Goal: Task Accomplishment & Management: Manage account settings

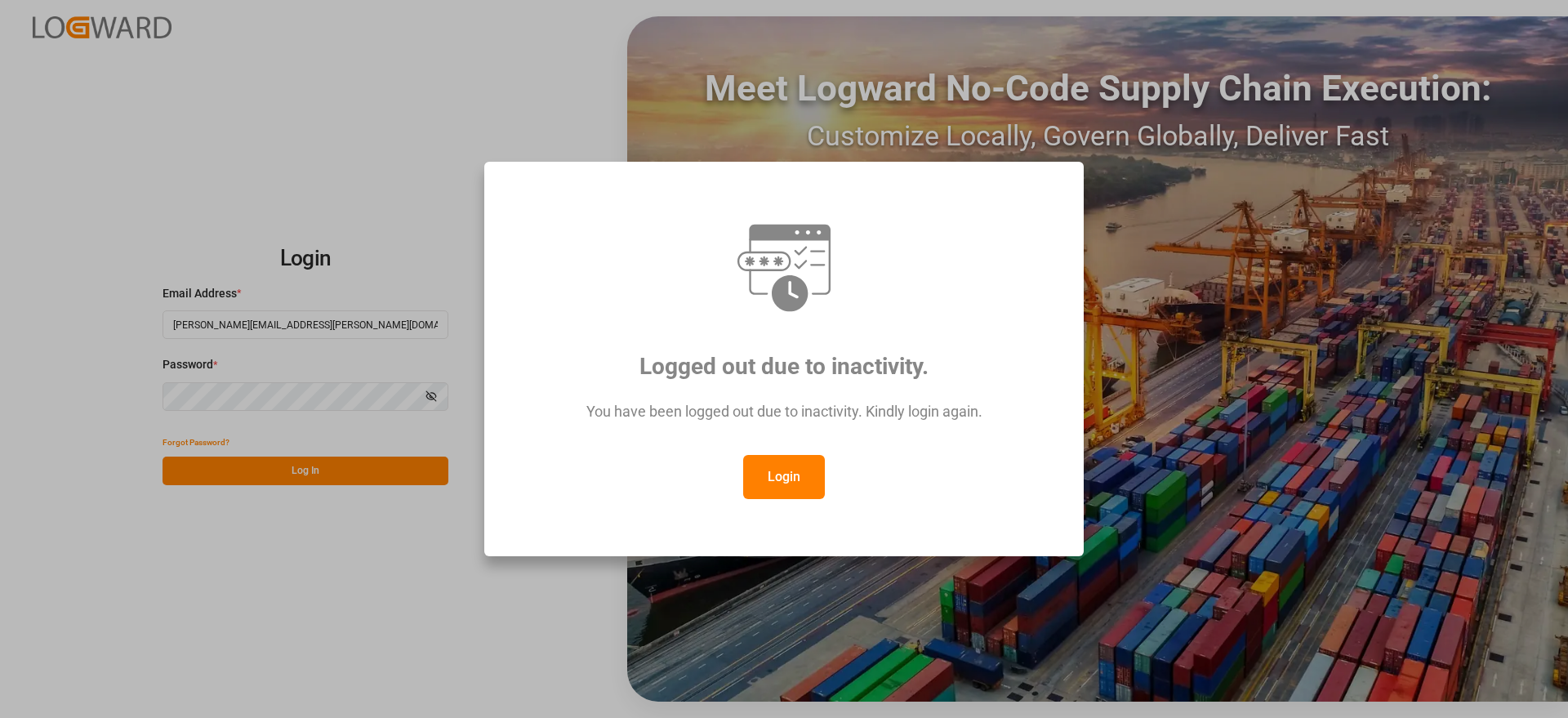
click at [780, 481] on button "Login" at bounding box center [784, 477] width 82 height 44
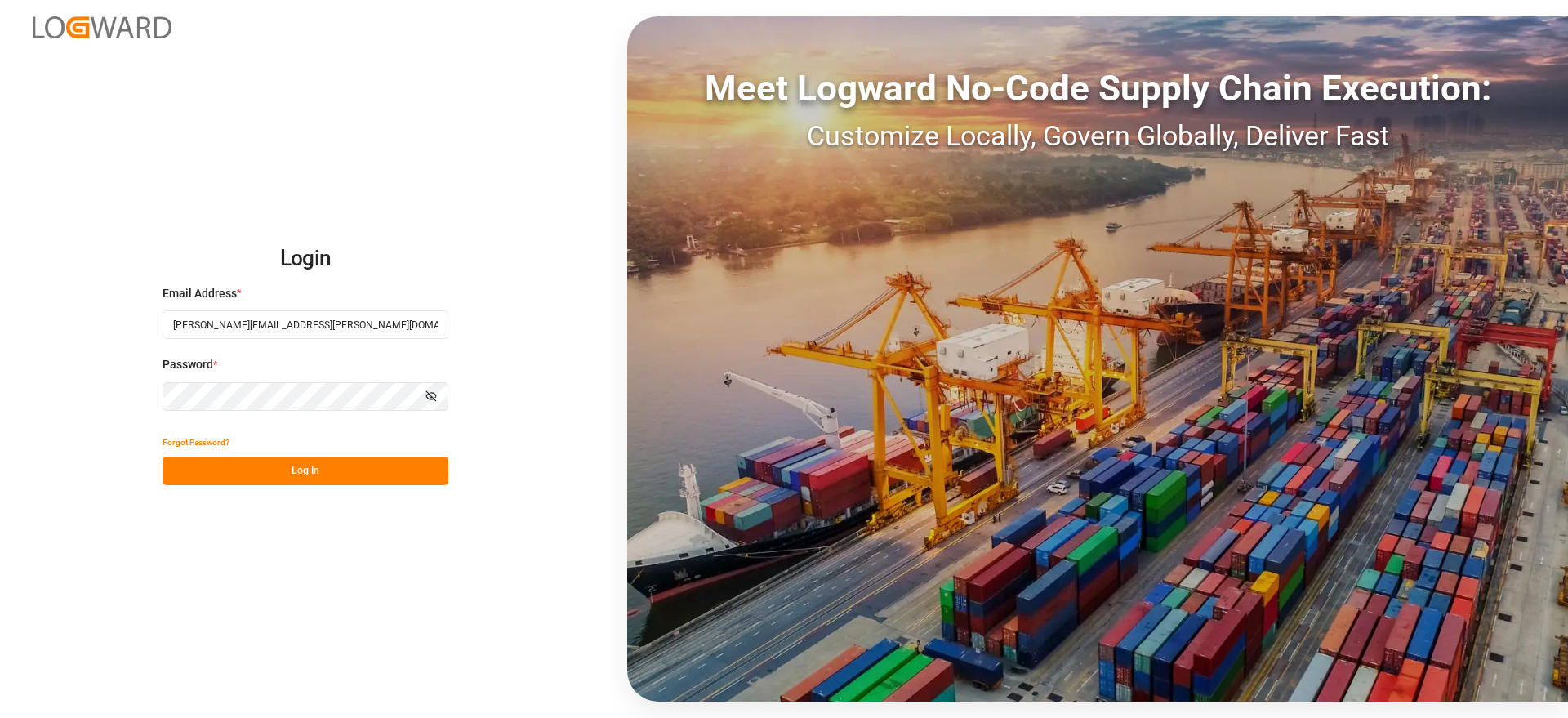
click at [323, 470] on button "Log In" at bounding box center [306, 470] width 286 height 28
click at [323, 470] on div "Forgot Password? Please wait" at bounding box center [306, 457] width 286 height 57
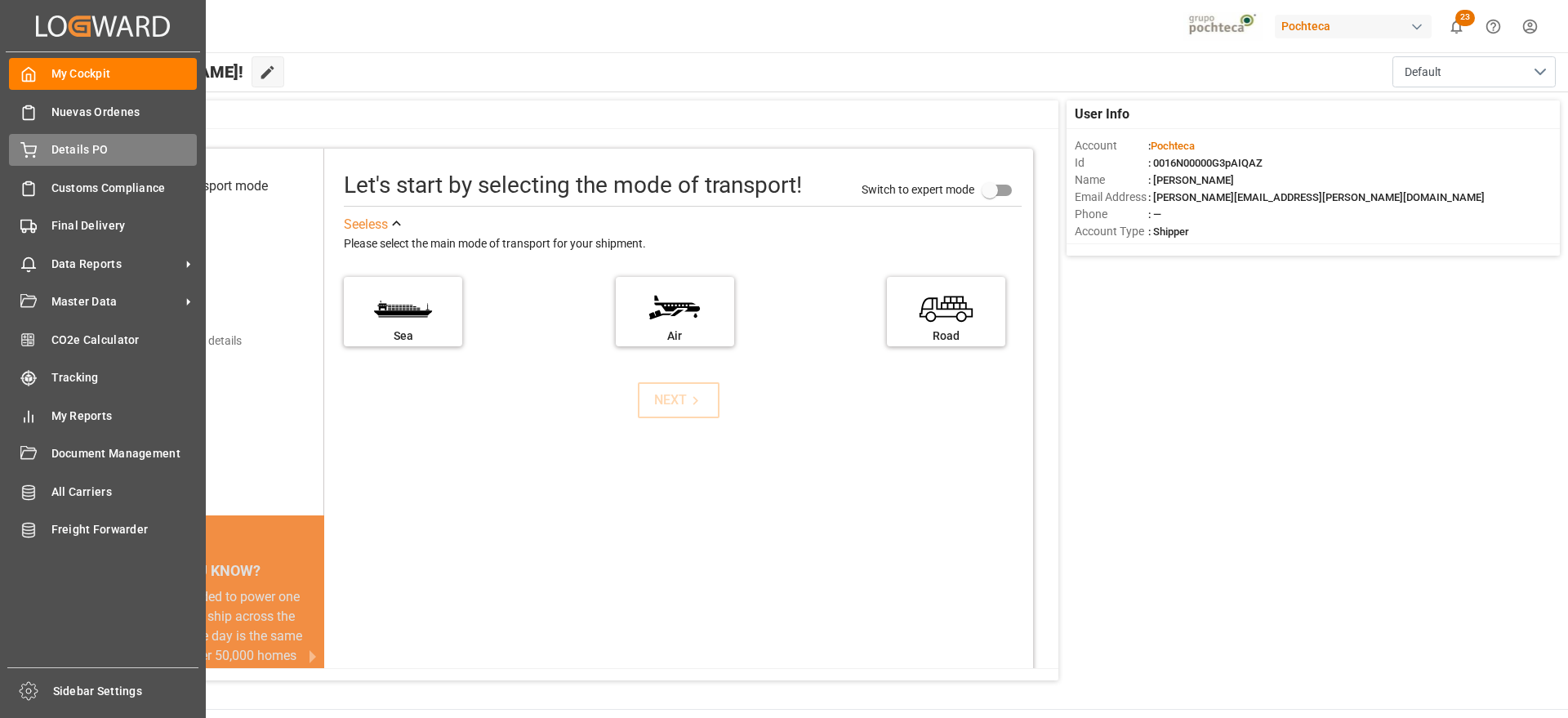
click at [72, 145] on span "Details PO" at bounding box center [124, 149] width 146 height 17
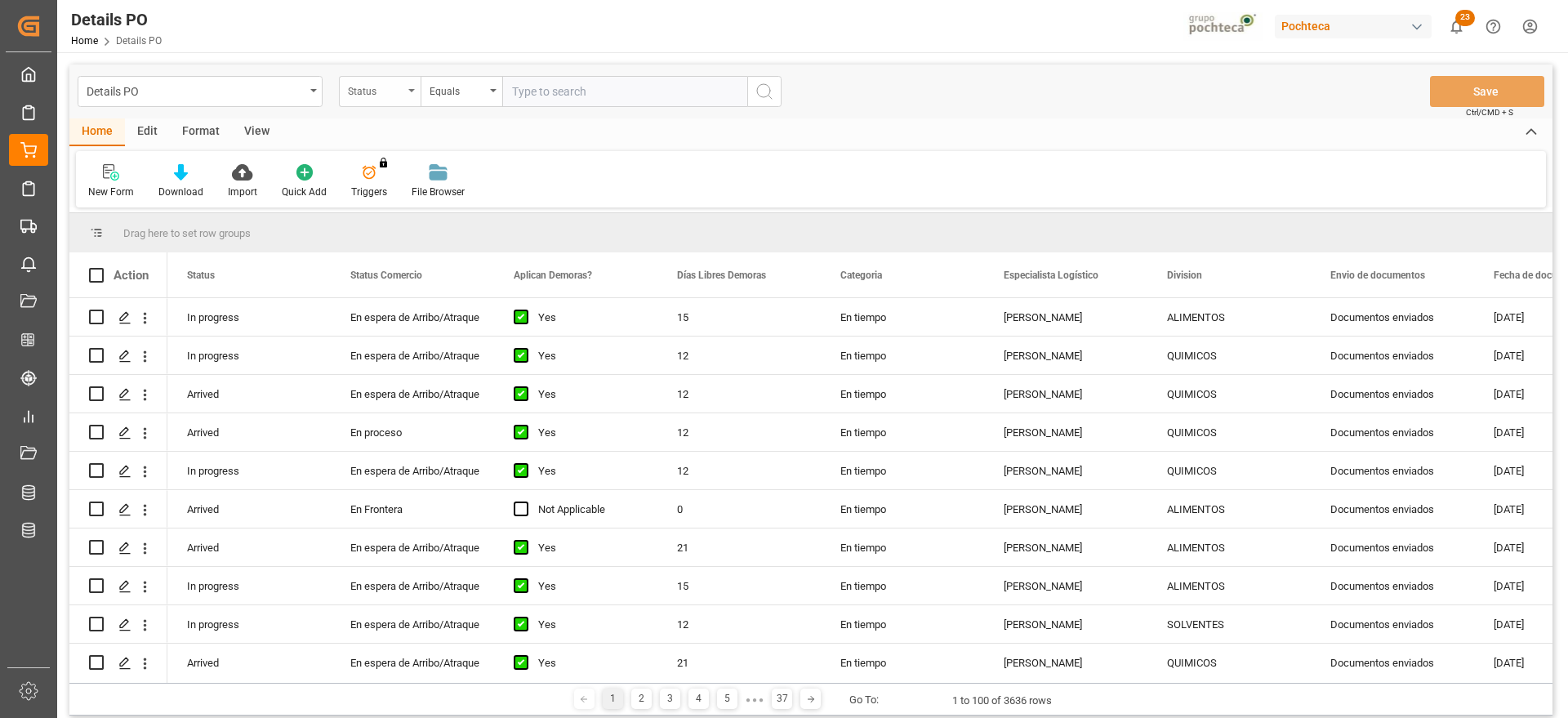
click at [413, 92] on icon "open menu" at bounding box center [411, 91] width 6 height 4
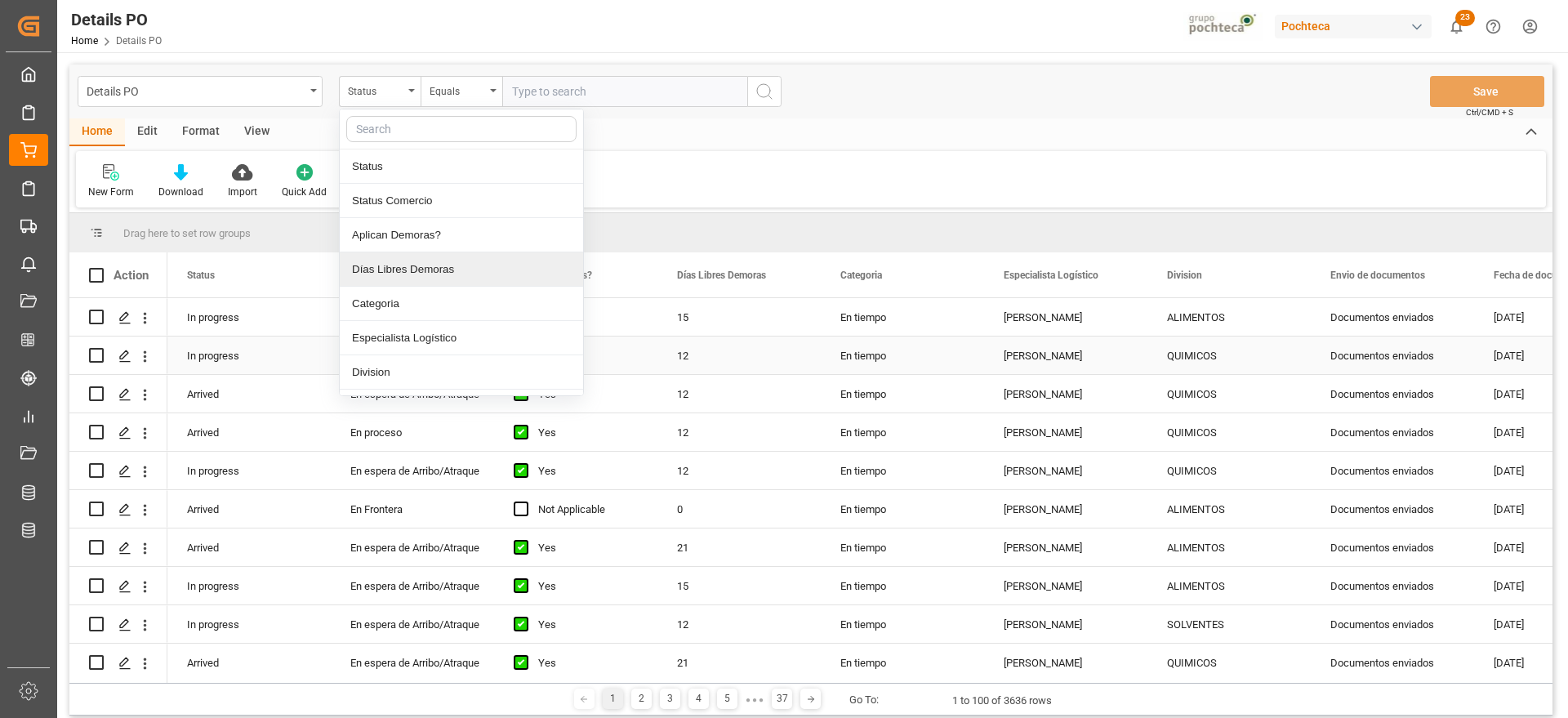
click at [1188, 304] on div "ALIMENTOS" at bounding box center [1229, 317] width 124 height 38
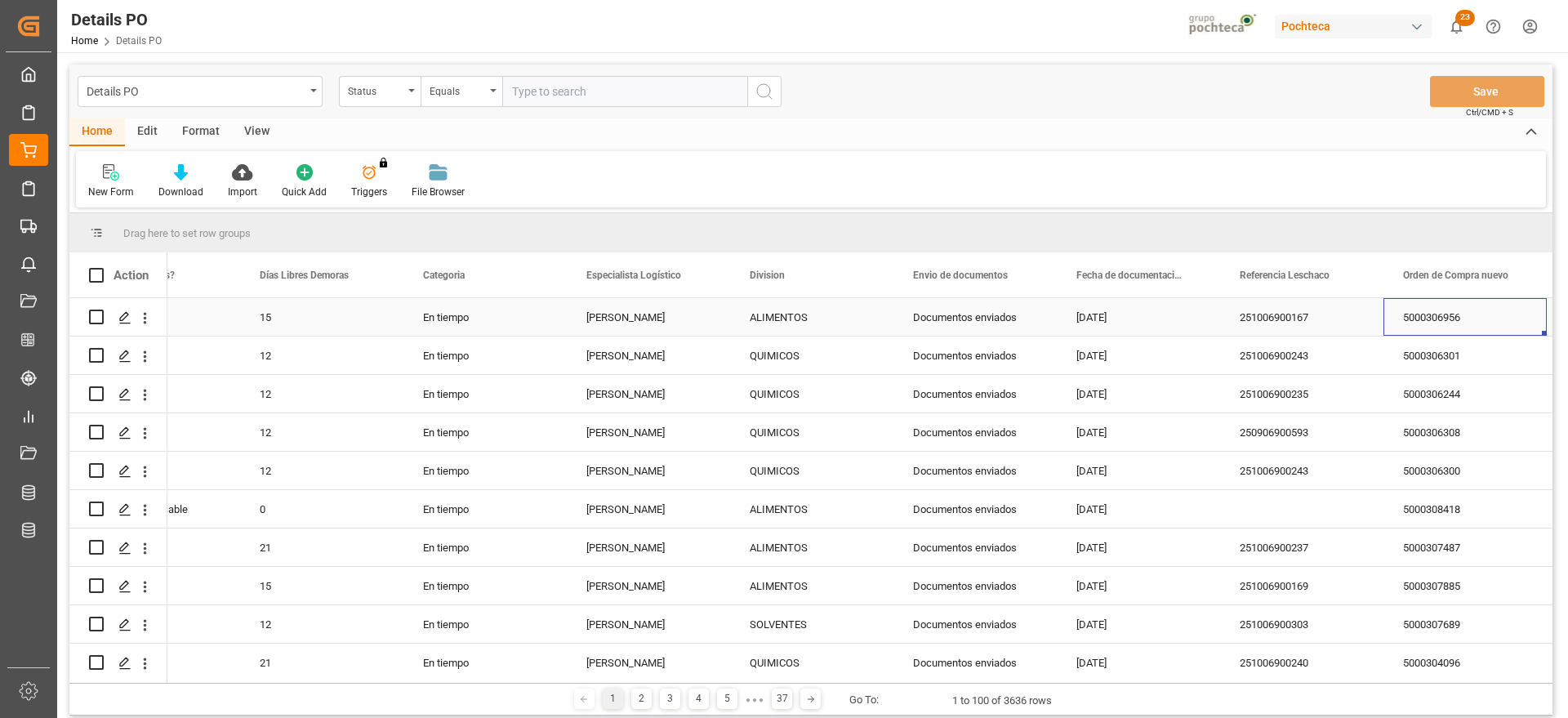
scroll to position [0, 581]
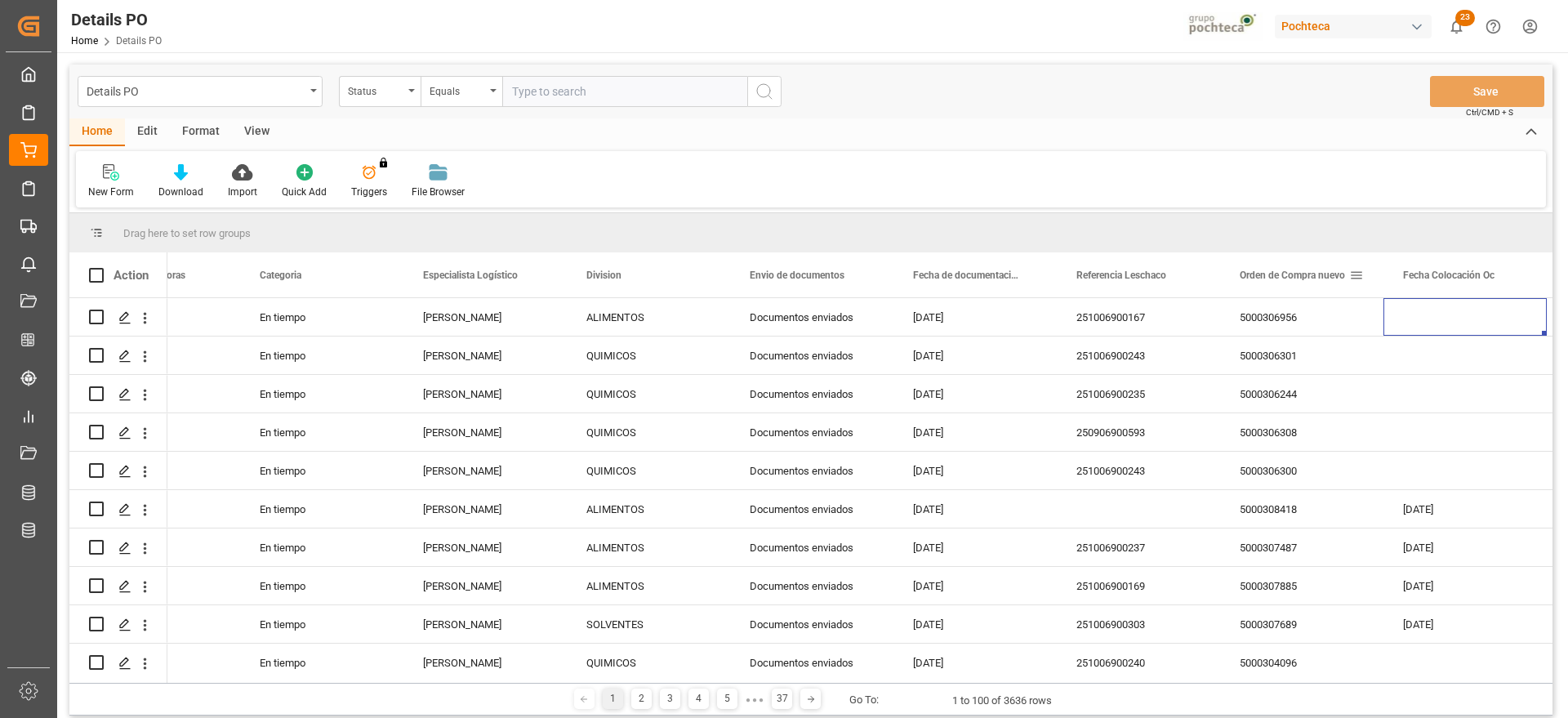
click at [1357, 280] on span at bounding box center [1357, 275] width 15 height 15
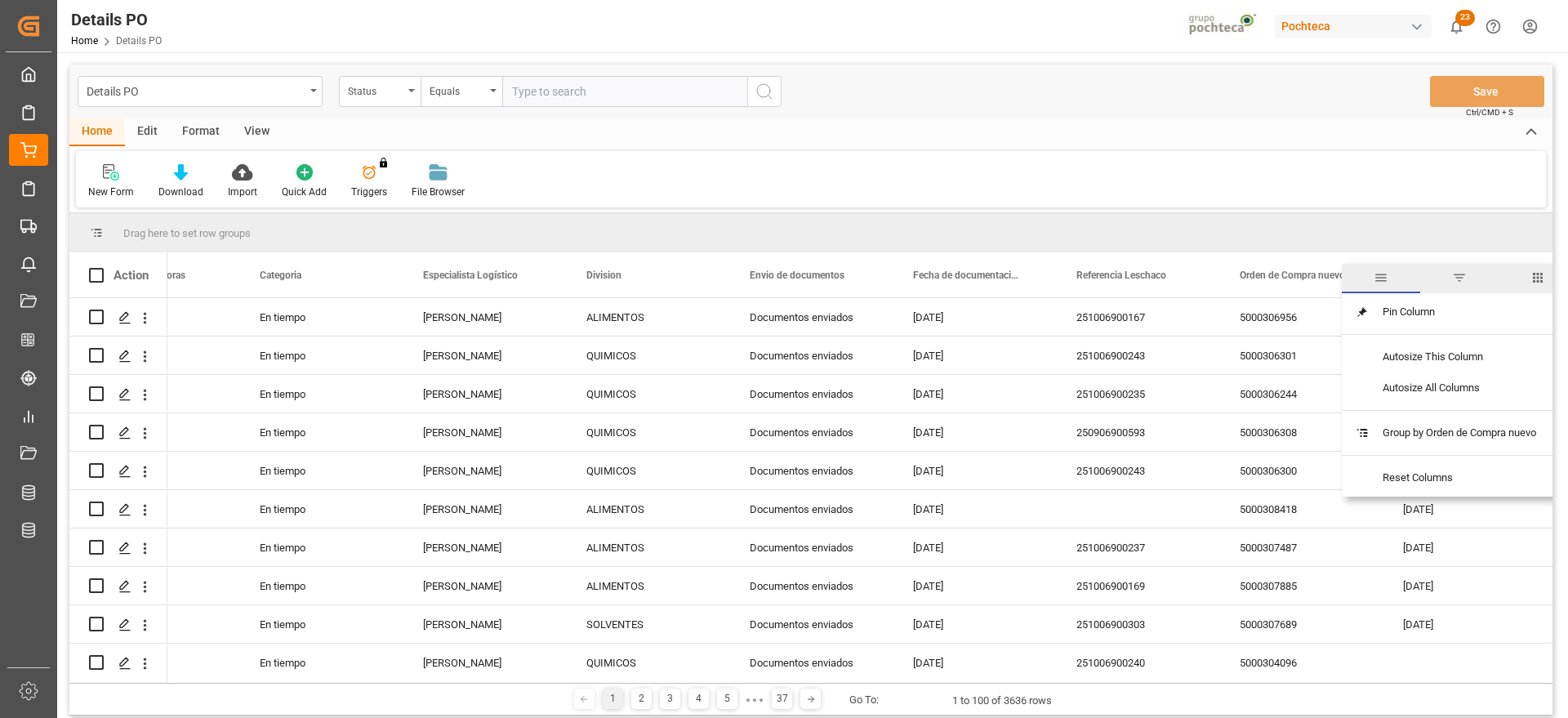
click at [1466, 283] on span "filter" at bounding box center [1460, 278] width 15 height 15
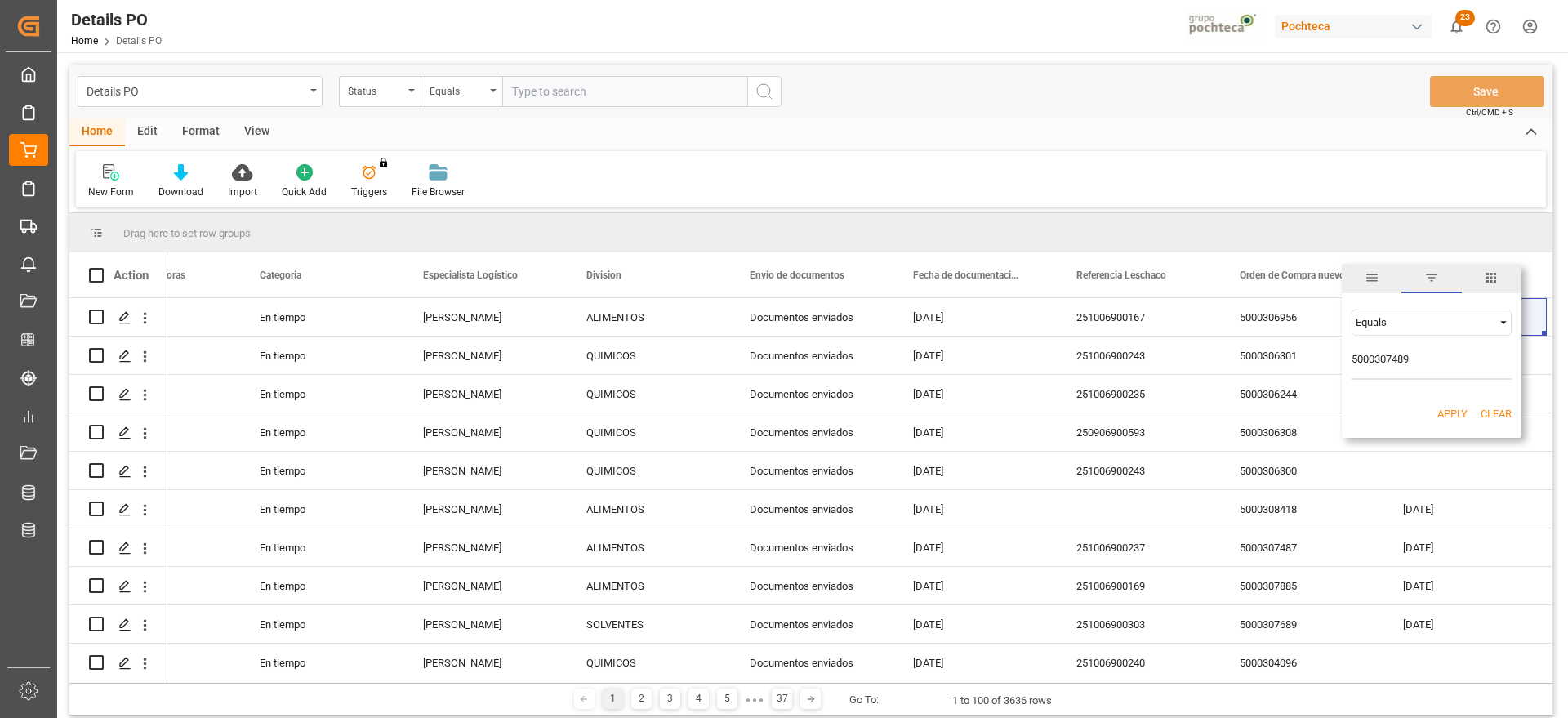
type input "5000307489"
click at [1453, 414] on button "Apply" at bounding box center [1452, 414] width 30 height 17
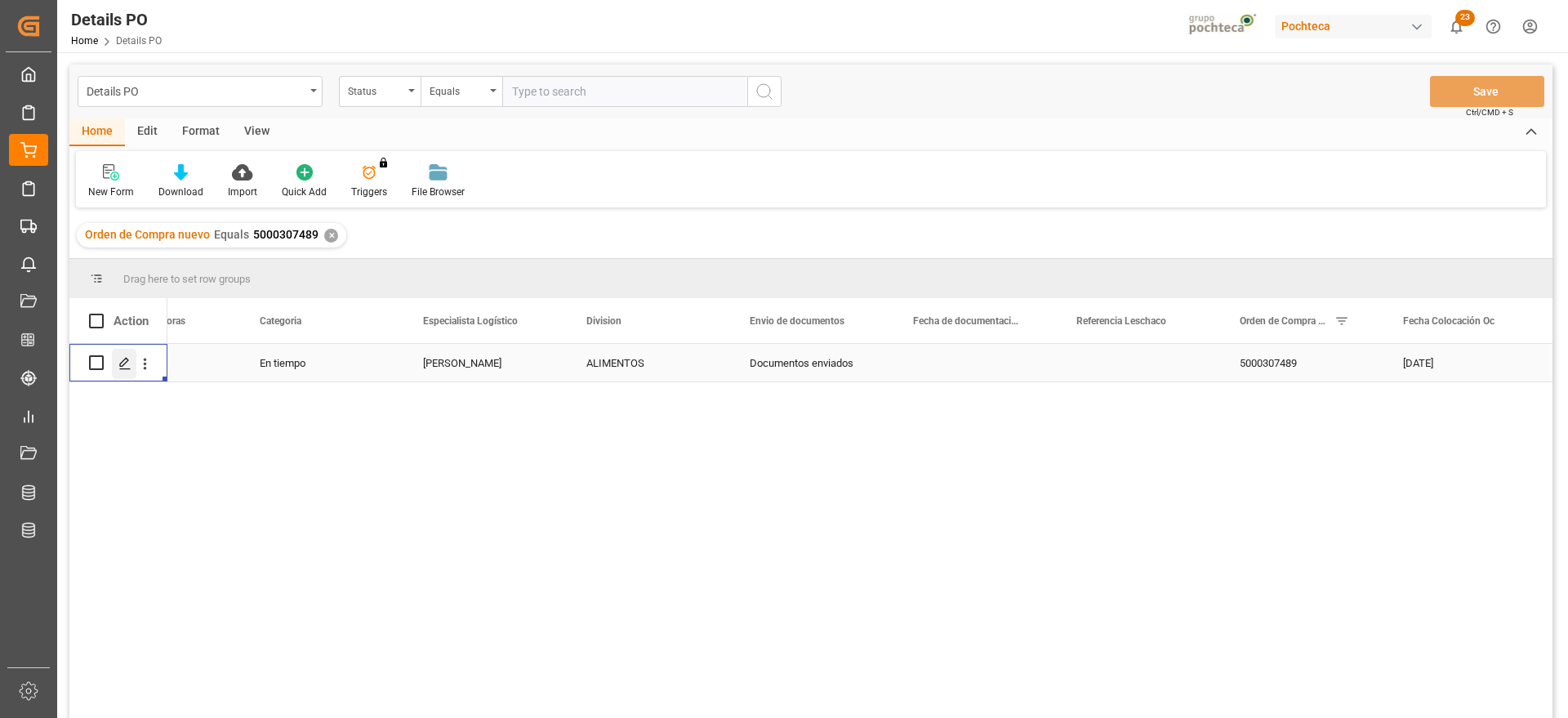
click at [124, 355] on div "Press SPACE to select this row." at bounding box center [124, 363] width 25 height 30
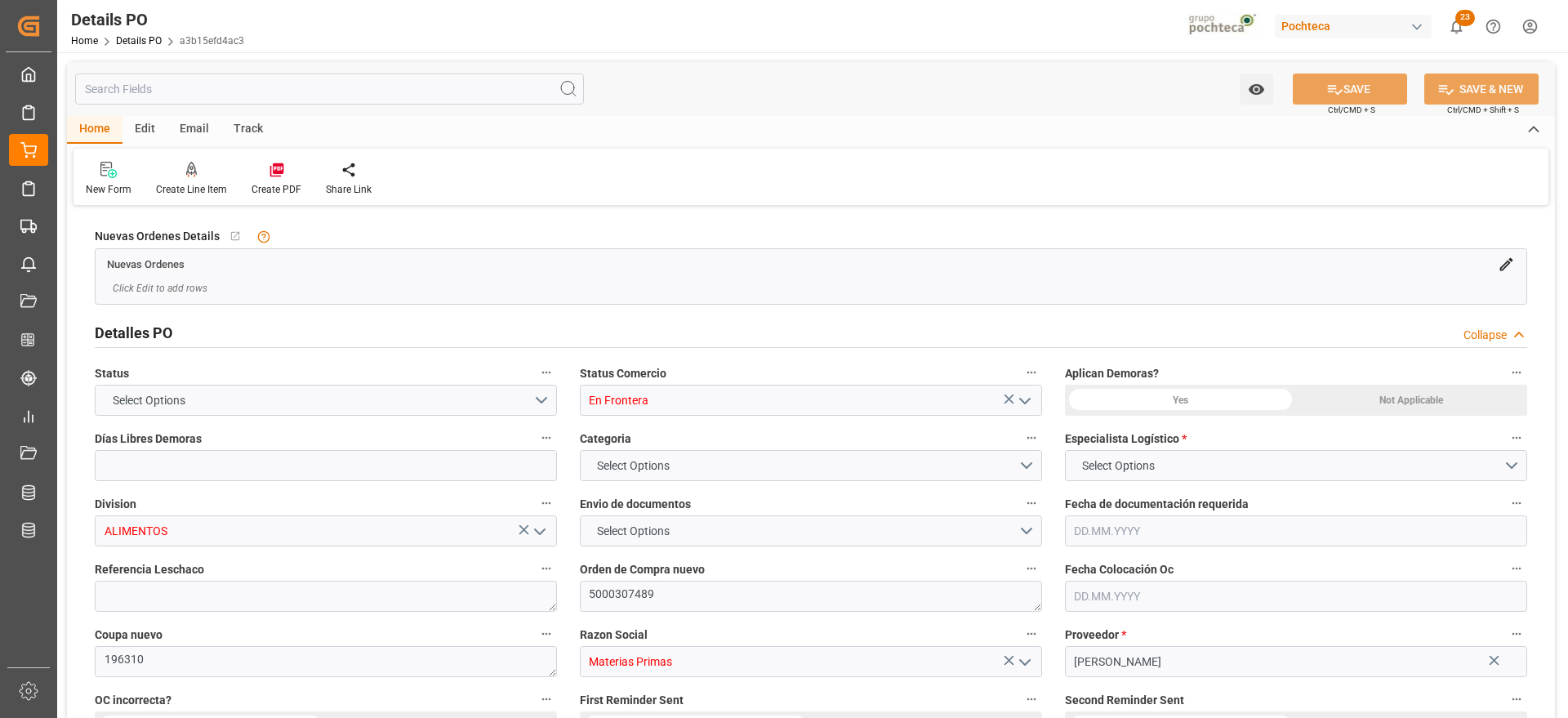
type input "0"
type input "07.08.2025"
type input "[DATE]"
type input "23.10.2025"
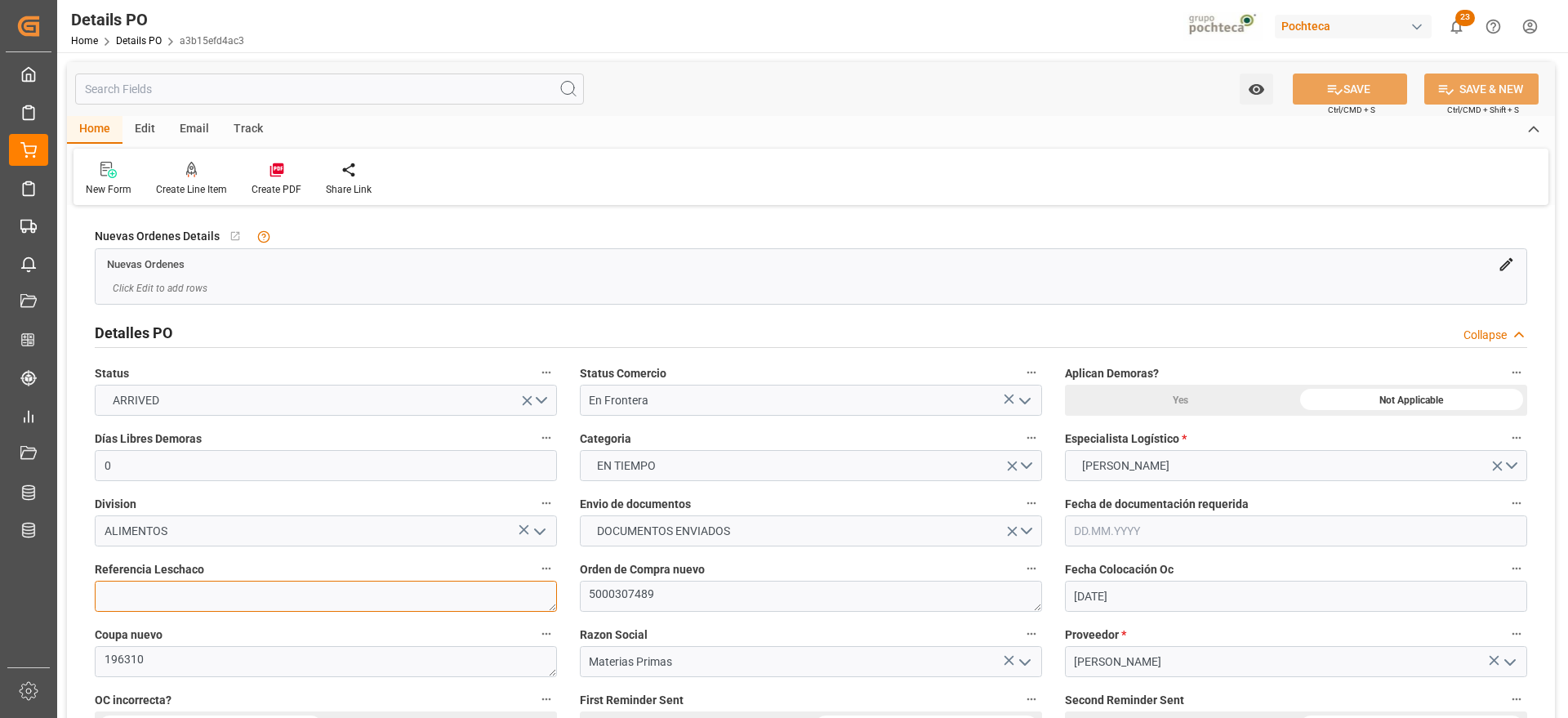
click at [298, 603] on textarea at bounding box center [326, 596] width 462 height 31
paste textarea "251006990084"
type textarea "251006990084"
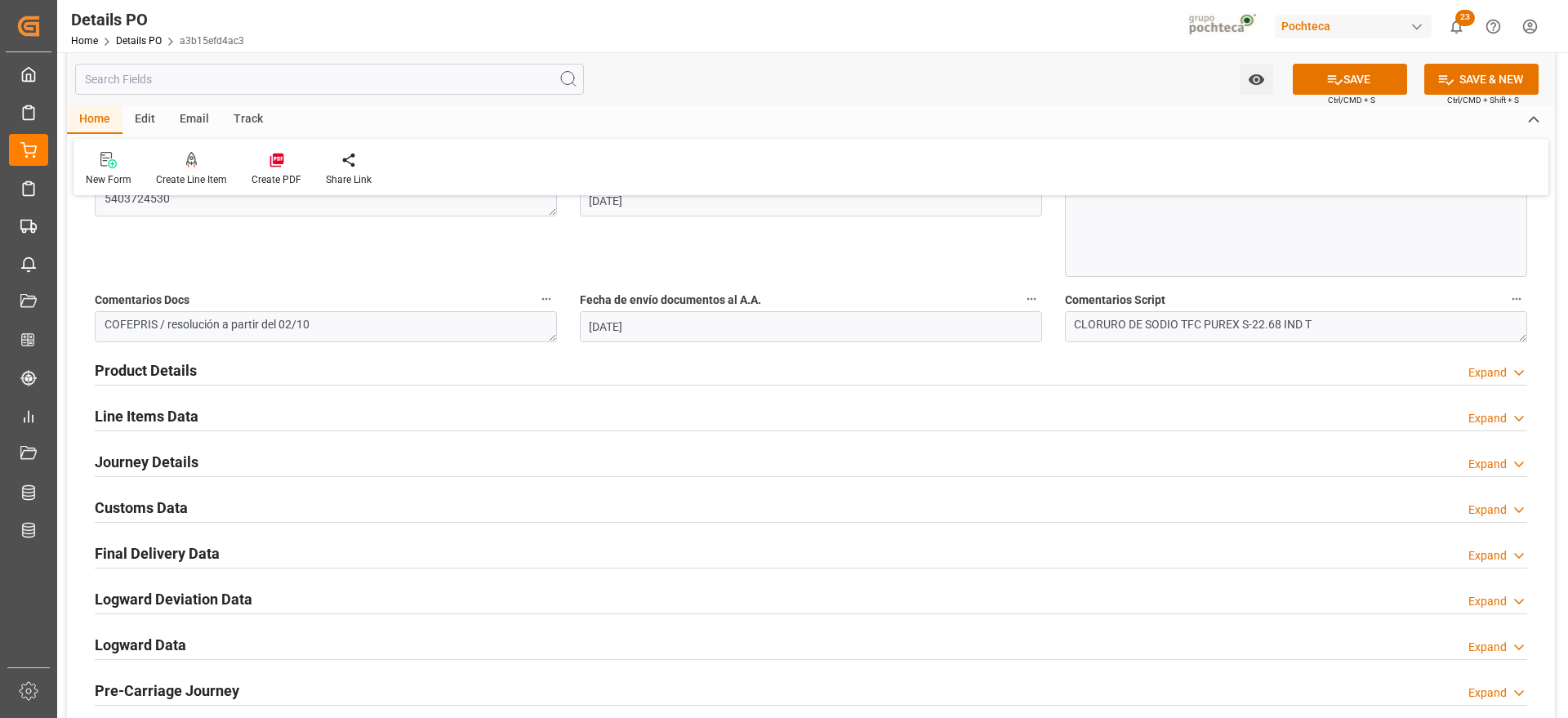
scroll to position [898, 0]
click at [143, 460] on h2 "Journey Details" at bounding box center [146, 459] width 104 height 22
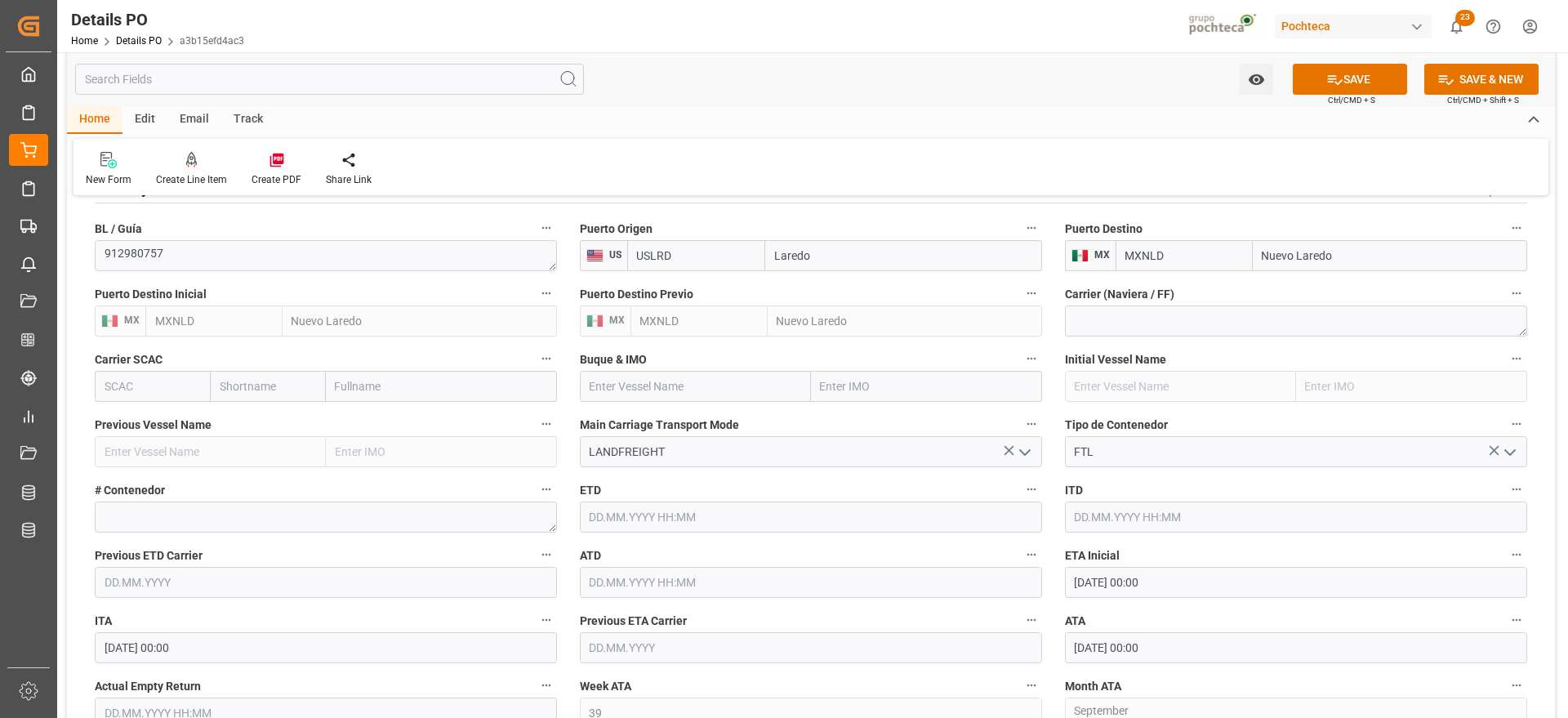
scroll to position [1224, 0]
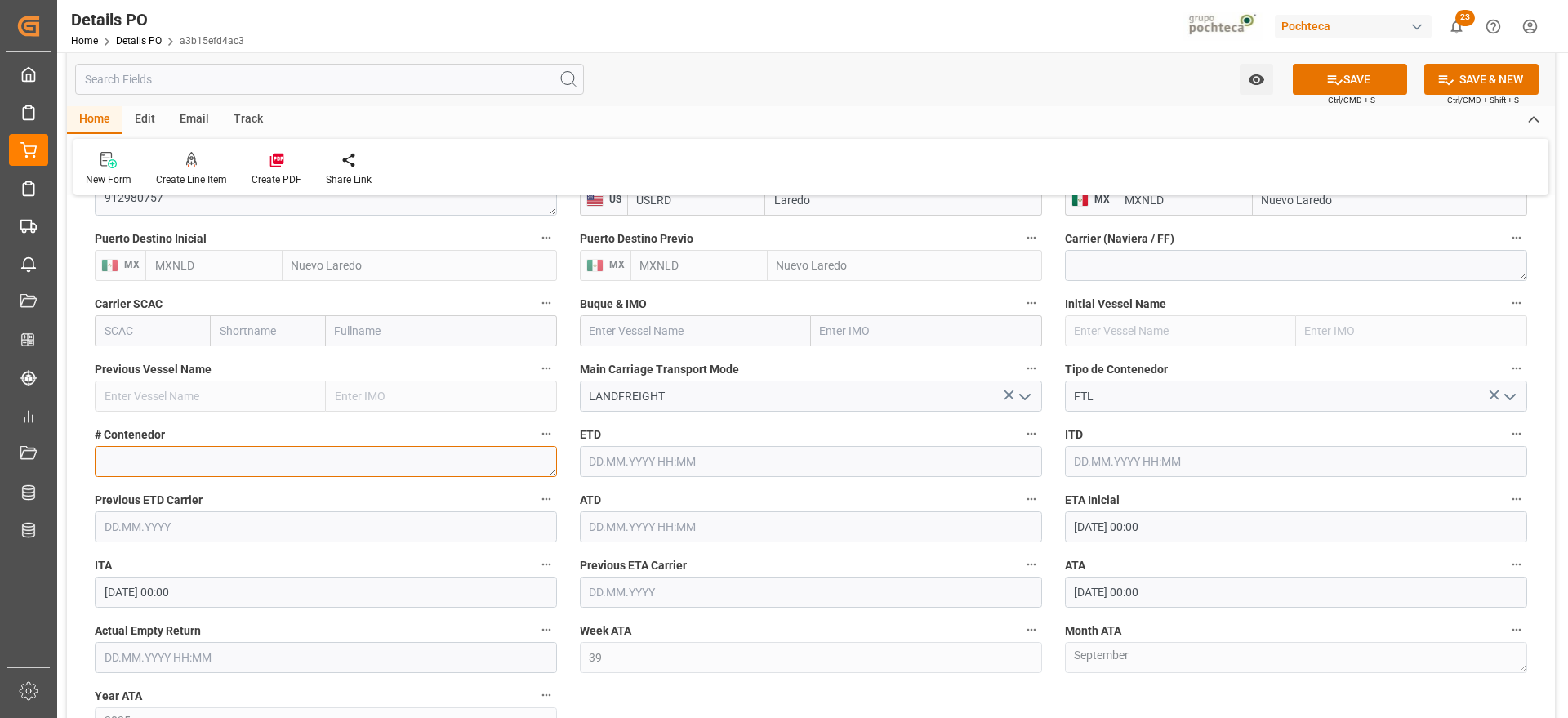
click at [143, 460] on textarea at bounding box center [326, 461] width 462 height 31
paste textarea "52019"
type textarea "52019"
click at [1551, 416] on div "Nuevas Ordenes Details   No child Object linked Nuevas Ordenes Click Edit to ad…" at bounding box center [811, 32] width 1488 height 2095
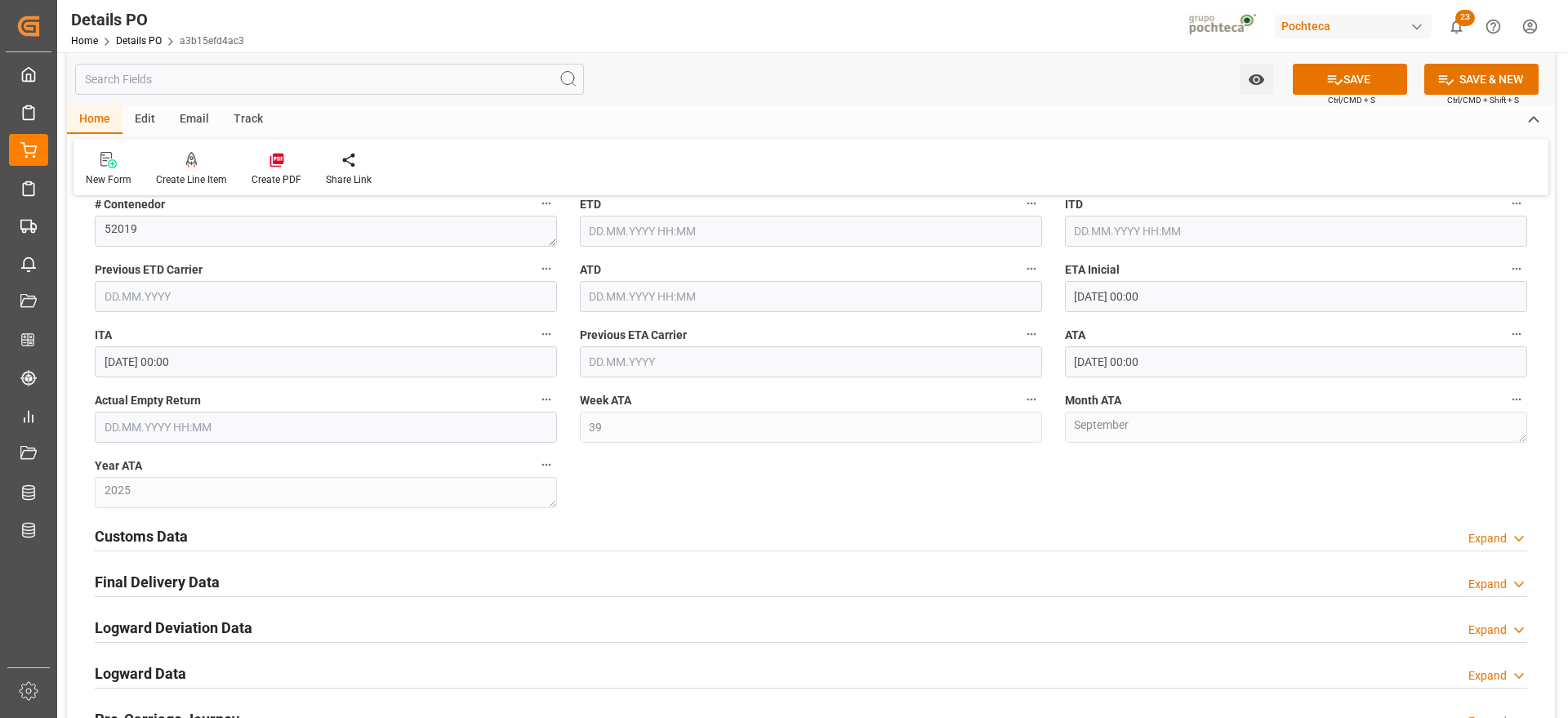
scroll to position [1470, 0]
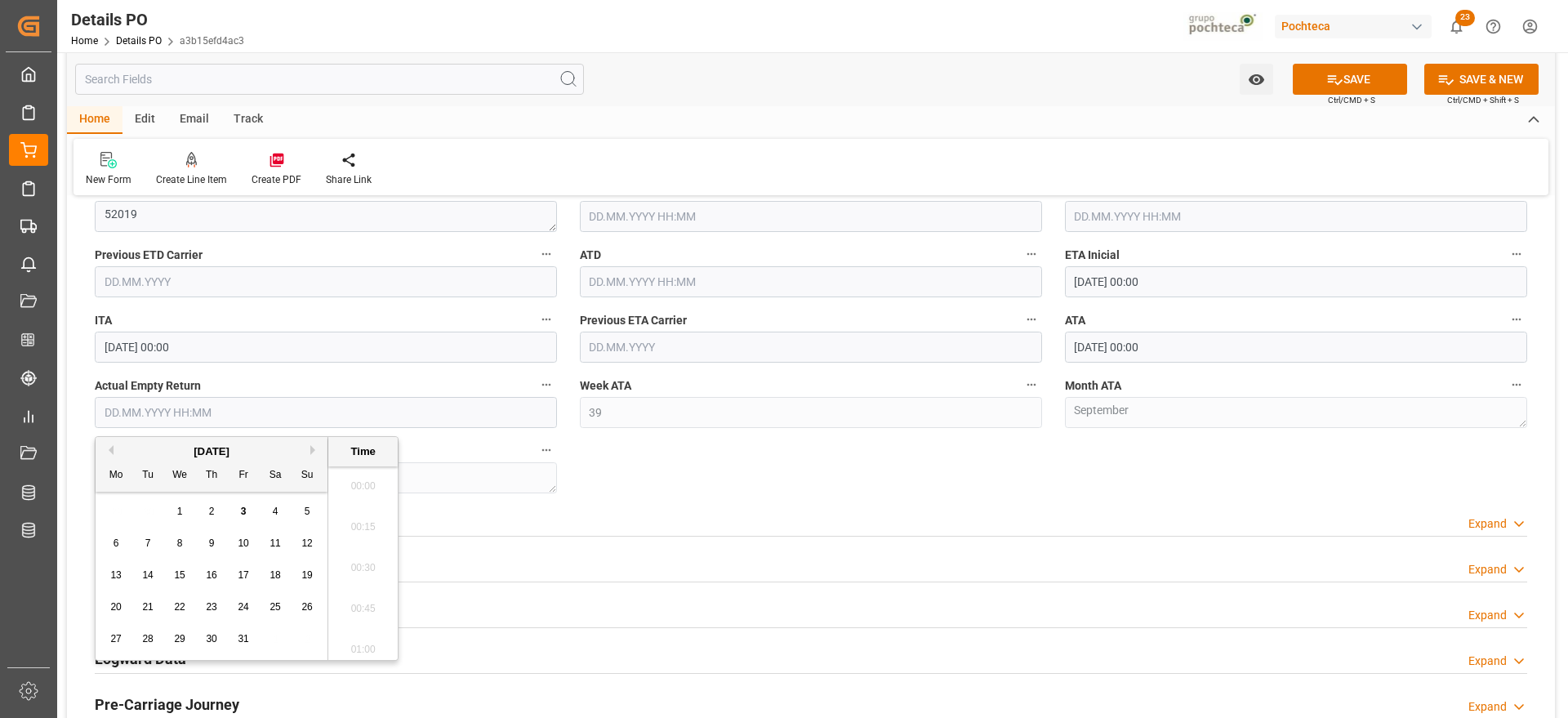
click at [291, 403] on input "text" at bounding box center [326, 413] width 462 height 31
click at [144, 540] on div "7" at bounding box center [148, 543] width 20 height 19
type input "07.10.2025 00:00"
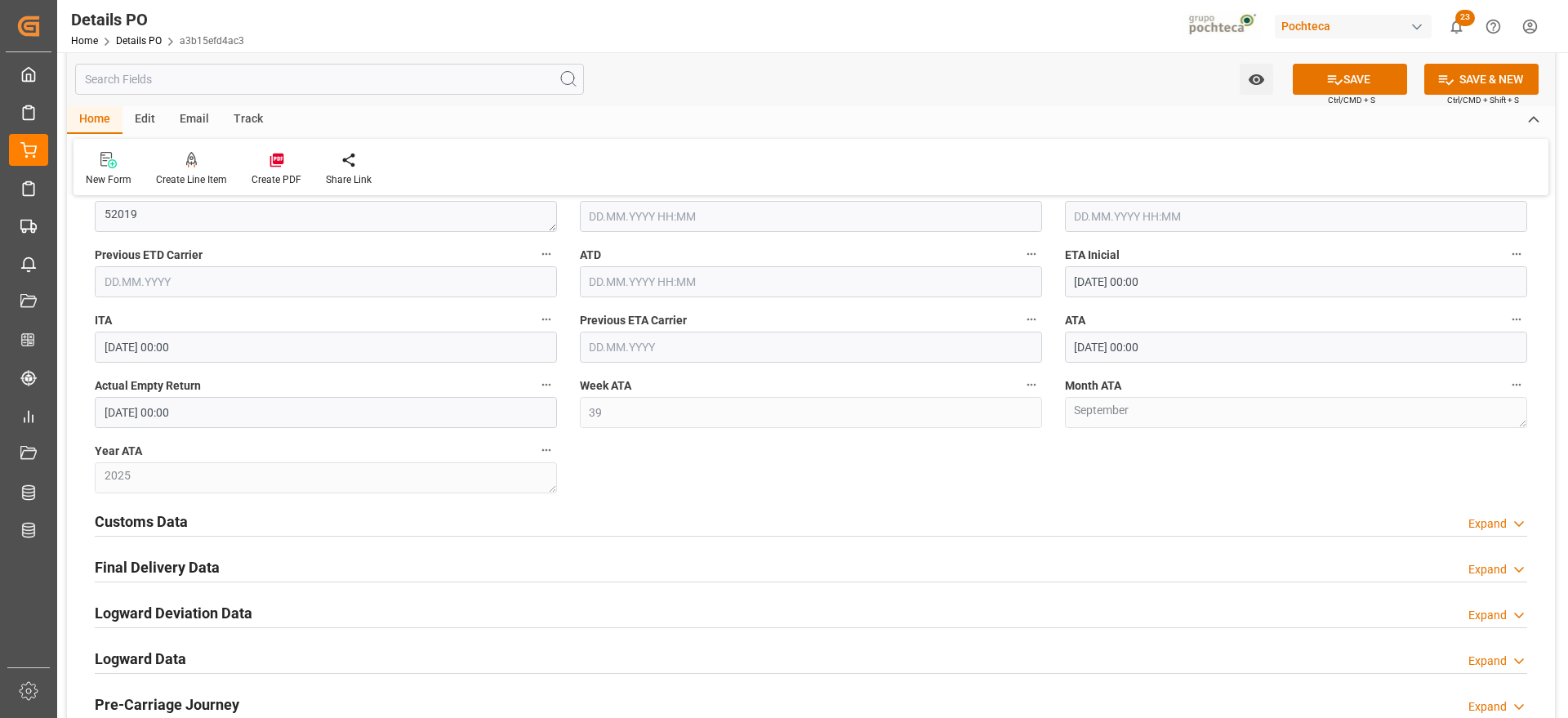
click at [461, 514] on div "Customs Data Expand" at bounding box center [811, 520] width 1433 height 31
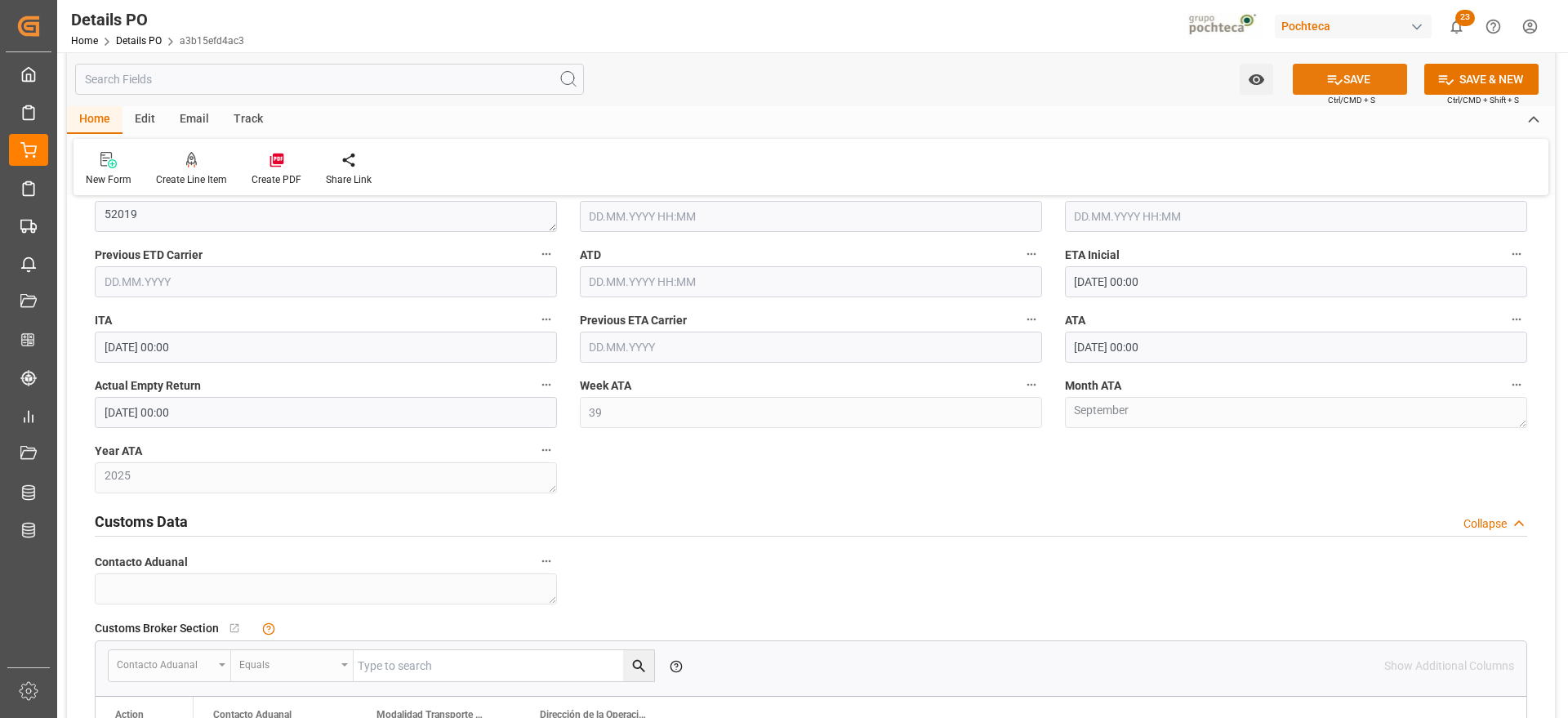
click at [1361, 83] on button "SAVE" at bounding box center [1350, 79] width 115 height 31
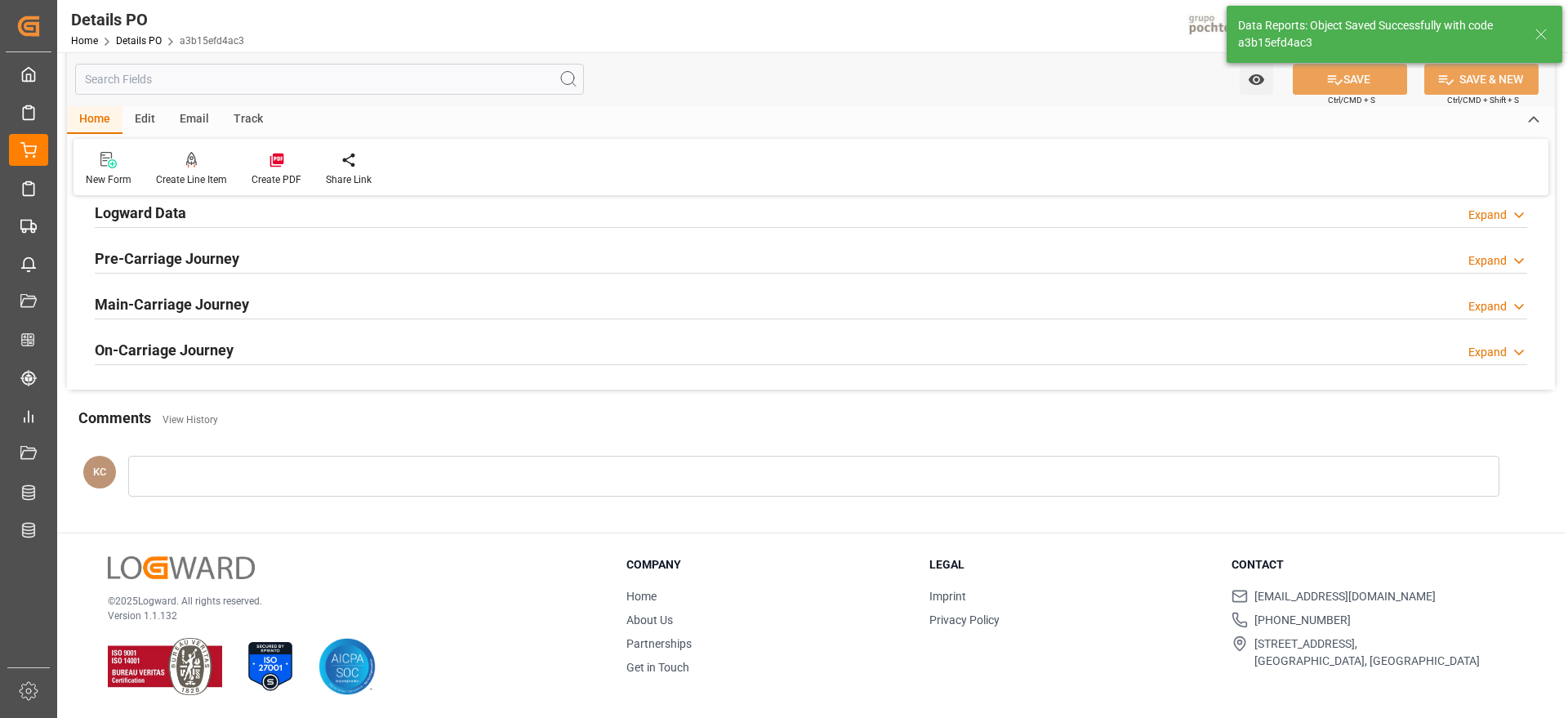
scroll to position [882, 0]
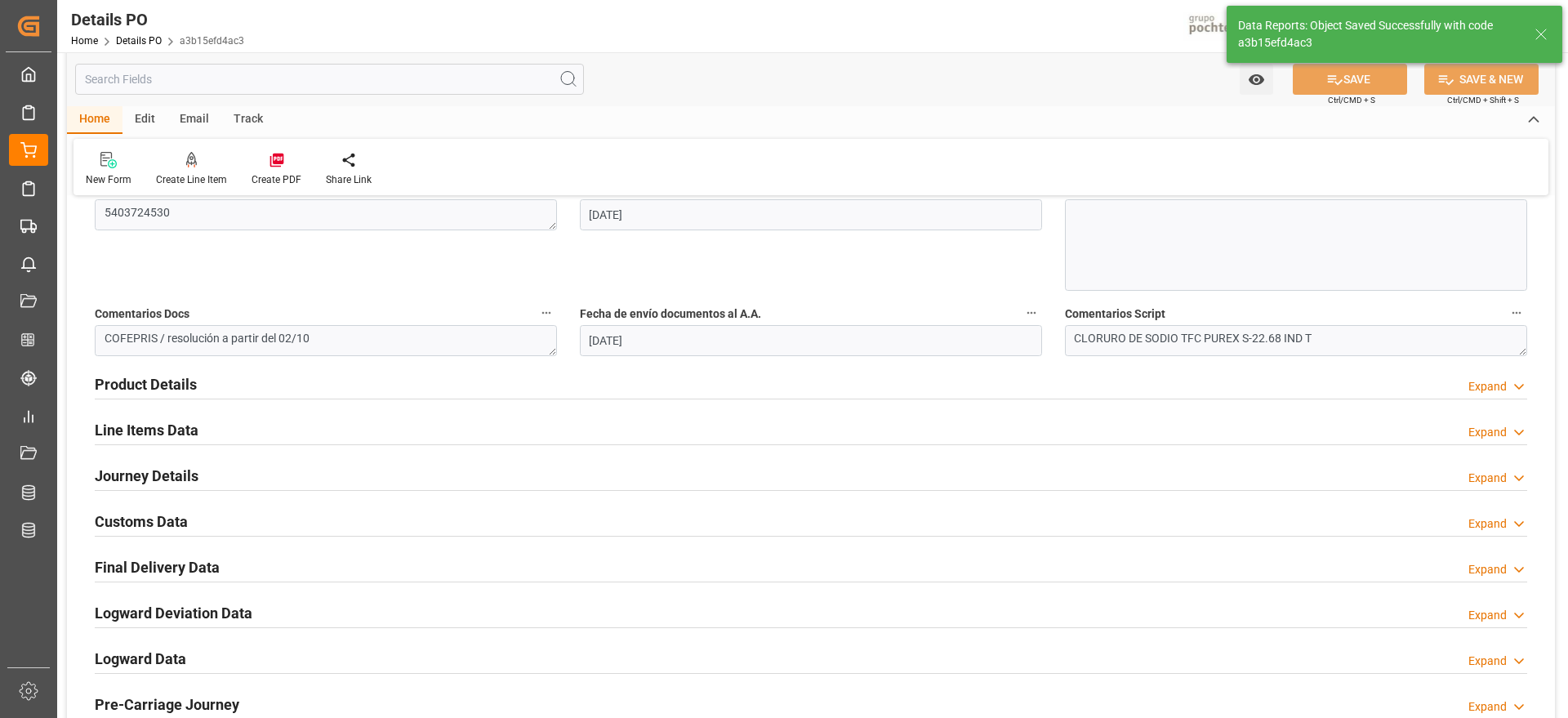
click at [162, 558] on h2 "Final Delivery Data" at bounding box center [157, 567] width 125 height 22
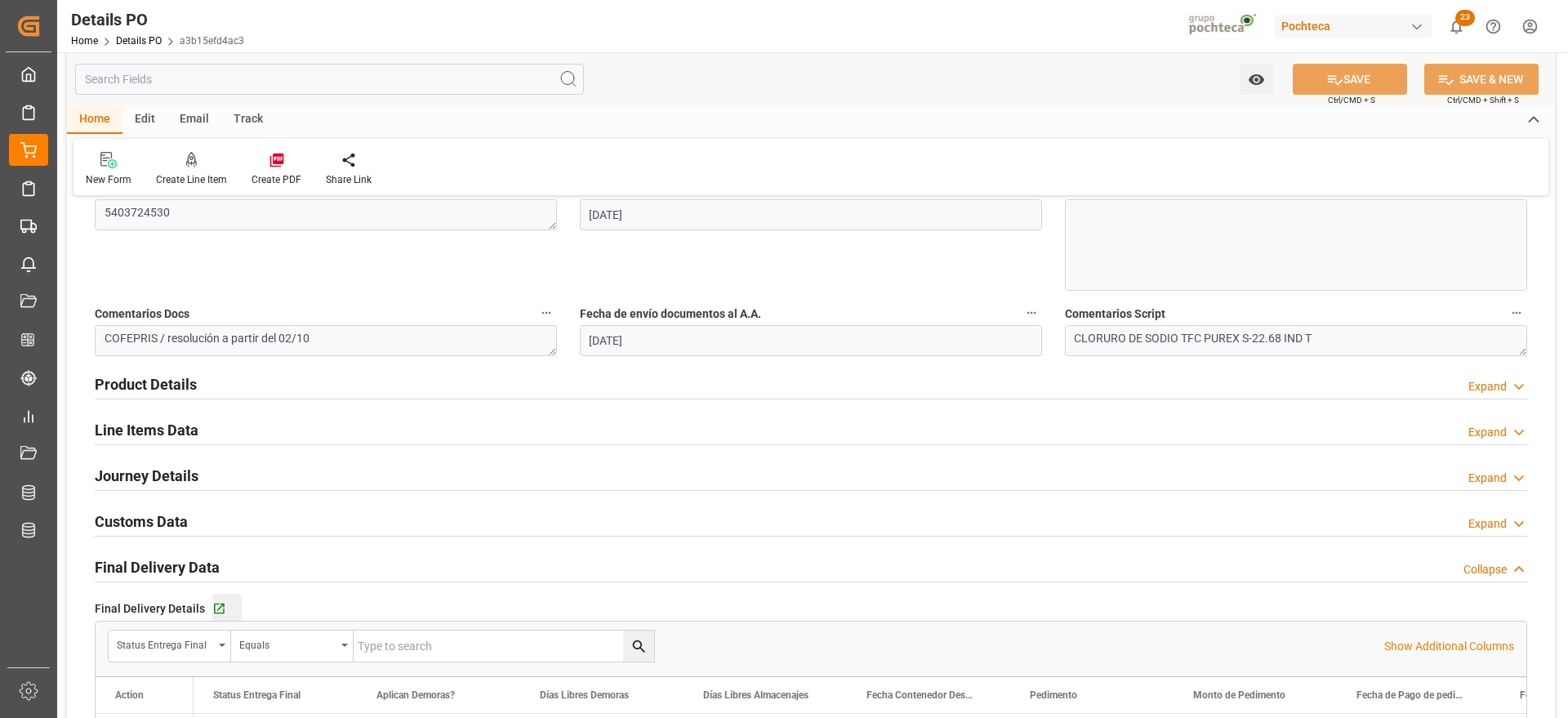
click at [216, 614] on button "Go to Final Delivery Grid" at bounding box center [227, 608] width 29 height 29
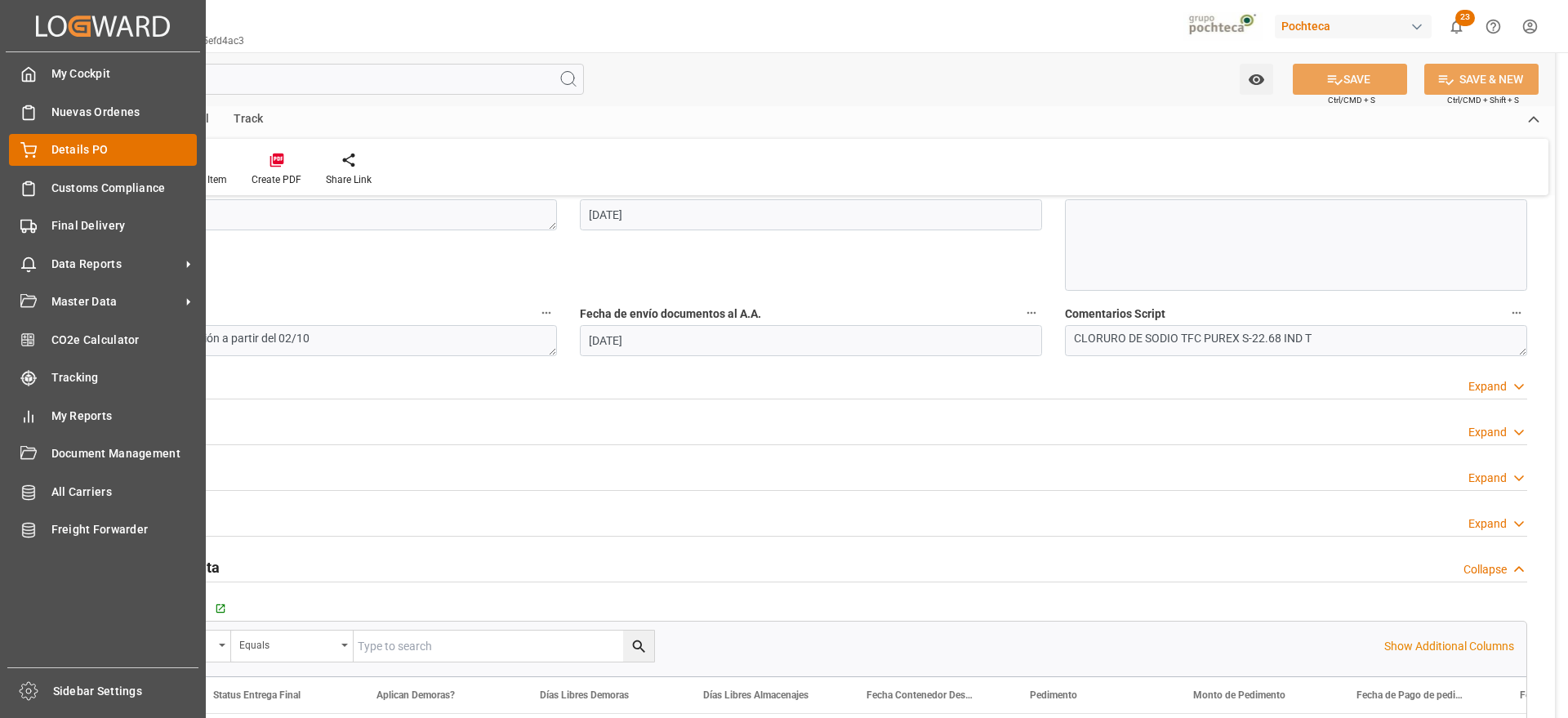
click at [37, 151] on div "Details PO Details PO" at bounding box center [103, 149] width 188 height 32
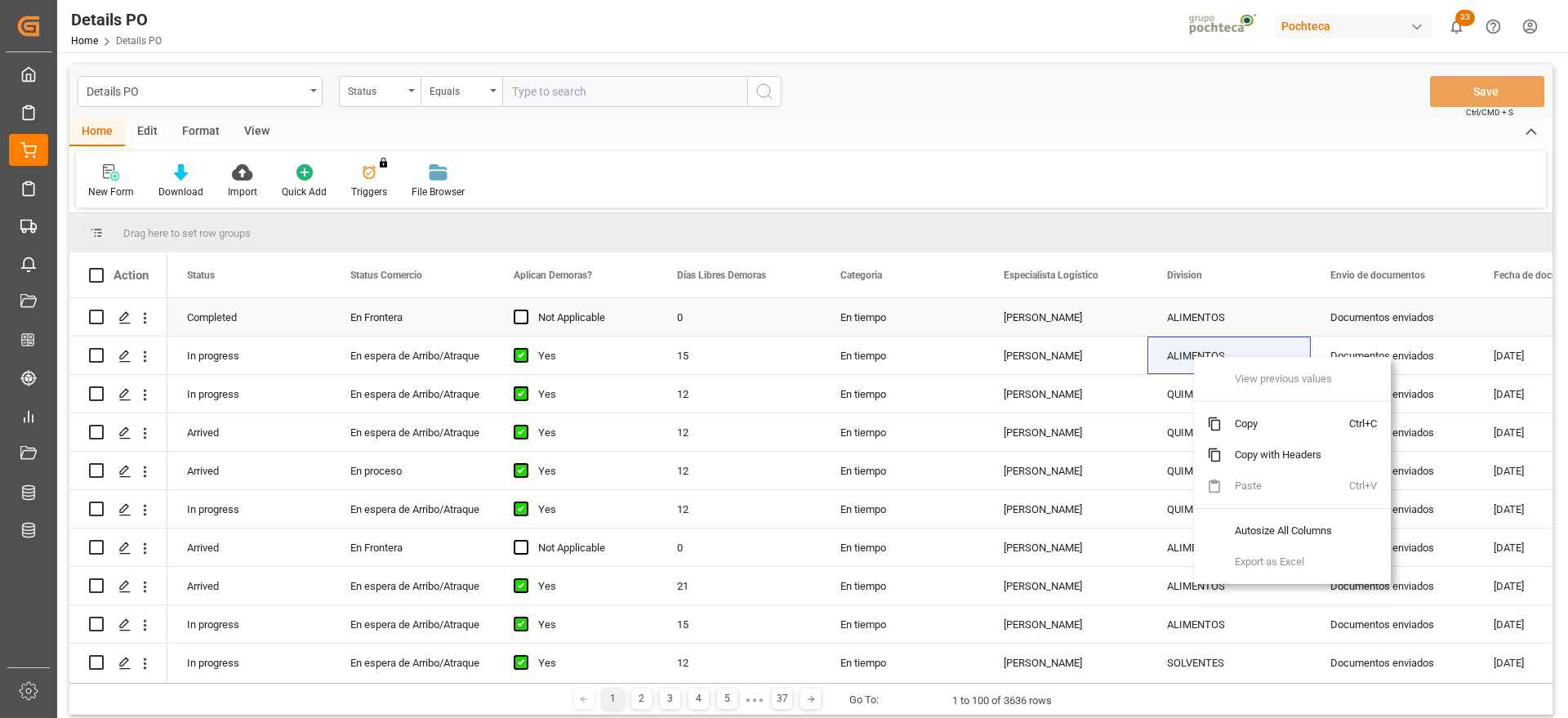
click at [1205, 318] on div "ALIMENTOS" at bounding box center [1229, 317] width 124 height 38
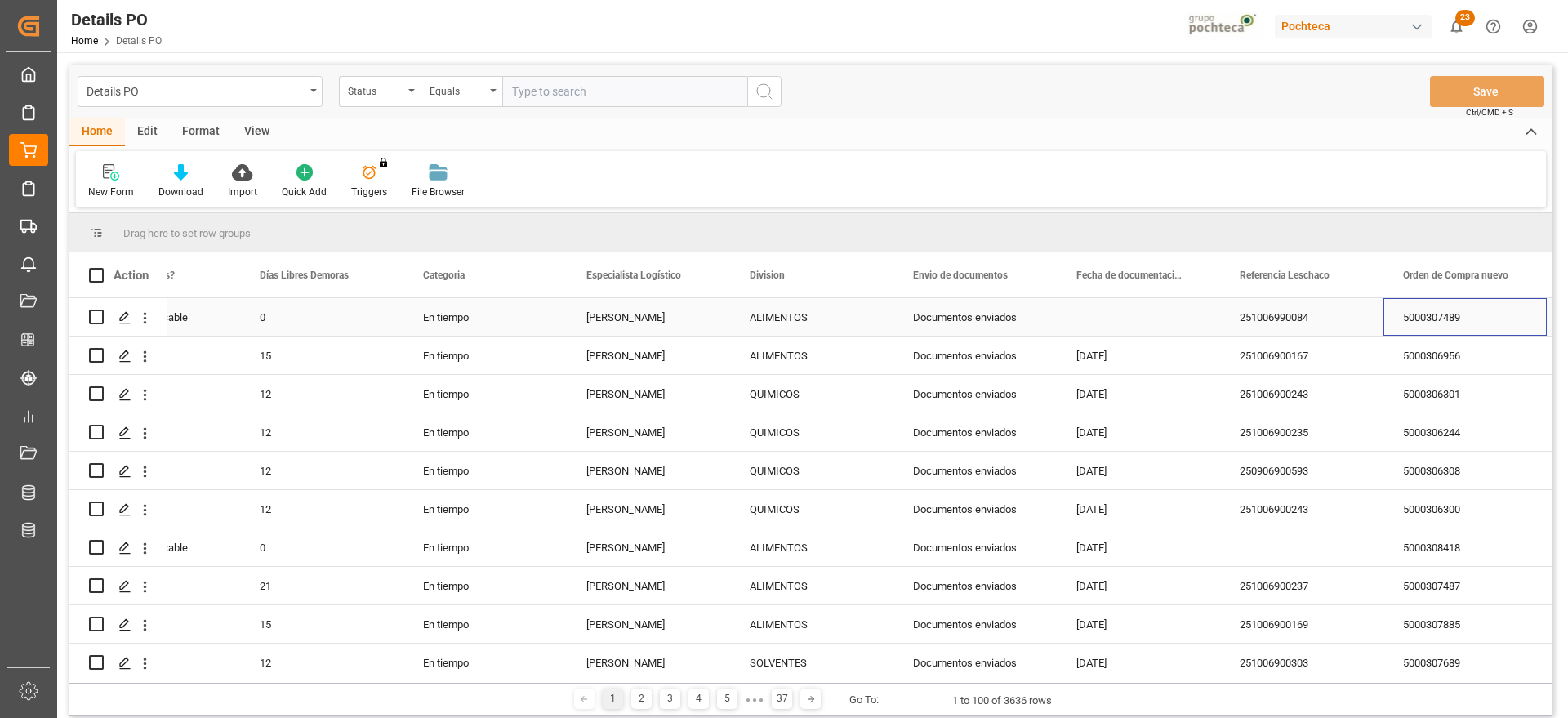
scroll to position [0, 417]
click at [1516, 272] on span at bounding box center [1520, 275] width 15 height 15
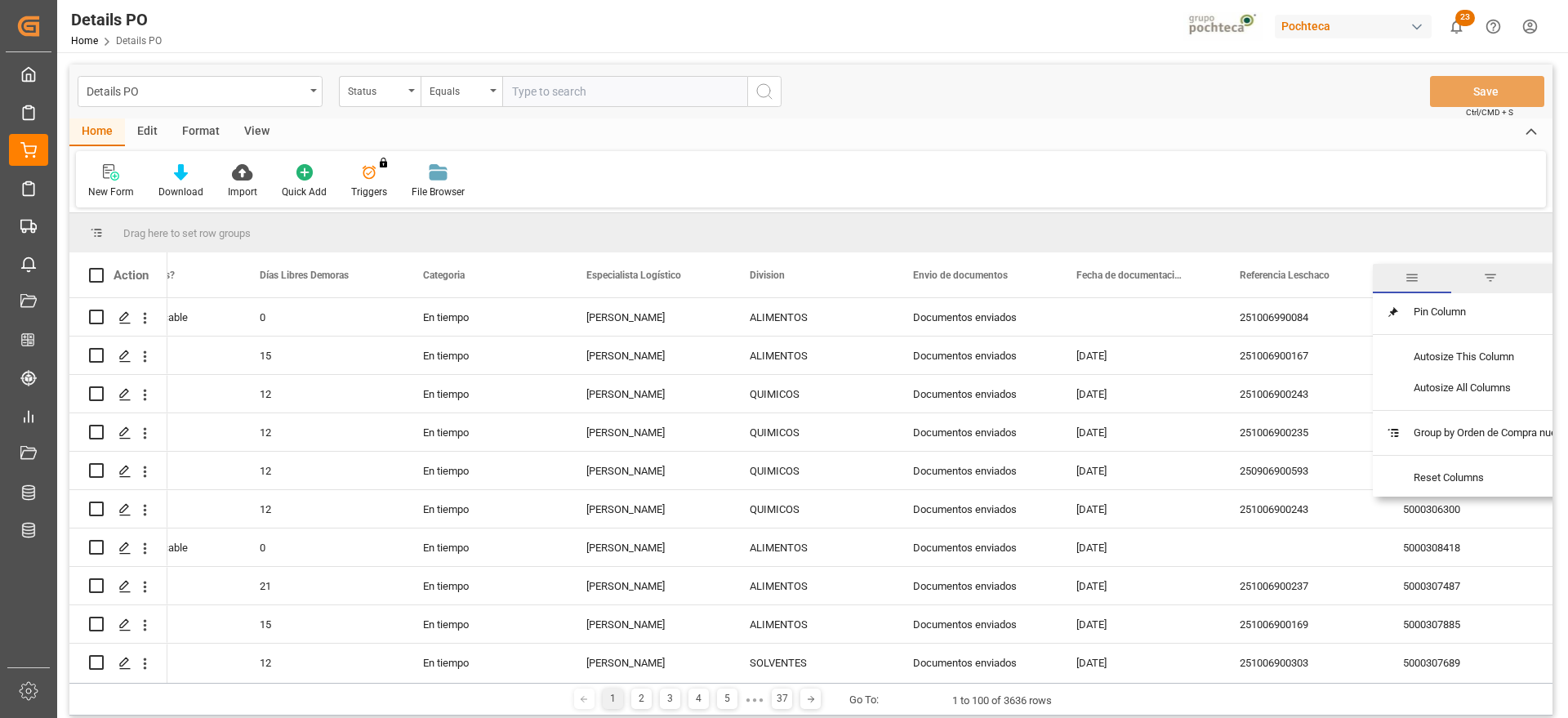
click at [1482, 274] on span "filter" at bounding box center [1490, 279] width 78 height 29
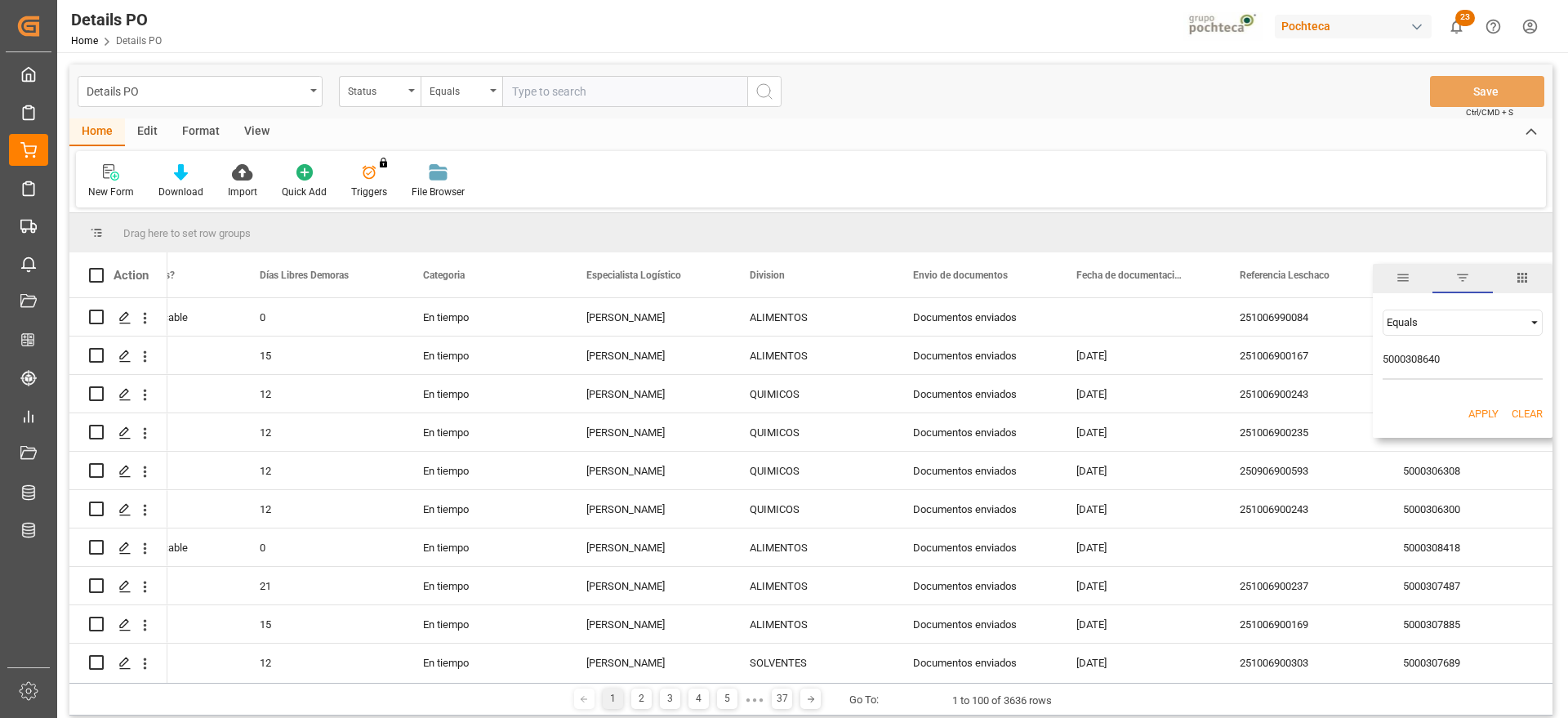
type input "5000308640"
click at [1481, 406] on button "Apply" at bounding box center [1484, 414] width 30 height 17
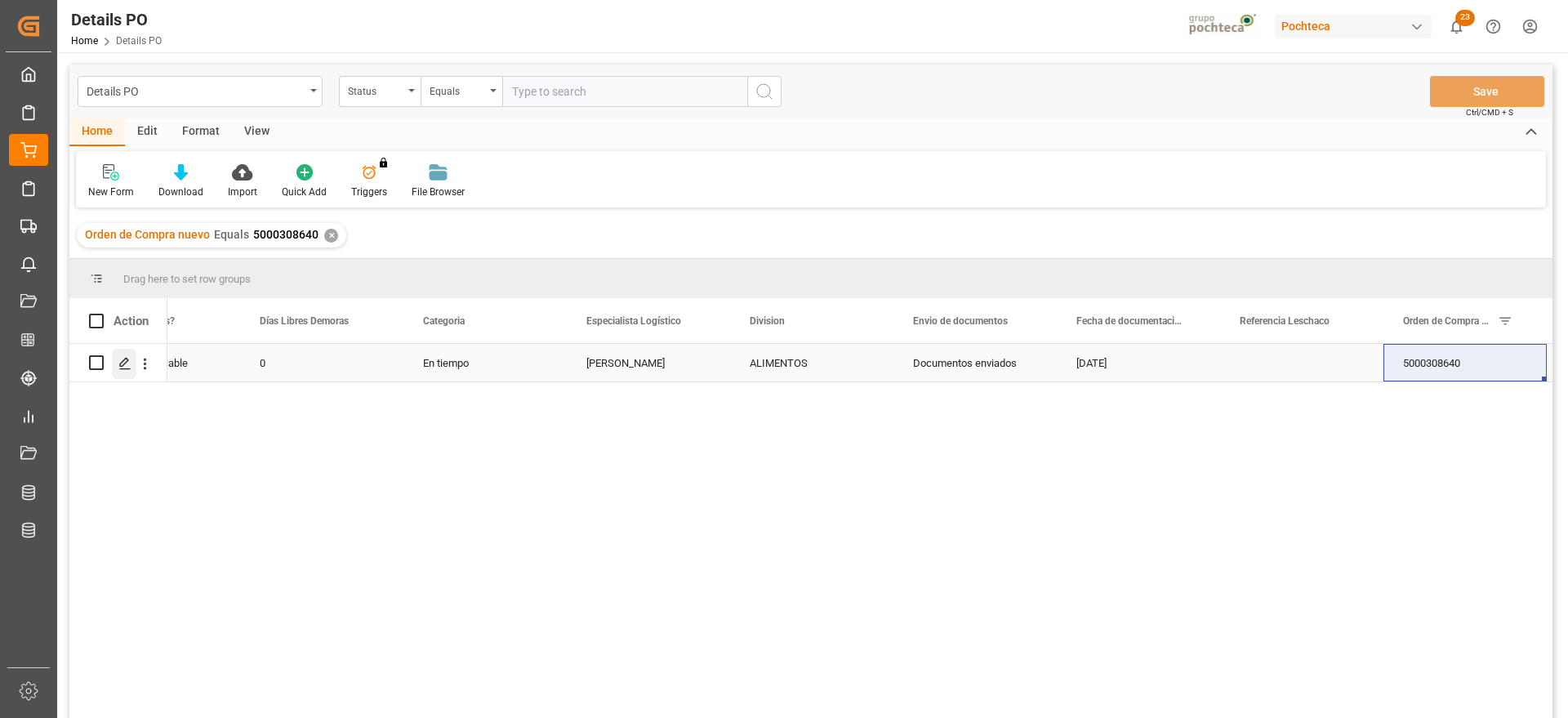
click at [125, 367] on icon "Press SPACE to select this row." at bounding box center [125, 363] width 13 height 13
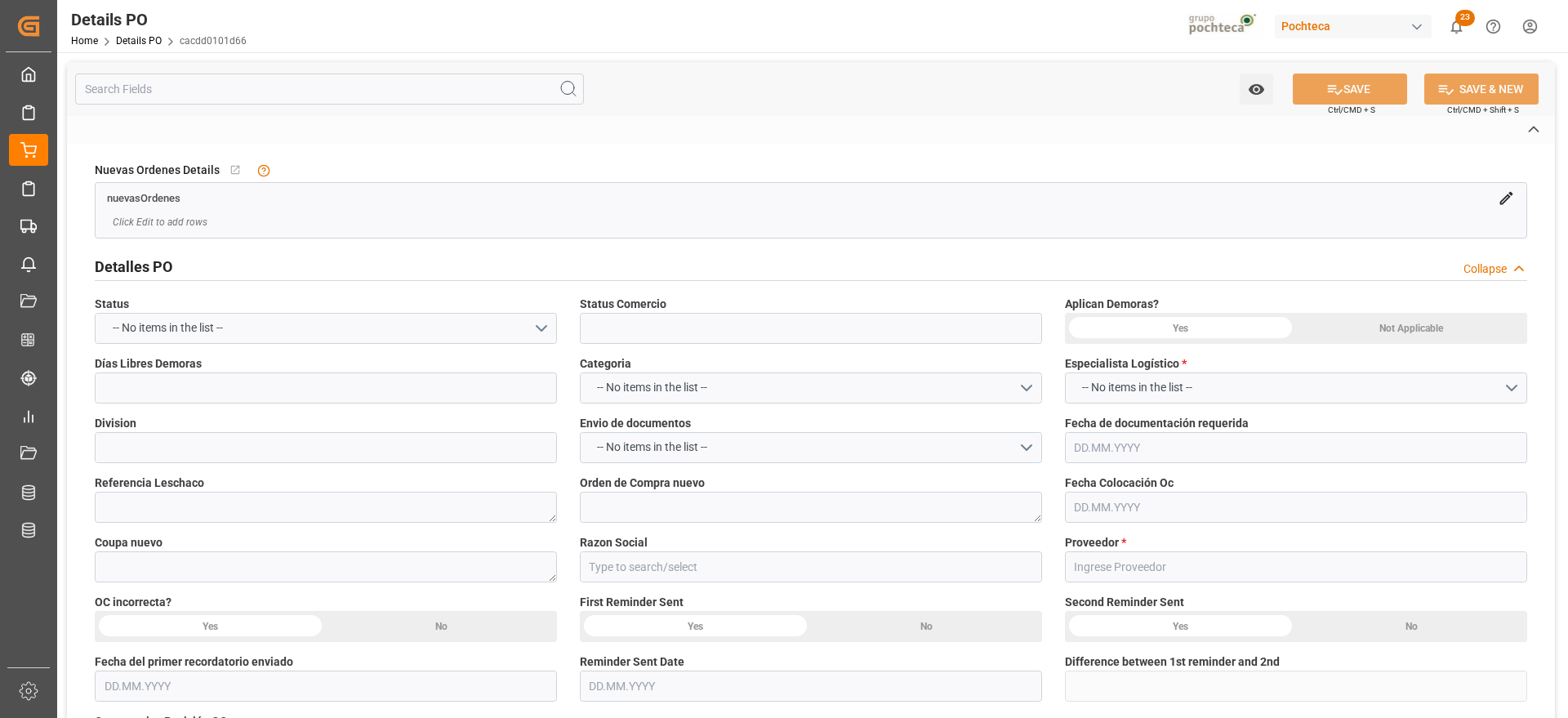
type input "En Frontera"
type input "ALIMENTOS"
type textarea "5000308640"
type textarea "199497"
type input "Materias Primas"
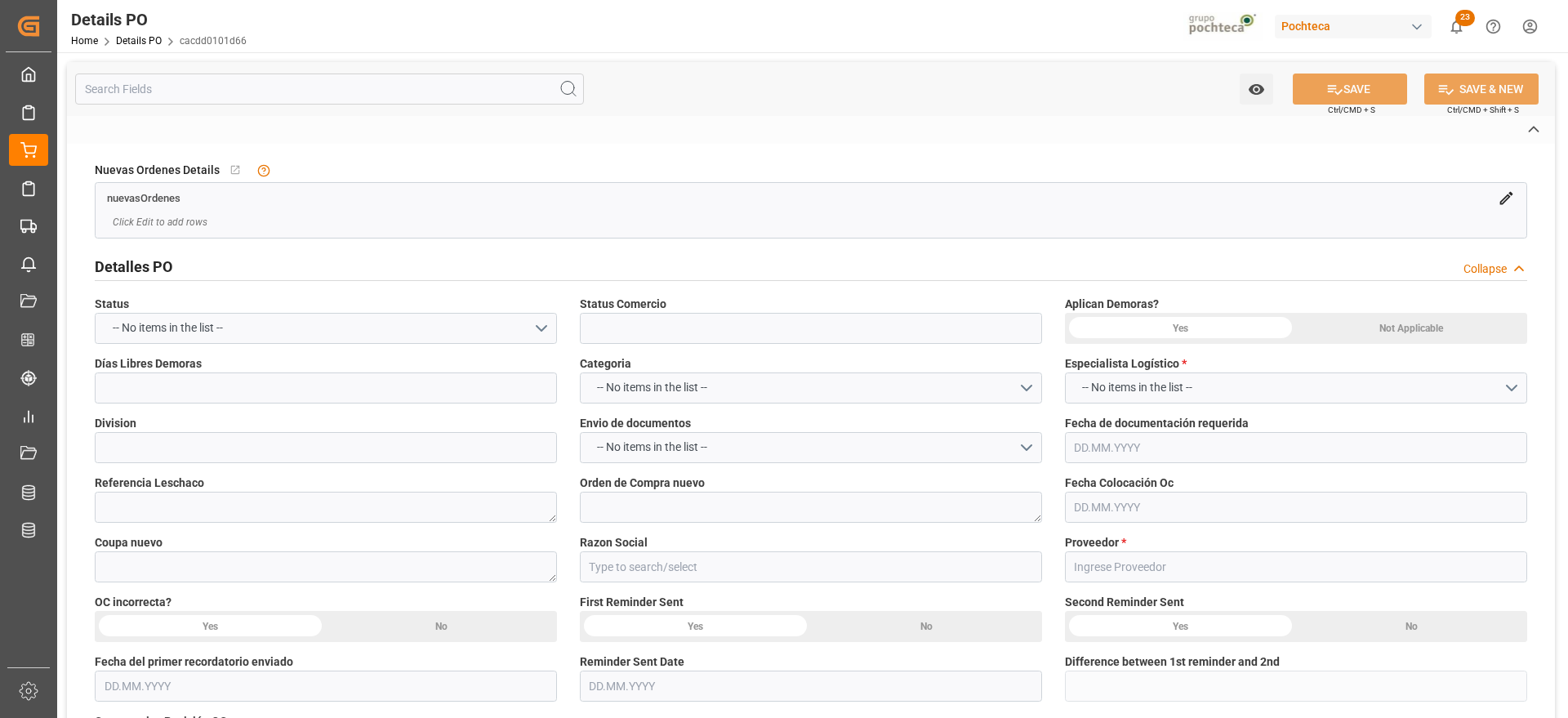
type input "[PERSON_NAME] CO."
type textarea "479496"
type textarea "BISULFATO DE SODIO PET GRADE SAC 25 KG ("
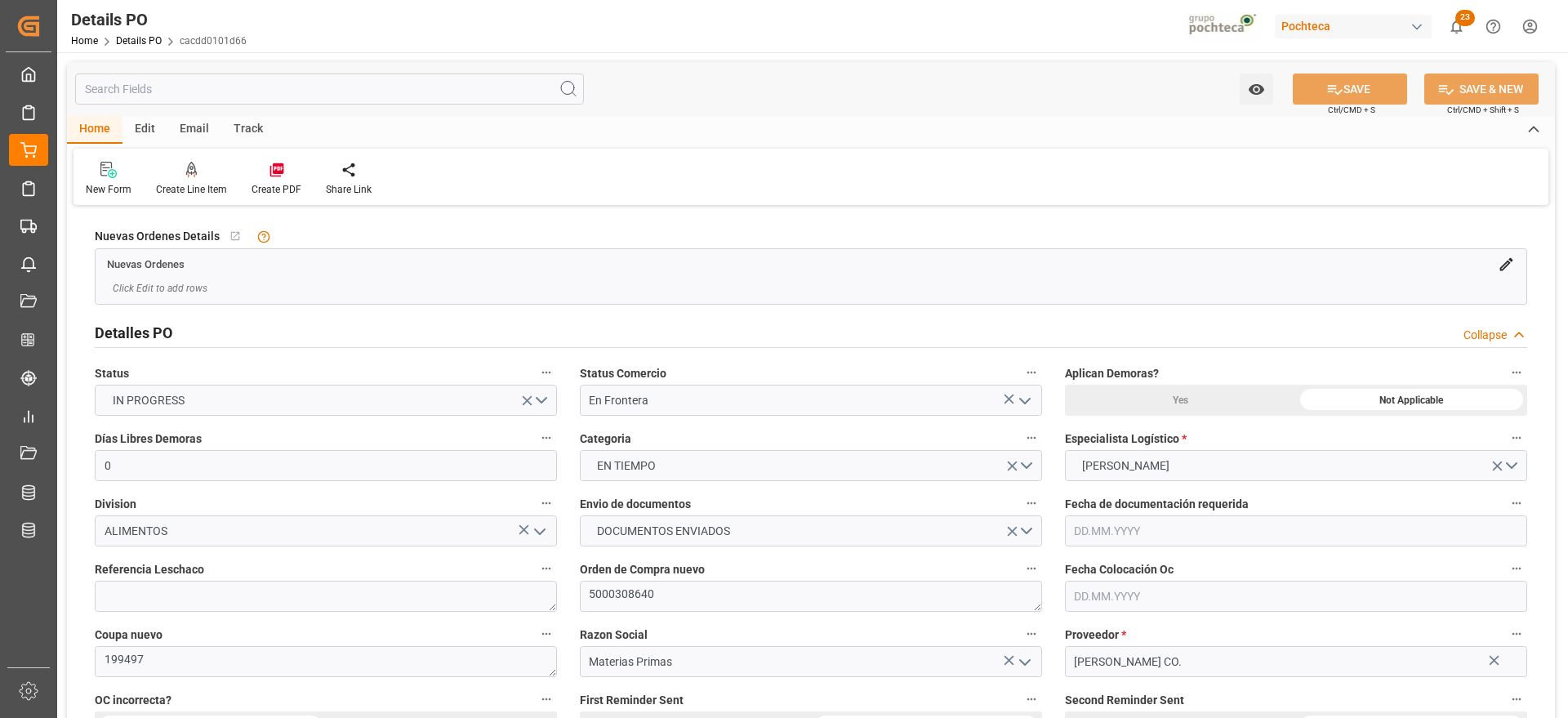
type input "0"
type input "11.02.2025"
type input "08.09.2025"
type input "[DATE]"
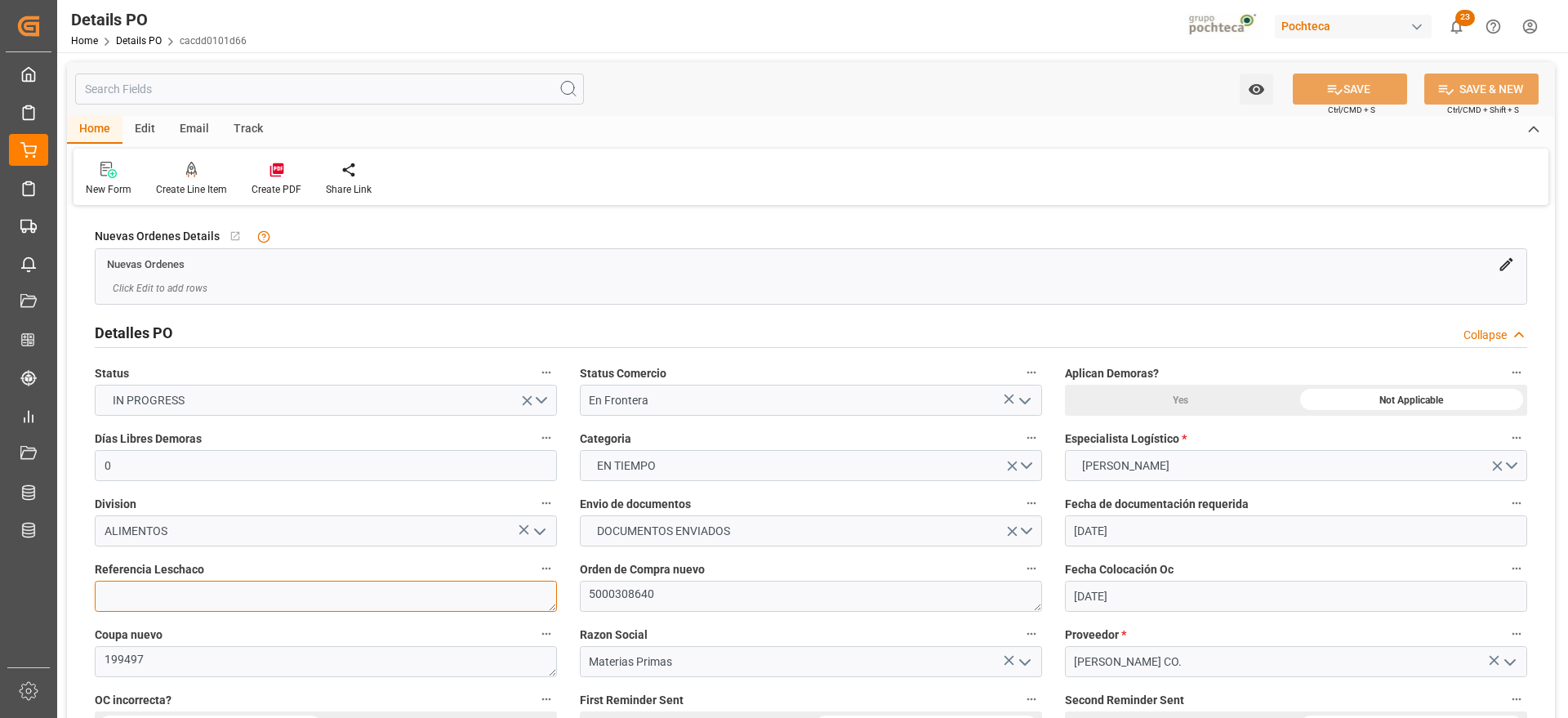
click at [257, 581] on textarea at bounding box center [326, 596] width 462 height 31
paste textarea "251006990094"
type textarea "251006990094"
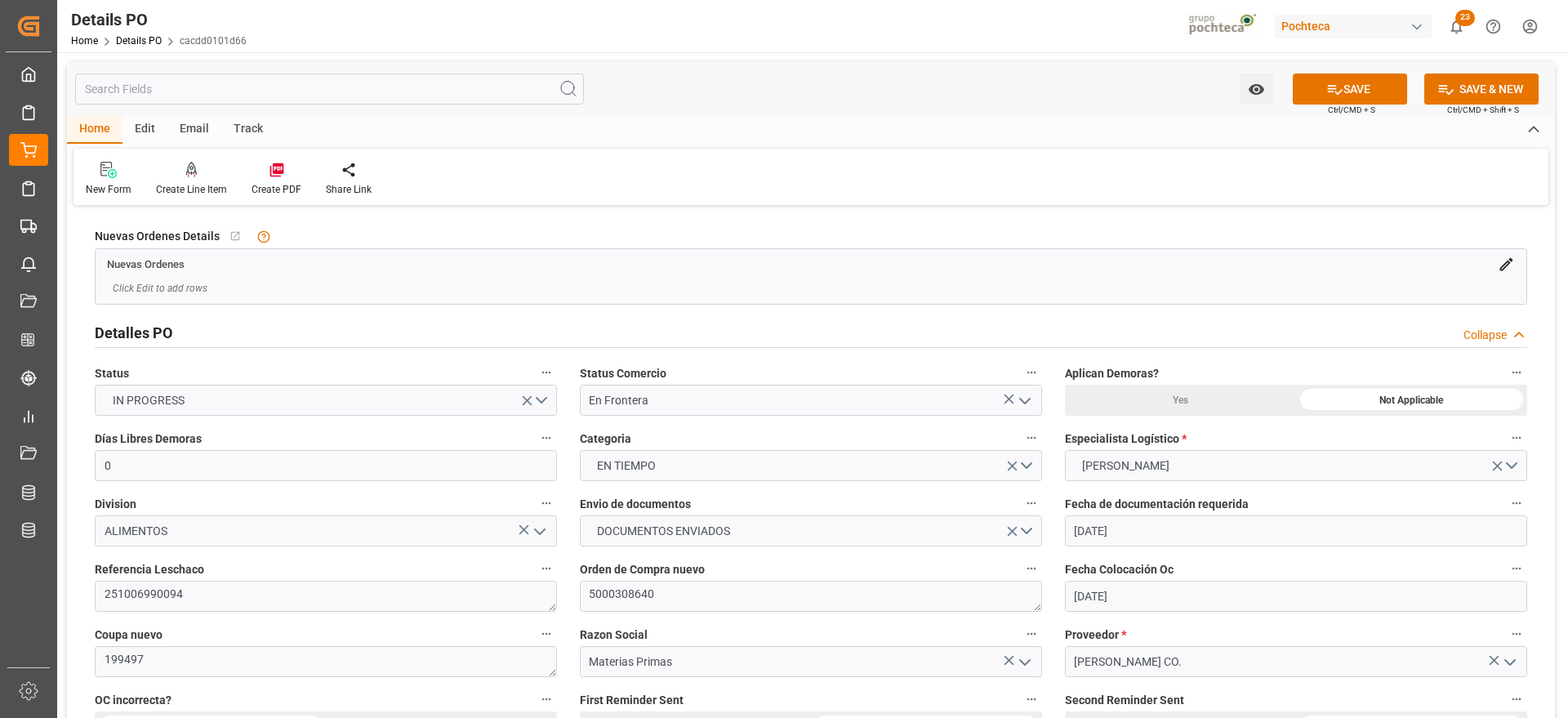
drag, startPoint x: 1529, startPoint y: 629, endPoint x: 870, endPoint y: 324, distance: 726.2
click at [870, 324] on div "Detalles PO Collapse" at bounding box center [811, 332] width 1433 height 31
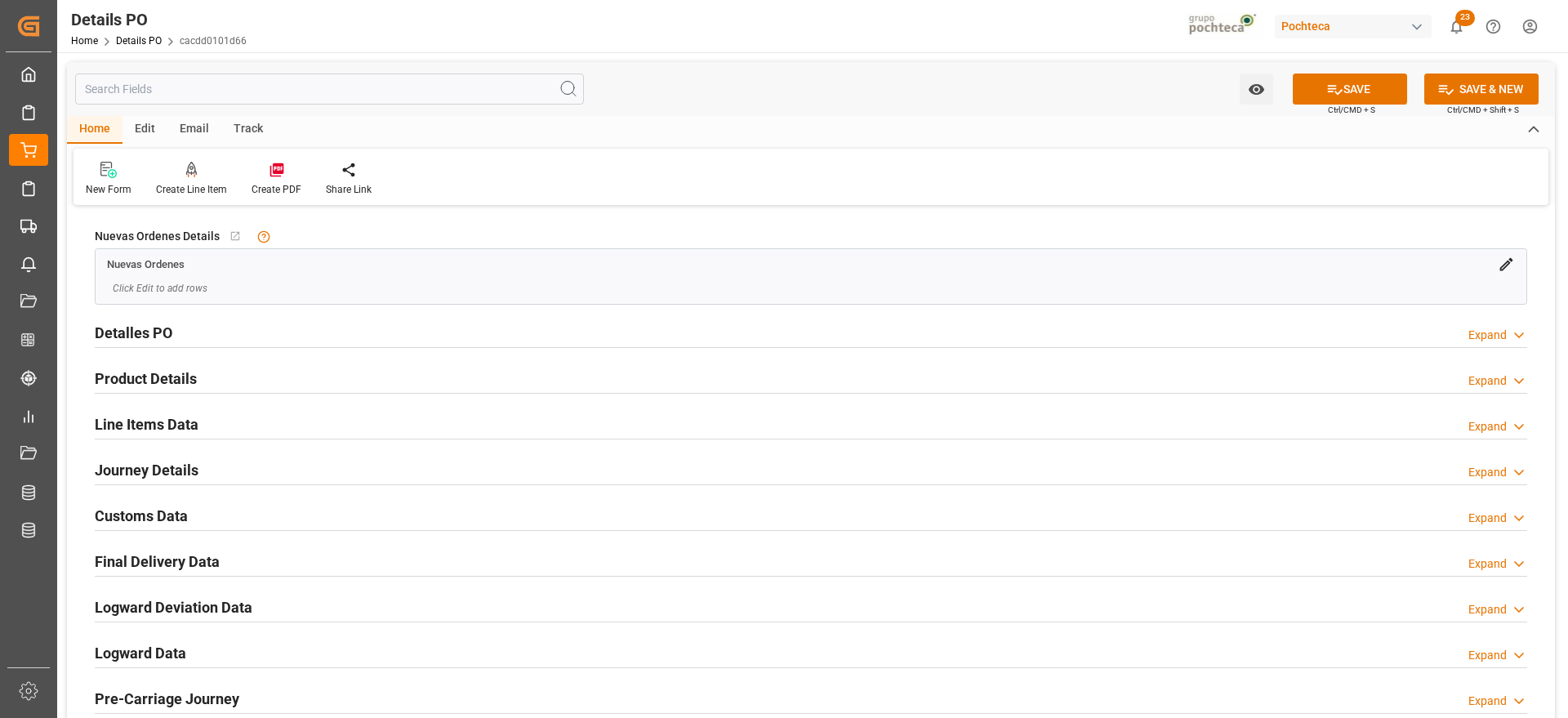
click at [1540, 445] on div "Nuevas Ordenes Details   No child Object linked Nuevas Ordenes Click Edit to ad…" at bounding box center [811, 520] width 1488 height 620
click at [149, 473] on h2 "Journey Details" at bounding box center [146, 469] width 104 height 22
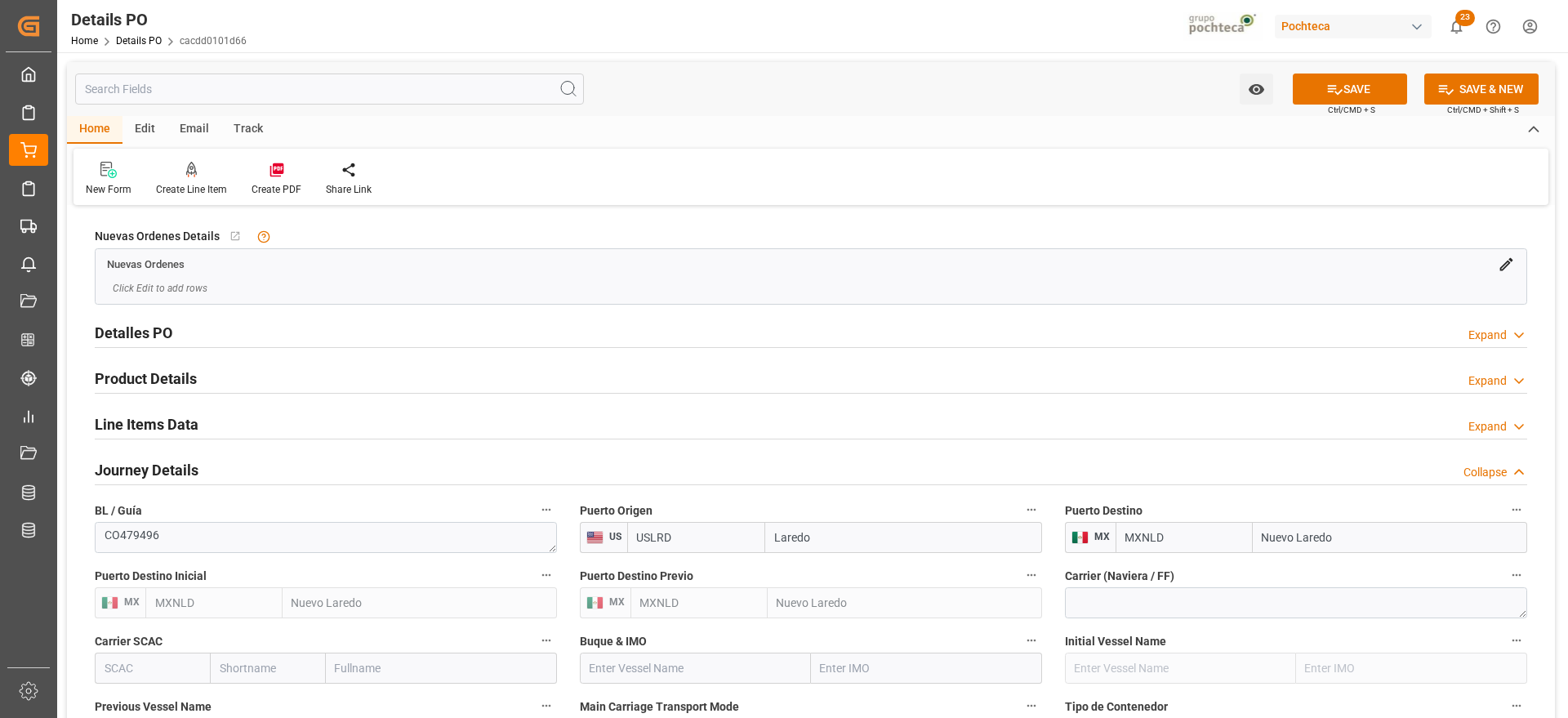
click at [149, 473] on h2 "Journey Details" at bounding box center [146, 469] width 104 height 22
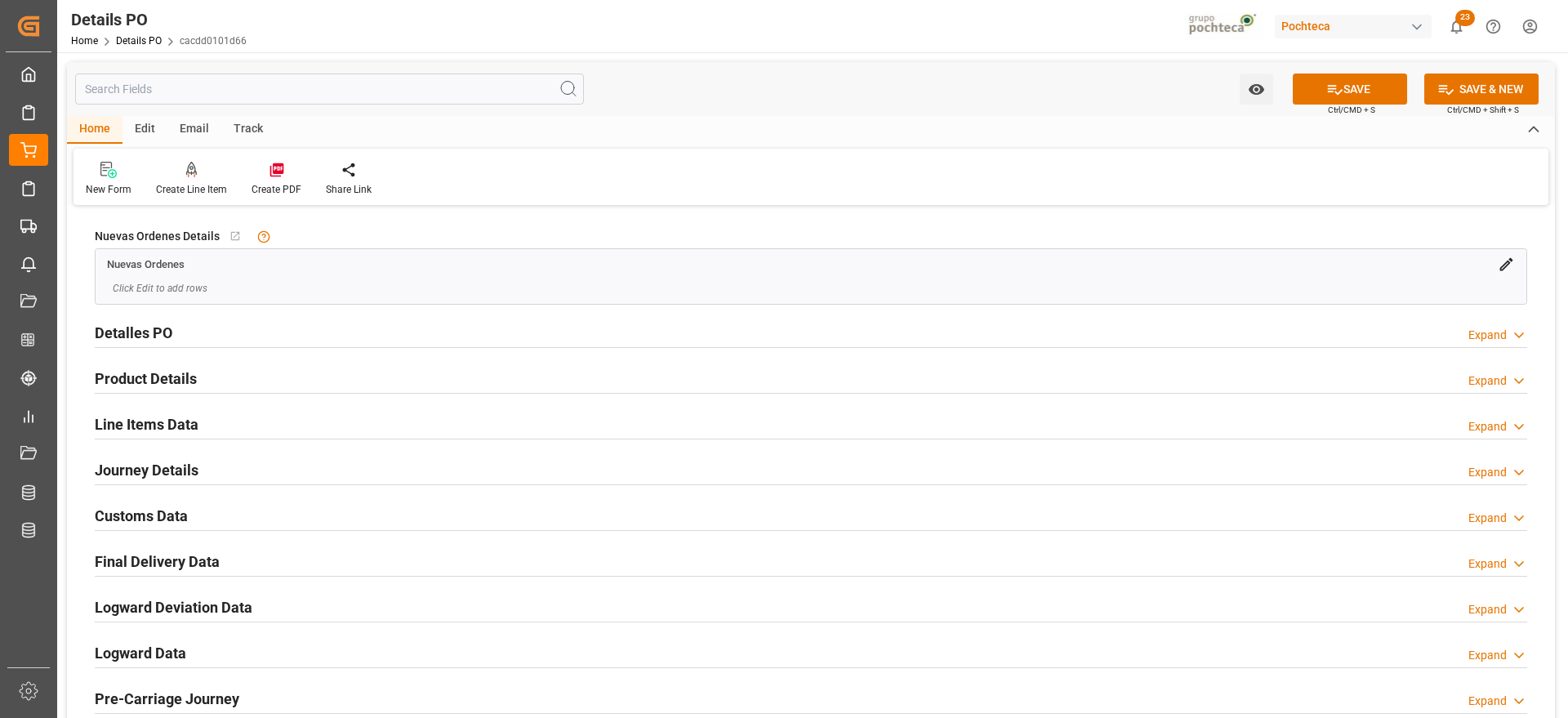
click at [139, 461] on h2 "Journey Details" at bounding box center [146, 469] width 104 height 22
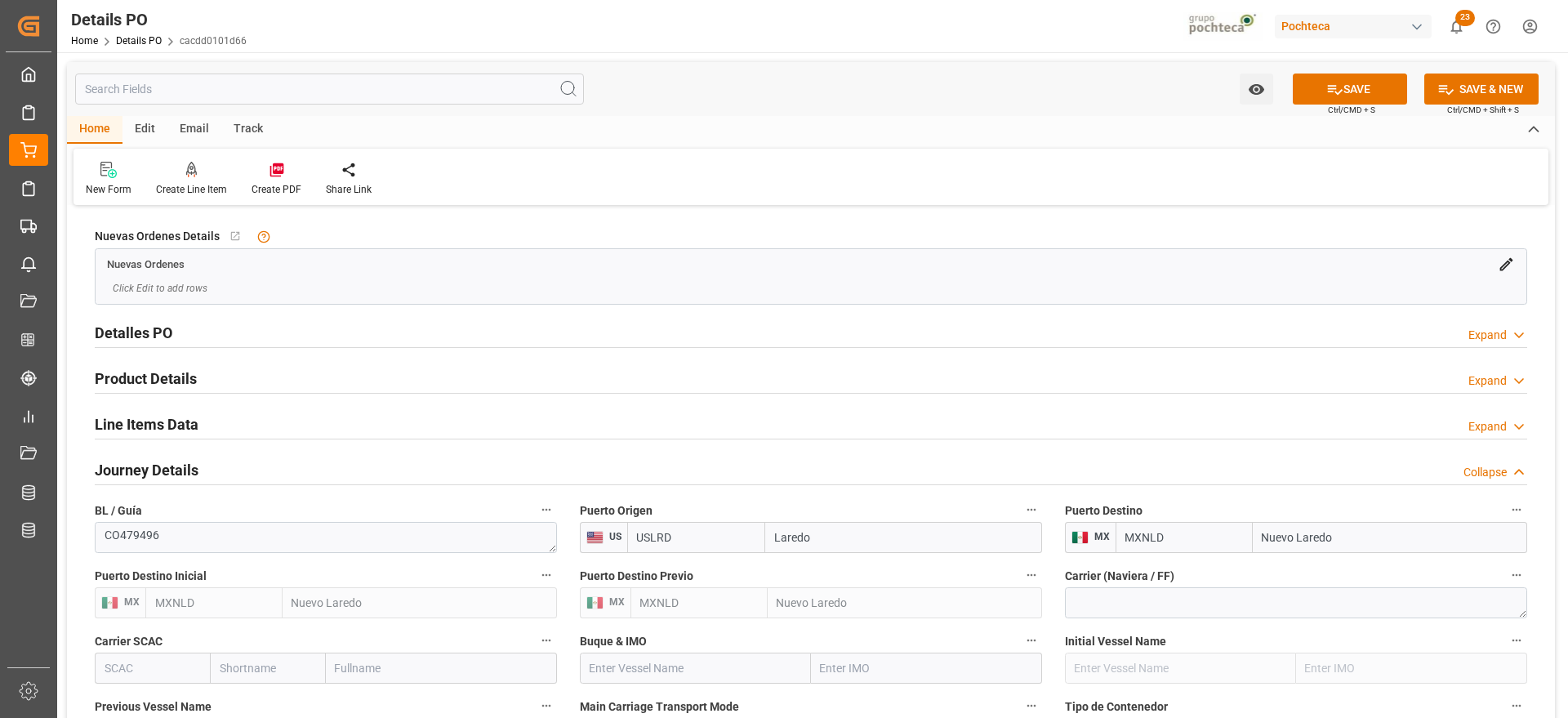
drag, startPoint x: 1539, startPoint y: 563, endPoint x: 1549, endPoint y: 577, distance: 17.2
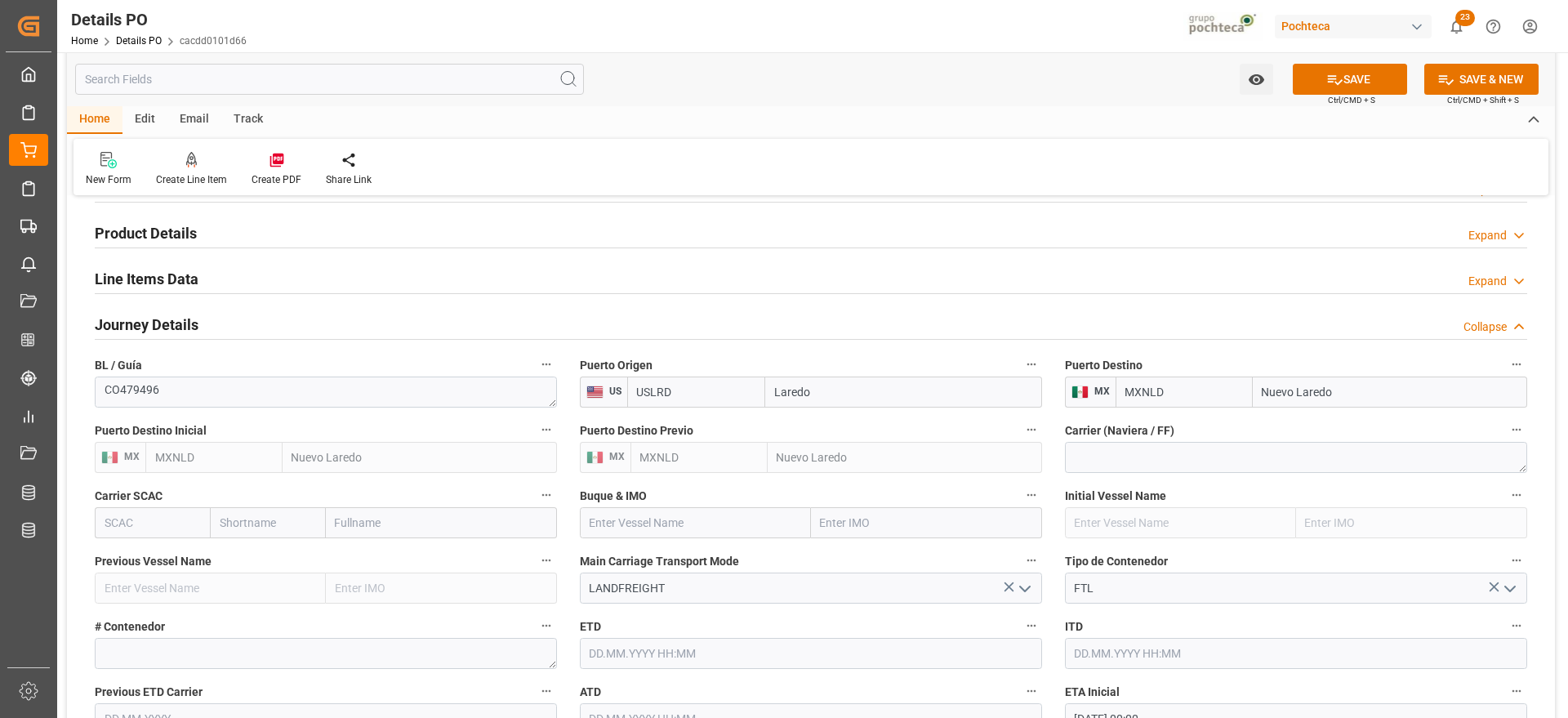
scroll to position [163, 0]
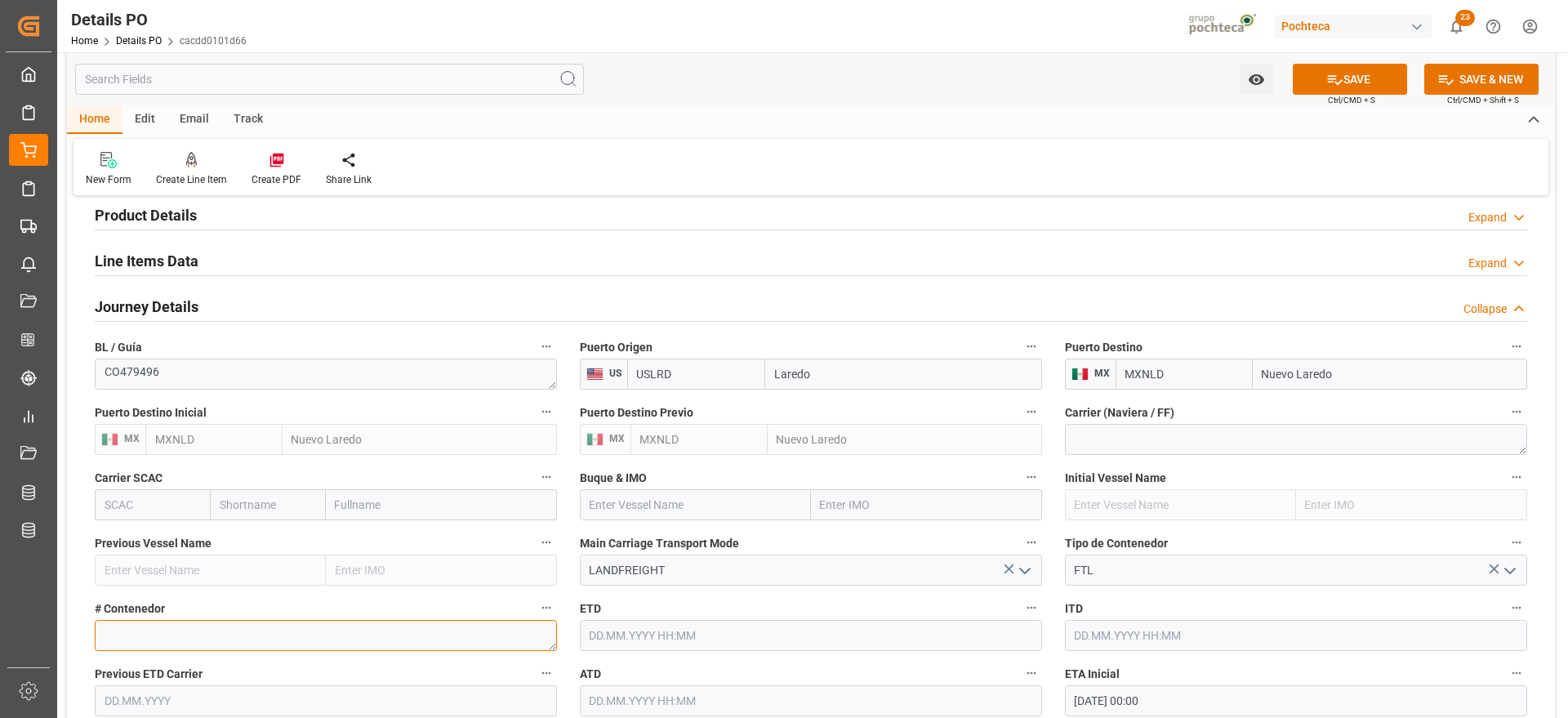
click at [328, 642] on textarea at bounding box center [326, 635] width 462 height 31
paste textarea "52521"
type textarea "52521"
click at [1537, 614] on div "ITD" at bounding box center [1296, 624] width 485 height 65
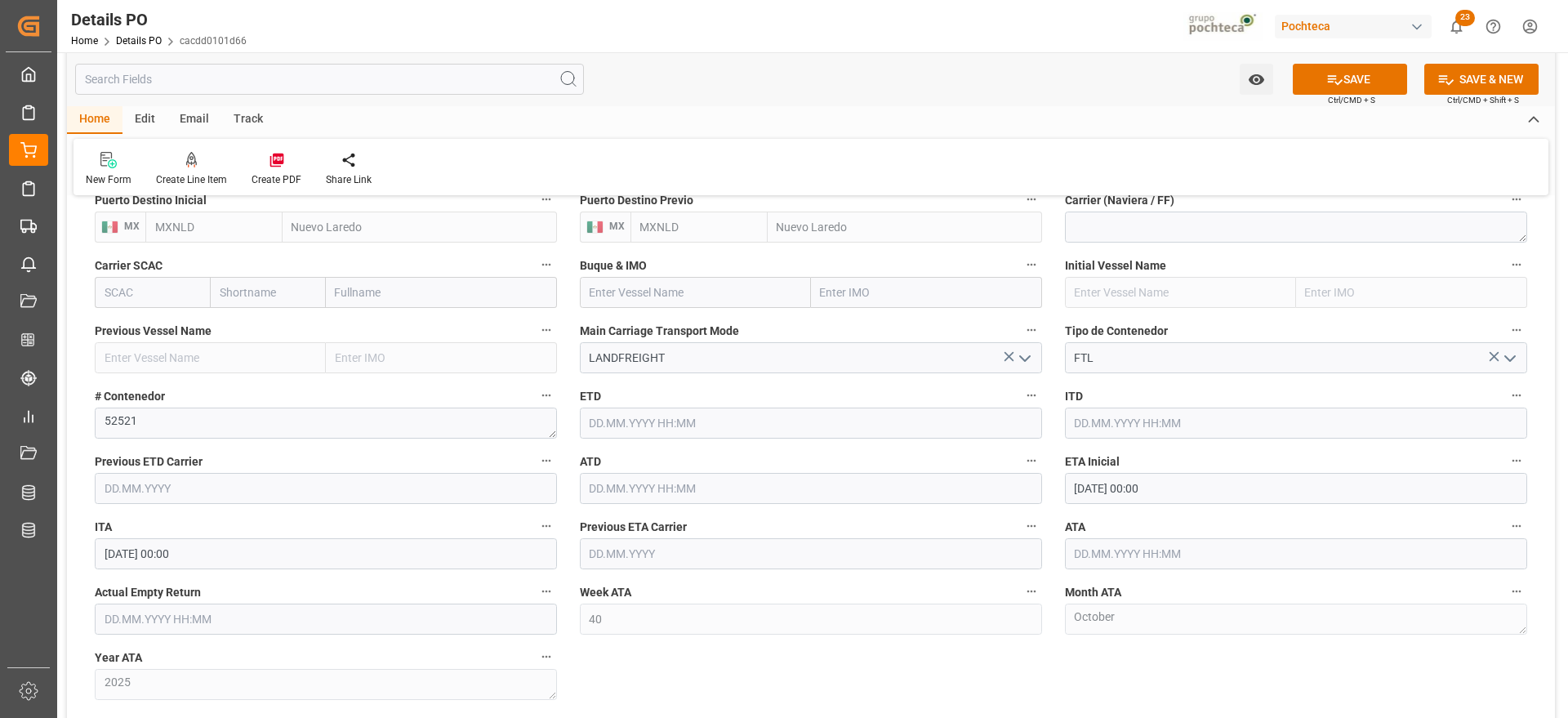
scroll to position [408, 0]
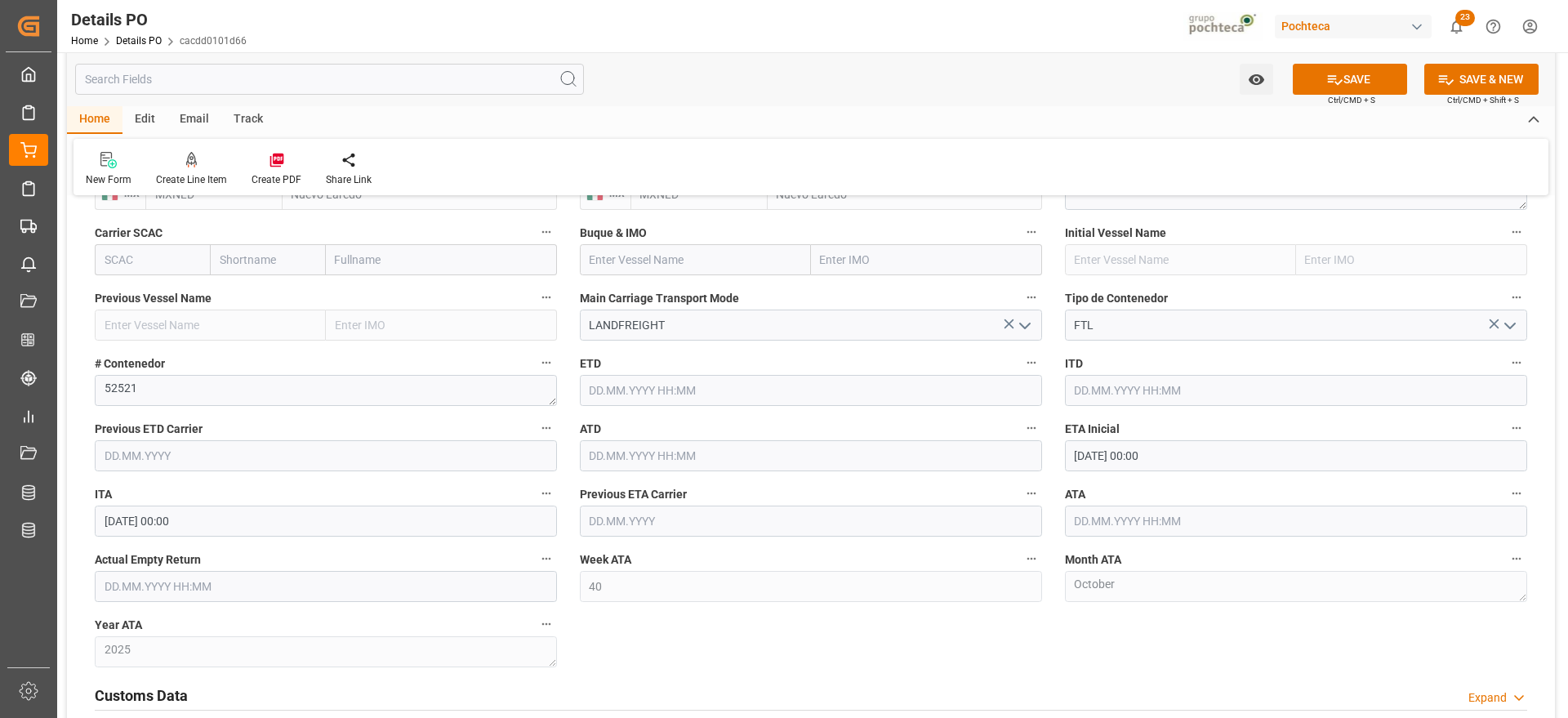
click at [474, 597] on input "text" at bounding box center [326, 586] width 462 height 31
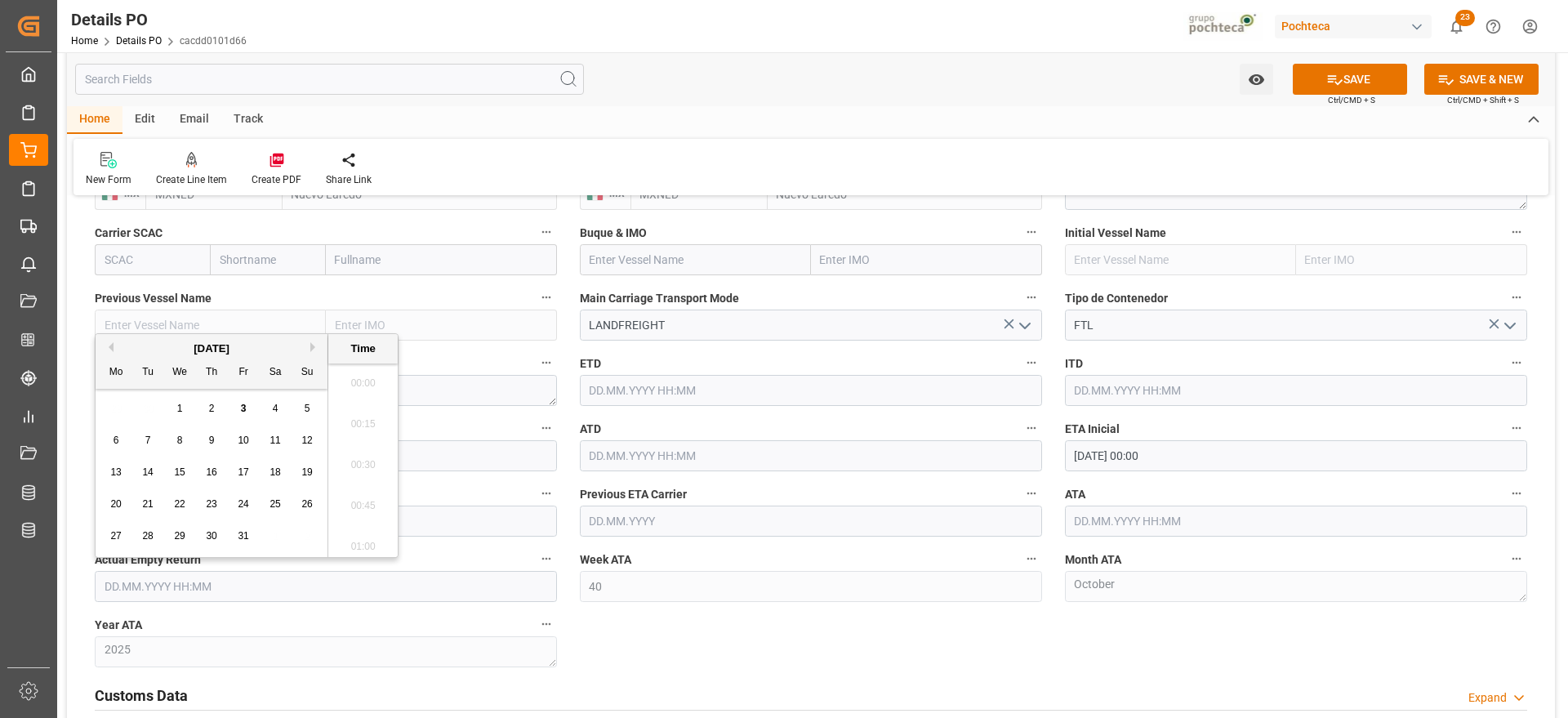
scroll to position [2863, 0]
click at [139, 419] on div "29 30 1 2 3 4 5" at bounding box center [212, 408] width 223 height 32
click at [152, 441] on div "7" at bounding box center [148, 440] width 20 height 19
type input "07.10.2025 00:00"
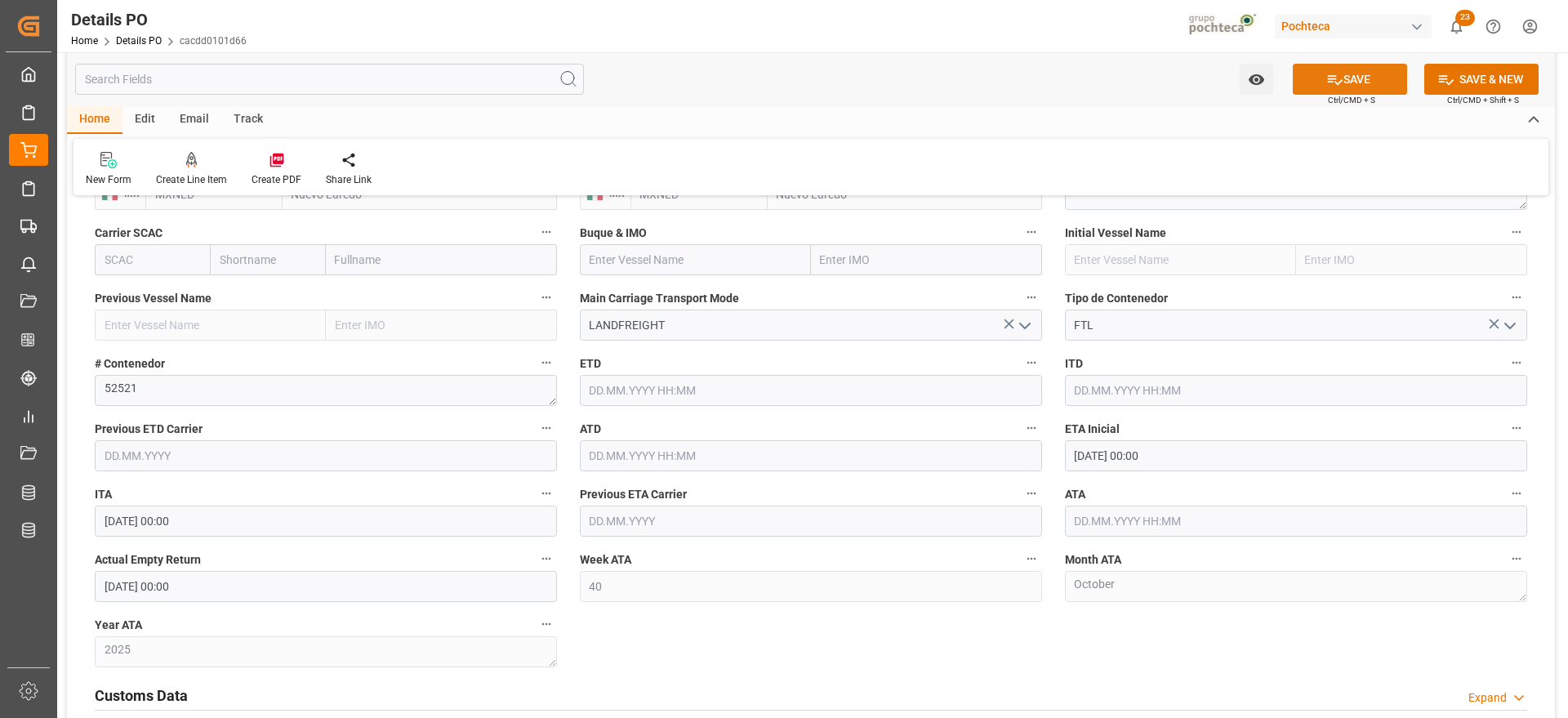
click at [1357, 80] on button "SAVE" at bounding box center [1350, 79] width 115 height 31
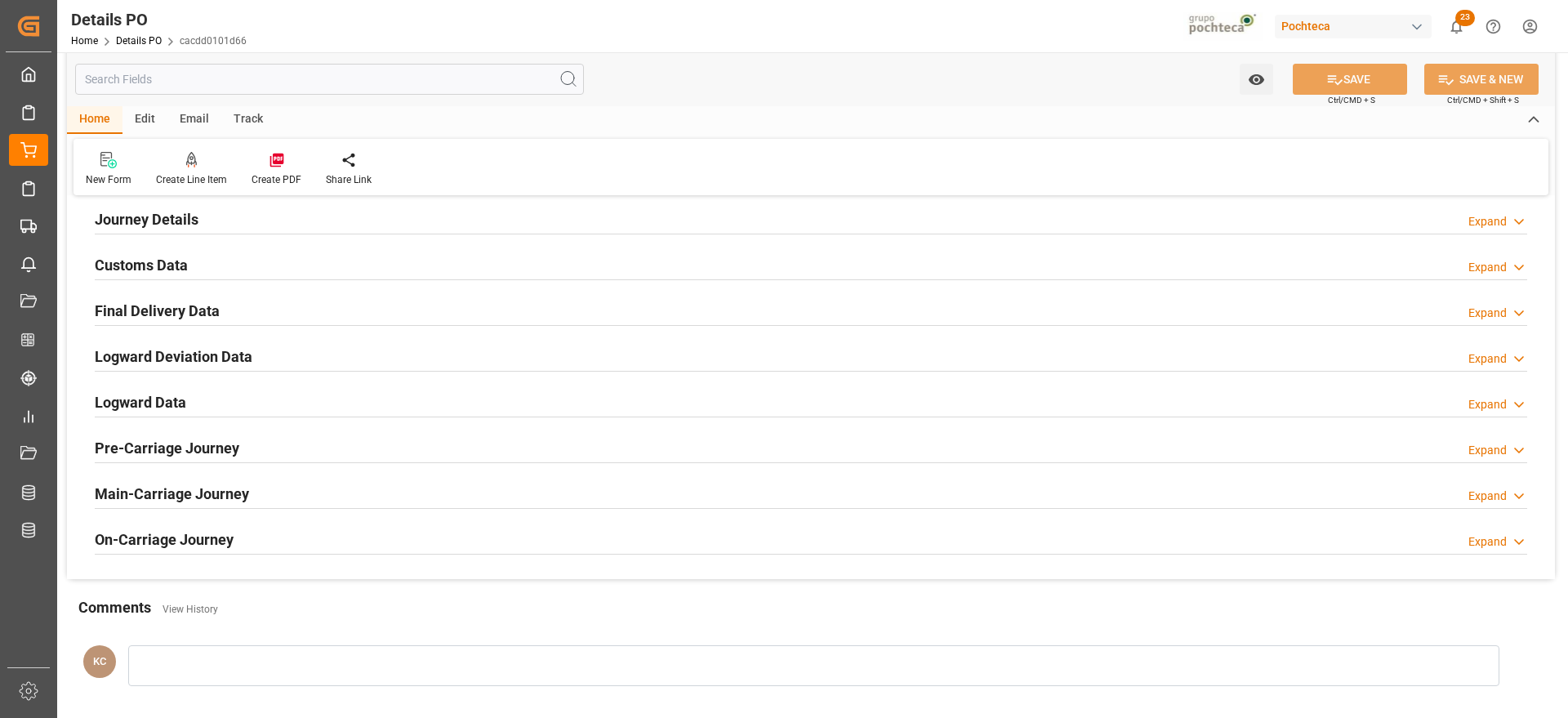
scroll to position [1132, 0]
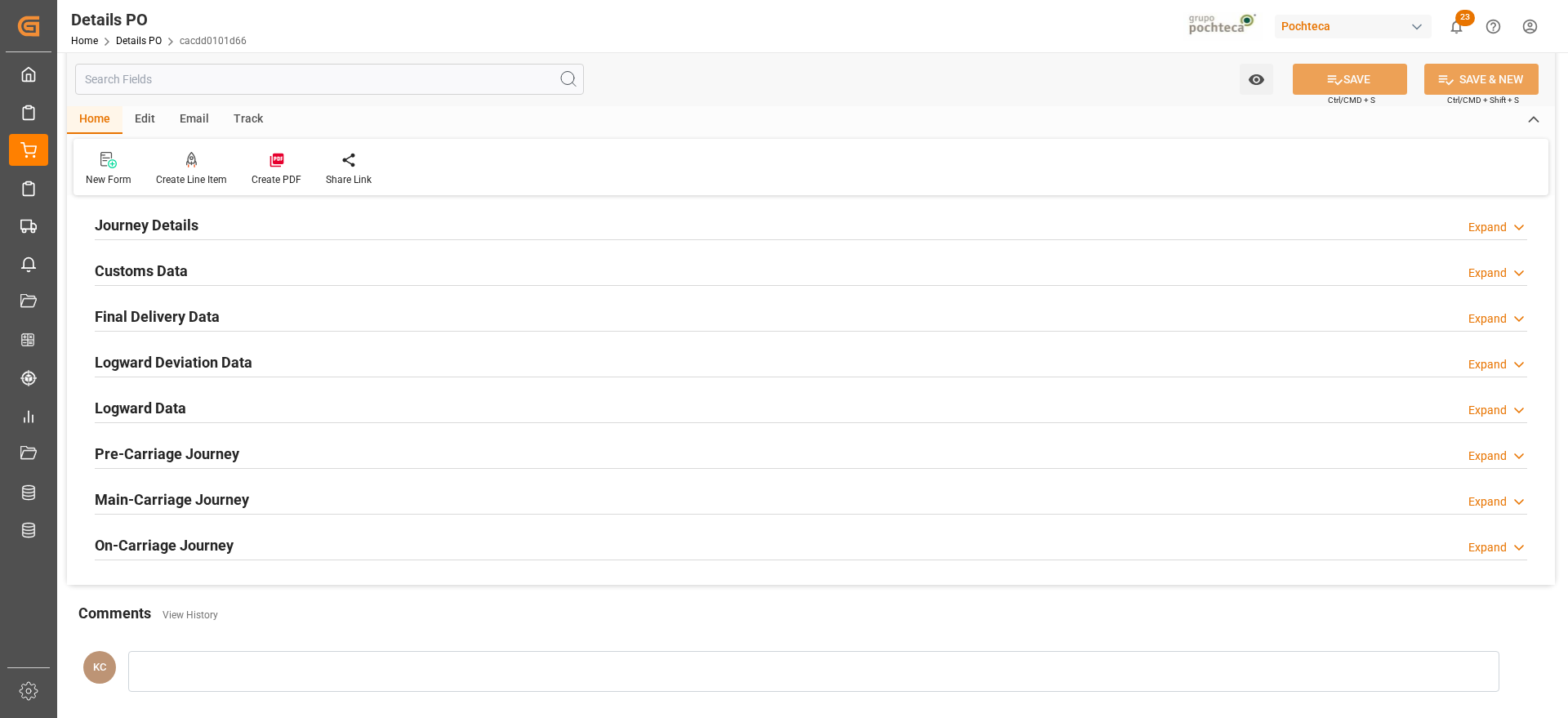
click at [164, 314] on h2 "Final Delivery Data" at bounding box center [157, 316] width 125 height 22
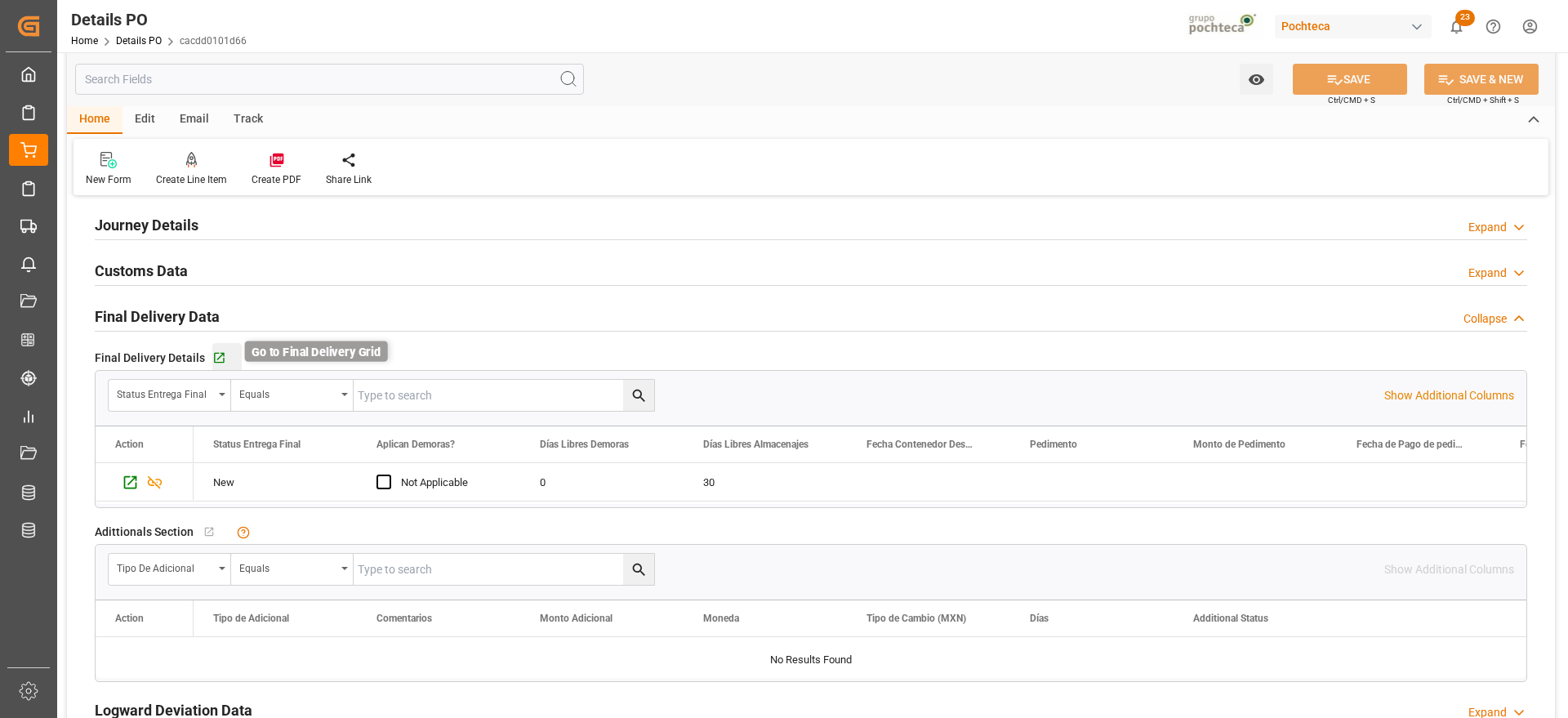
click at [218, 361] on icon "button" at bounding box center [218, 358] width 14 height 14
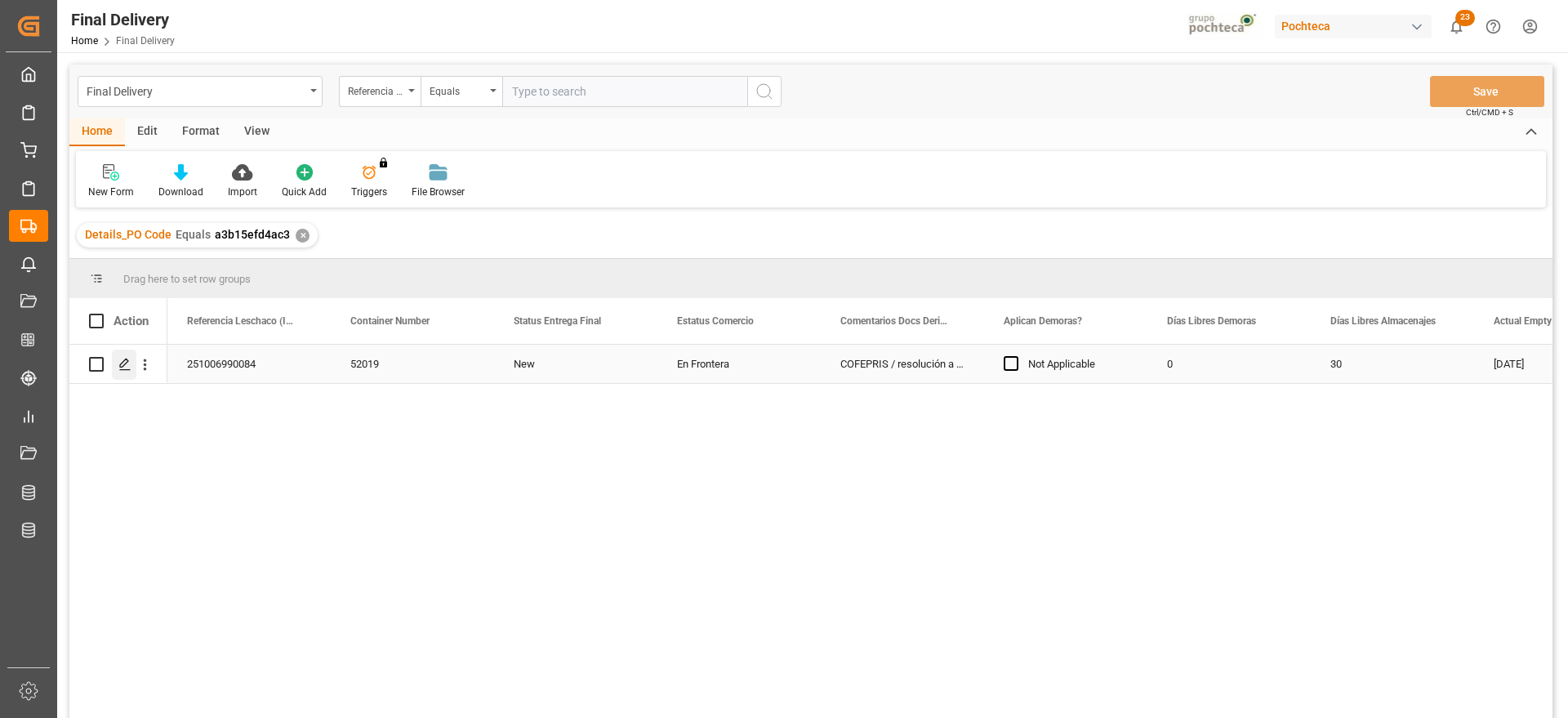
click at [129, 368] on icon "Press SPACE to select this row." at bounding box center [125, 364] width 13 height 13
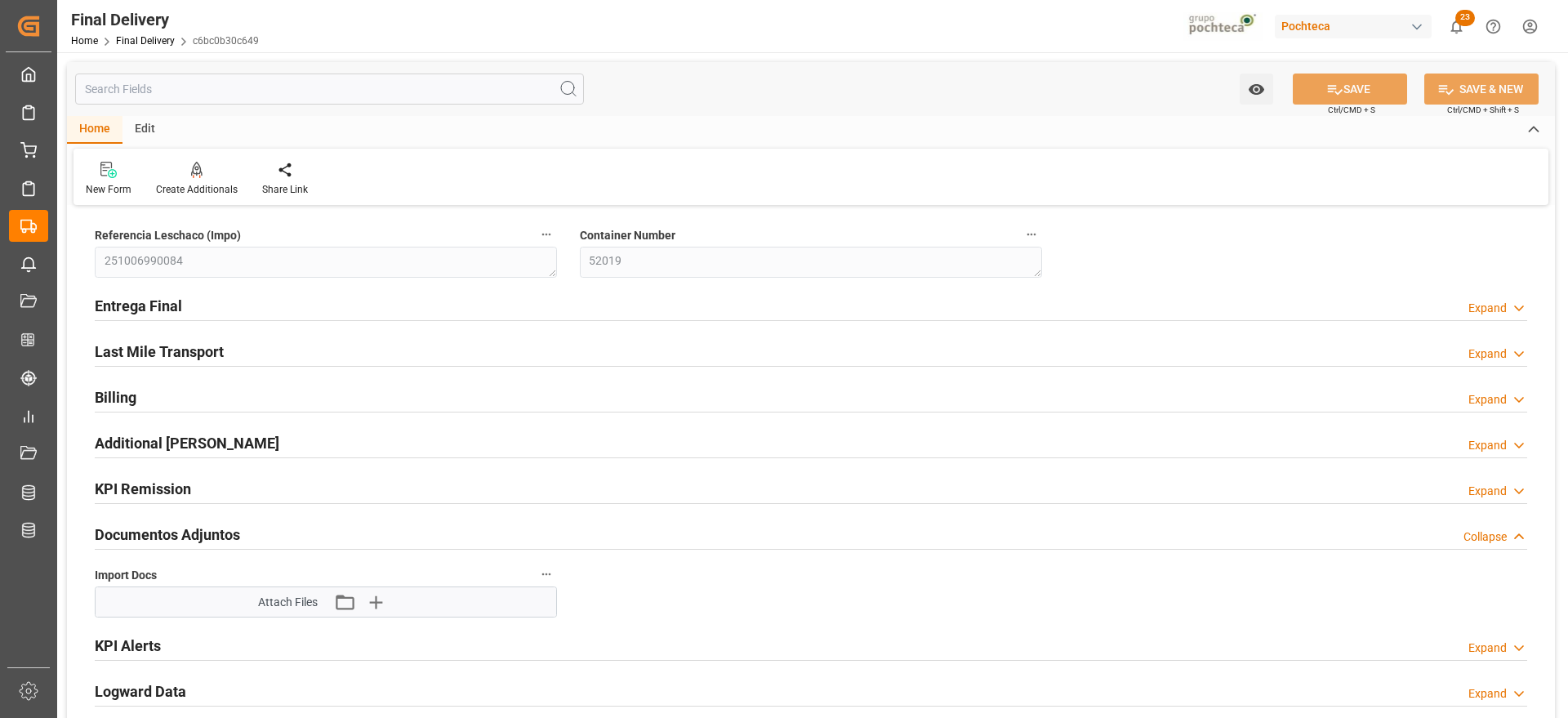
type input "[DATE]"
click at [144, 297] on h2 "Entrega Final" at bounding box center [138, 305] width 87 height 22
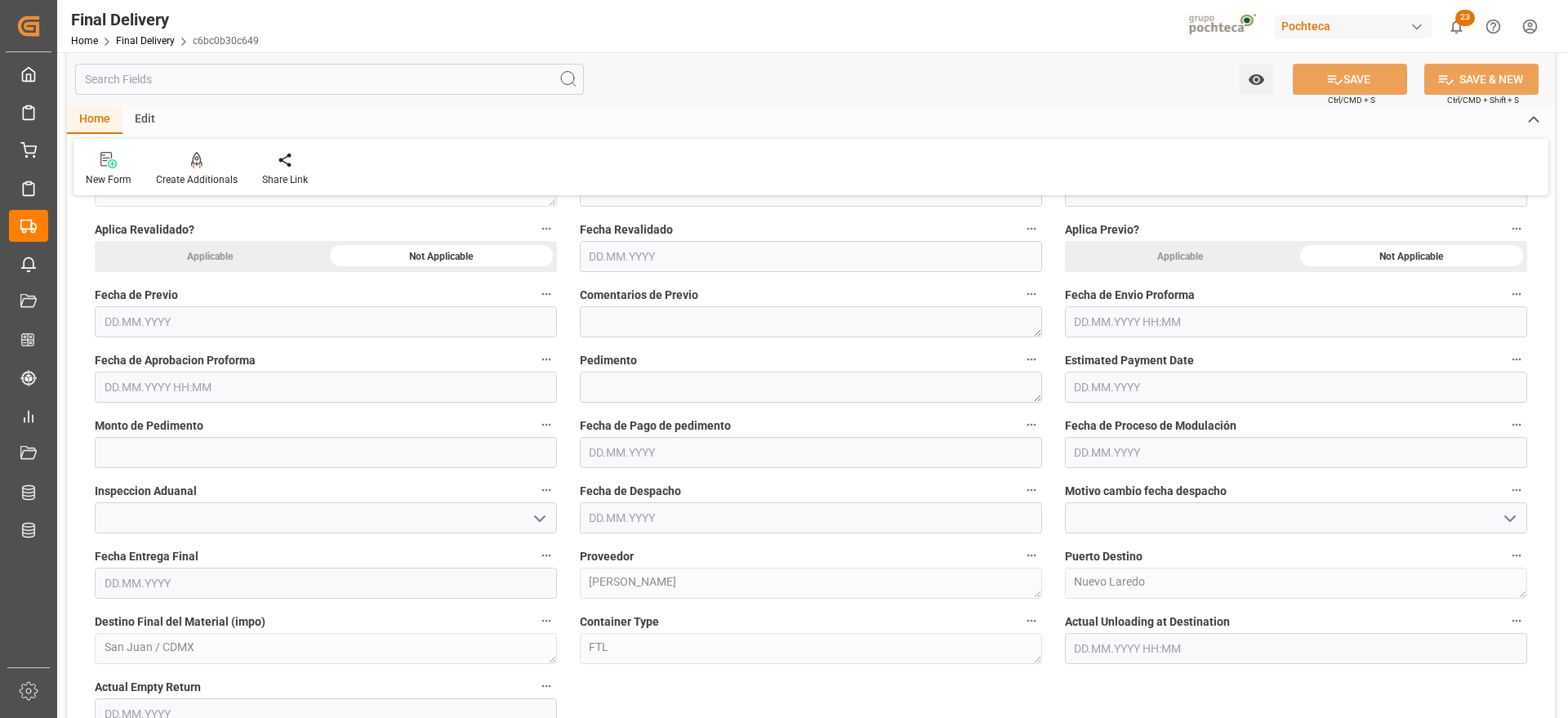
scroll to position [816, 0]
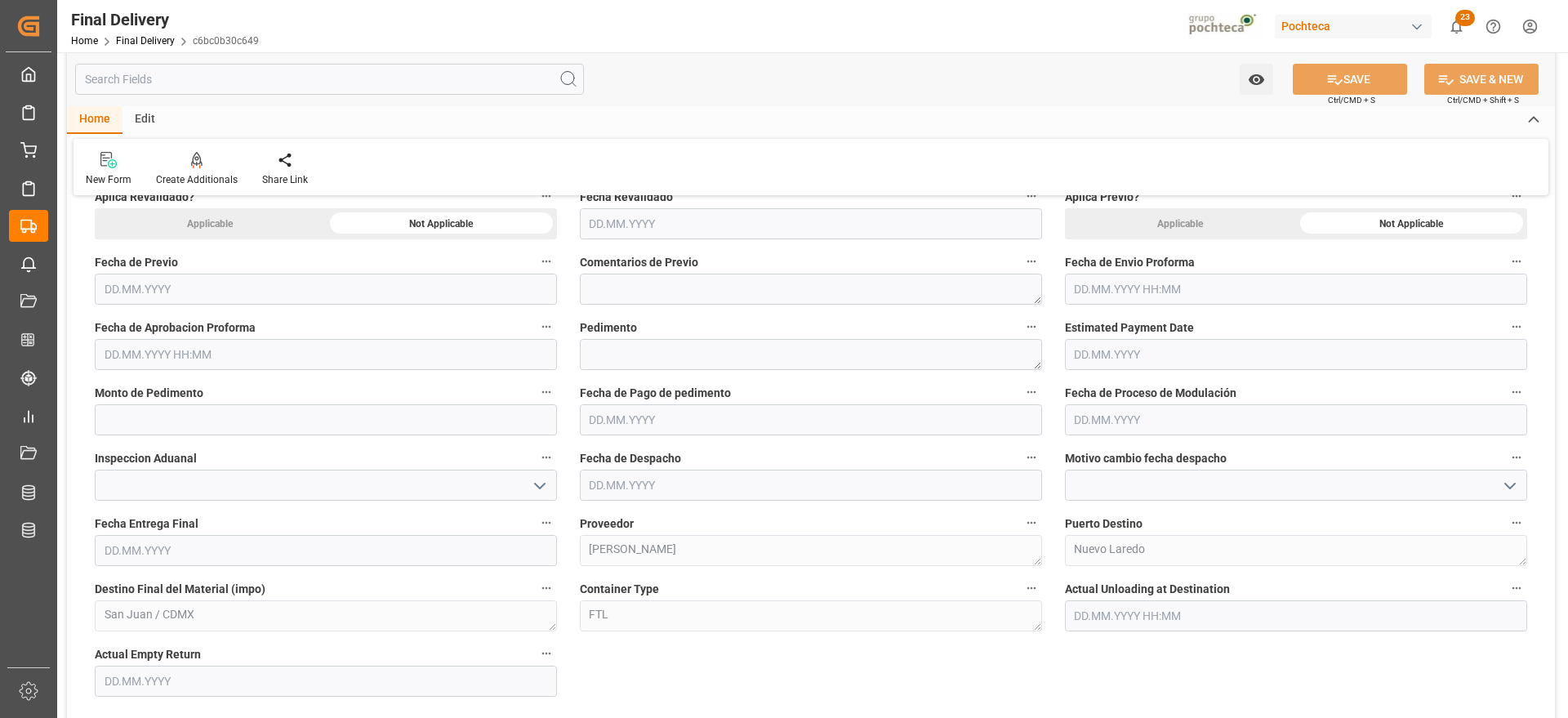
click at [1151, 279] on input "text" at bounding box center [1296, 289] width 462 height 31
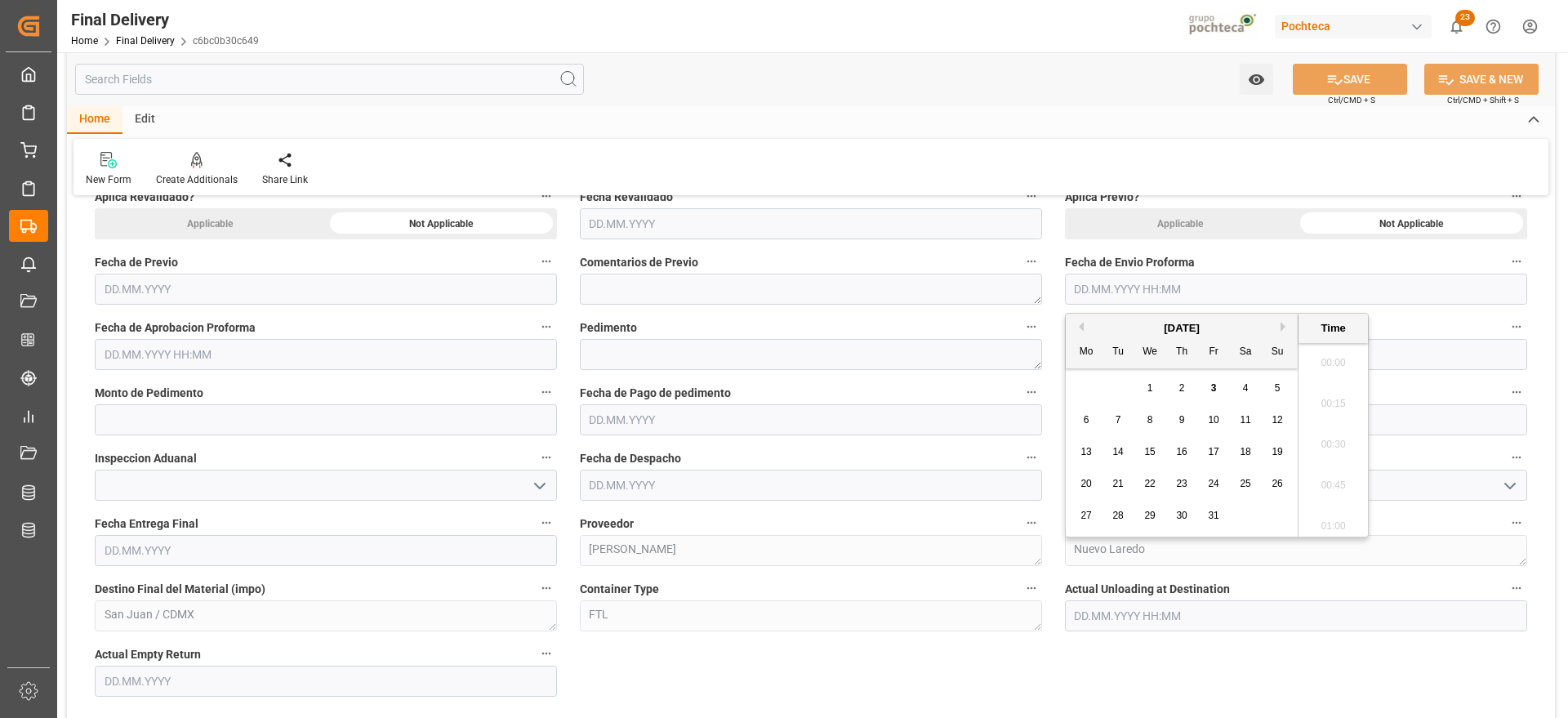
scroll to position [2822, 0]
click at [1094, 381] on div "29 30 1 2 3 4 5" at bounding box center [1182, 388] width 223 height 32
click at [1184, 384] on span "2" at bounding box center [1183, 388] width 6 height 11
type input "[DATE] 00:00"
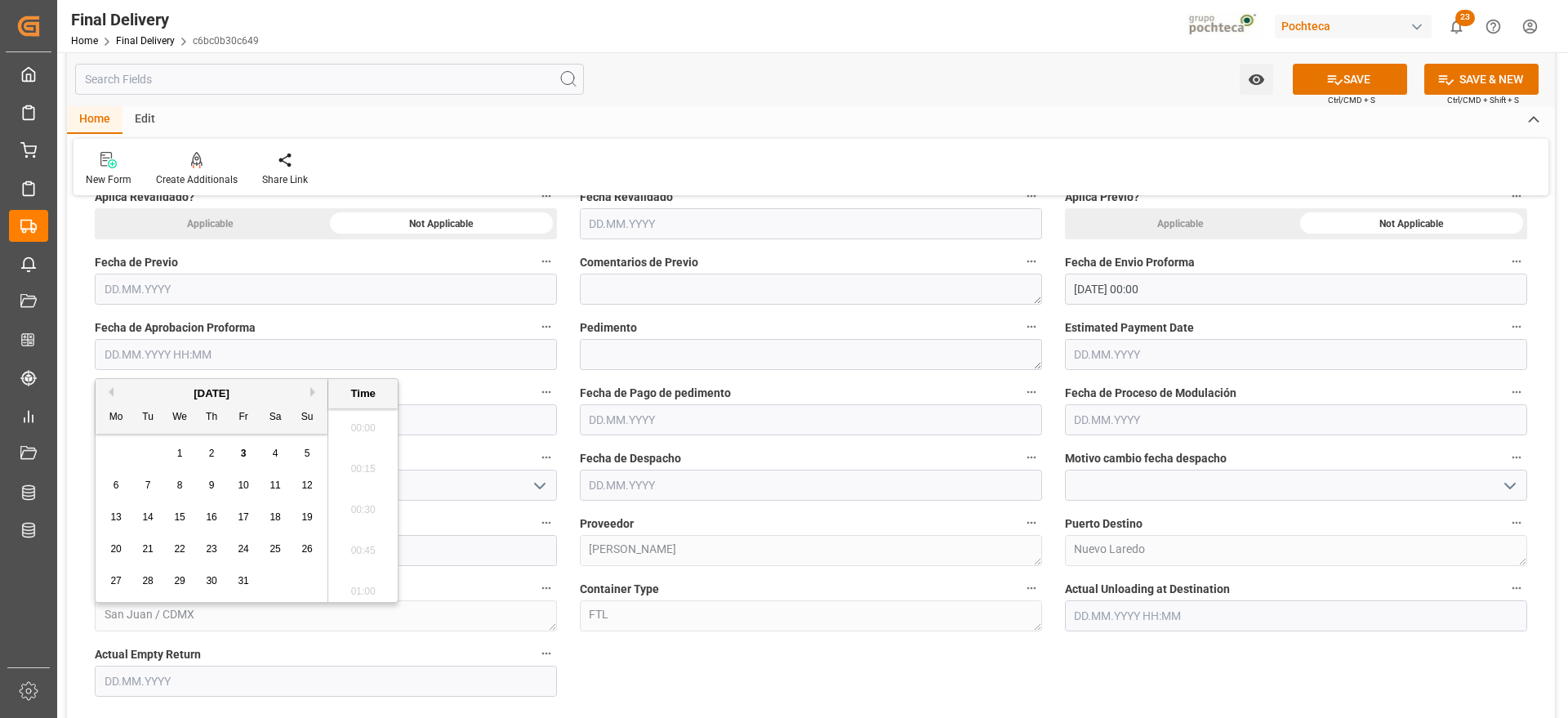
click at [369, 349] on input "text" at bounding box center [326, 354] width 462 height 31
click at [150, 449] on div "29 30 1 2 3 4 5" at bounding box center [212, 453] width 223 height 32
click at [206, 452] on div "2" at bounding box center [212, 453] width 20 height 19
type input "[DATE] 00:00"
click at [641, 414] on input "text" at bounding box center [811, 420] width 462 height 31
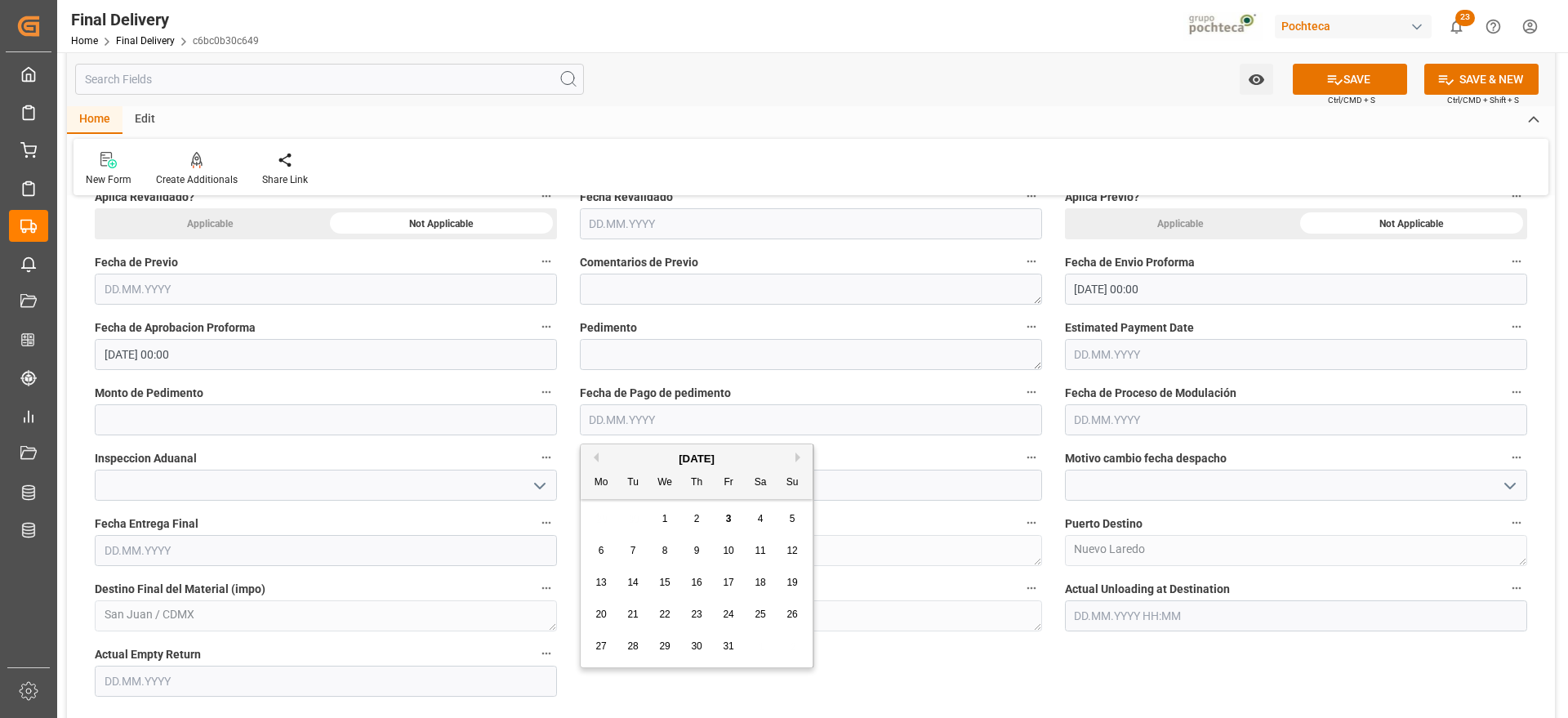
click at [627, 526] on div "29 30 1 2 3 4 5" at bounding box center [696, 518] width 223 height 32
click at [723, 513] on div "3" at bounding box center [728, 519] width 20 height 19
type input "[DATE]"
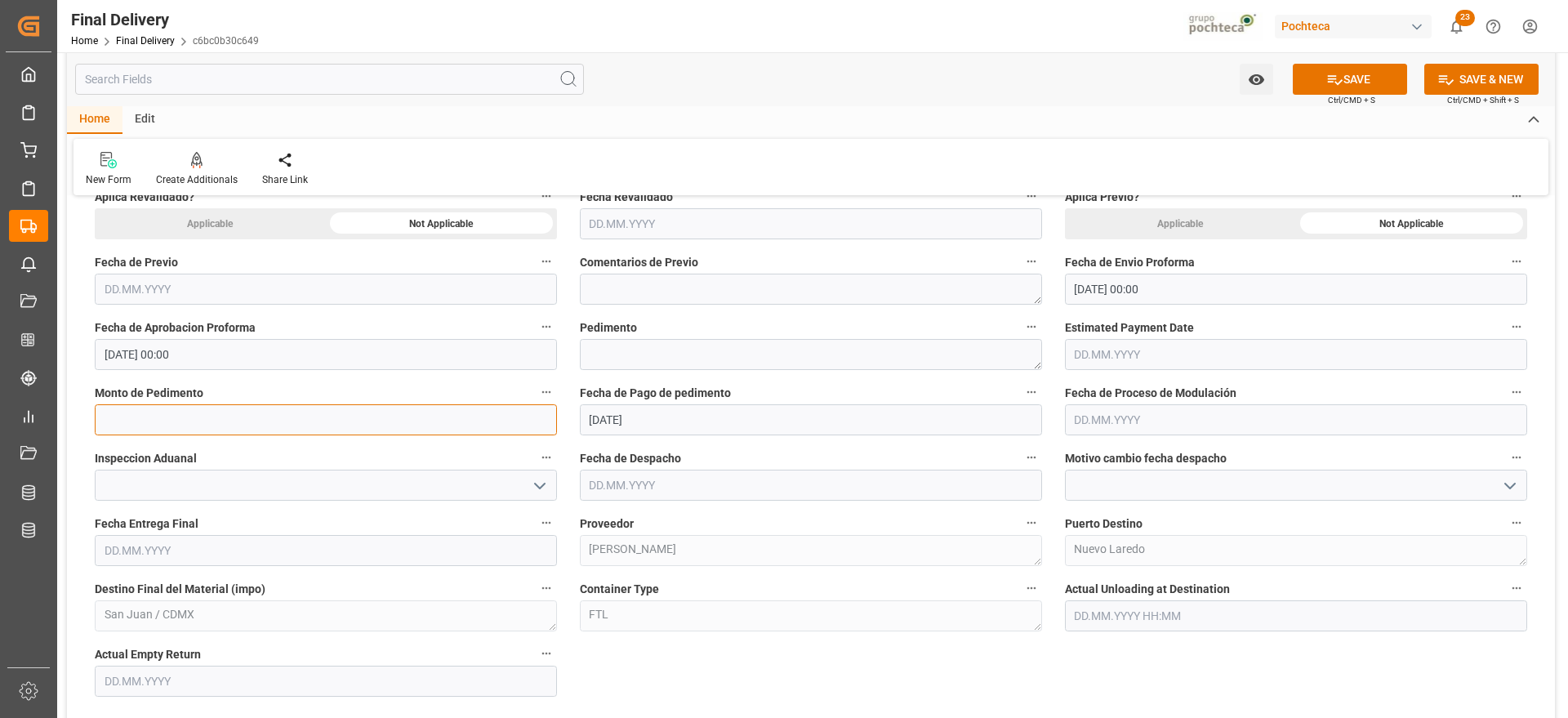
click at [262, 408] on input "text" at bounding box center [326, 420] width 462 height 31
paste input "text"
click at [619, 360] on textarea at bounding box center [811, 354] width 462 height 31
paste textarea "25 24 3617 5009484"
type textarea "25 24 3617 5009484"
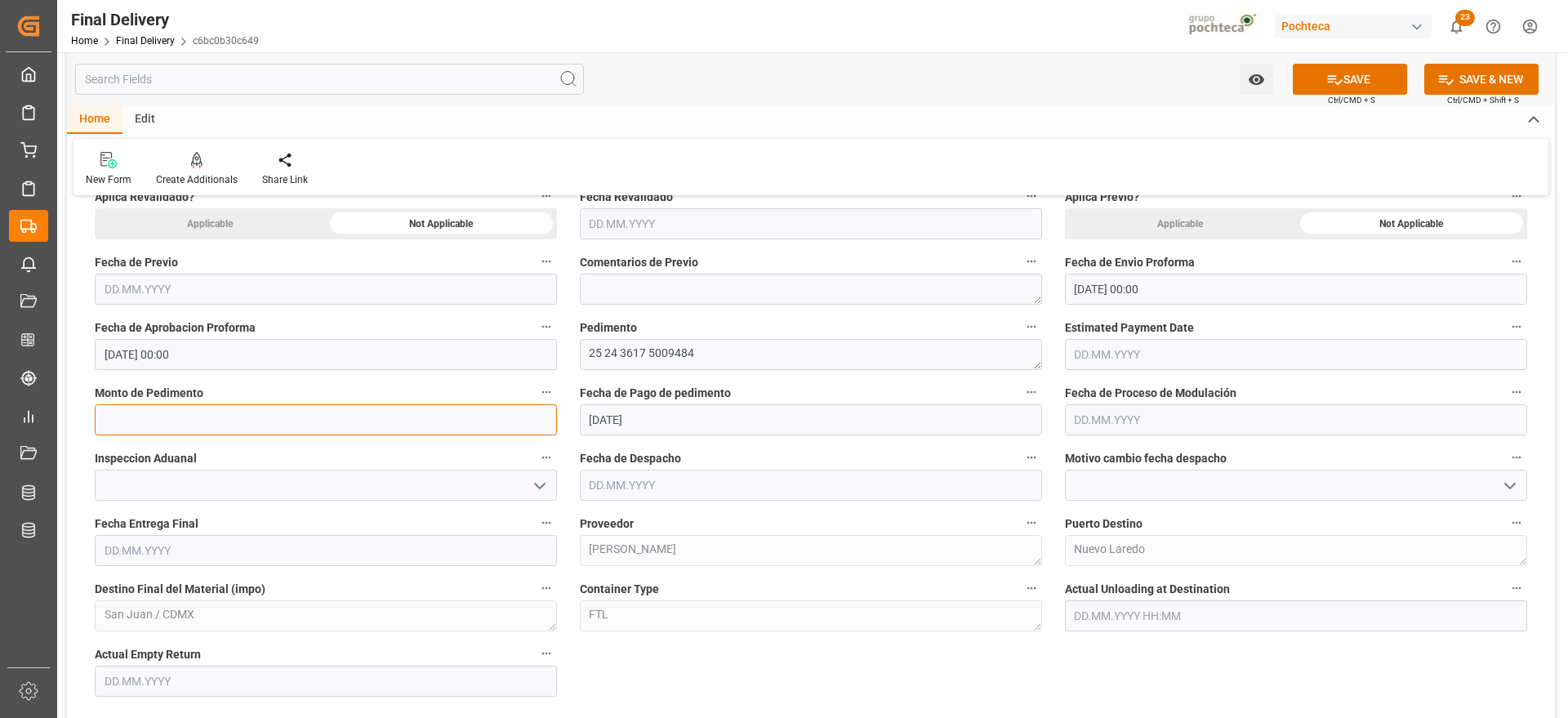
click at [407, 414] on input "text" at bounding box center [326, 420] width 462 height 31
paste input "19028"
type input "19028"
click at [1114, 414] on input "text" at bounding box center [1296, 420] width 462 height 31
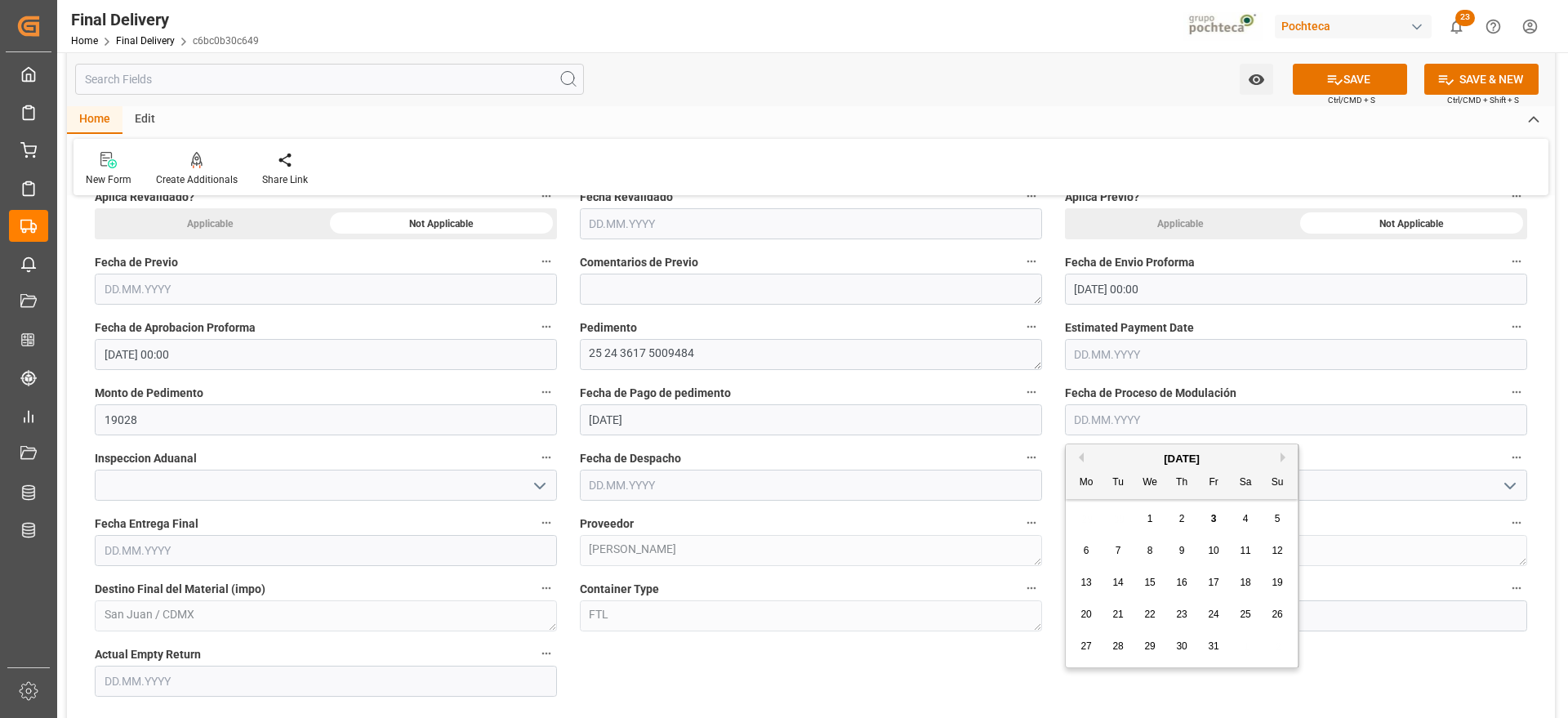
click at [1103, 513] on div "29 30 1 2 3 4 5" at bounding box center [1182, 518] width 223 height 32
click at [1212, 518] on span "3" at bounding box center [1214, 518] width 6 height 11
type input "[DATE]"
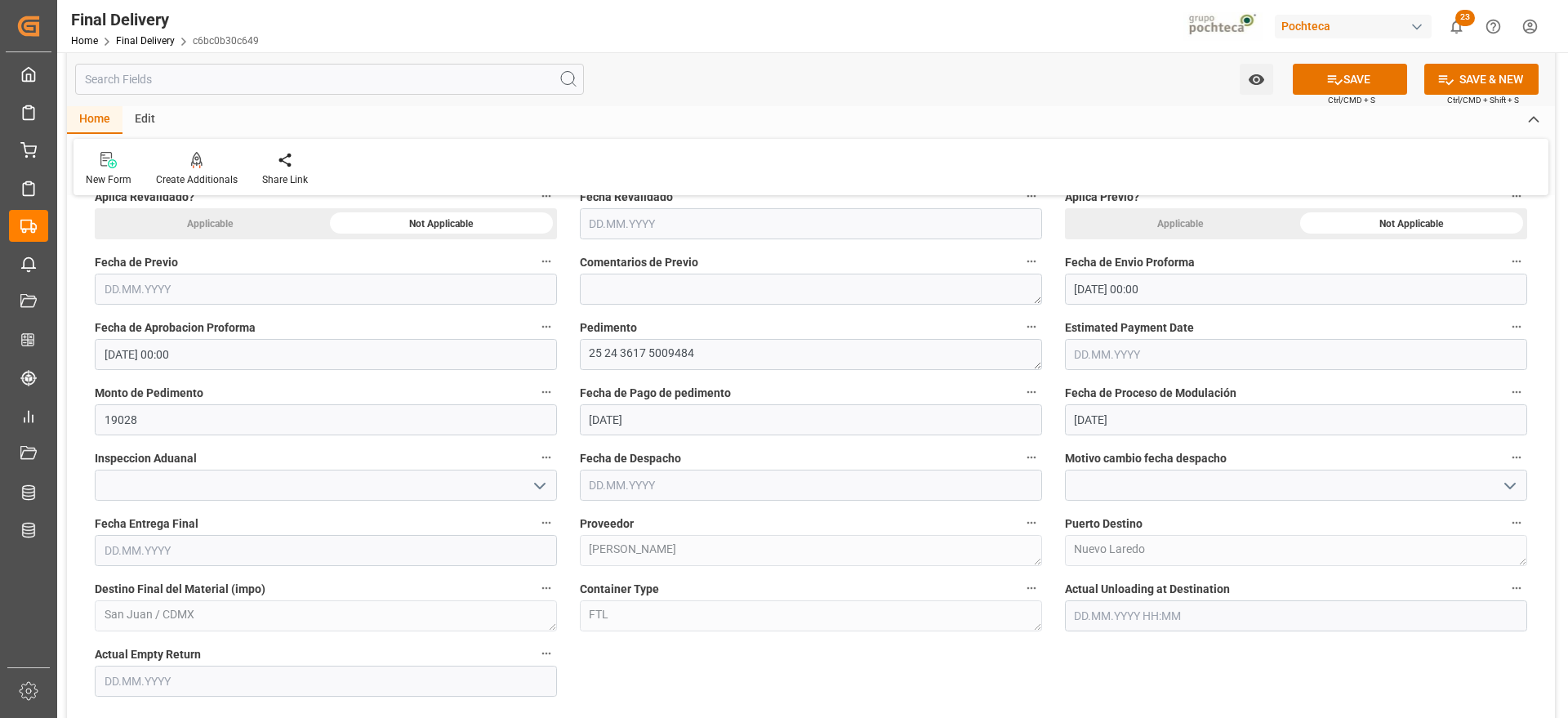
click at [667, 489] on input "text" at bounding box center [811, 485] width 462 height 31
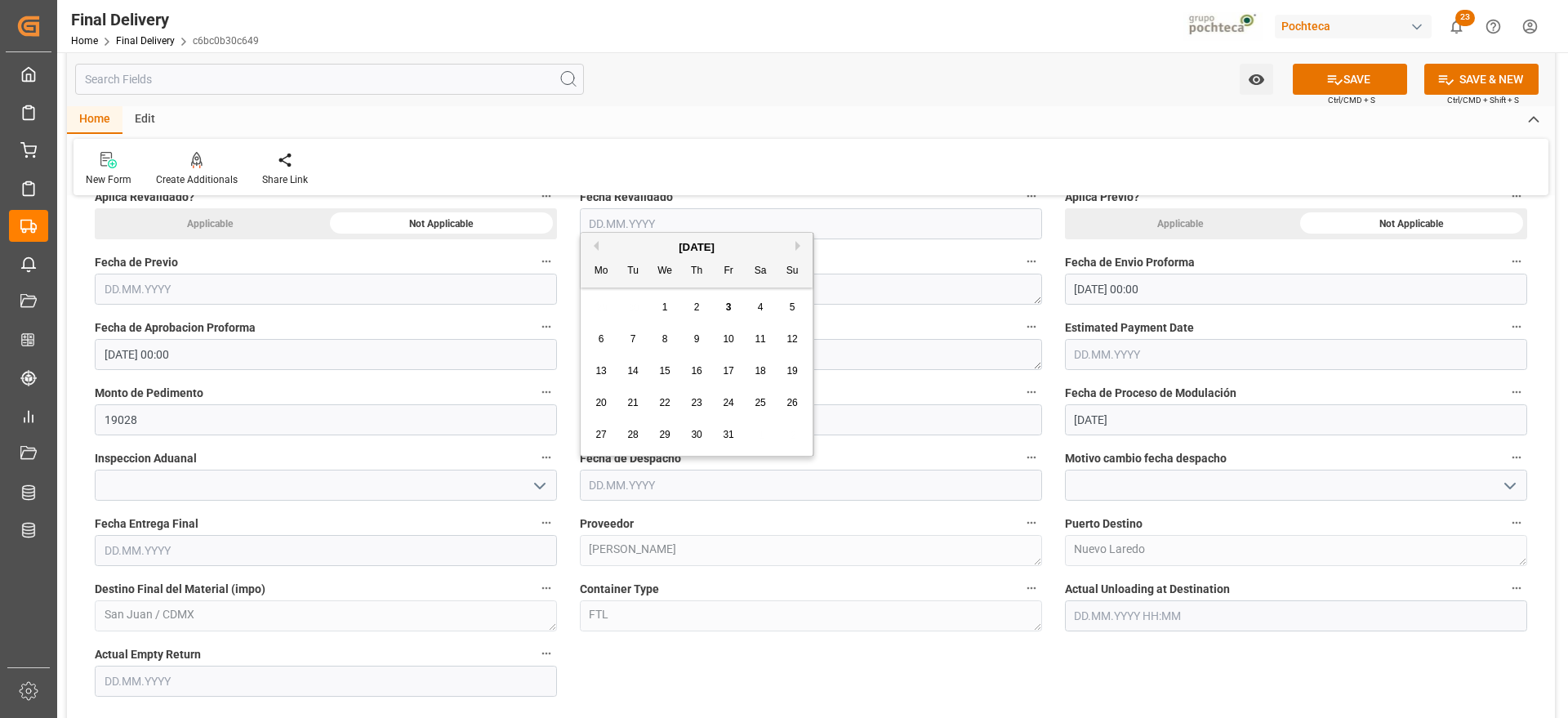
click at [725, 309] on div "3" at bounding box center [728, 307] width 20 height 19
type input "[DATE]"
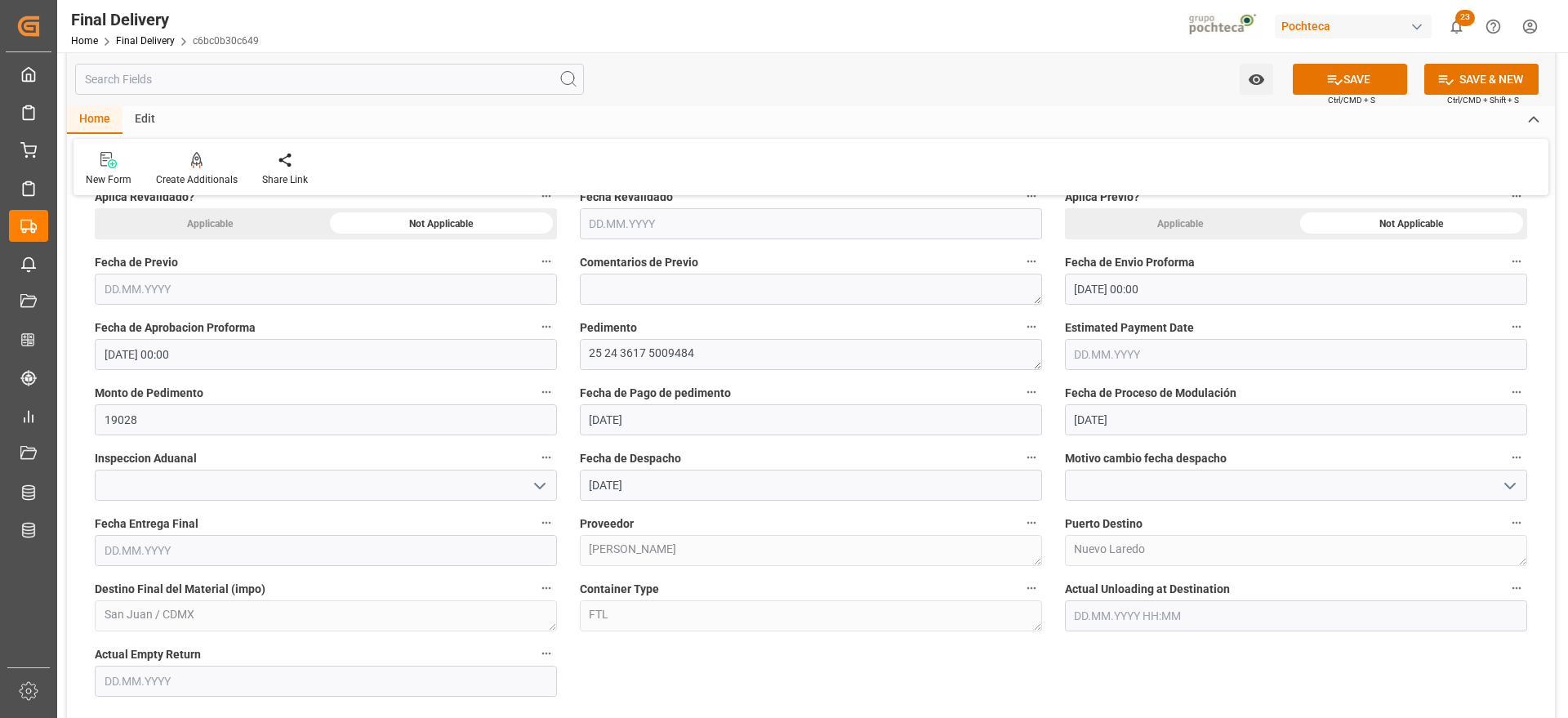
click at [287, 555] on input "text" at bounding box center [326, 550] width 462 height 31
click at [147, 398] on span "7" at bounding box center [148, 403] width 6 height 11
type input "[DATE]"
click at [146, 683] on input "text" at bounding box center [326, 681] width 462 height 31
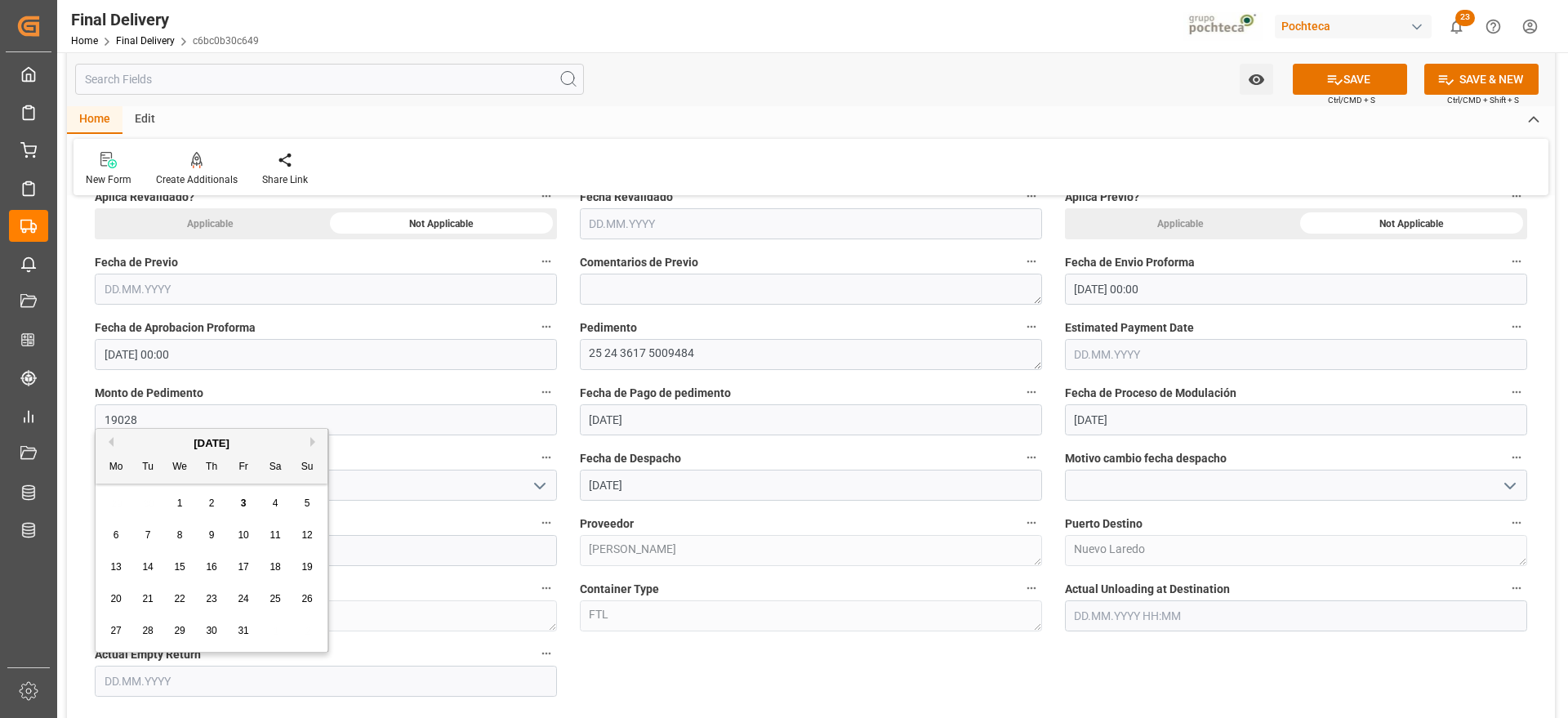
click at [150, 533] on span "7" at bounding box center [148, 535] width 6 height 11
type input "[DATE]"
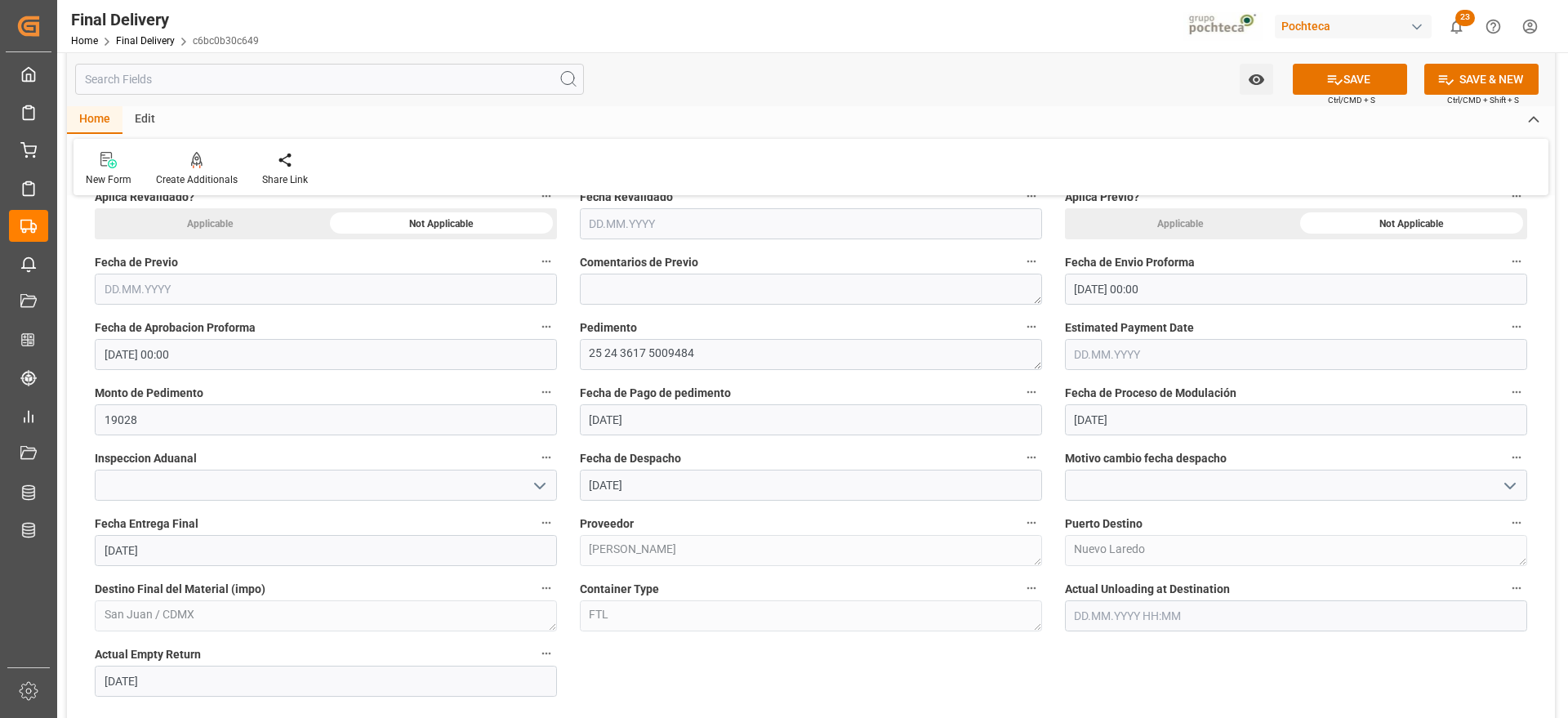
click at [543, 495] on button "open menu" at bounding box center [538, 486] width 25 height 26
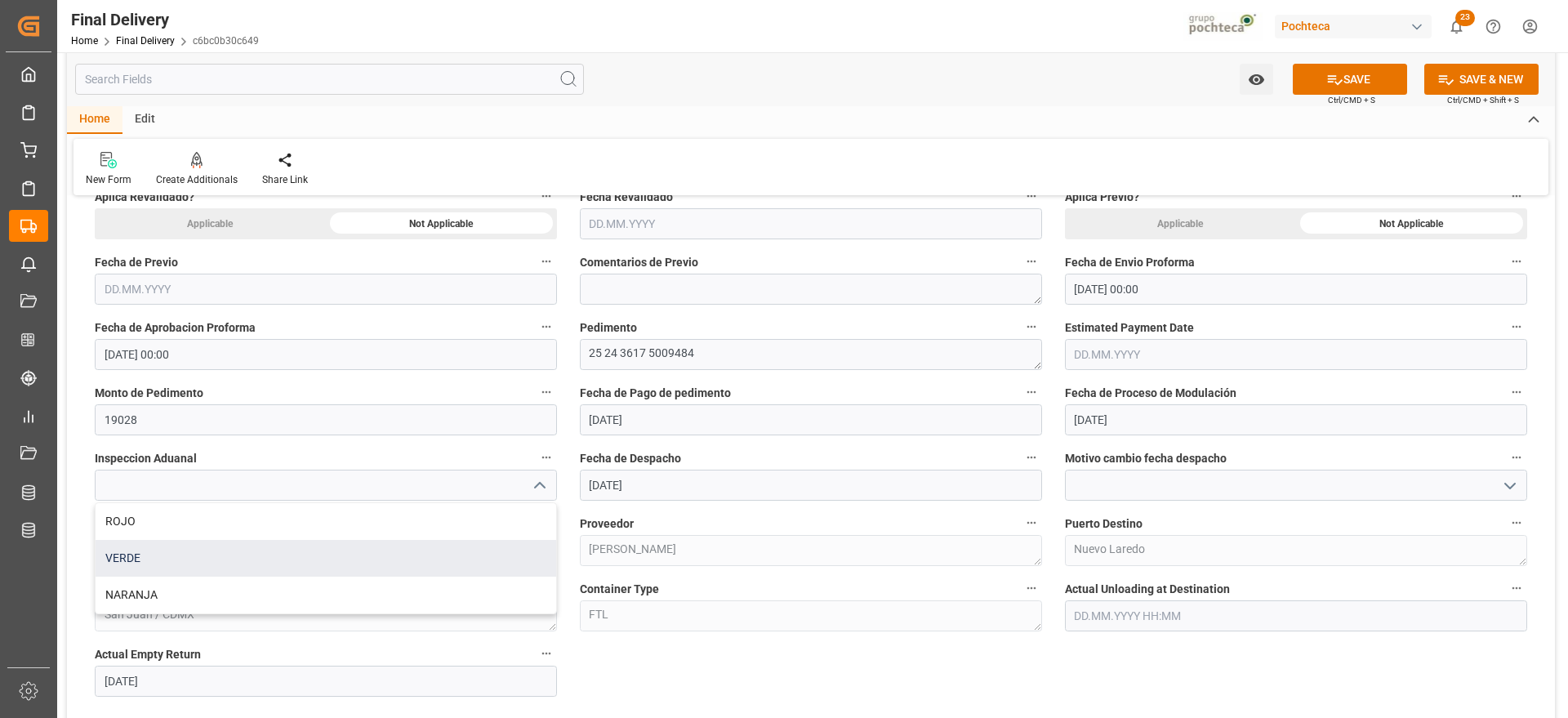
click at [248, 556] on div "VERDE" at bounding box center [326, 558] width 461 height 37
type input "VERDE"
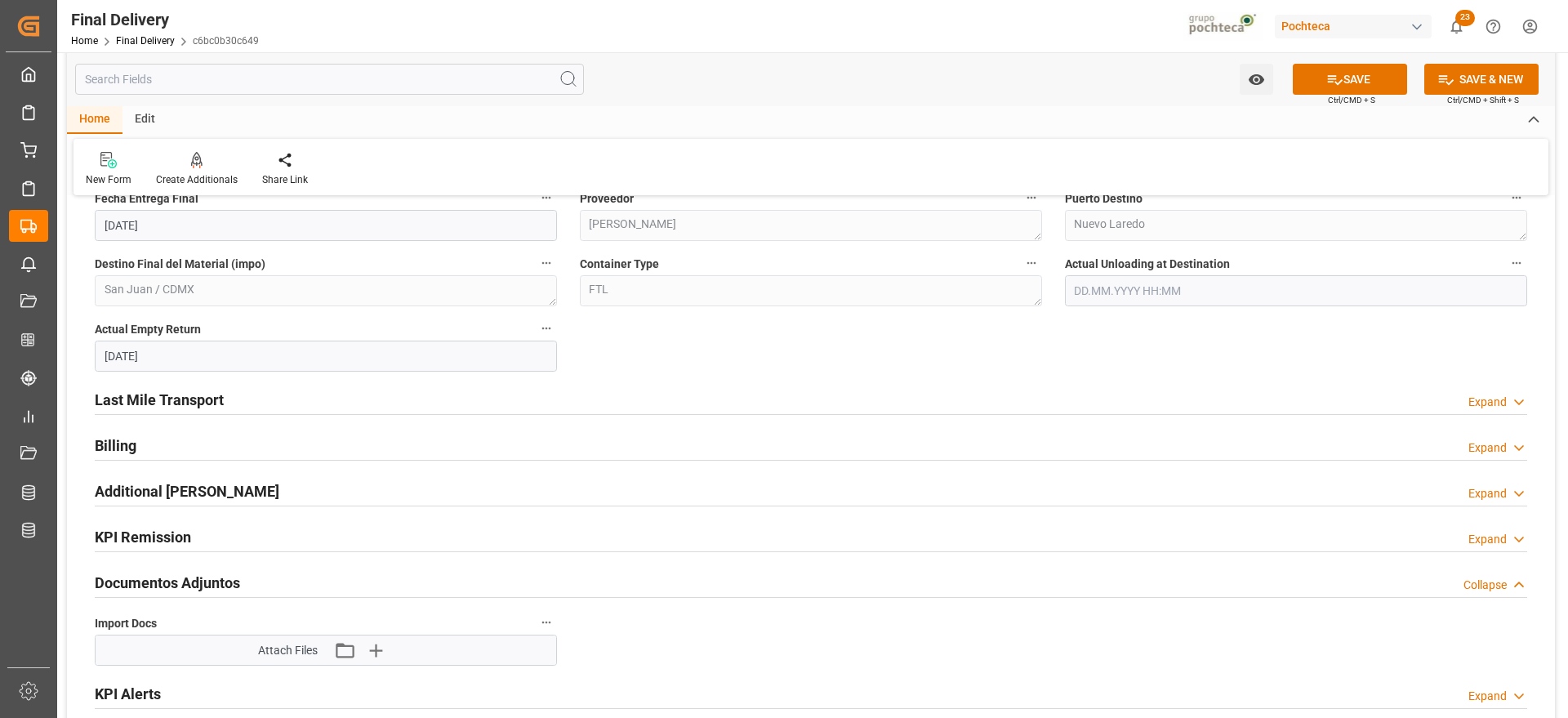
scroll to position [1143, 0]
click at [206, 403] on h2 "Last Mile Transport" at bounding box center [159, 398] width 129 height 22
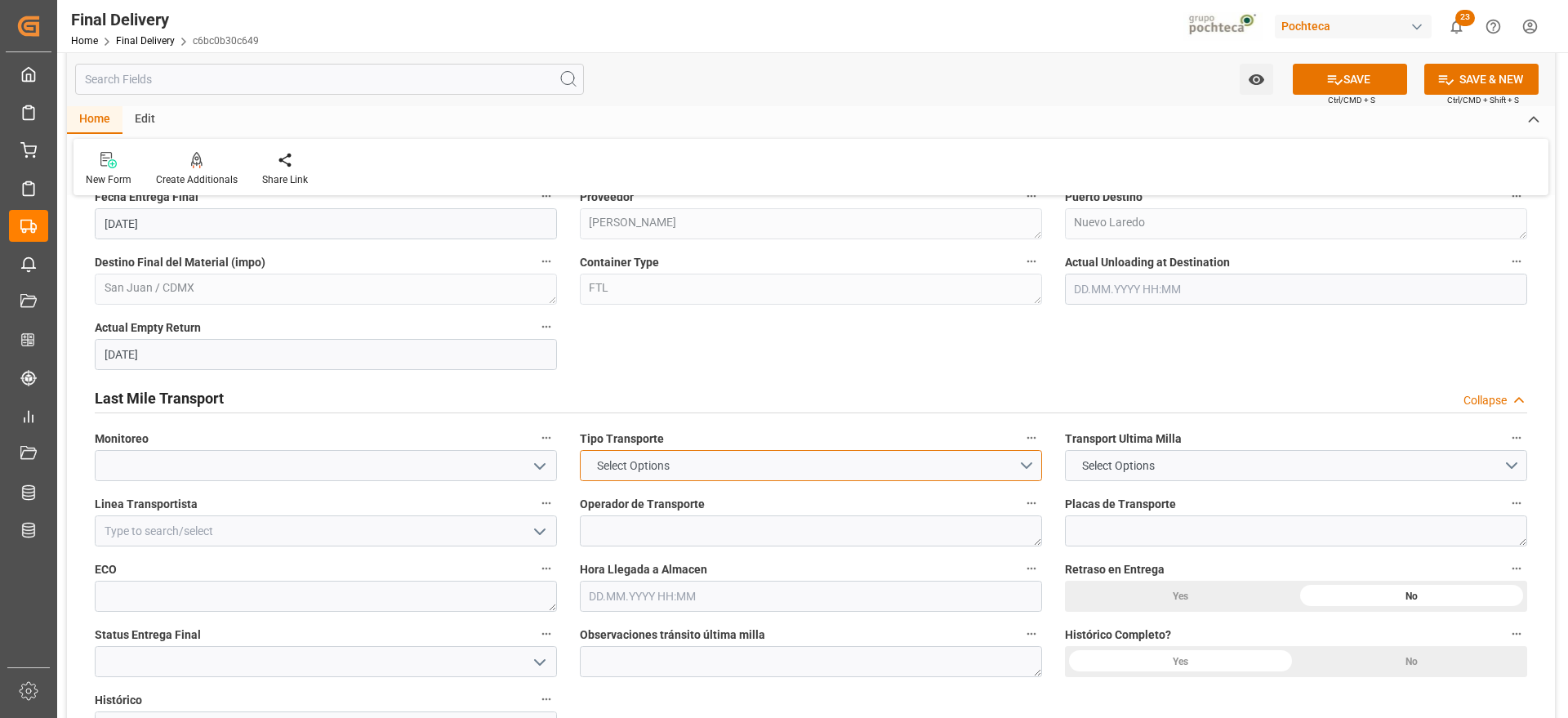
click at [1036, 473] on button "Select Options" at bounding box center [811, 466] width 462 height 31
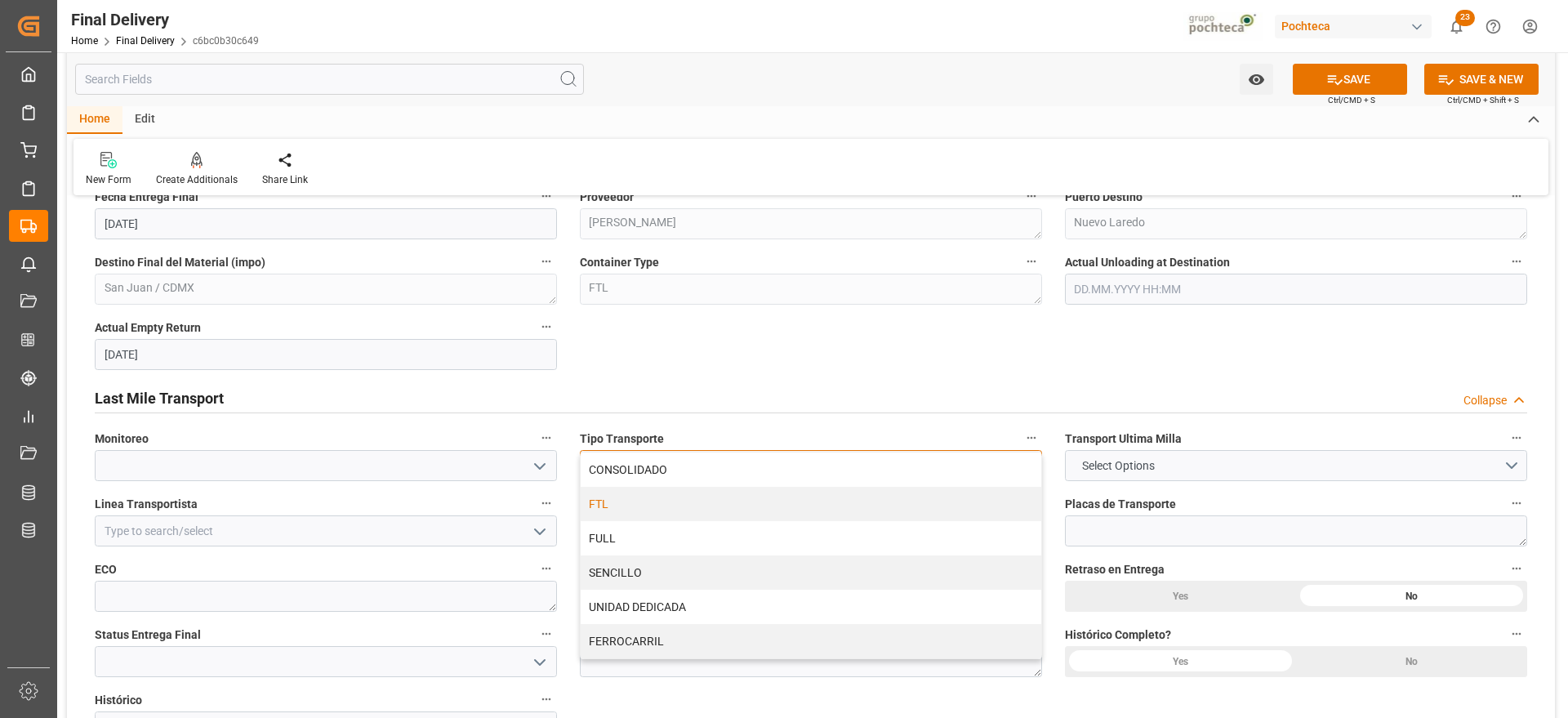
click at [784, 502] on div "FTL" at bounding box center [811, 503] width 461 height 34
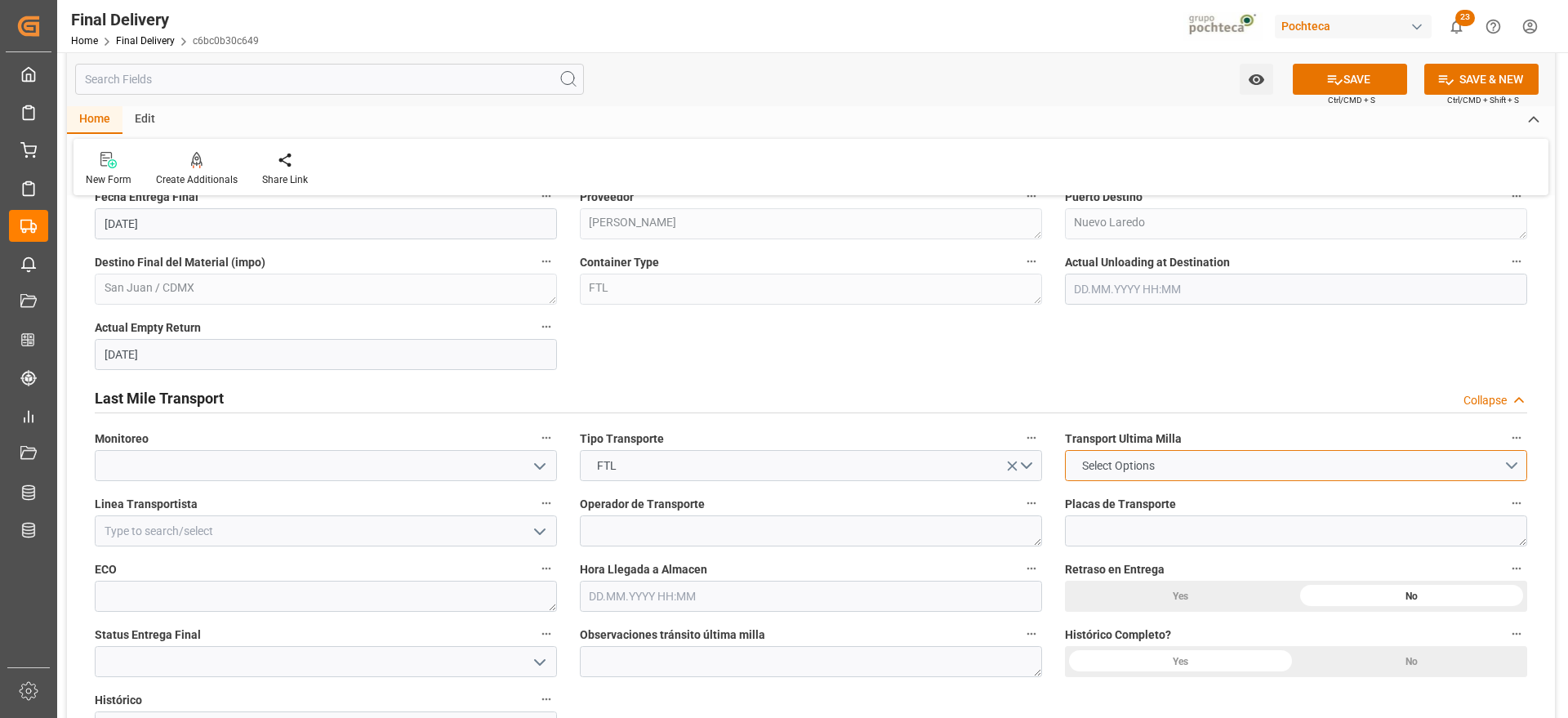
click at [1206, 455] on button "Select Options" at bounding box center [1296, 466] width 462 height 31
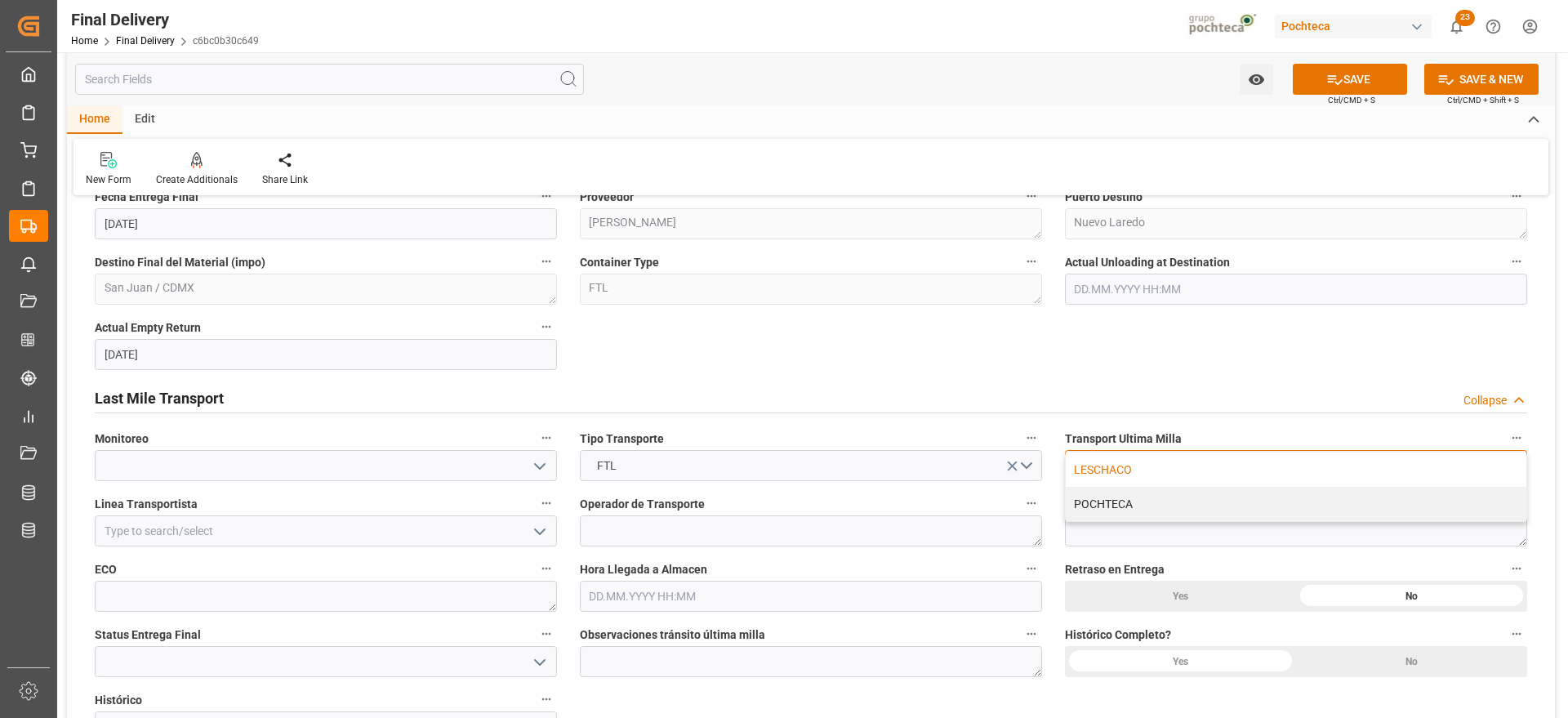
click at [1106, 475] on div "LESCHACO" at bounding box center [1296, 469] width 461 height 34
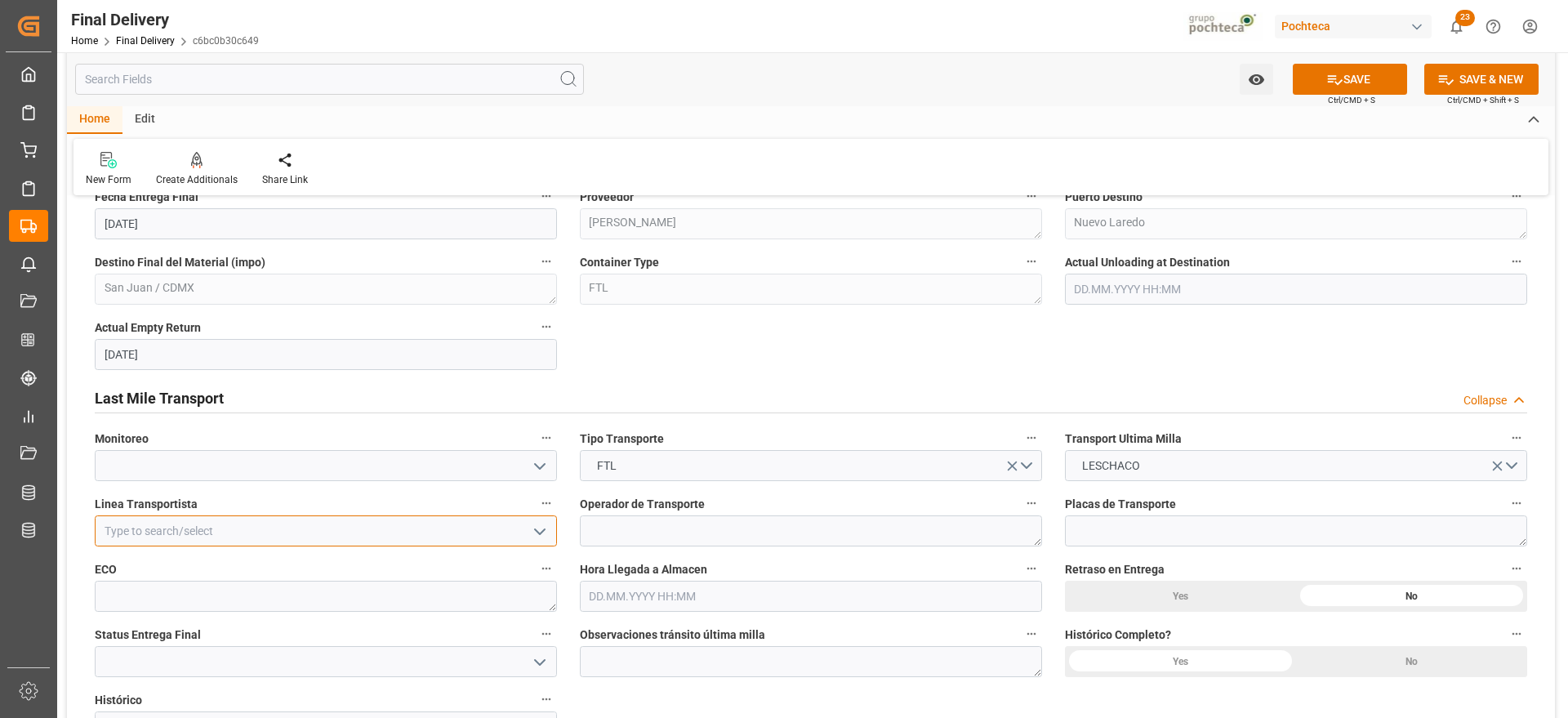
click at [394, 534] on input at bounding box center [326, 531] width 462 height 31
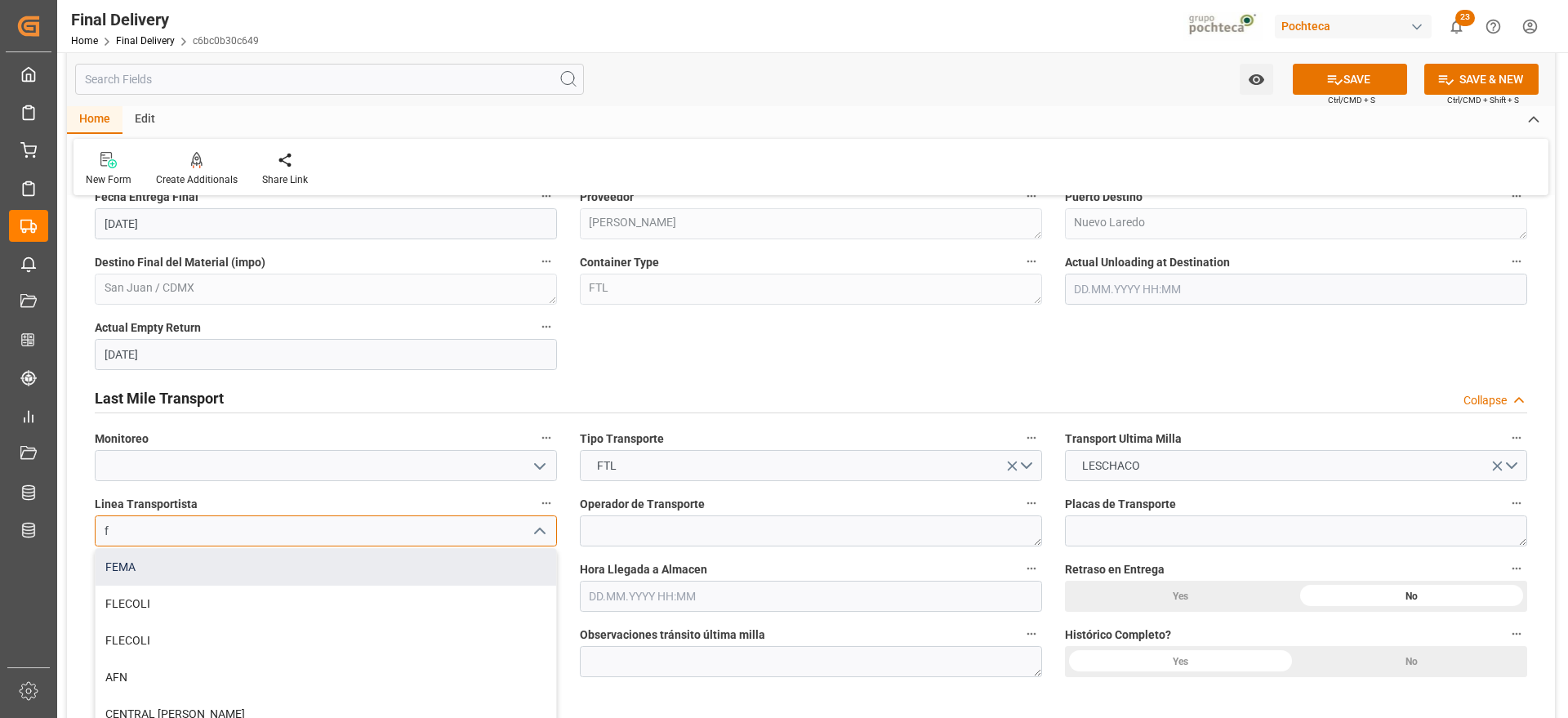
click at [217, 569] on div "FEMA" at bounding box center [326, 567] width 461 height 37
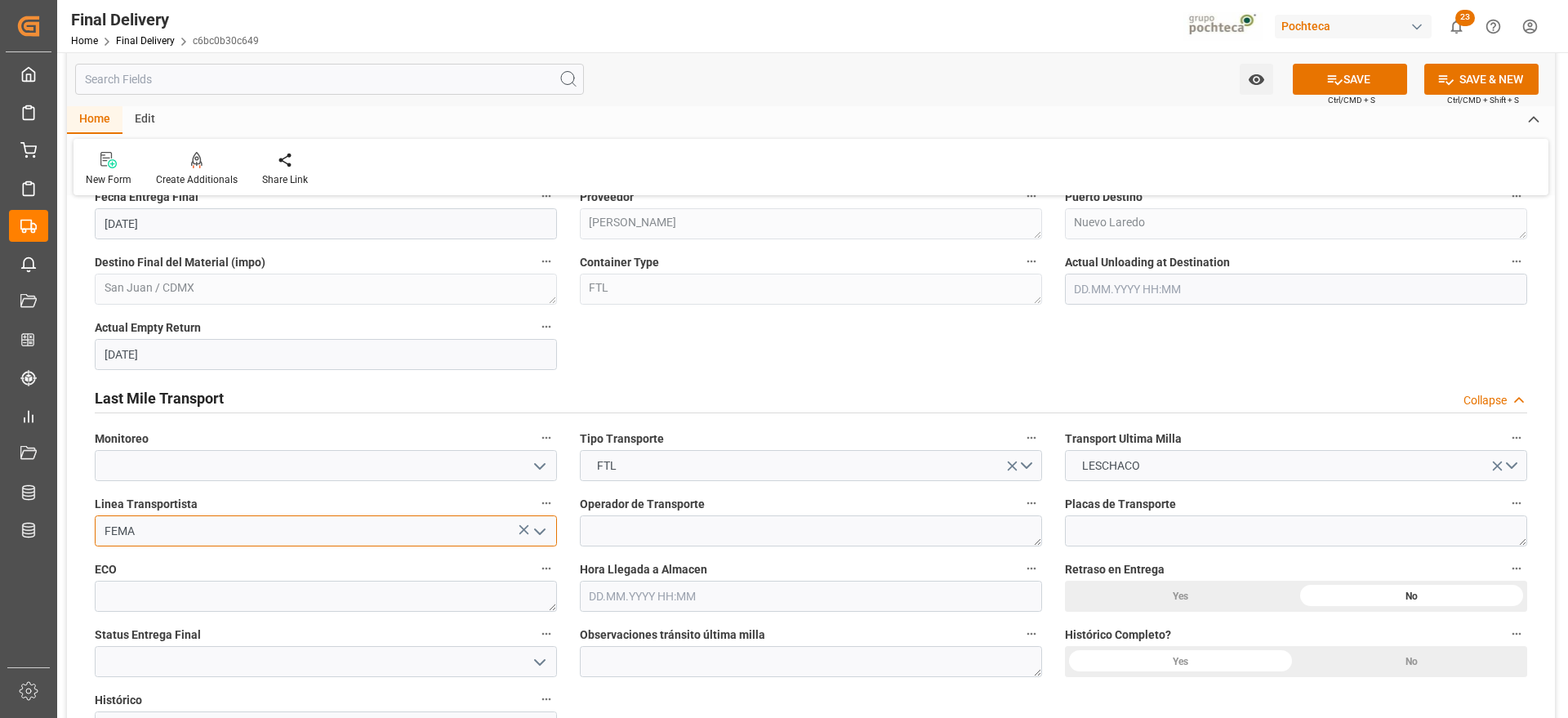
type input "FEMA"
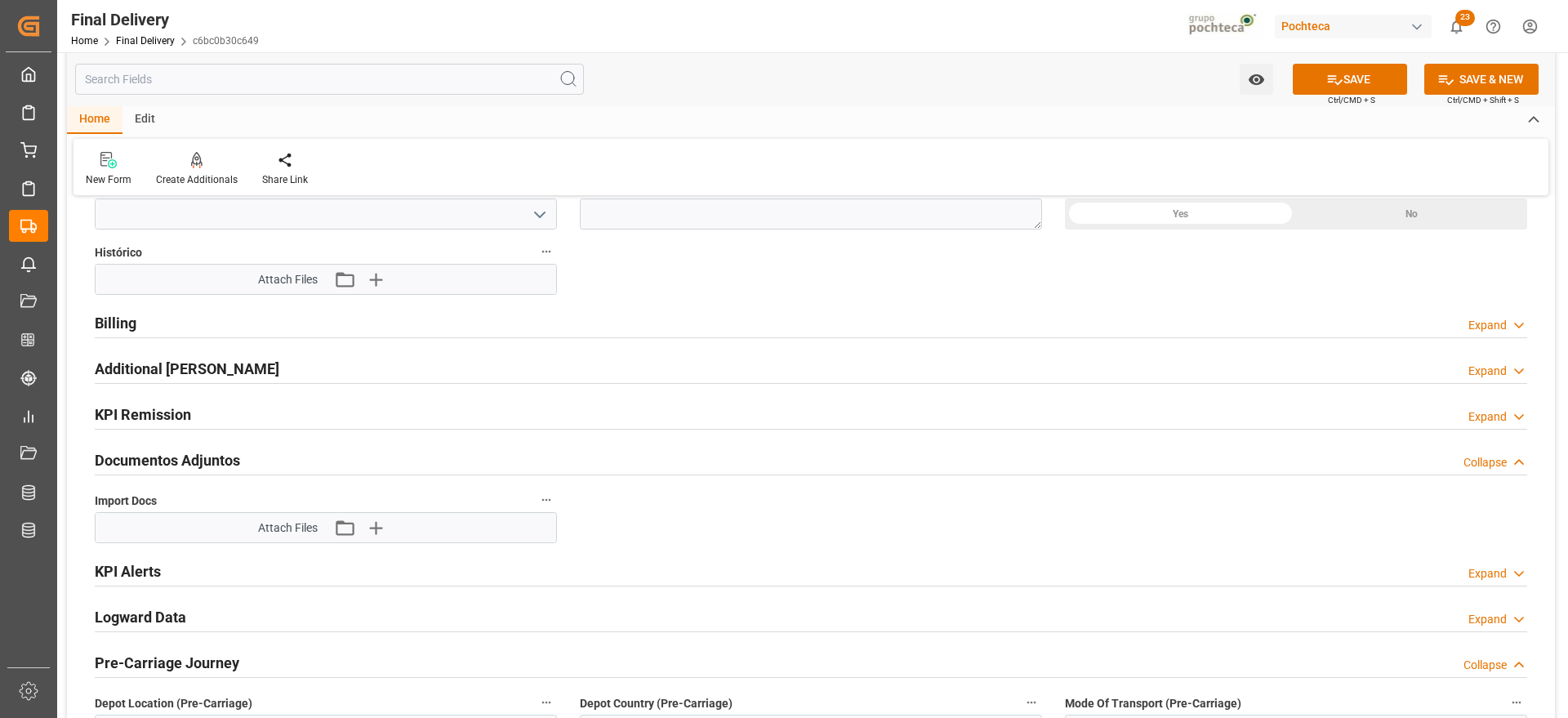
scroll to position [1592, 0]
click at [379, 536] on icon "button" at bounding box center [374, 525] width 26 height 26
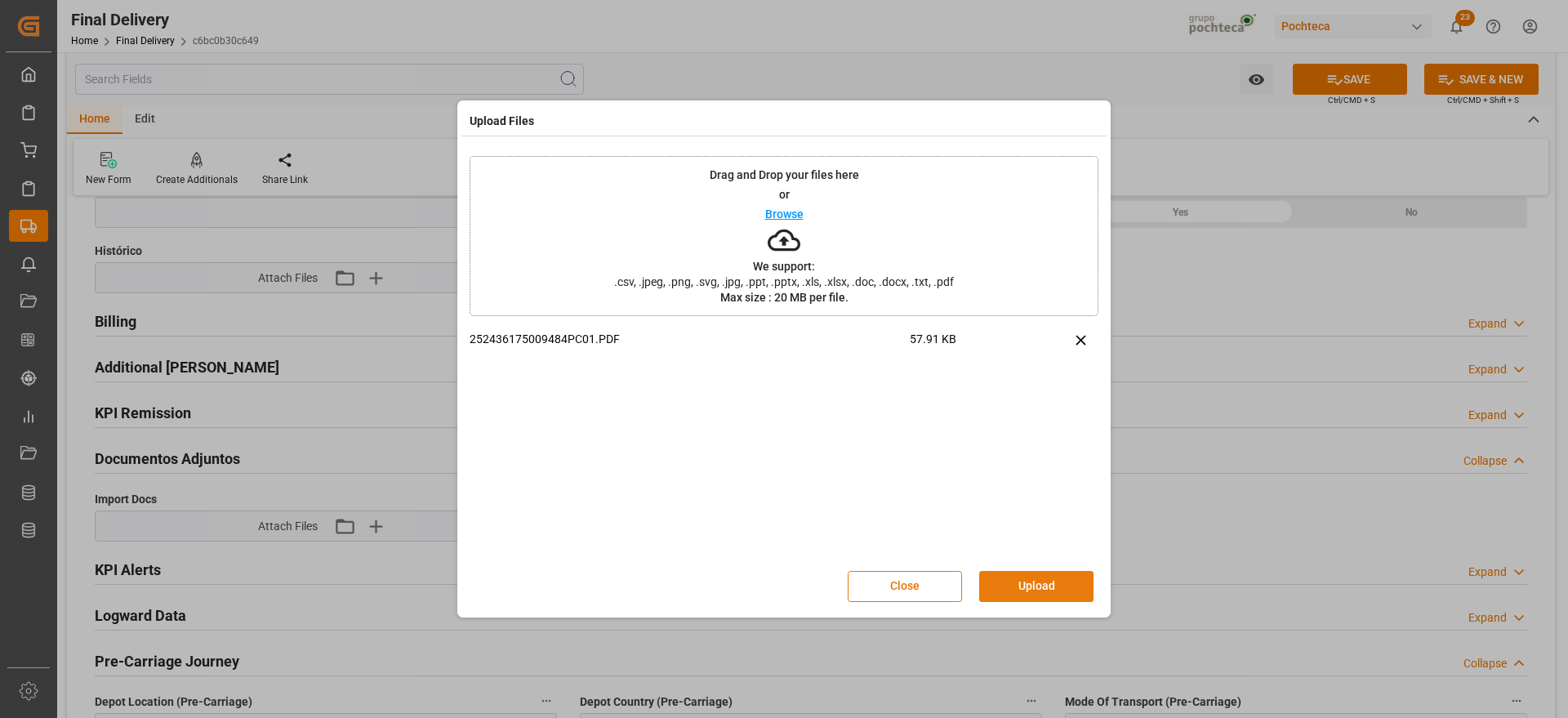
click at [1040, 583] on button "Upload" at bounding box center [1037, 586] width 115 height 31
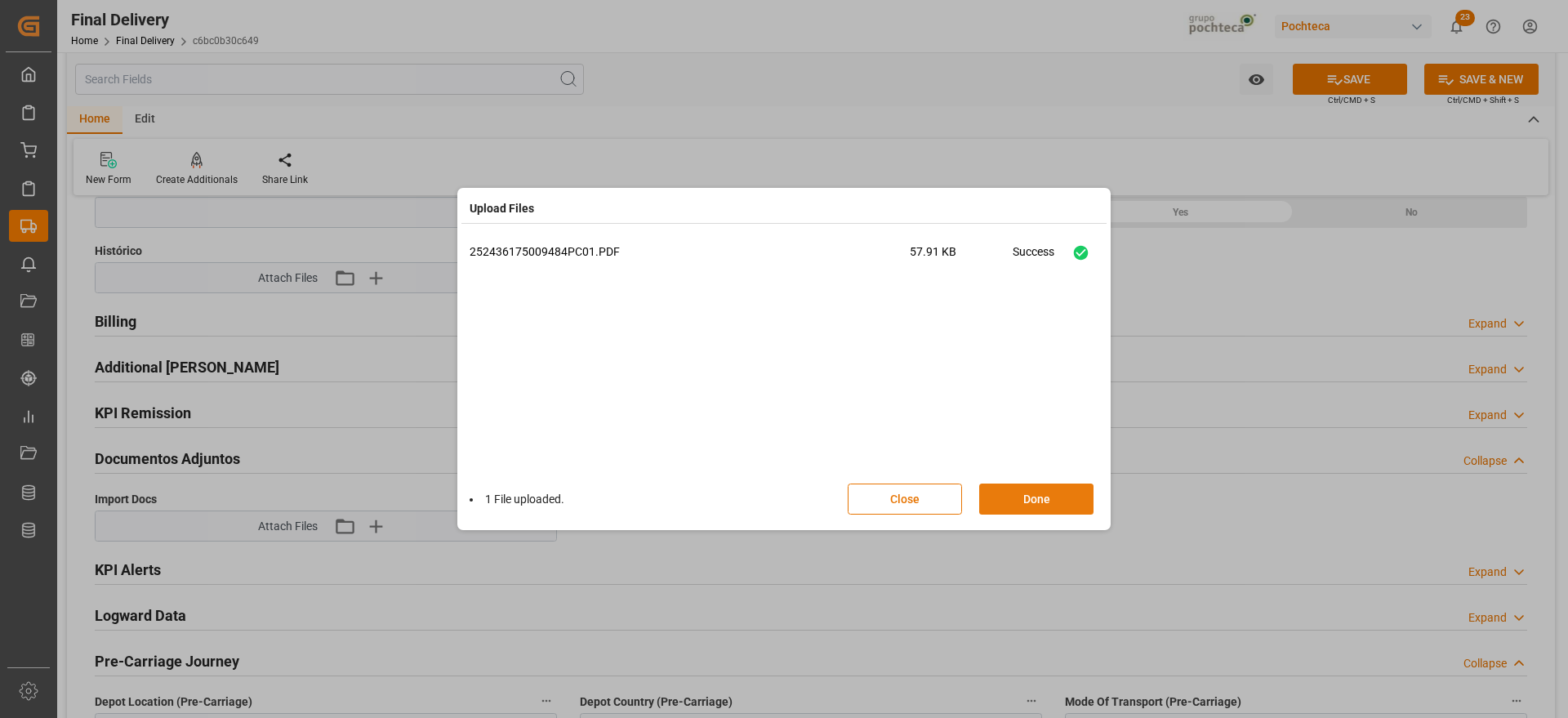
click at [1057, 511] on button "Done" at bounding box center [1037, 499] width 115 height 31
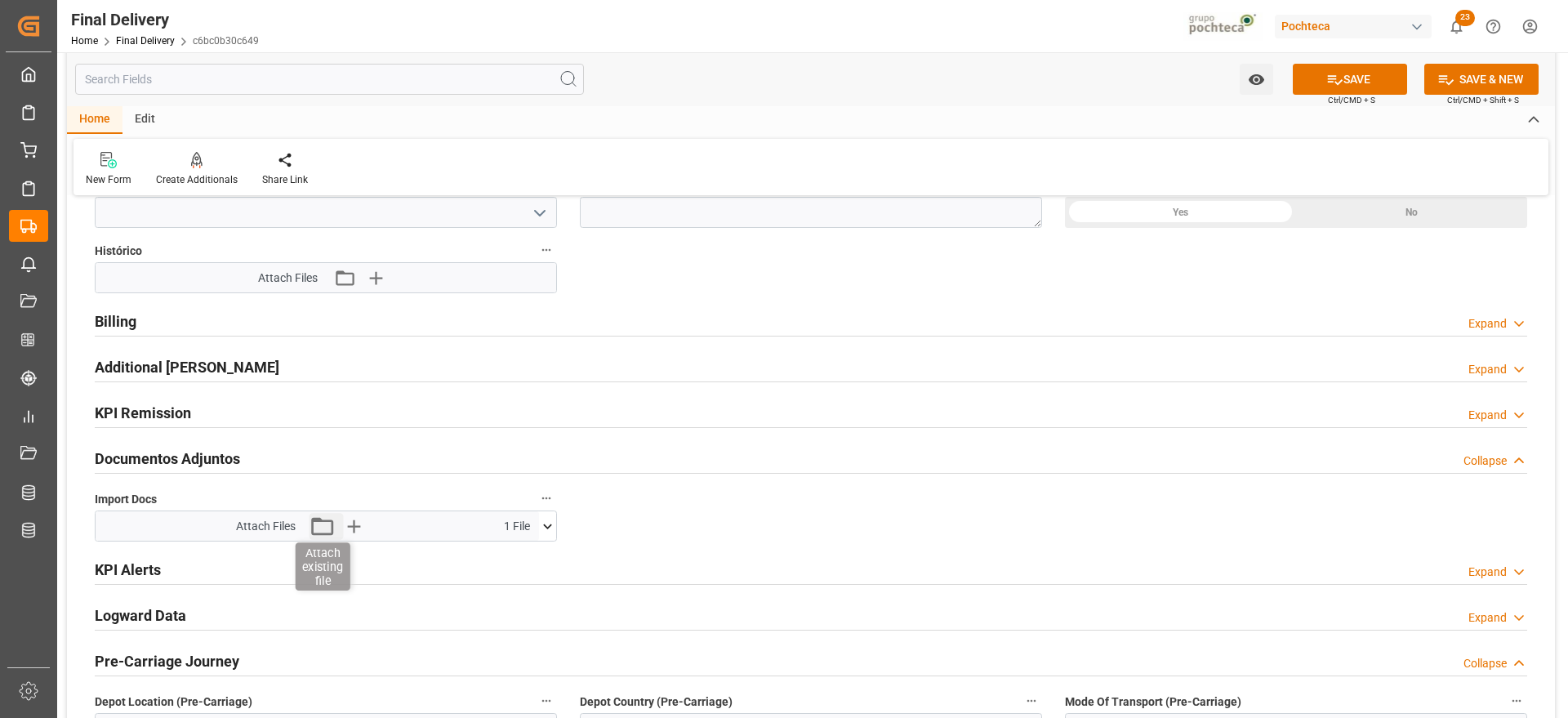
click at [331, 524] on icon "button" at bounding box center [323, 526] width 22 height 18
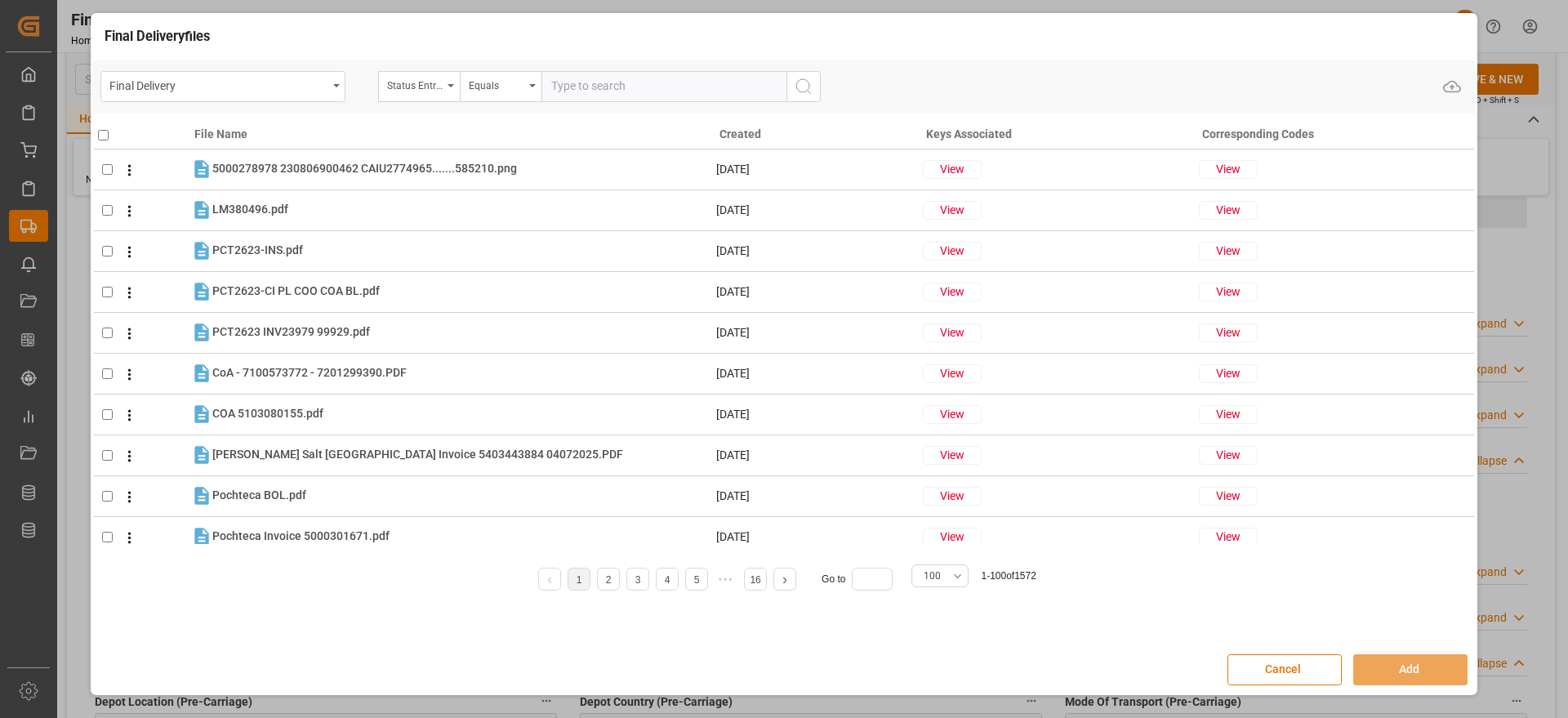
click at [347, 92] on div "Final Delivery Status Entrega Final Equals" at bounding box center [461, 86] width 720 height 31
click at [334, 91] on div "Final Delivery" at bounding box center [223, 86] width 245 height 31
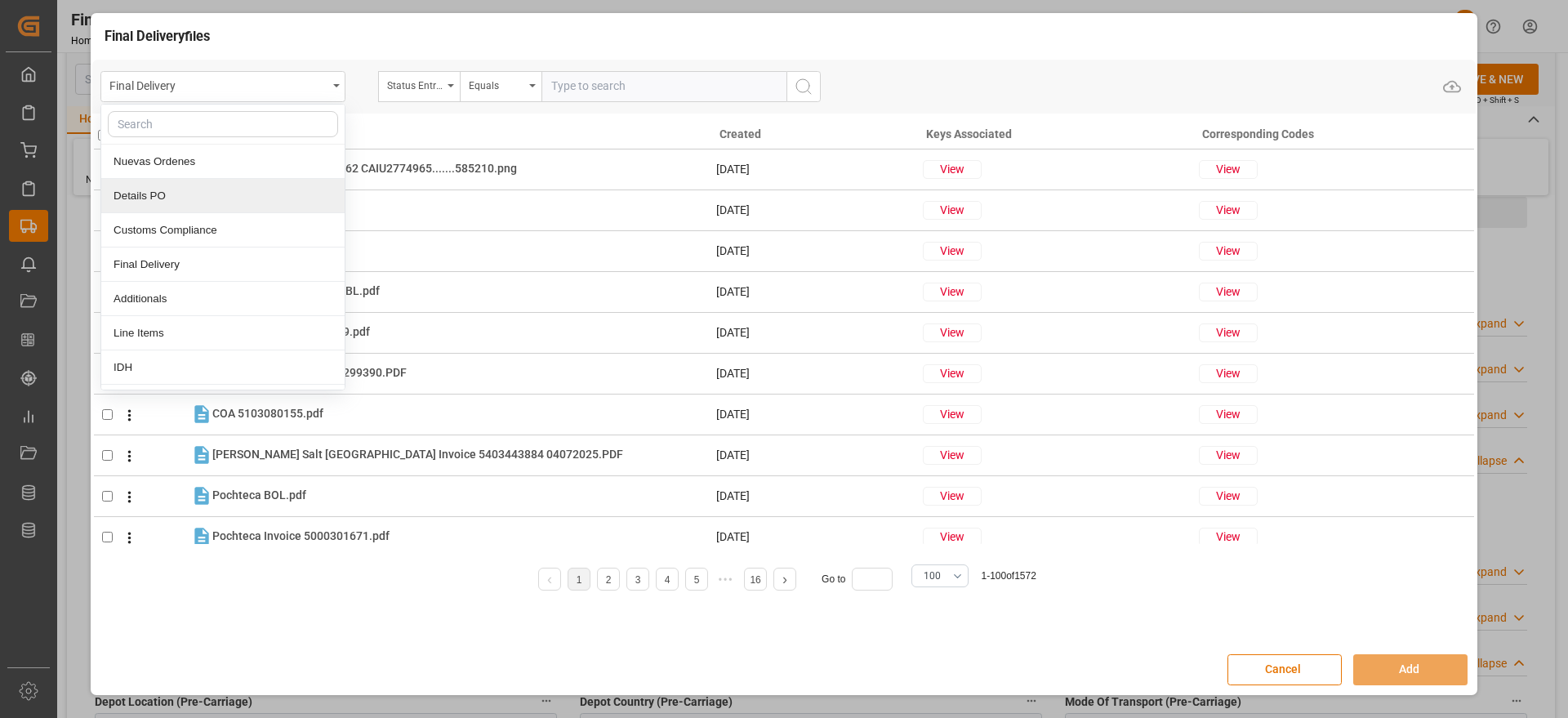
click at [161, 186] on div "Details PO" at bounding box center [222, 195] width 243 height 34
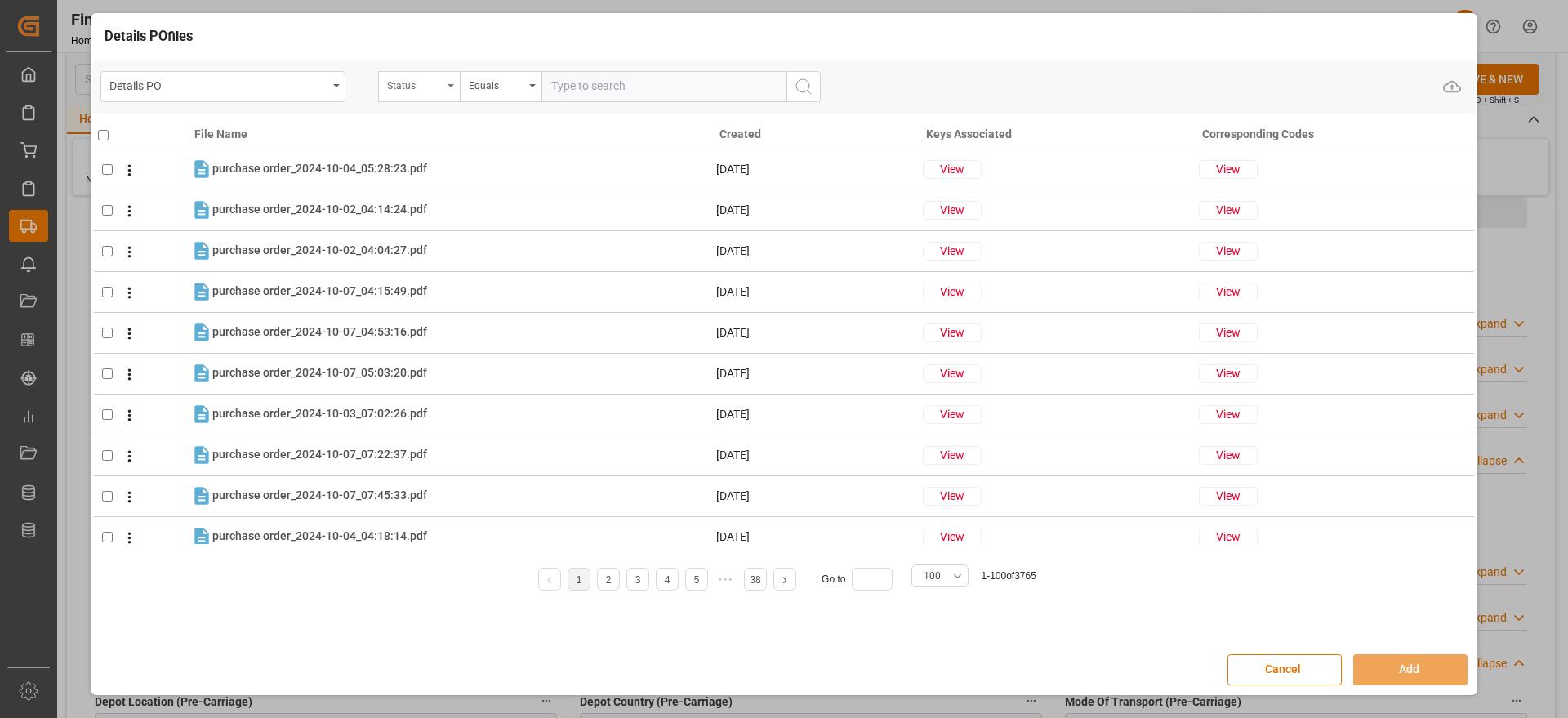
click at [452, 88] on div "Status" at bounding box center [418, 86] width 82 height 31
type input "or"
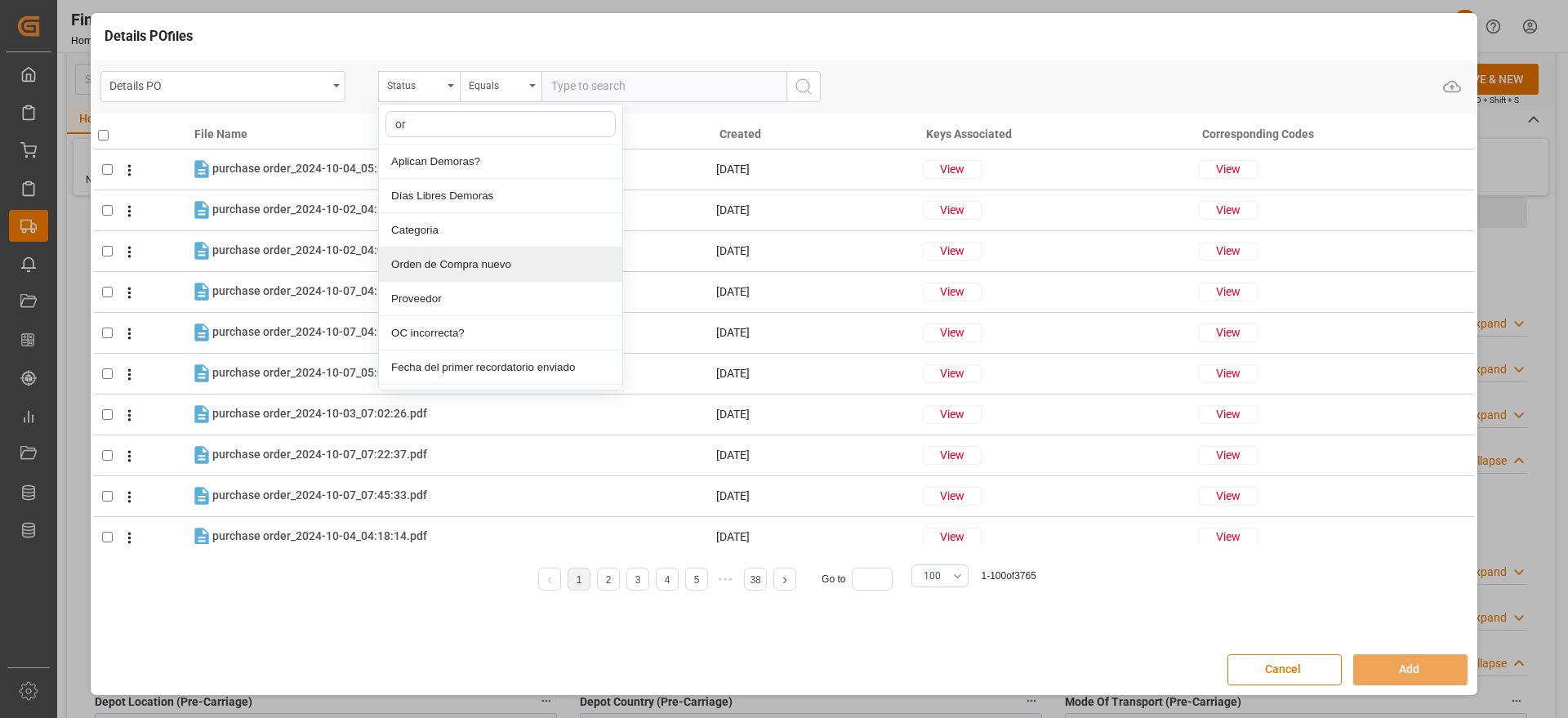
click at [449, 271] on div "Orden de Compra nuevo" at bounding box center [500, 264] width 243 height 34
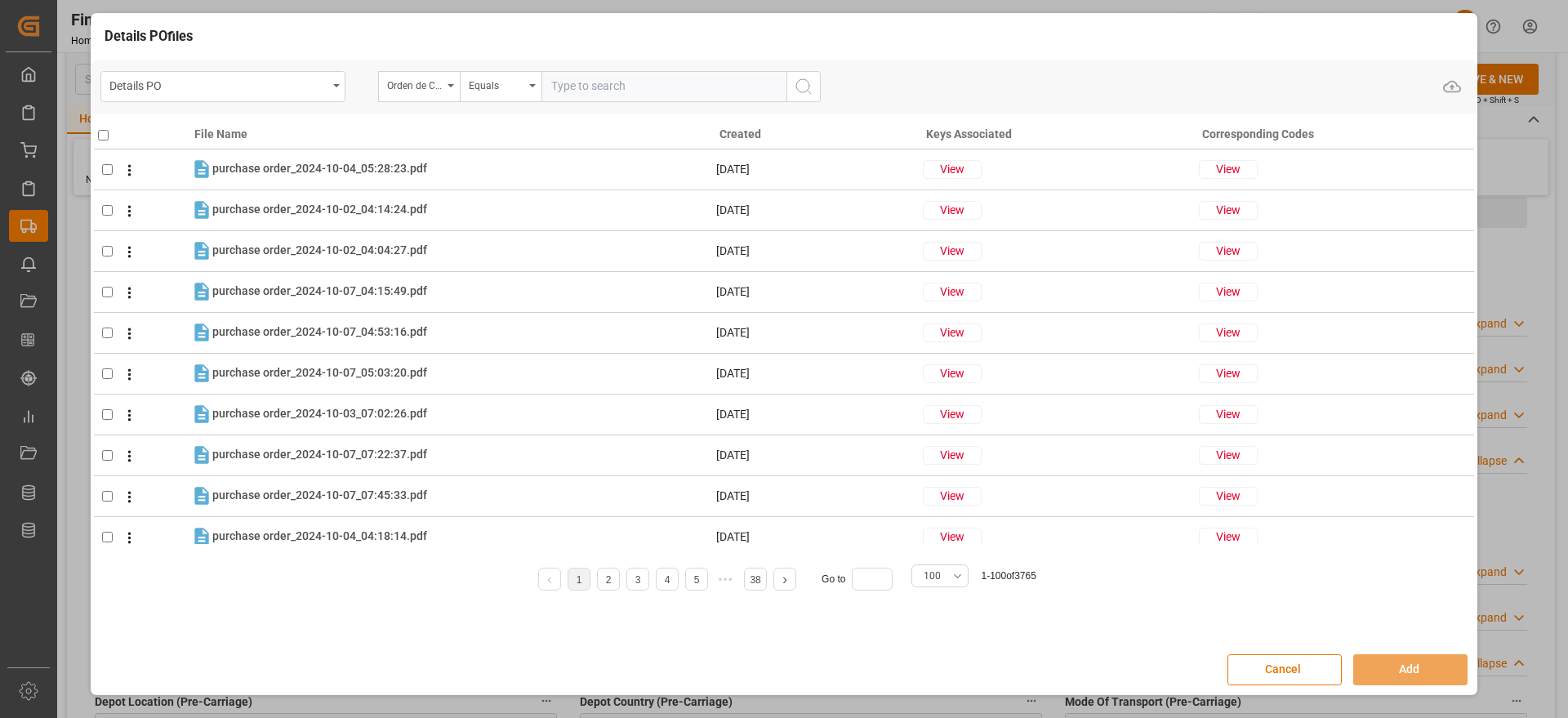
click at [600, 92] on input "text" at bounding box center [663, 86] width 245 height 31
paste input "5000307489"
type input "5000307489"
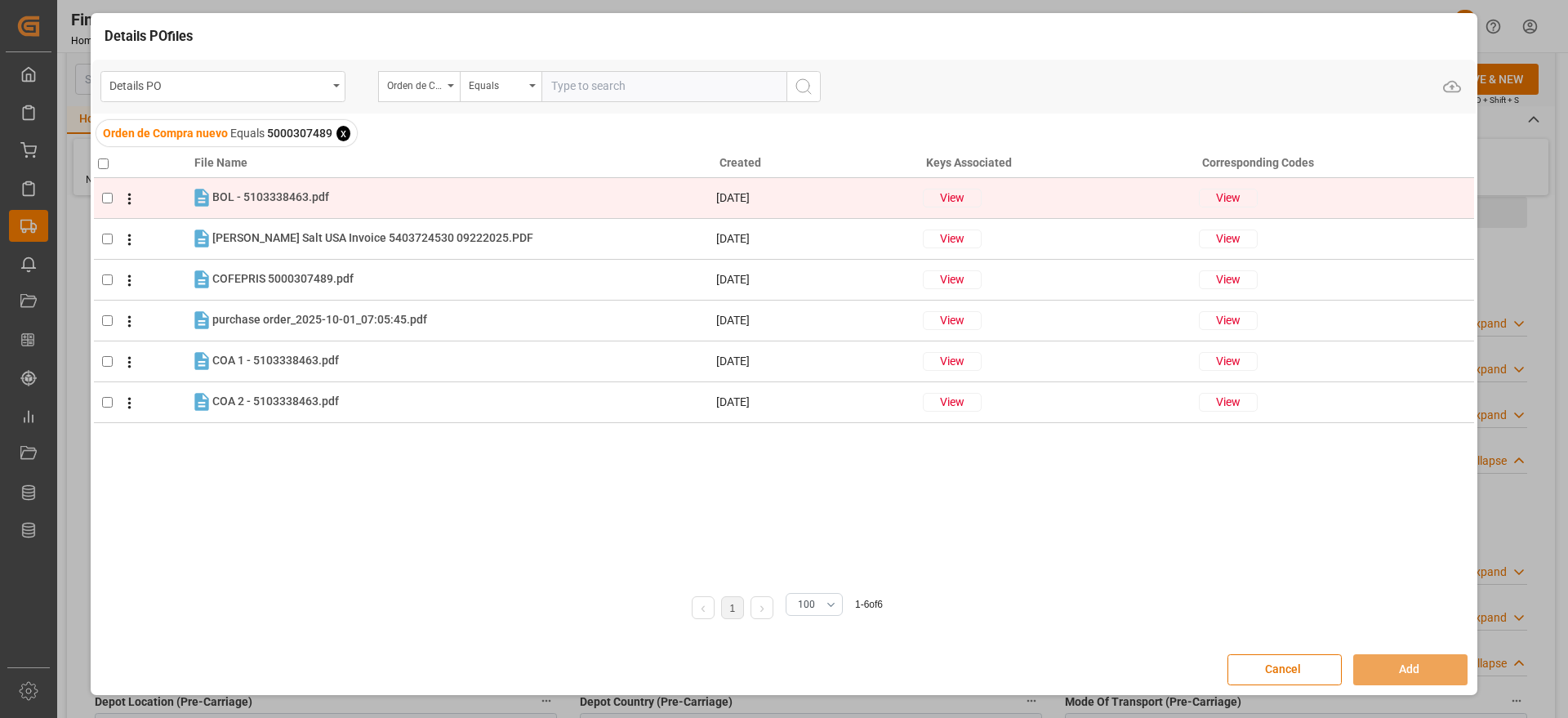
click at [108, 204] on td at bounding box center [141, 197] width 96 height 41
checkbox input "true"
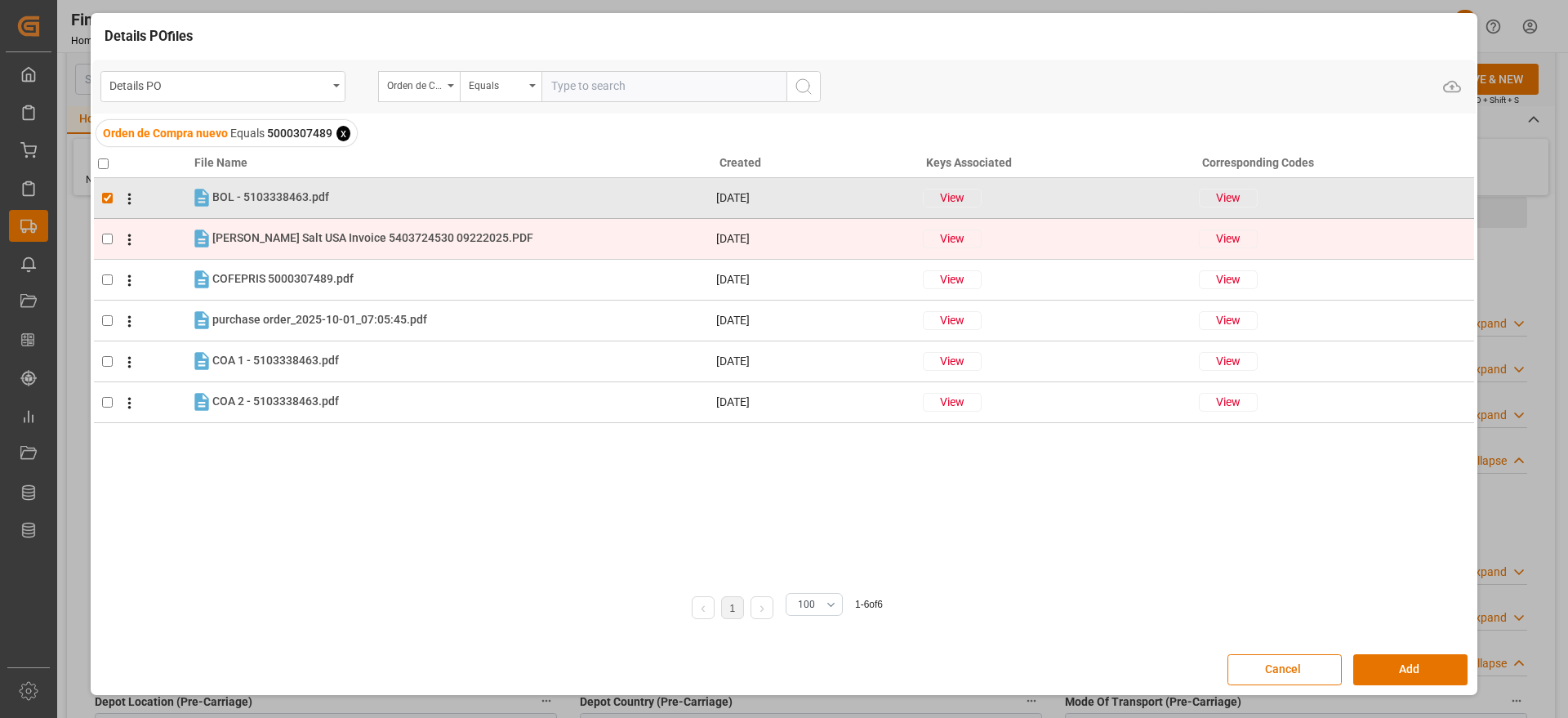
click at [106, 236] on input "checkbox" at bounding box center [107, 239] width 11 height 11
checkbox input "true"
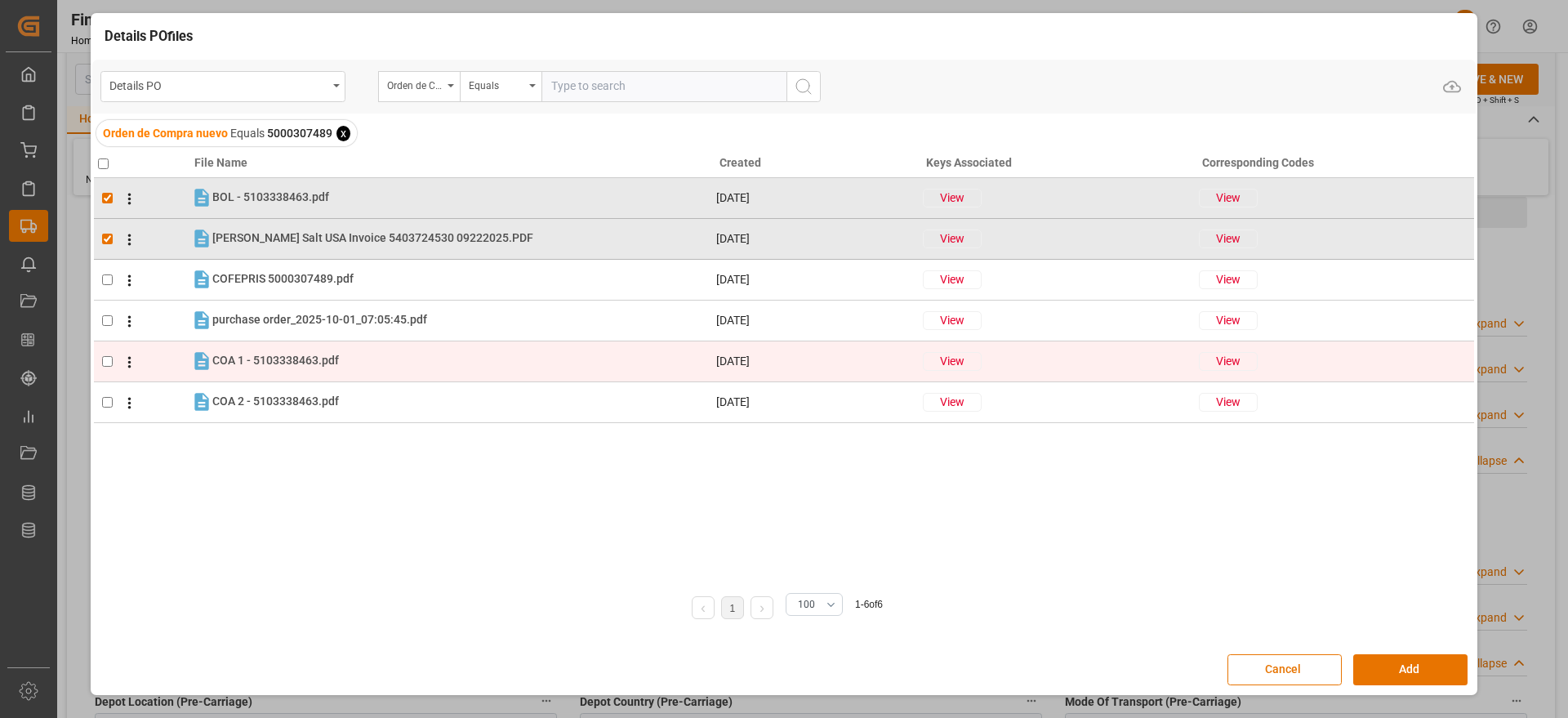
click at [108, 360] on input "checkbox" at bounding box center [107, 361] width 11 height 11
checkbox input "true"
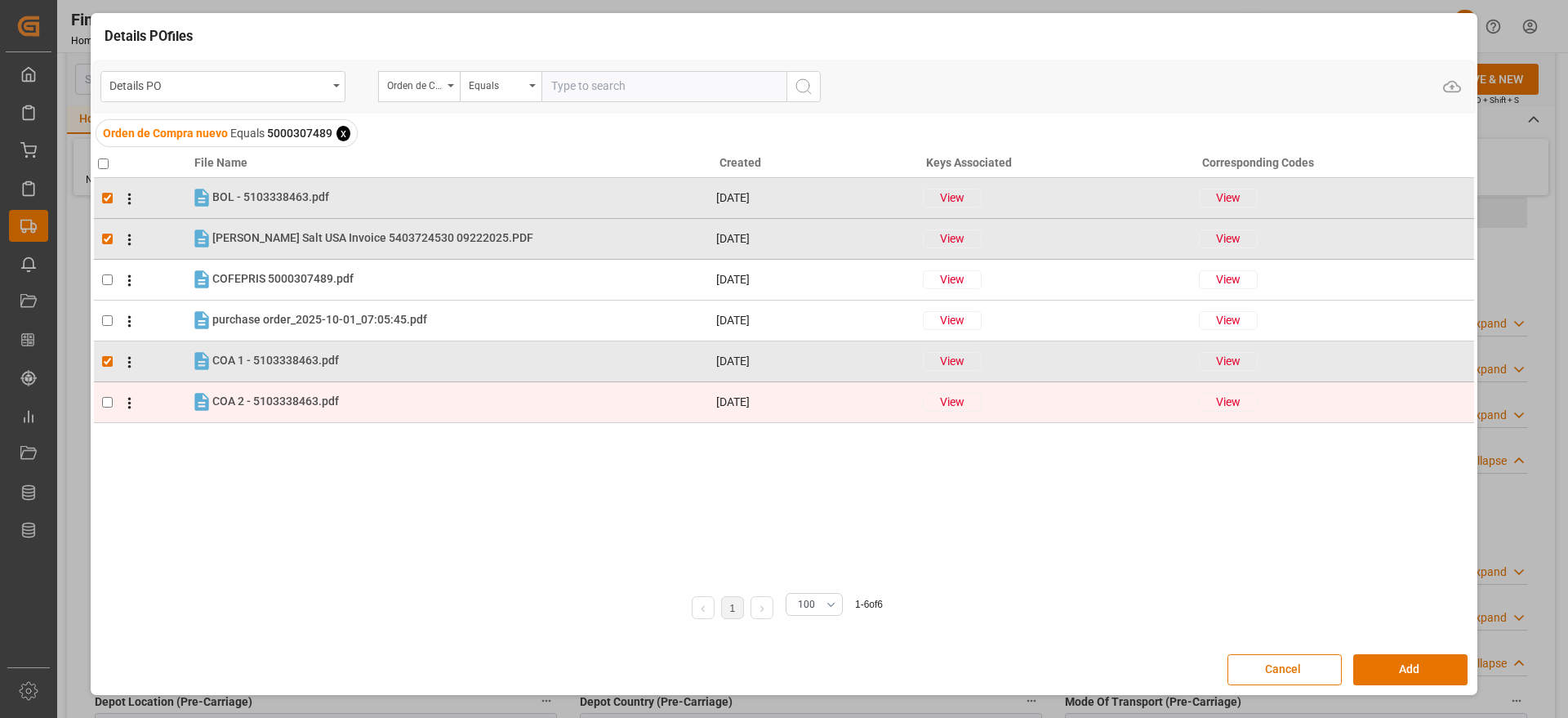
click at [107, 403] on input "checkbox" at bounding box center [107, 403] width 11 height 11
checkbox input "true"
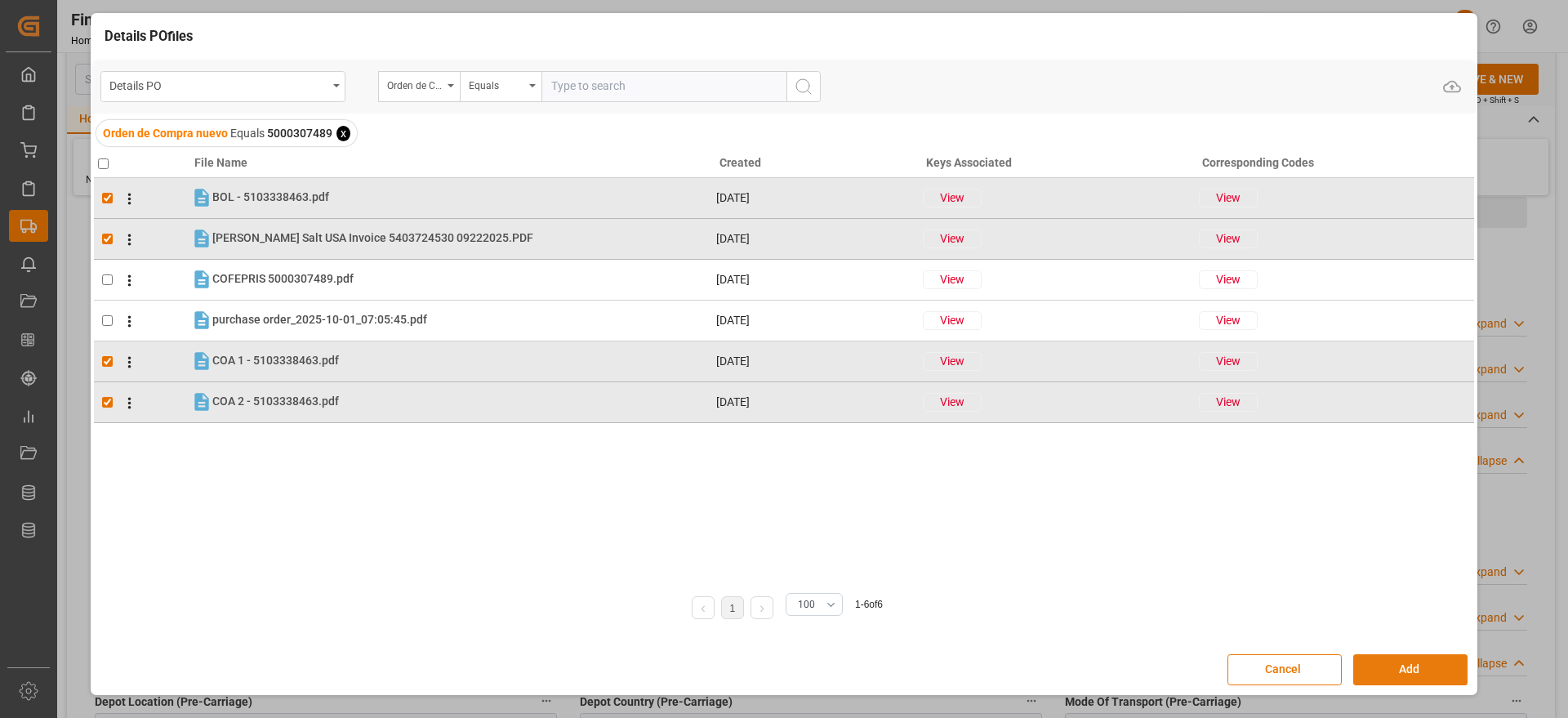
click at [1378, 658] on button "Add" at bounding box center [1410, 669] width 115 height 31
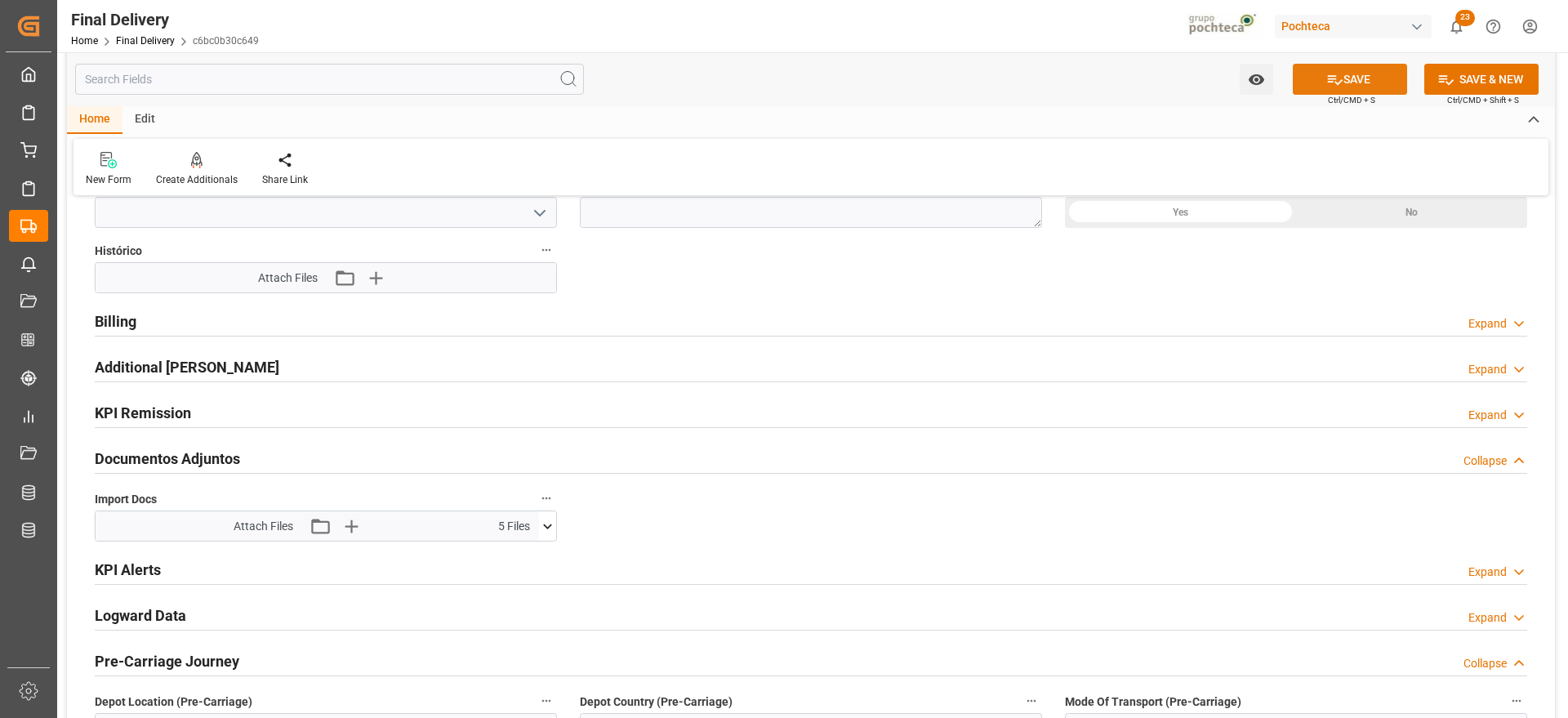
click at [1360, 83] on button "SAVE" at bounding box center [1350, 79] width 115 height 31
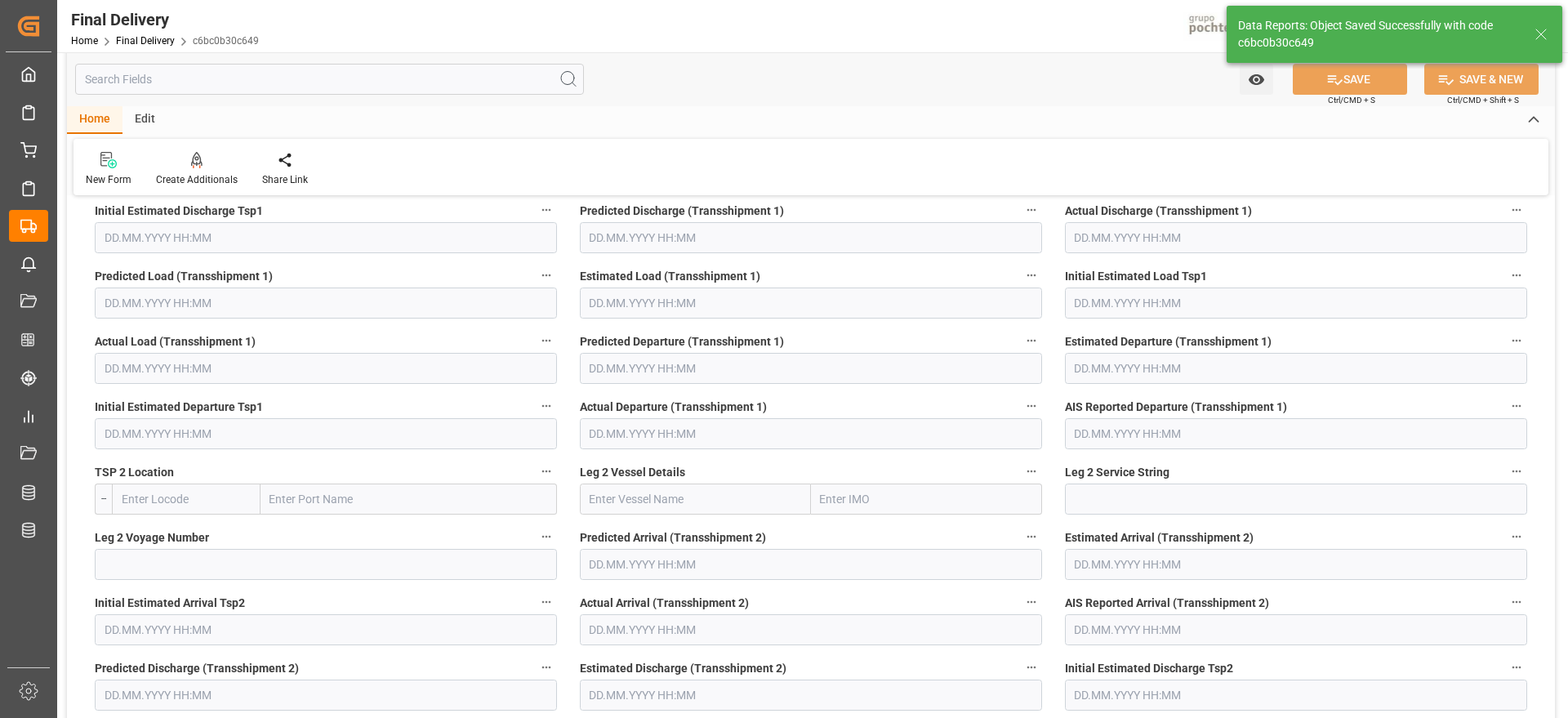
scroll to position [76, 0]
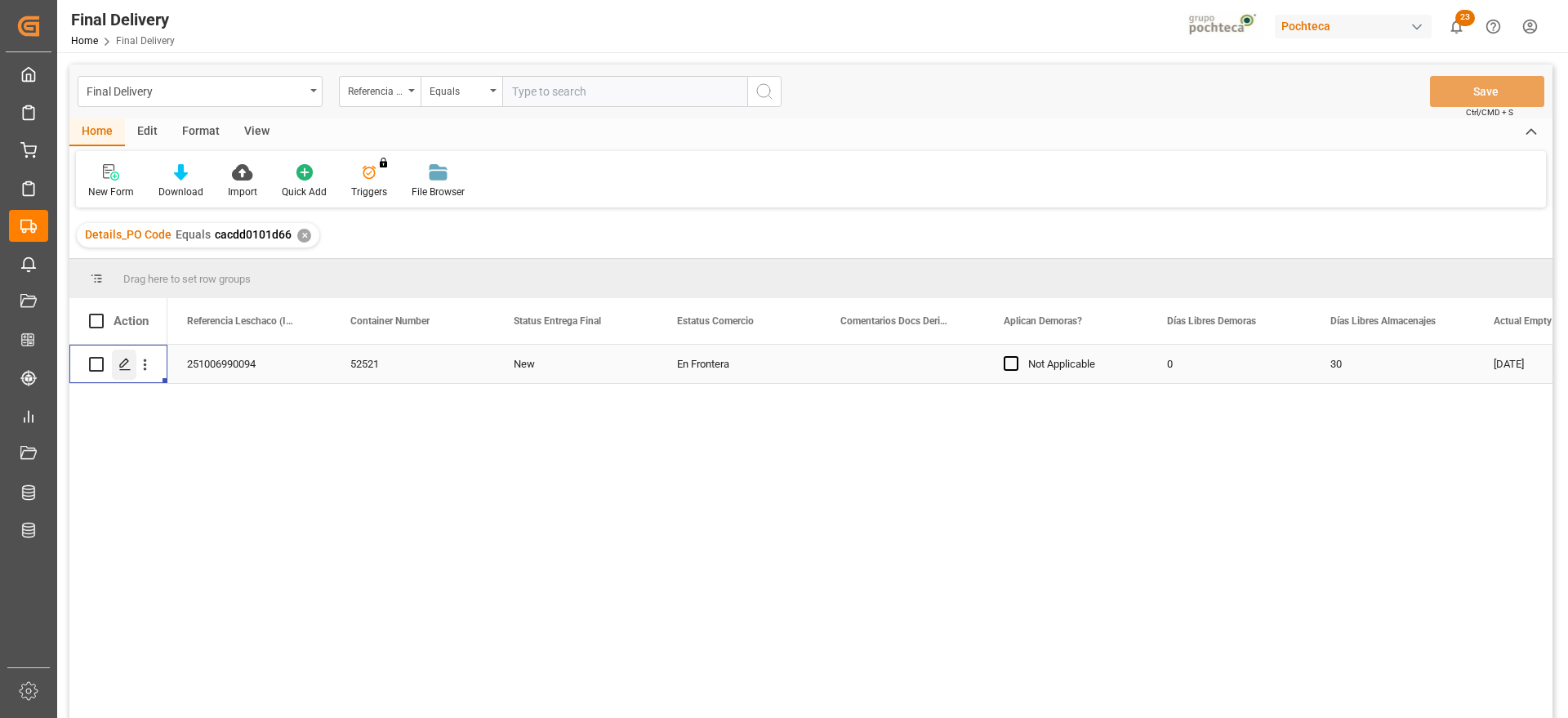
click at [121, 362] on icon "Press SPACE to select this row." at bounding box center [125, 364] width 13 height 13
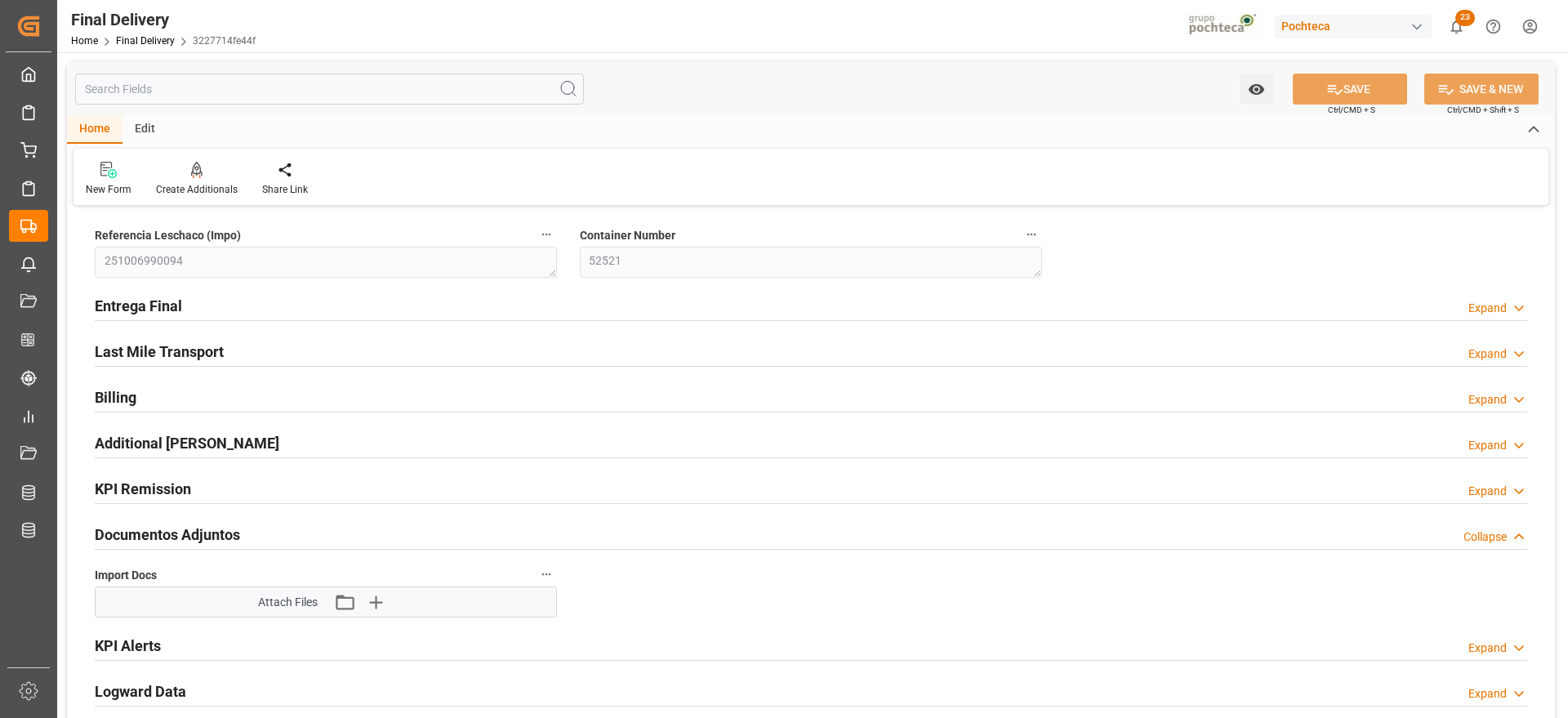
click at [140, 311] on h2 "Entrega Final" at bounding box center [138, 305] width 87 height 22
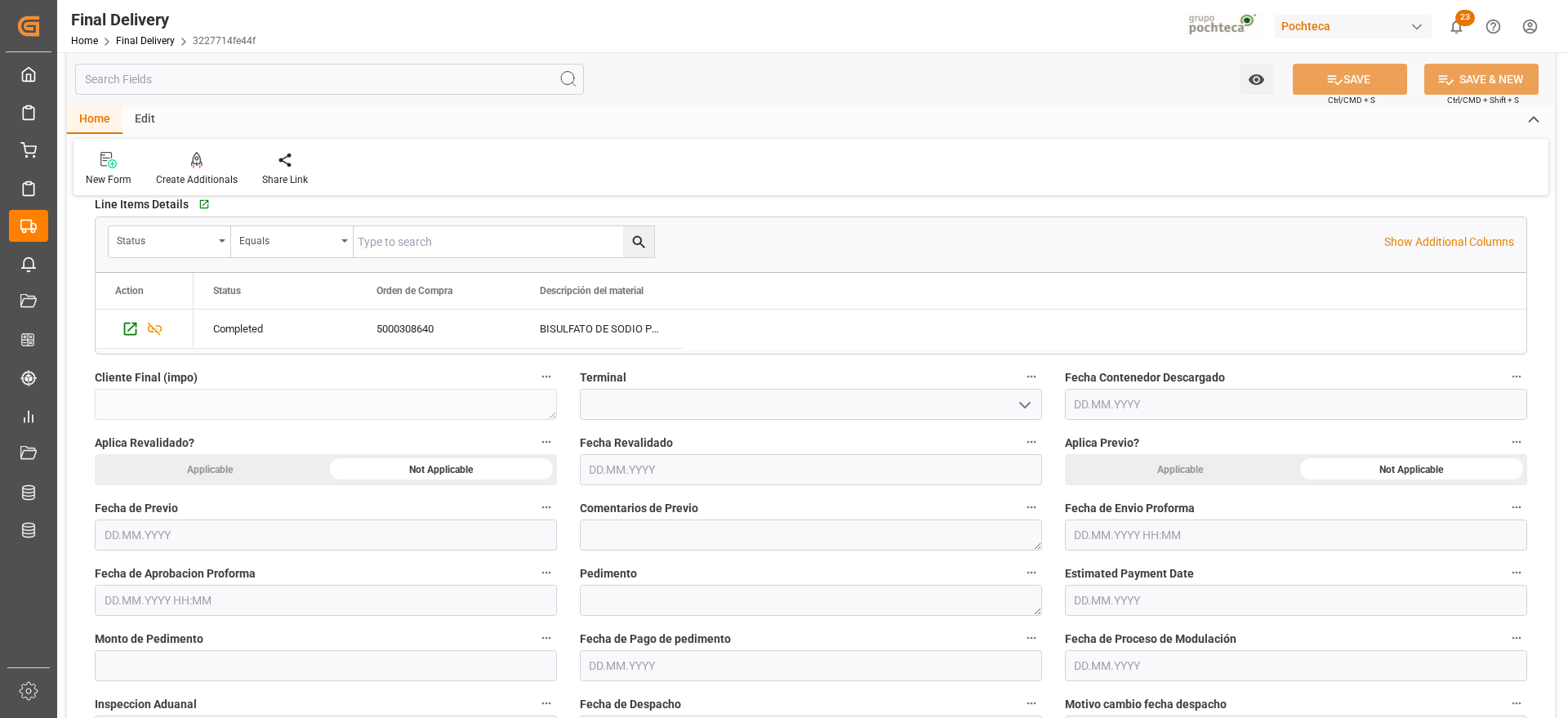
scroll to position [694, 0]
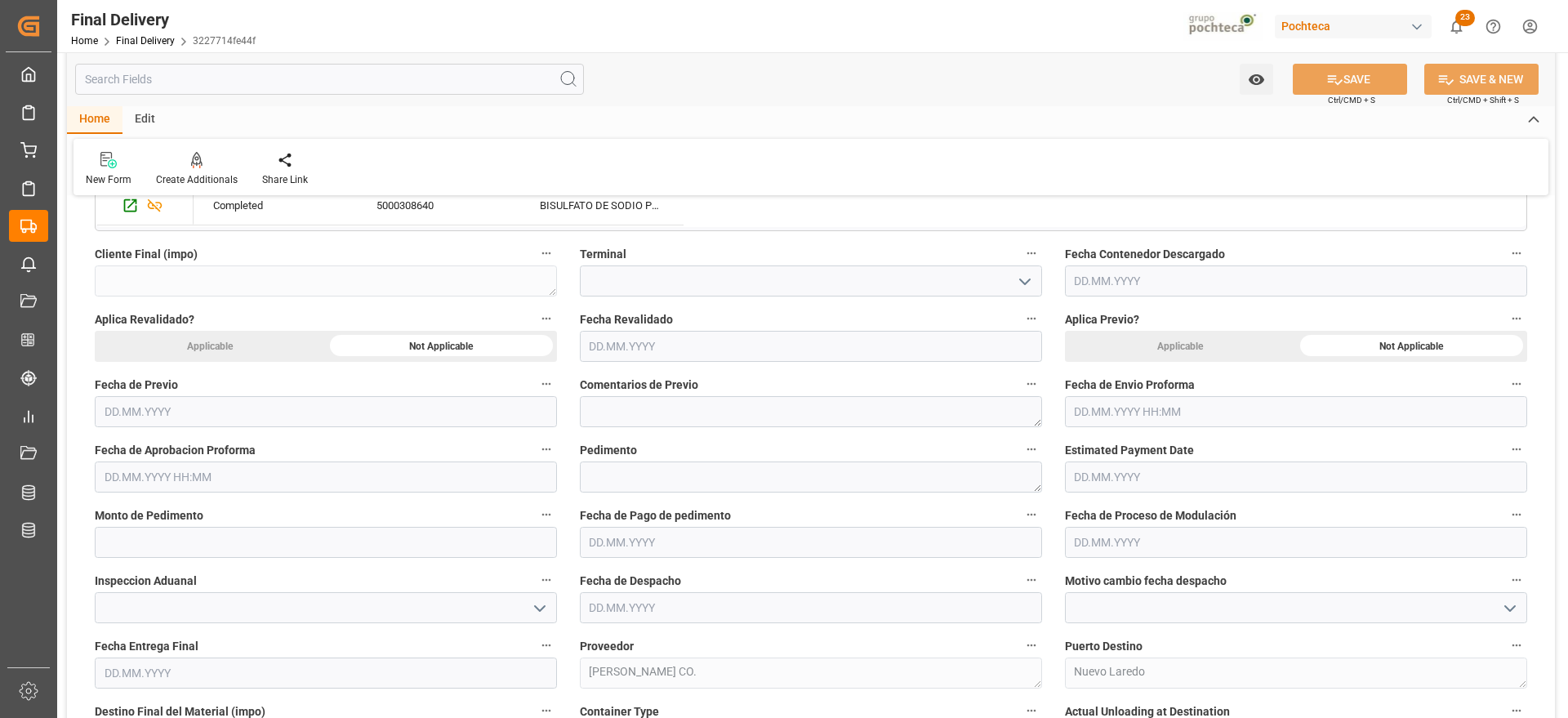
click at [1151, 418] on input "text" at bounding box center [1296, 412] width 462 height 31
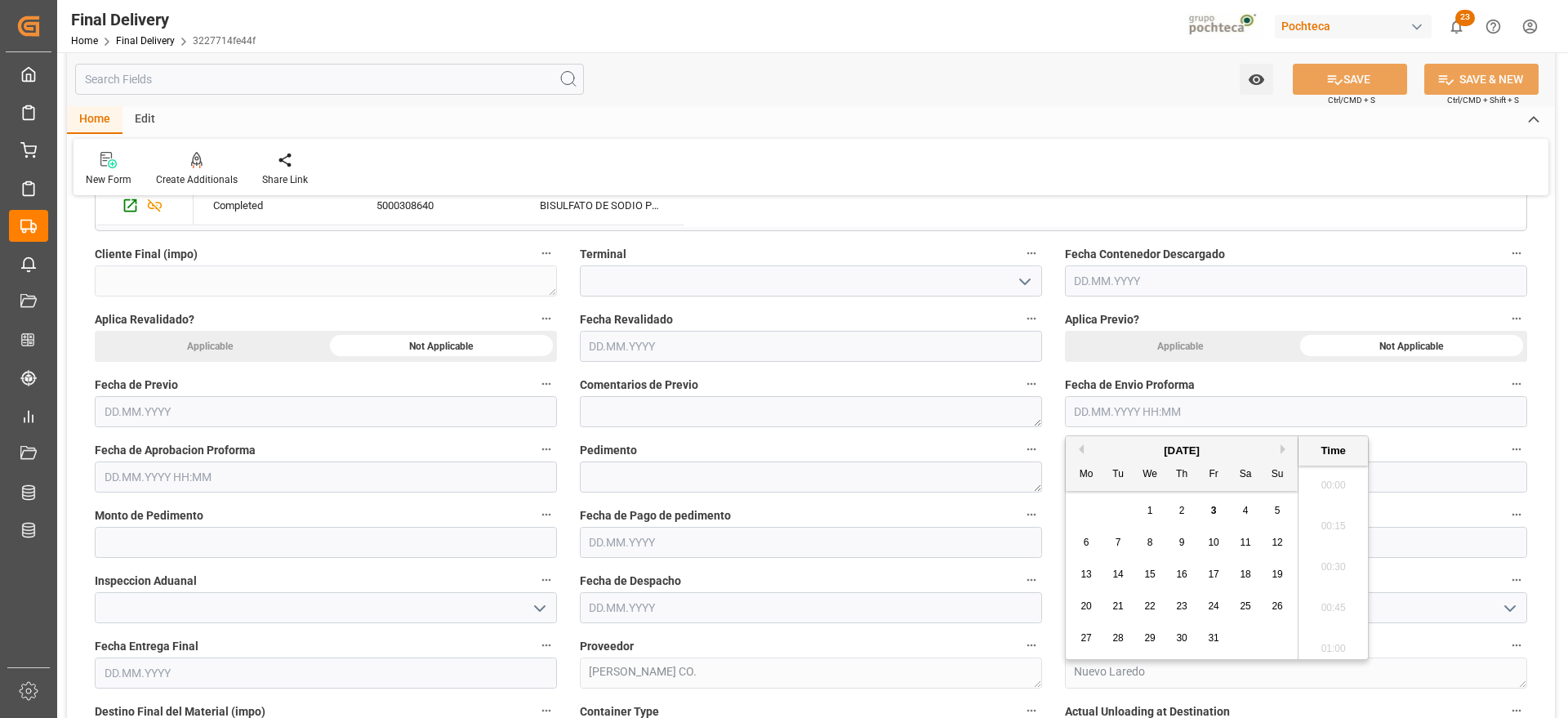
scroll to position [2863, 0]
click at [1105, 504] on div "29 30 1 2 3 4 5" at bounding box center [1182, 511] width 223 height 32
click at [1184, 512] on span "2" at bounding box center [1183, 510] width 6 height 11
type input "[DATE] 00:00"
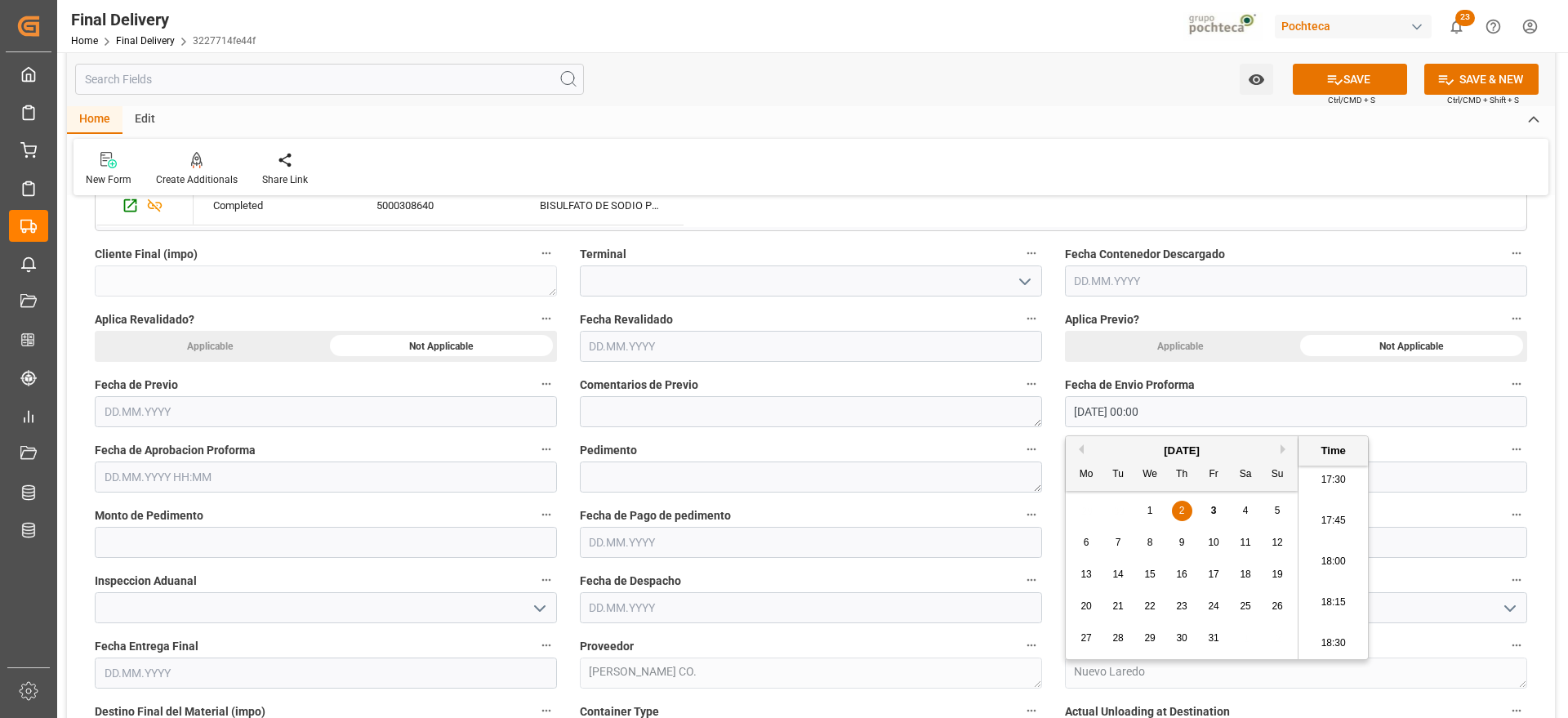
click at [391, 479] on input "text" at bounding box center [326, 477] width 462 height 31
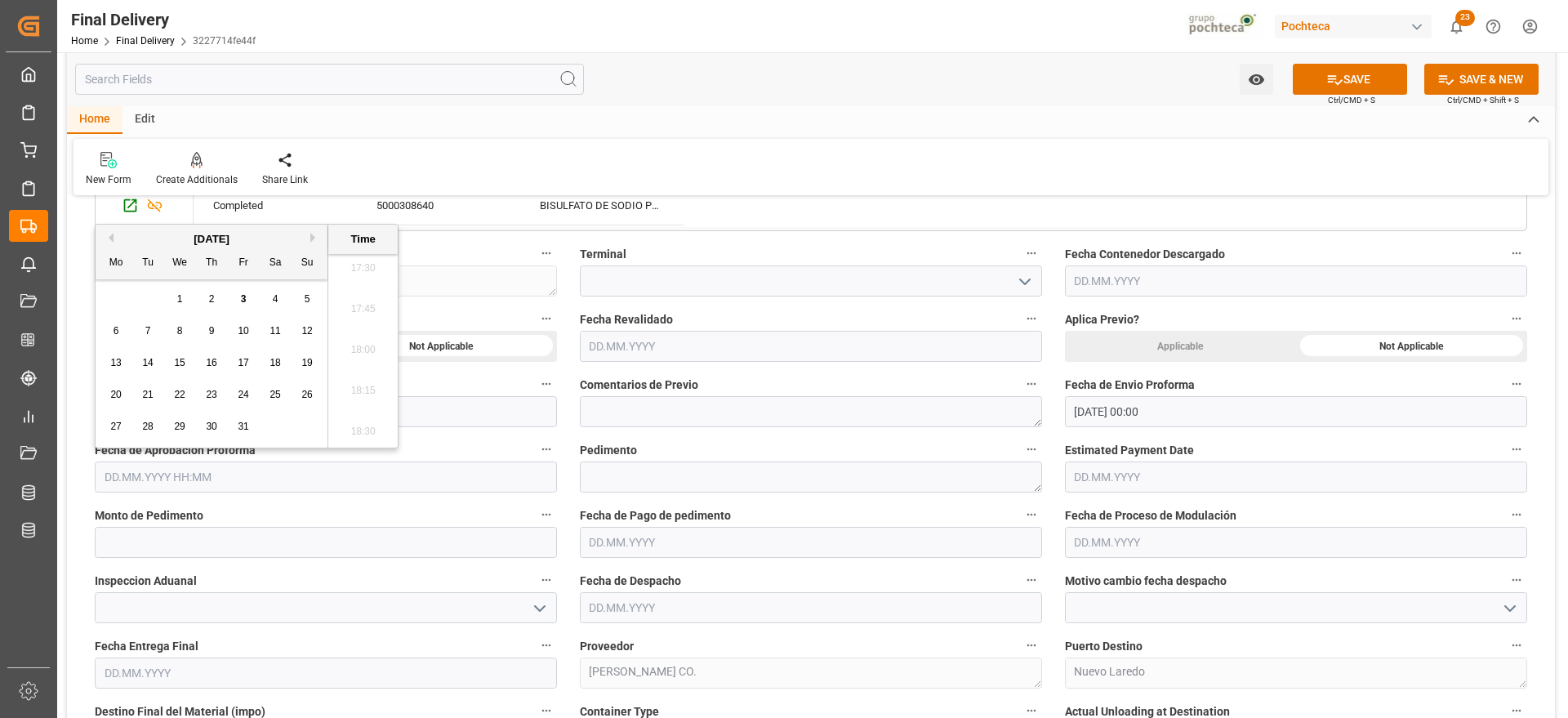
click at [117, 308] on div "29 30 1 2 3 4 5" at bounding box center [212, 299] width 223 height 32
click at [211, 304] on span "2" at bounding box center [212, 299] width 6 height 11
type input "[DATE] 00:00"
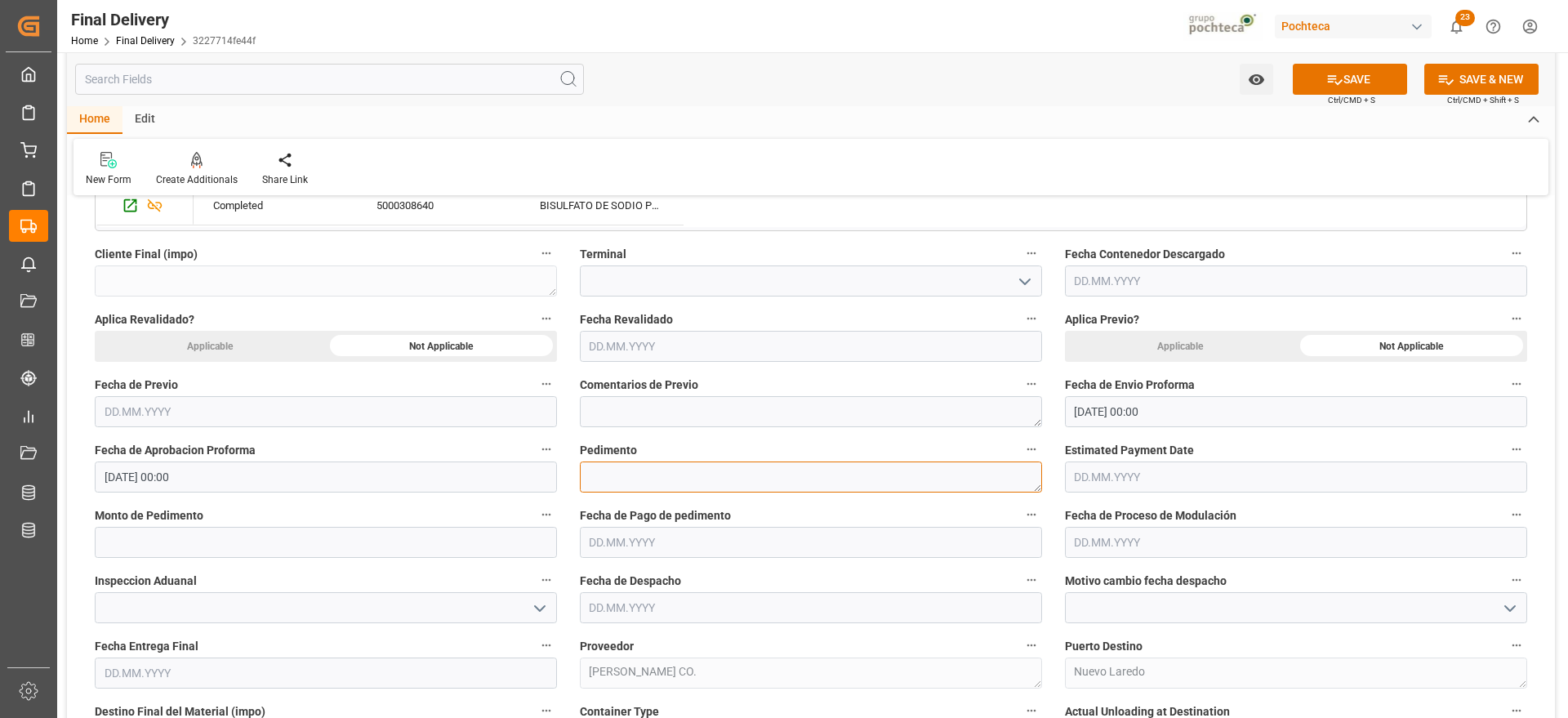
click at [629, 481] on textarea at bounding box center [811, 477] width 462 height 31
paste textarea "25 24 3617 5009778"
type textarea "25 24 3617 5009778"
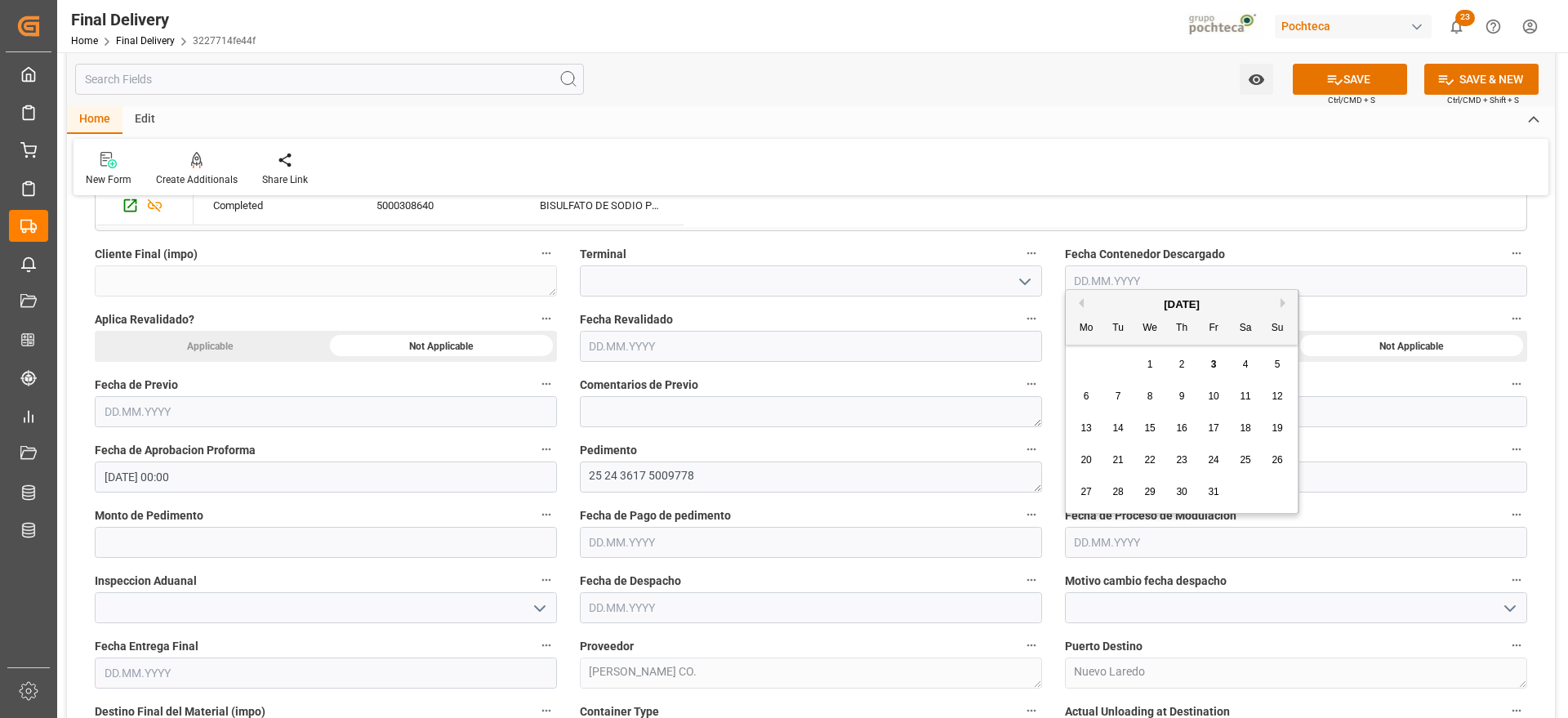
drag, startPoint x: 1166, startPoint y: 526, endPoint x: 1117, endPoint y: 367, distance: 166.4
click at [1117, 367] on div "29 30 1 2 3 4 5" at bounding box center [1182, 364] width 223 height 32
click at [1213, 371] on div "3" at bounding box center [1214, 364] width 20 height 19
type input "[DATE]"
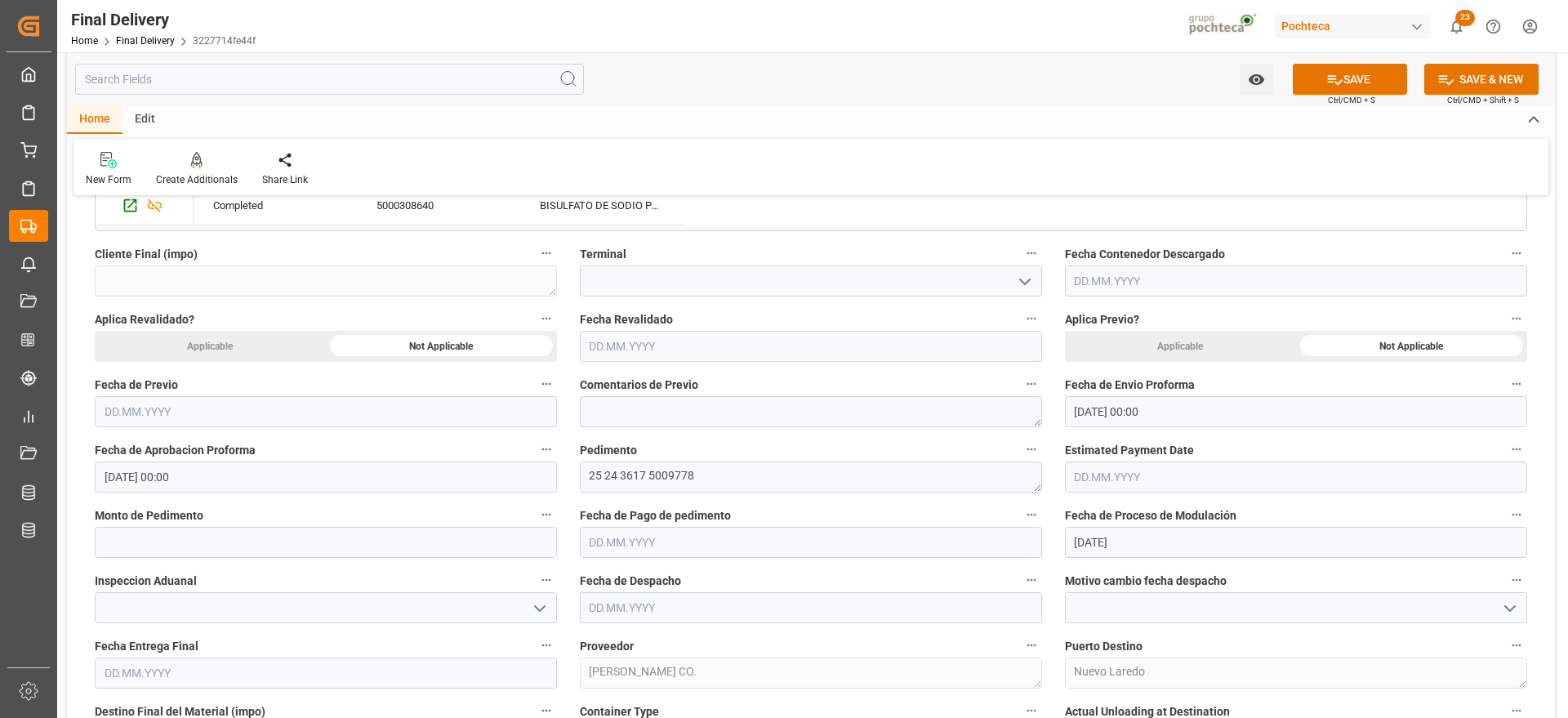
click at [673, 536] on input "text" at bounding box center [811, 542] width 462 height 31
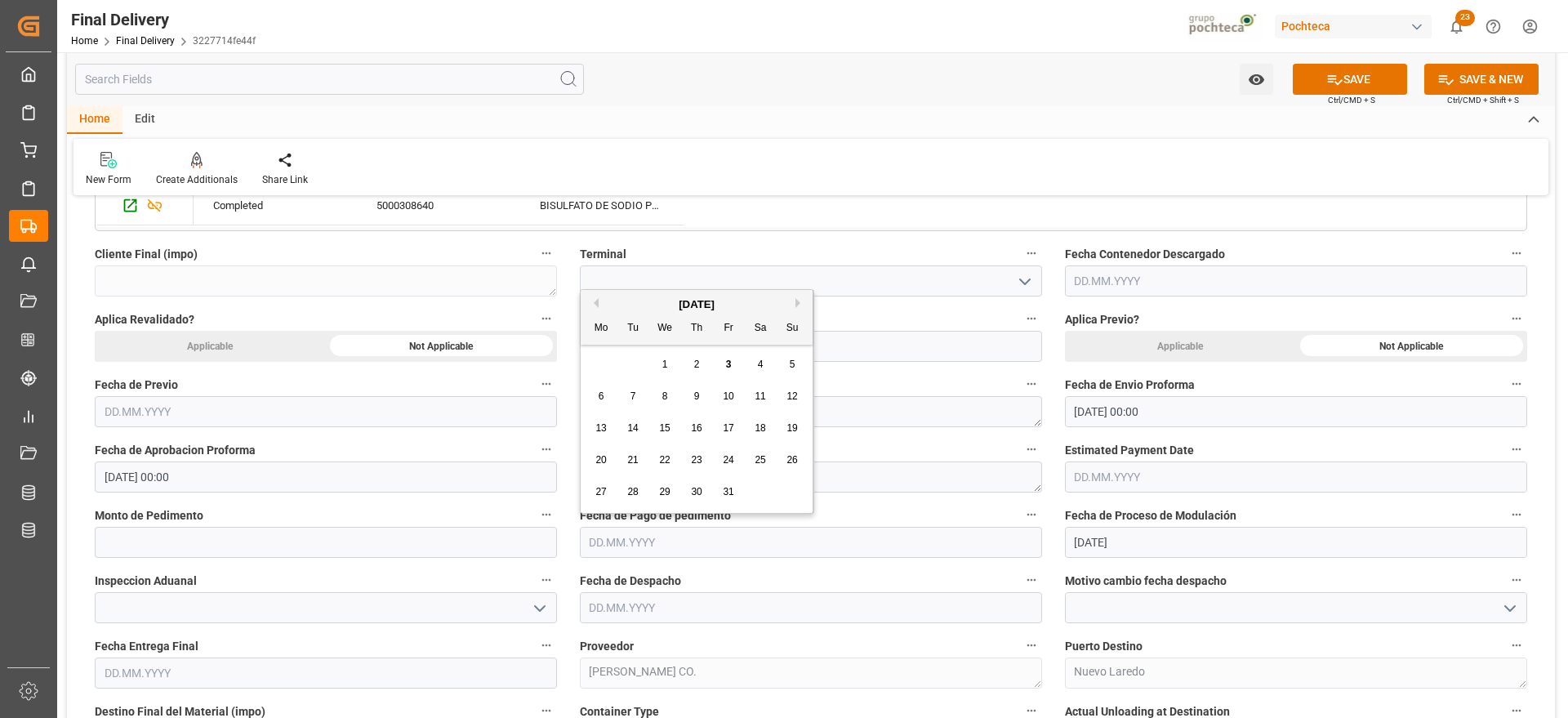
click at [622, 361] on div "29 30 1 2 3 4 5" at bounding box center [696, 364] width 223 height 32
click at [730, 369] on span "3" at bounding box center [729, 364] width 6 height 11
type input "[DATE]"
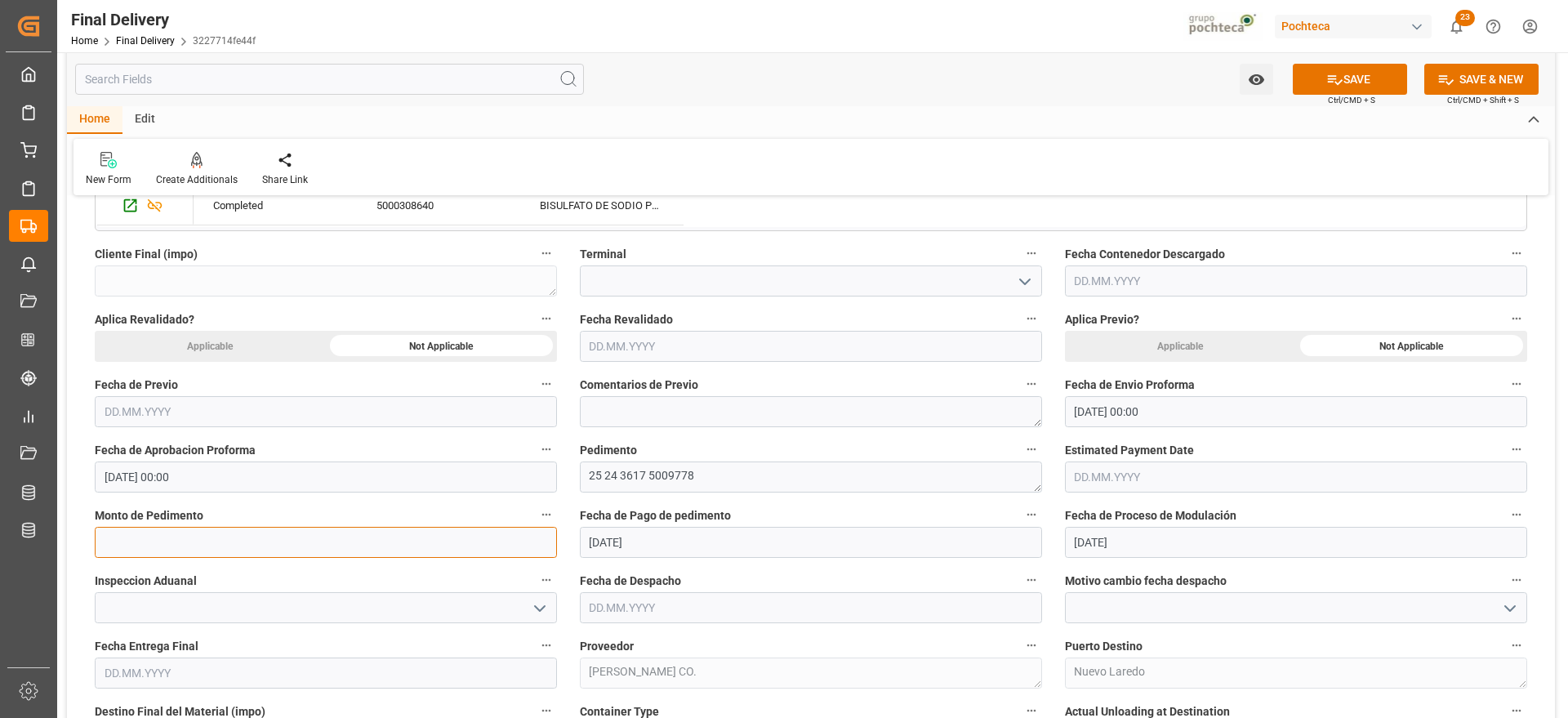
click at [195, 536] on input "text" at bounding box center [326, 542] width 462 height 31
paste input "36286"
type input "36286"
click at [535, 616] on icon "open menu" at bounding box center [539, 608] width 19 height 19
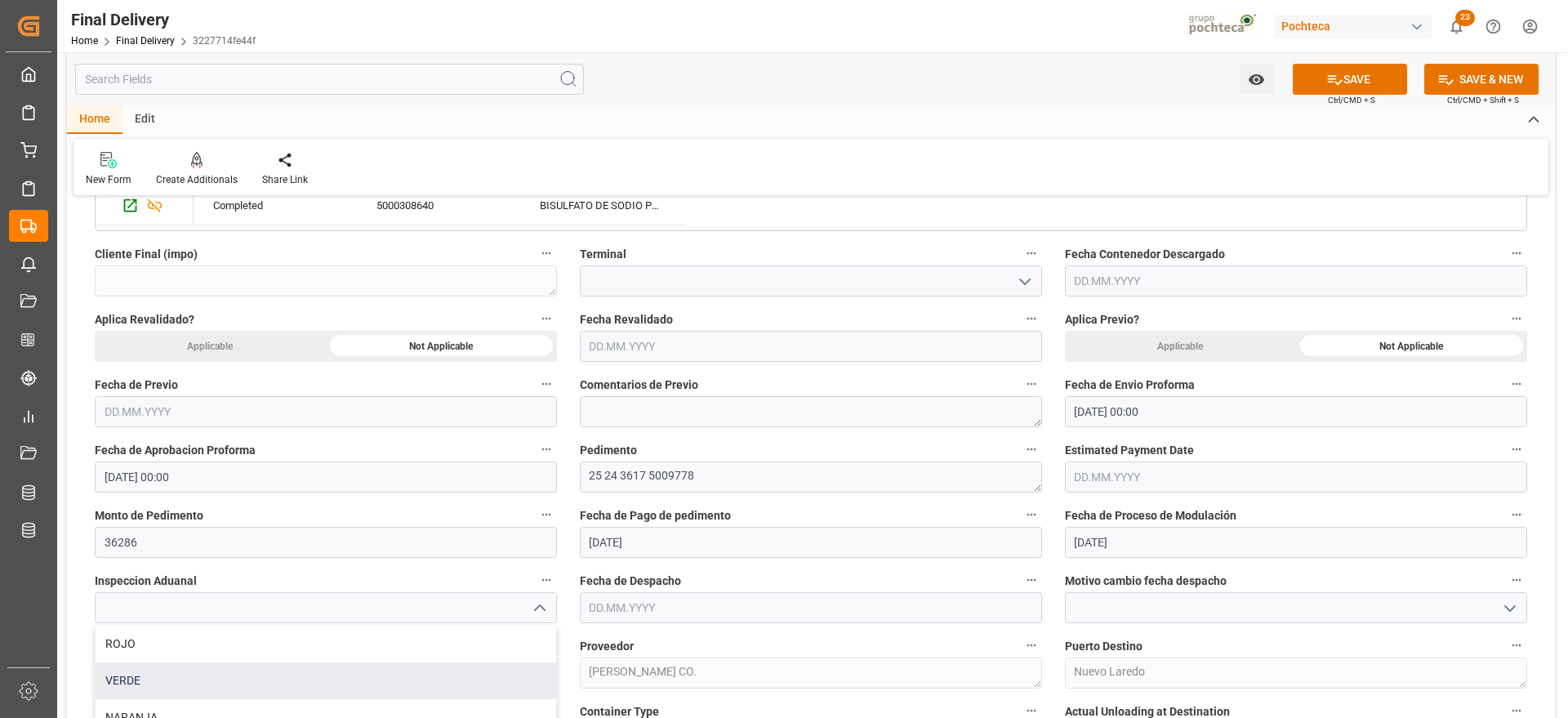
click at [225, 675] on div "VERDE" at bounding box center [326, 680] width 461 height 37
type input "VERDE"
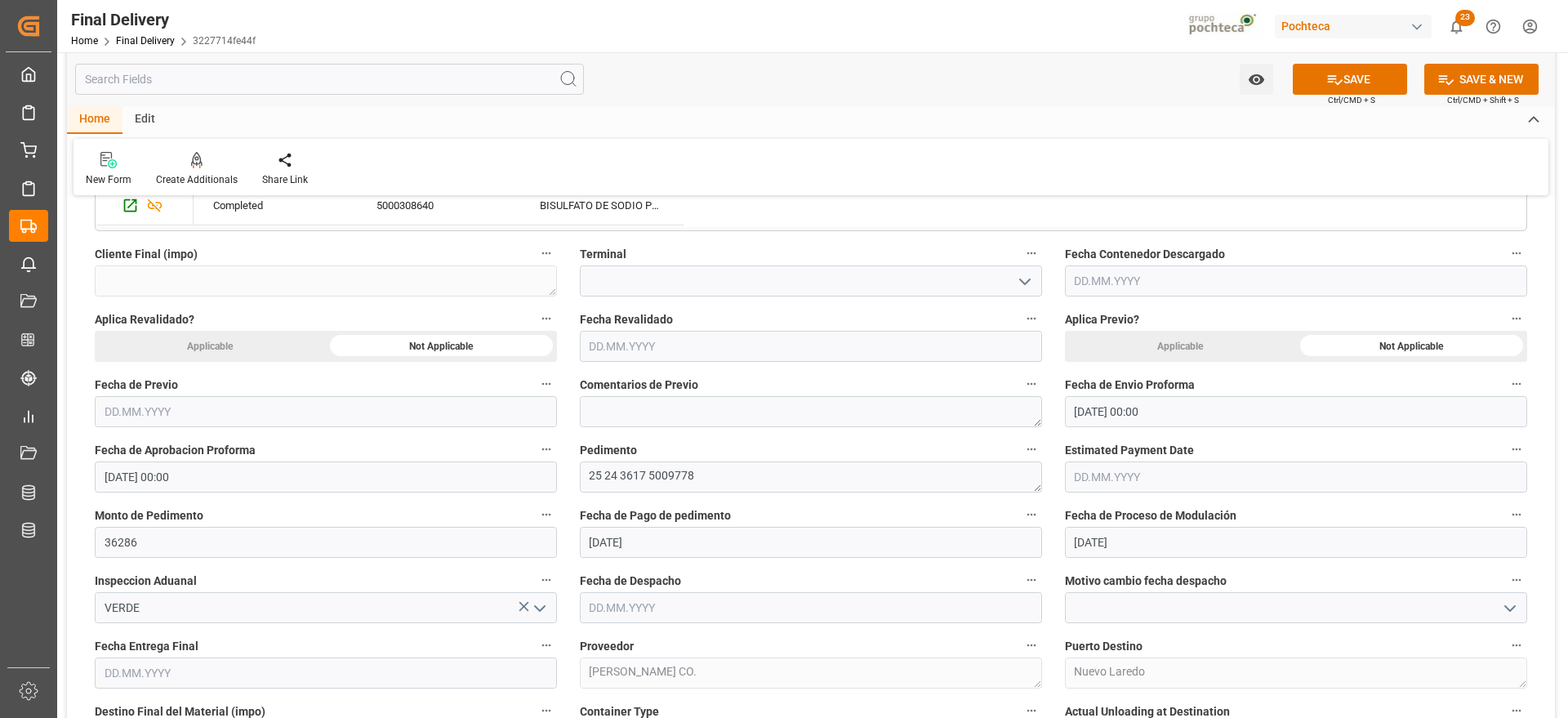
click at [756, 596] on input "text" at bounding box center [811, 607] width 462 height 31
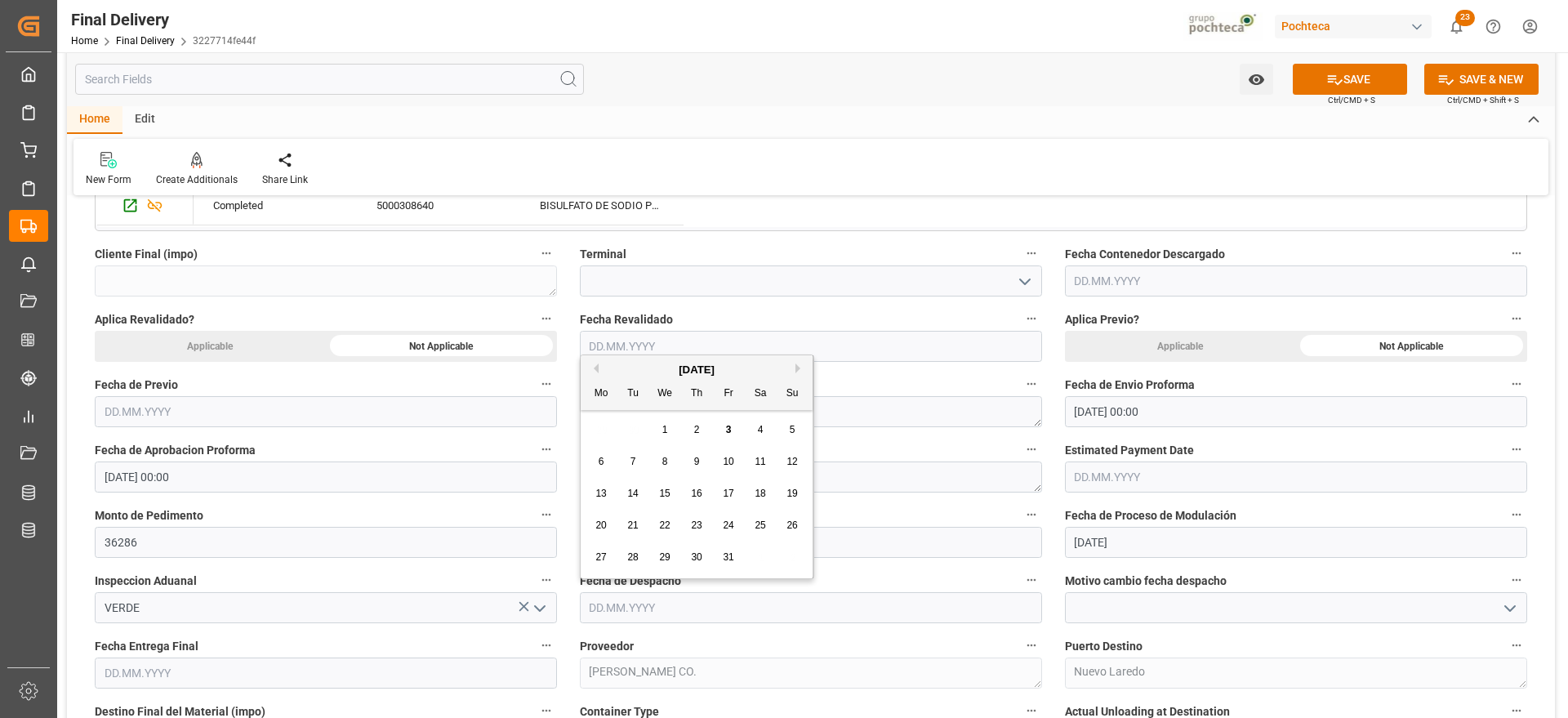
click at [727, 430] on span "3" at bounding box center [729, 429] width 6 height 11
type input "[DATE]"
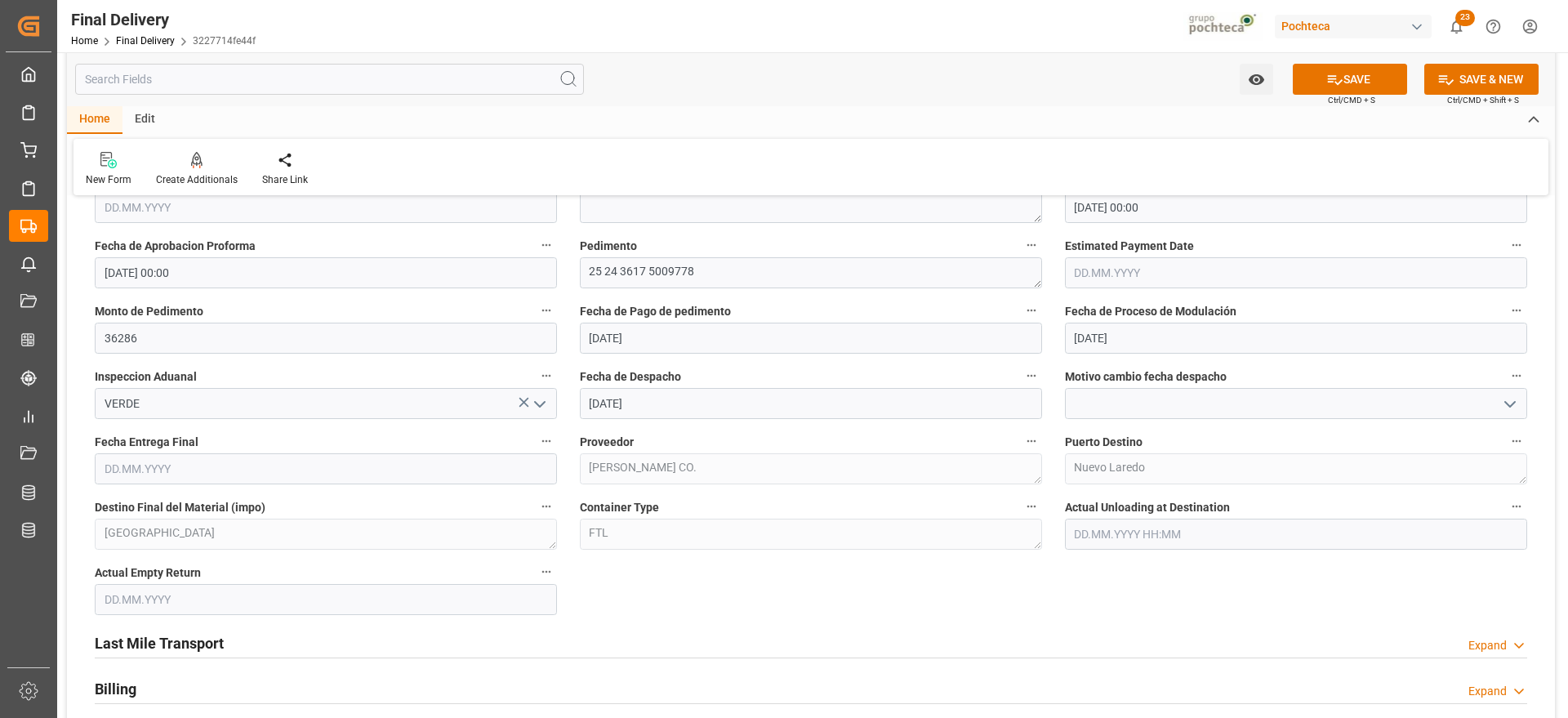
scroll to position [939, 0]
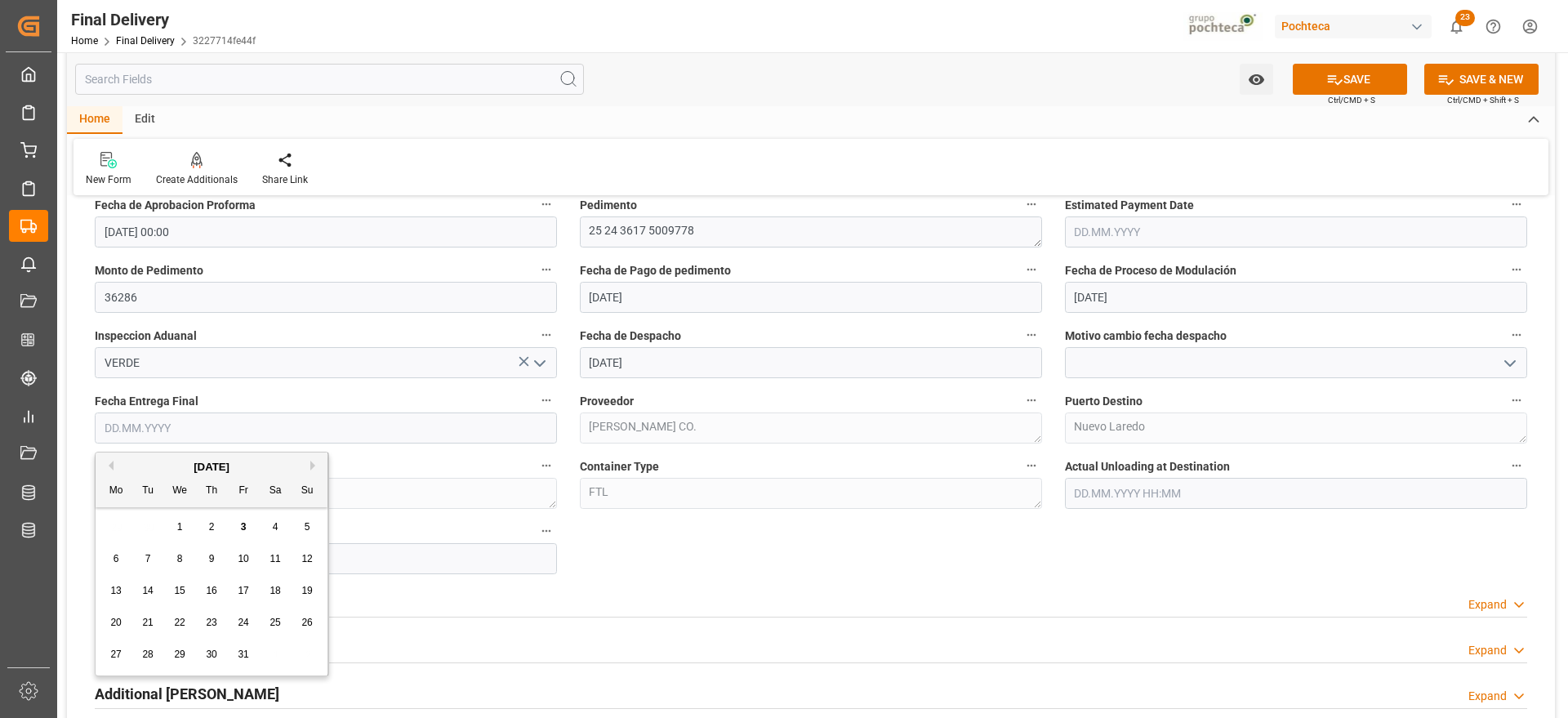
click at [333, 435] on input "text" at bounding box center [326, 428] width 462 height 31
click at [139, 518] on div "29 30 1 2 3 4 5" at bounding box center [212, 526] width 223 height 32
click at [144, 557] on div "7" at bounding box center [148, 558] width 20 height 19
type input "[DATE]"
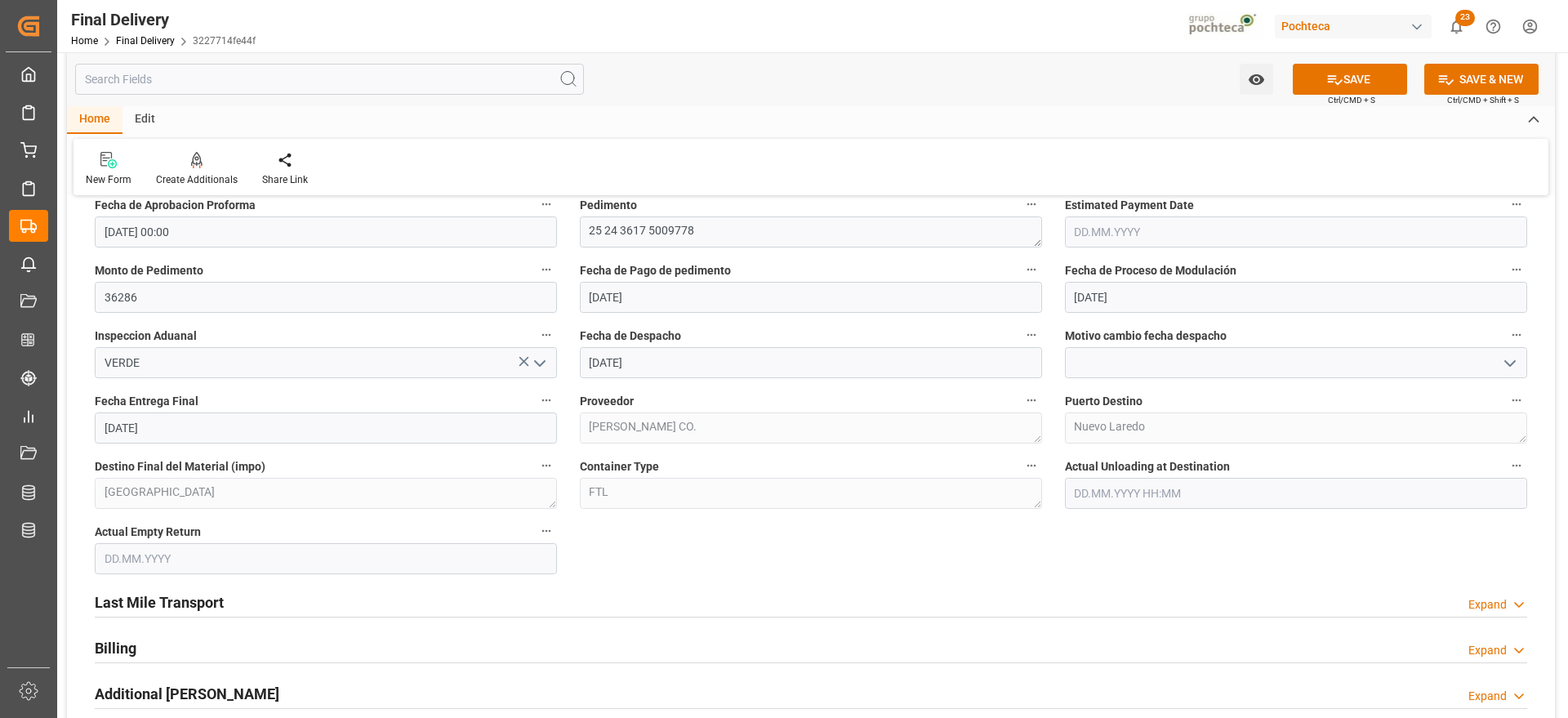
click at [144, 557] on input "text" at bounding box center [326, 558] width 462 height 31
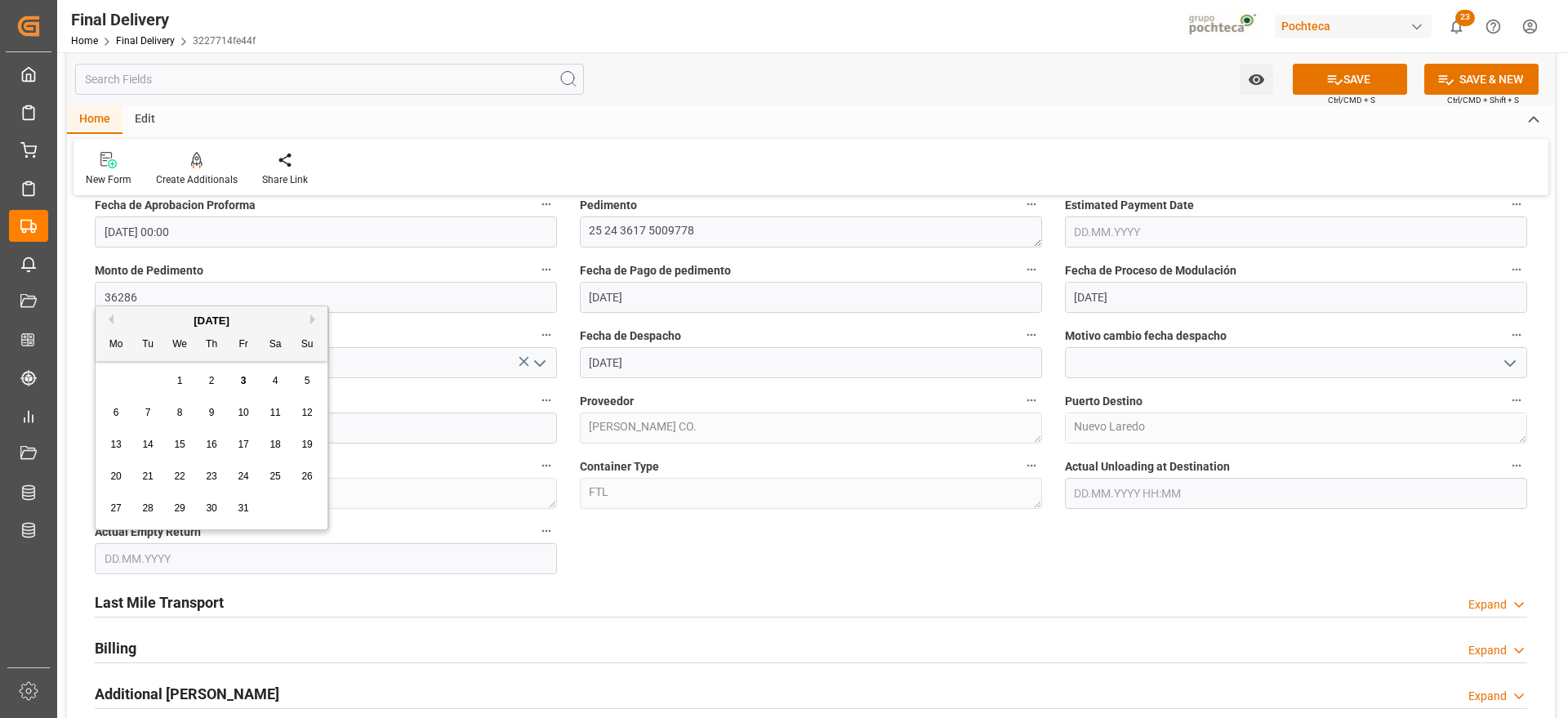
click at [146, 414] on span "7" at bounding box center [148, 412] width 6 height 11
type input "[DATE]"
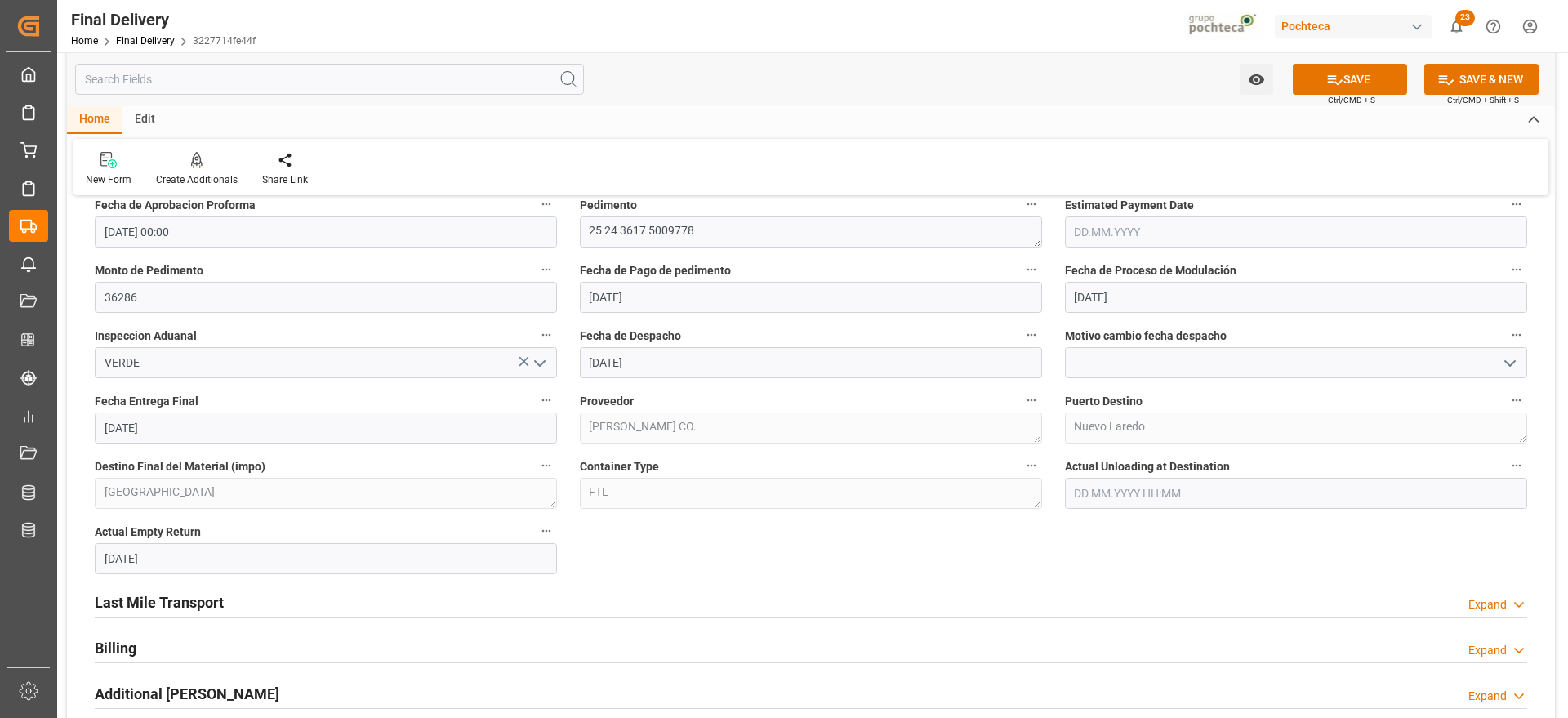
click at [1473, 600] on div "Expand" at bounding box center [1488, 604] width 39 height 17
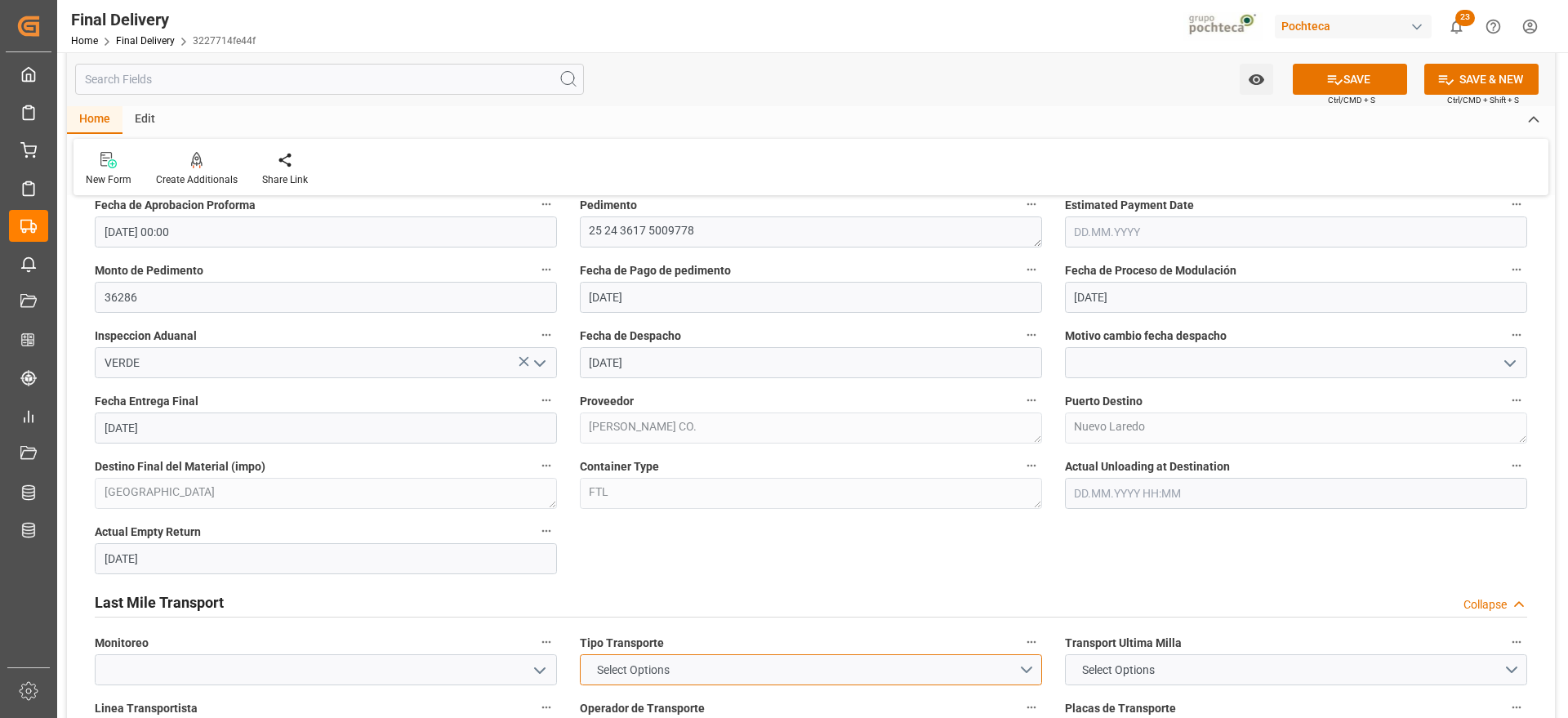
click at [1034, 659] on button "Select Options" at bounding box center [811, 669] width 462 height 31
click at [766, 711] on div "FTL" at bounding box center [811, 707] width 461 height 34
click at [1118, 680] on button "Select Options" at bounding box center [1296, 669] width 462 height 31
click at [1118, 680] on div "LESCHACO" at bounding box center [1296, 673] width 461 height 34
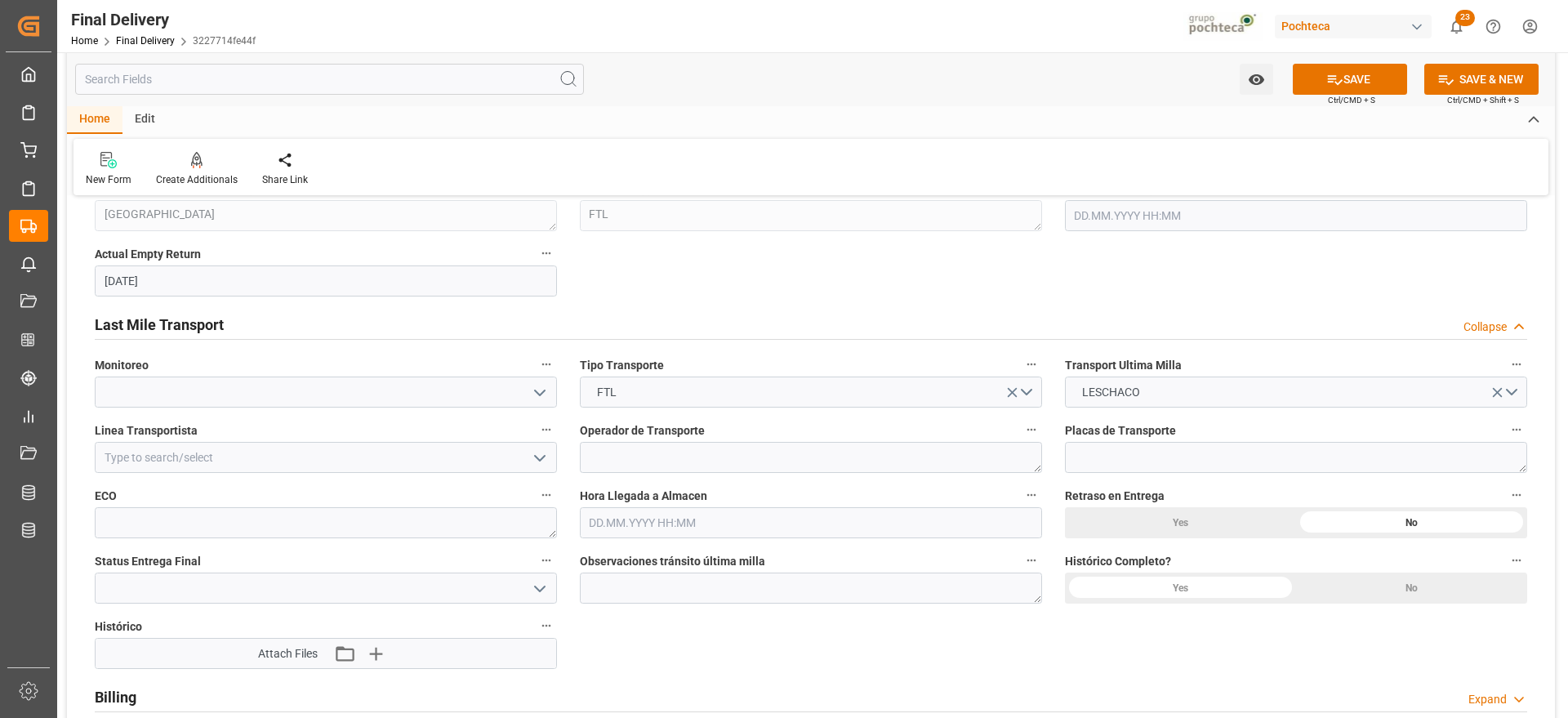
scroll to position [1265, 0]
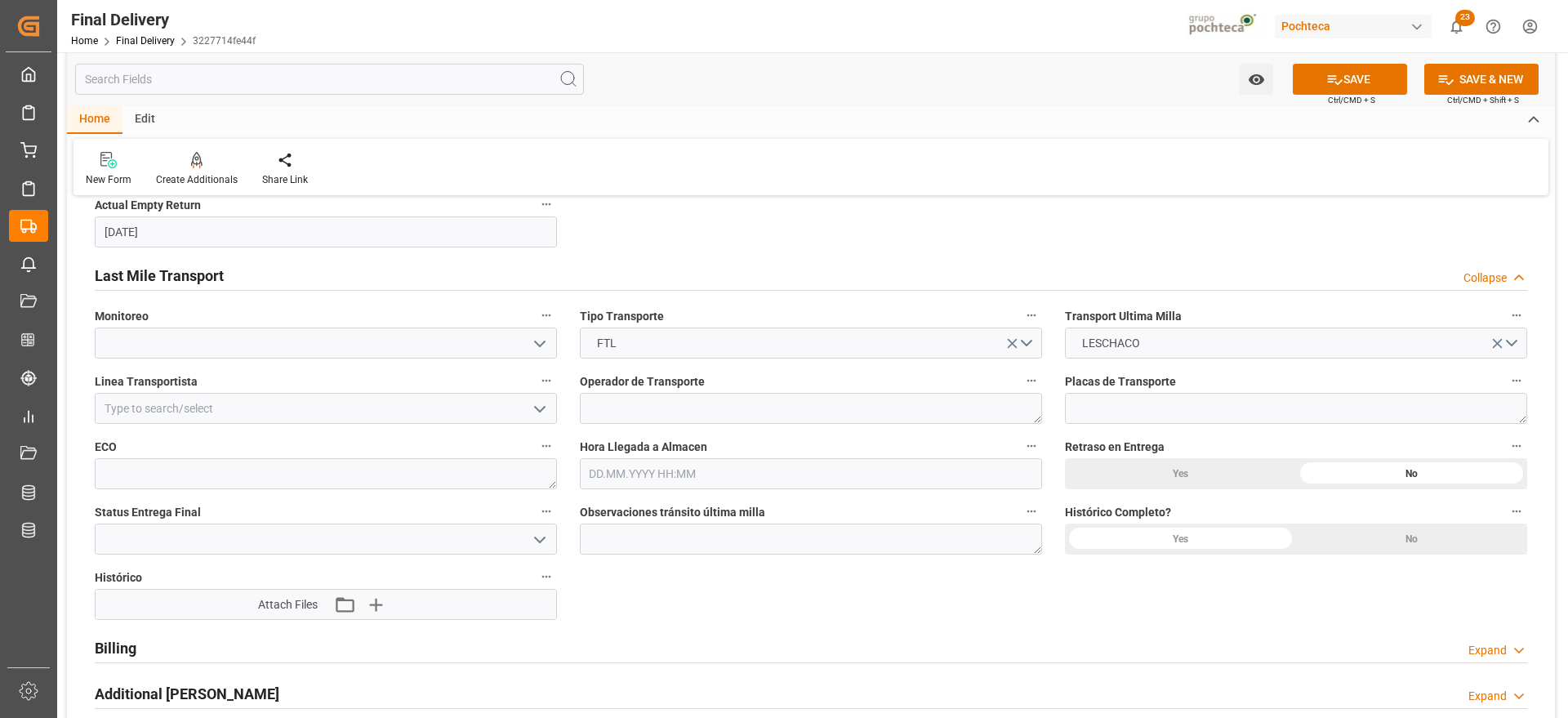
click at [532, 404] on icon "open menu" at bounding box center [539, 408] width 19 height 19
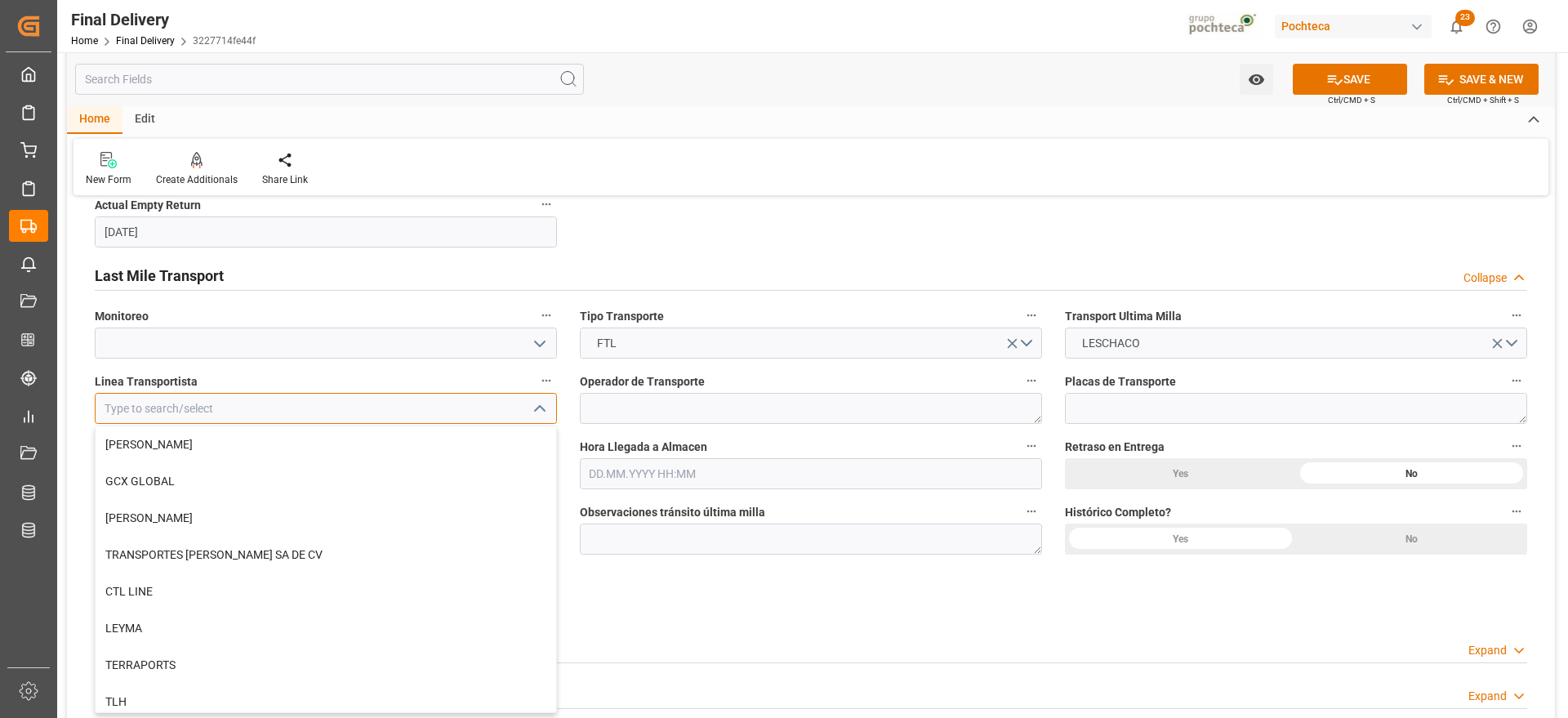
click at [472, 392] on input at bounding box center [326, 408] width 462 height 31
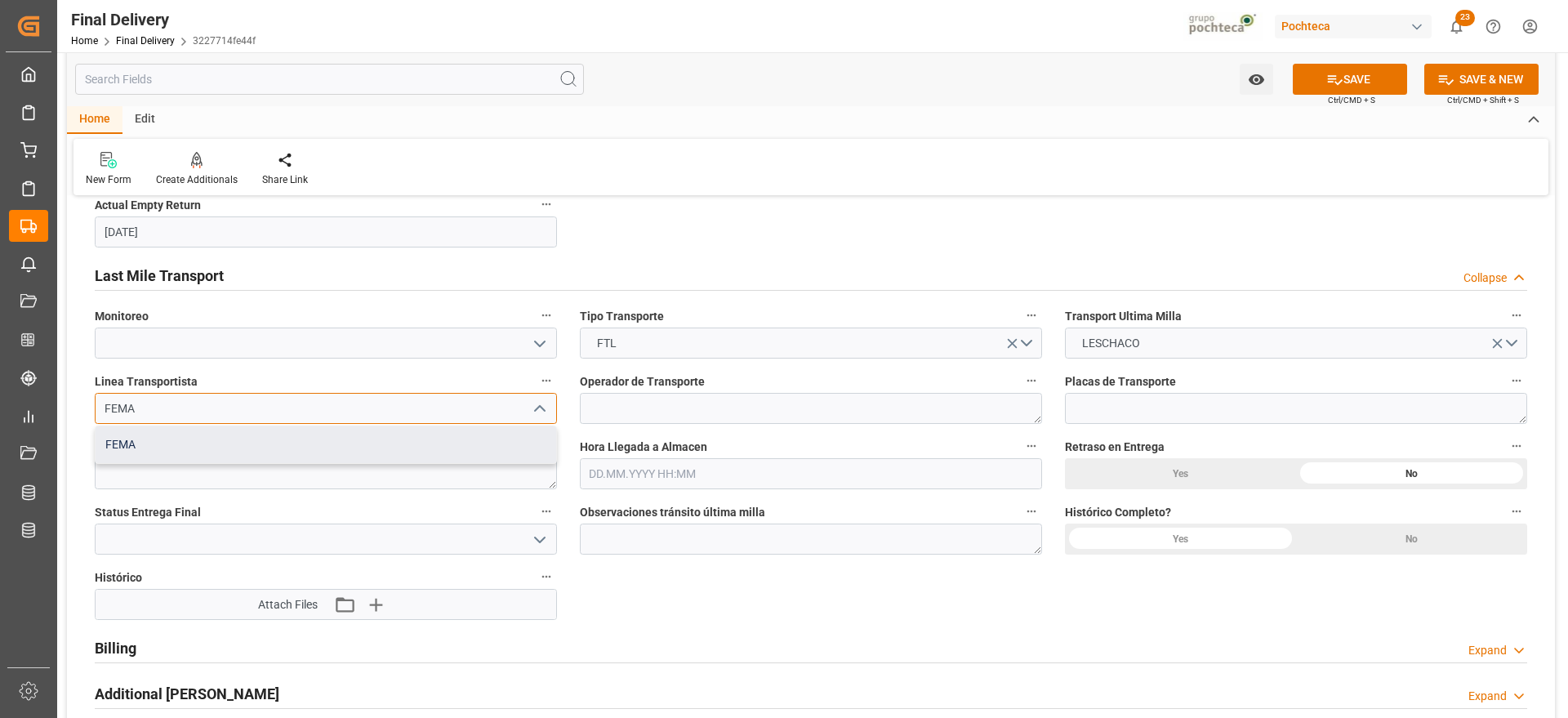
click at [372, 446] on div "FEMA" at bounding box center [326, 445] width 461 height 37
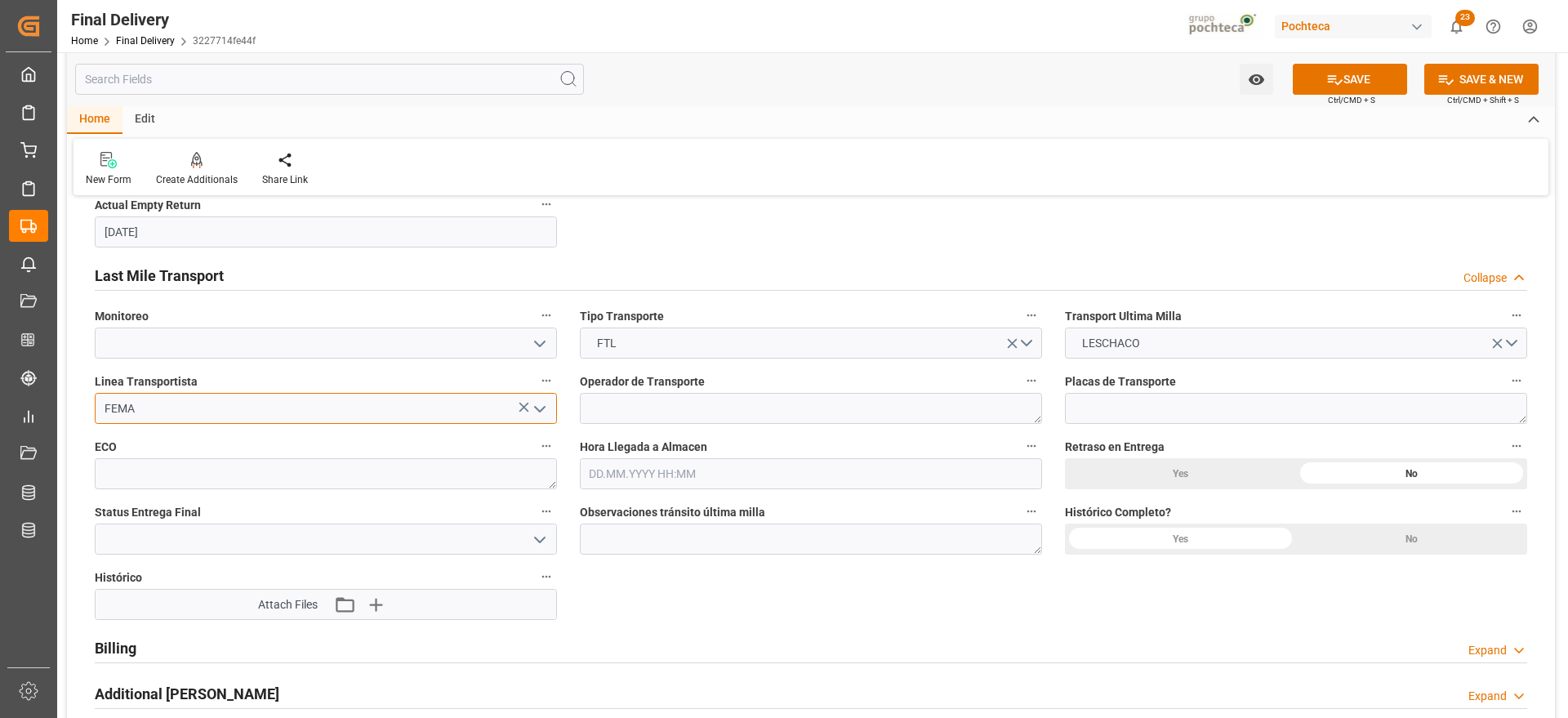
type input "FEMA"
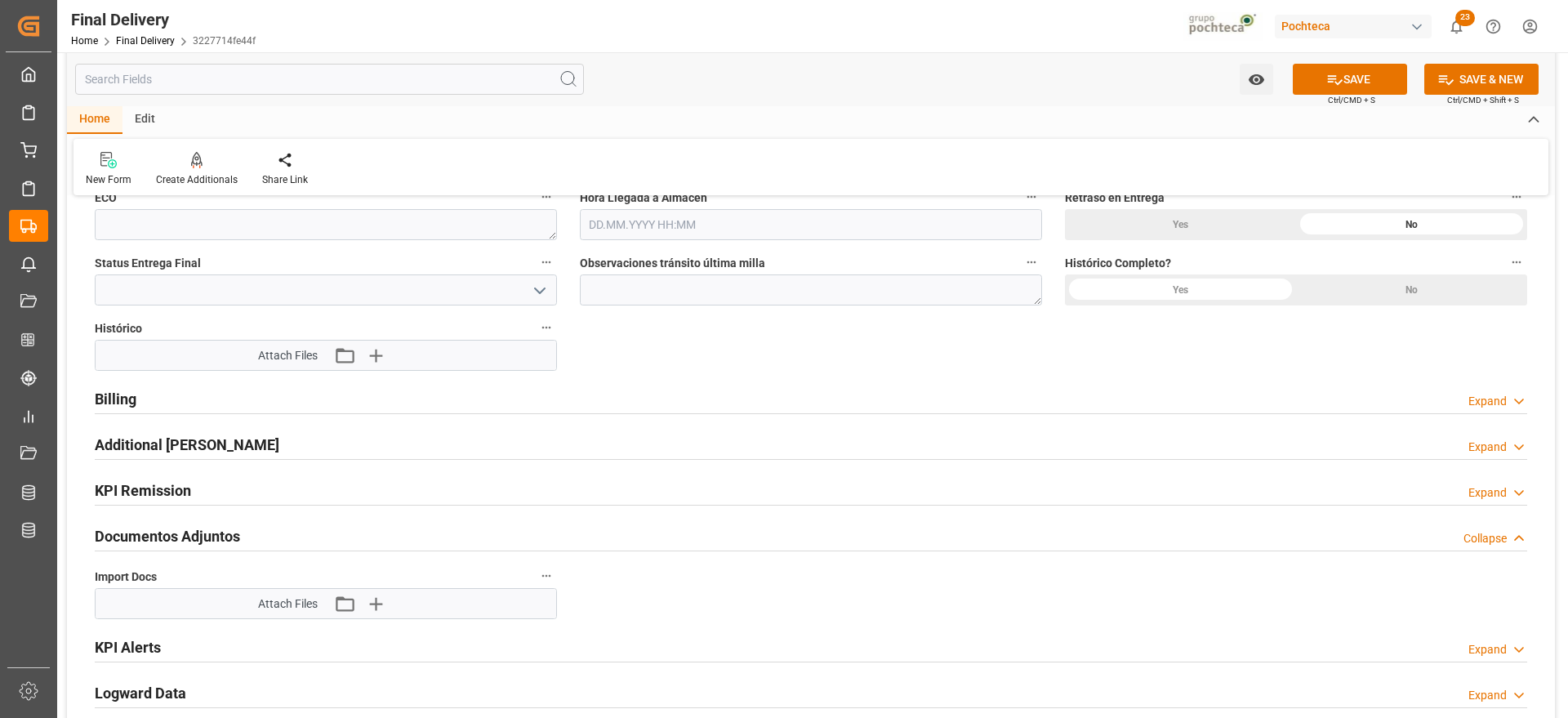
scroll to position [1552, 0]
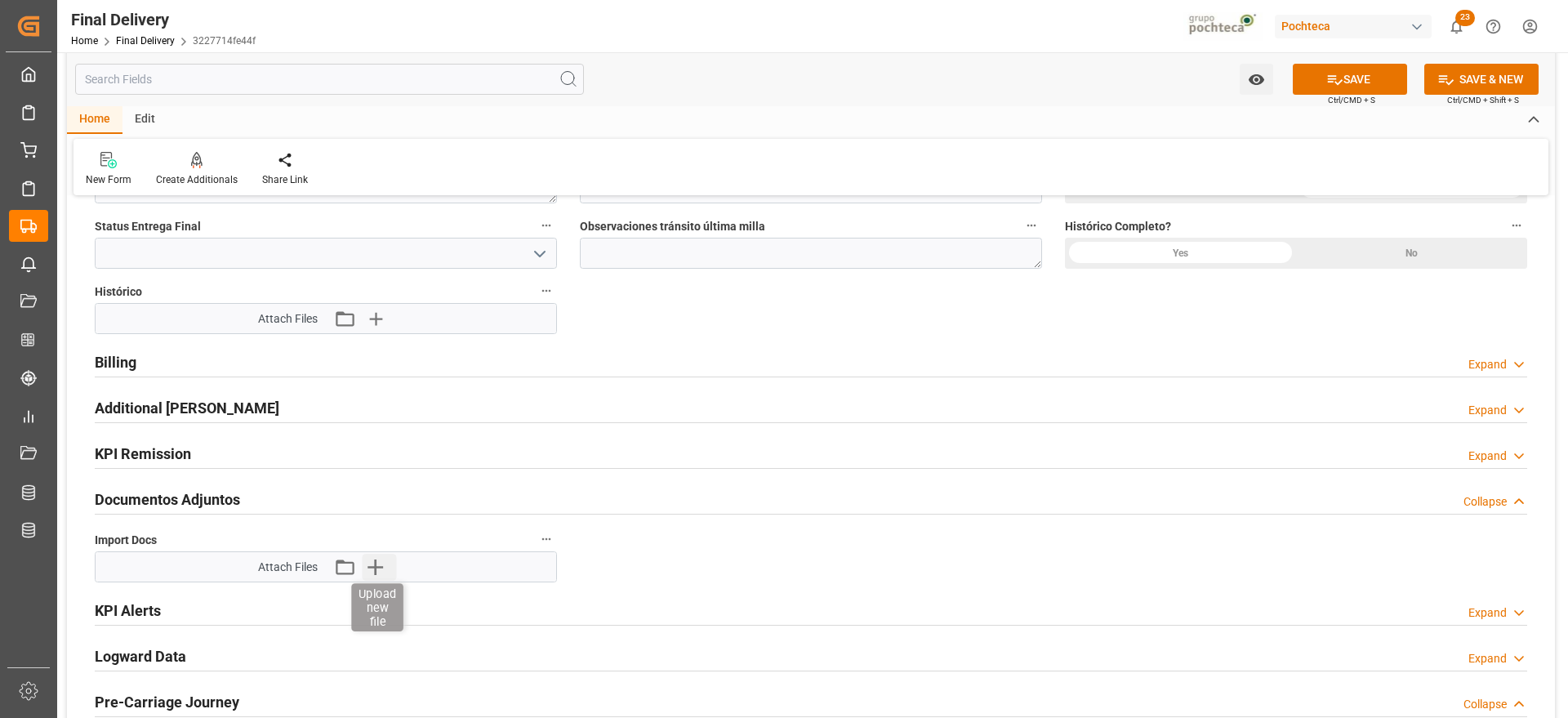
click at [372, 564] on icon "button" at bounding box center [374, 567] width 26 height 26
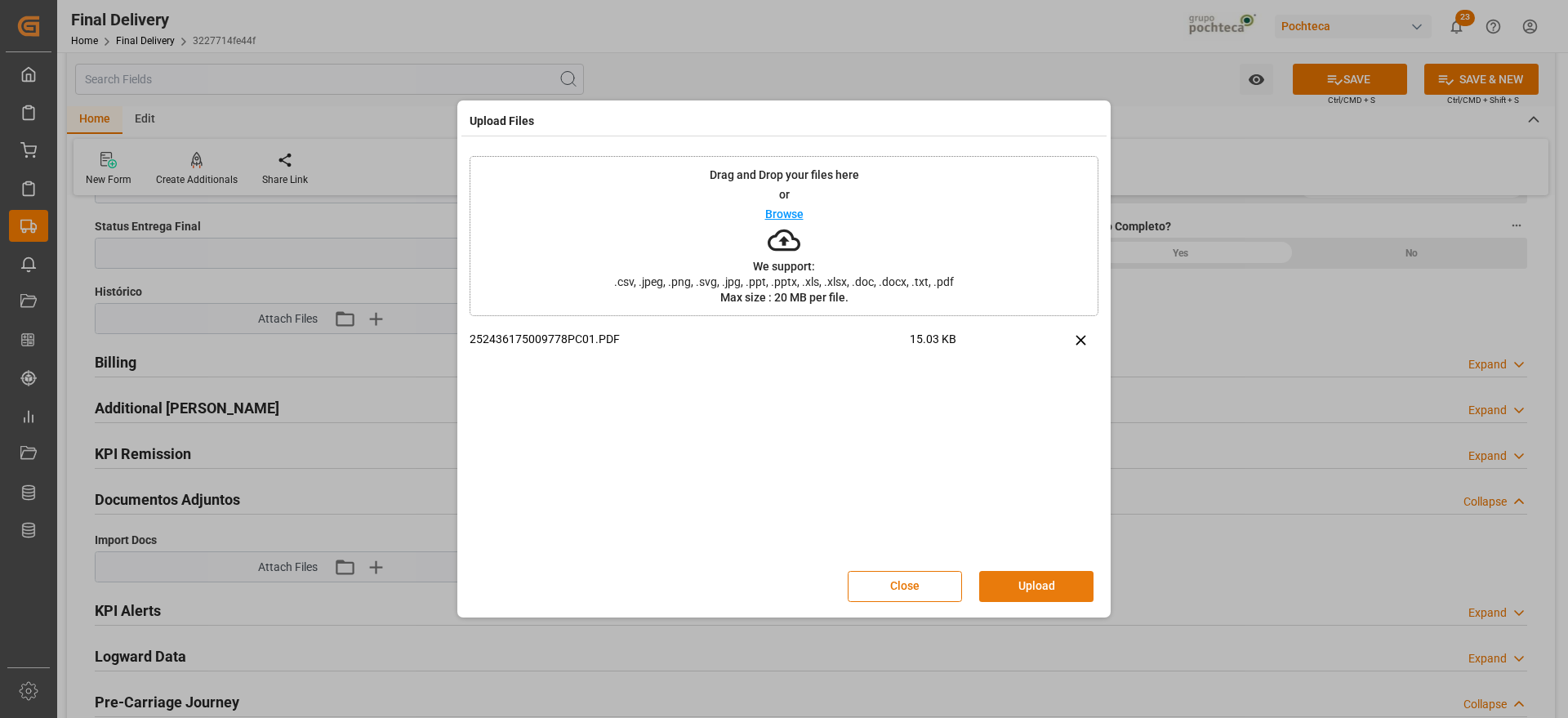
click at [1028, 583] on button "Upload" at bounding box center [1037, 586] width 115 height 31
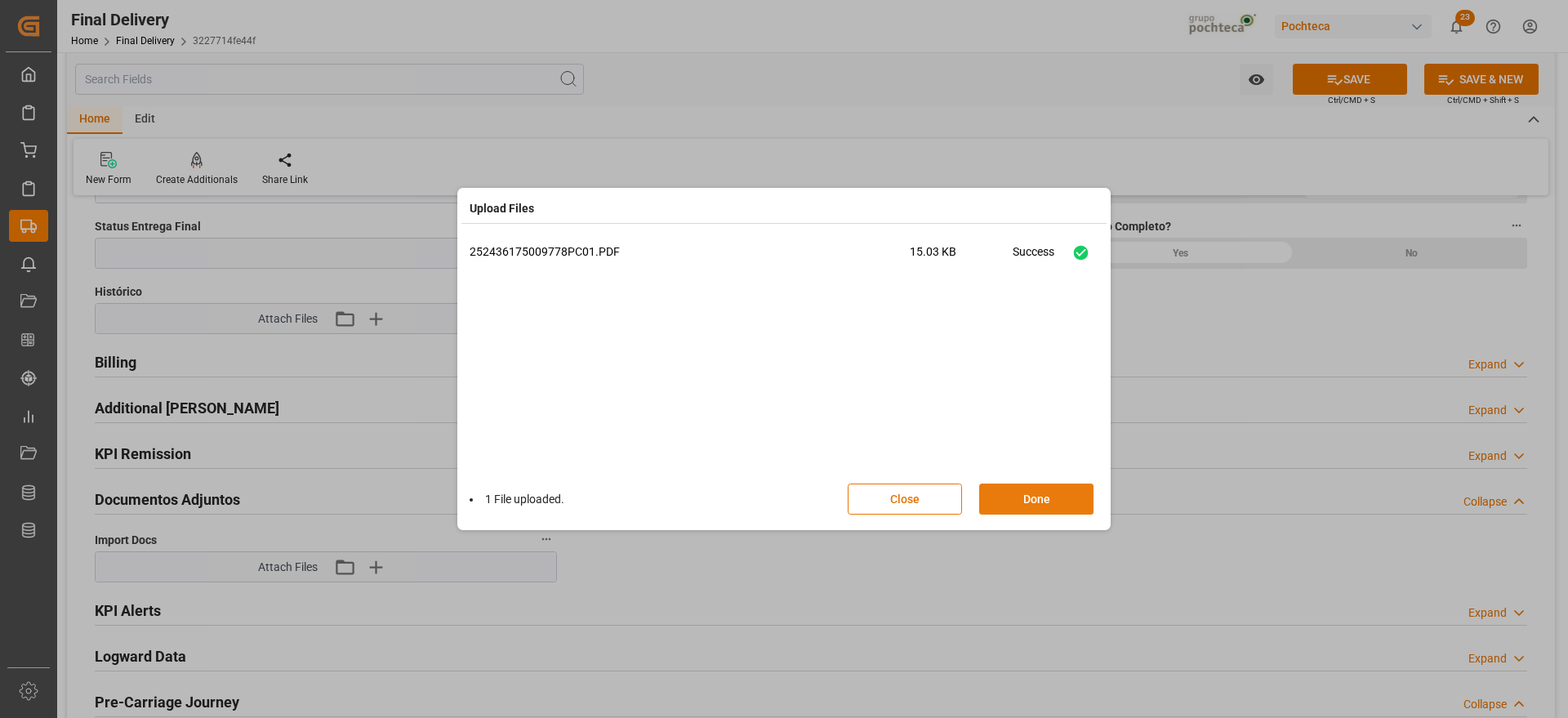
click at [1048, 500] on button "Done" at bounding box center [1037, 499] width 115 height 31
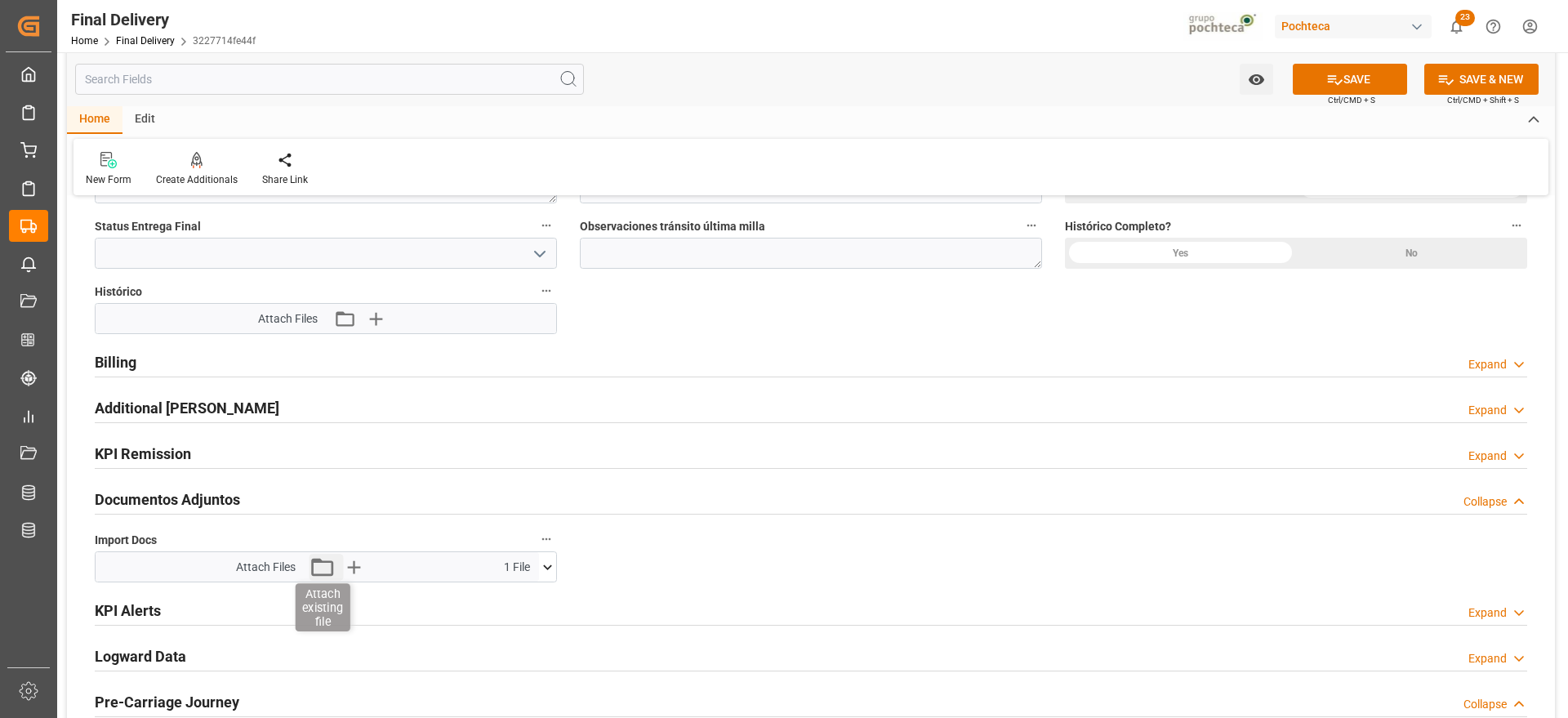
click at [324, 566] on icon "button" at bounding box center [322, 567] width 26 height 26
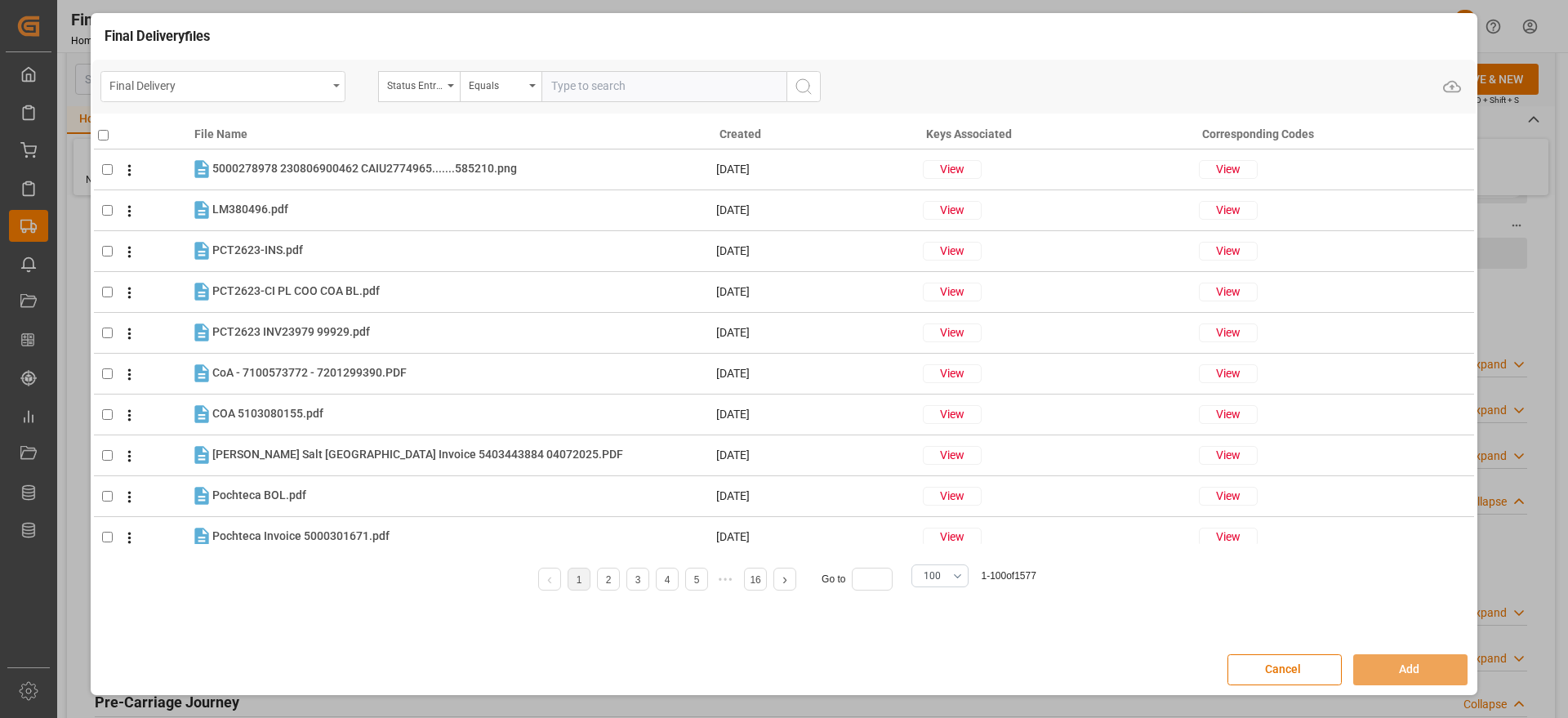
click at [338, 84] on icon "open menu" at bounding box center [336, 86] width 6 height 4
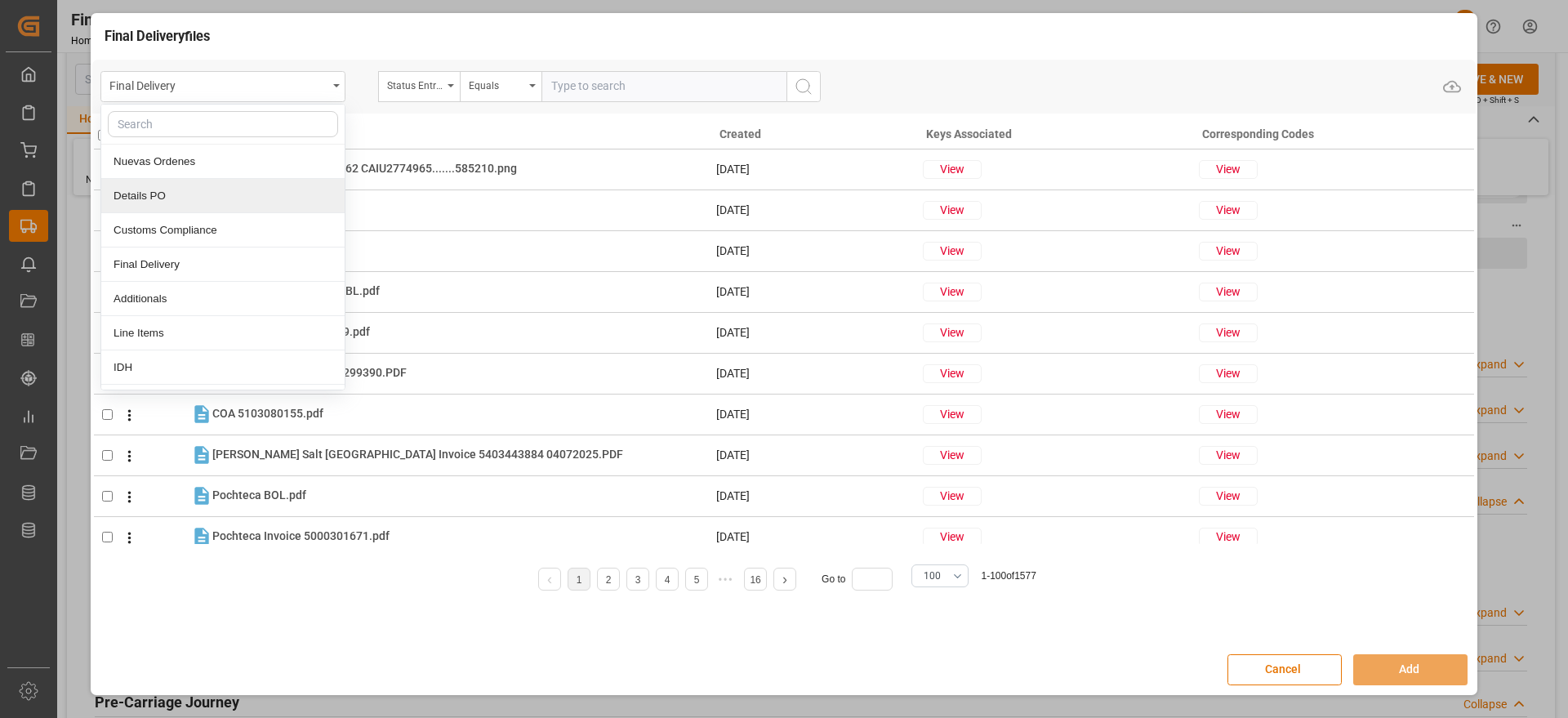
click at [152, 190] on div "Details PO" at bounding box center [222, 195] width 243 height 34
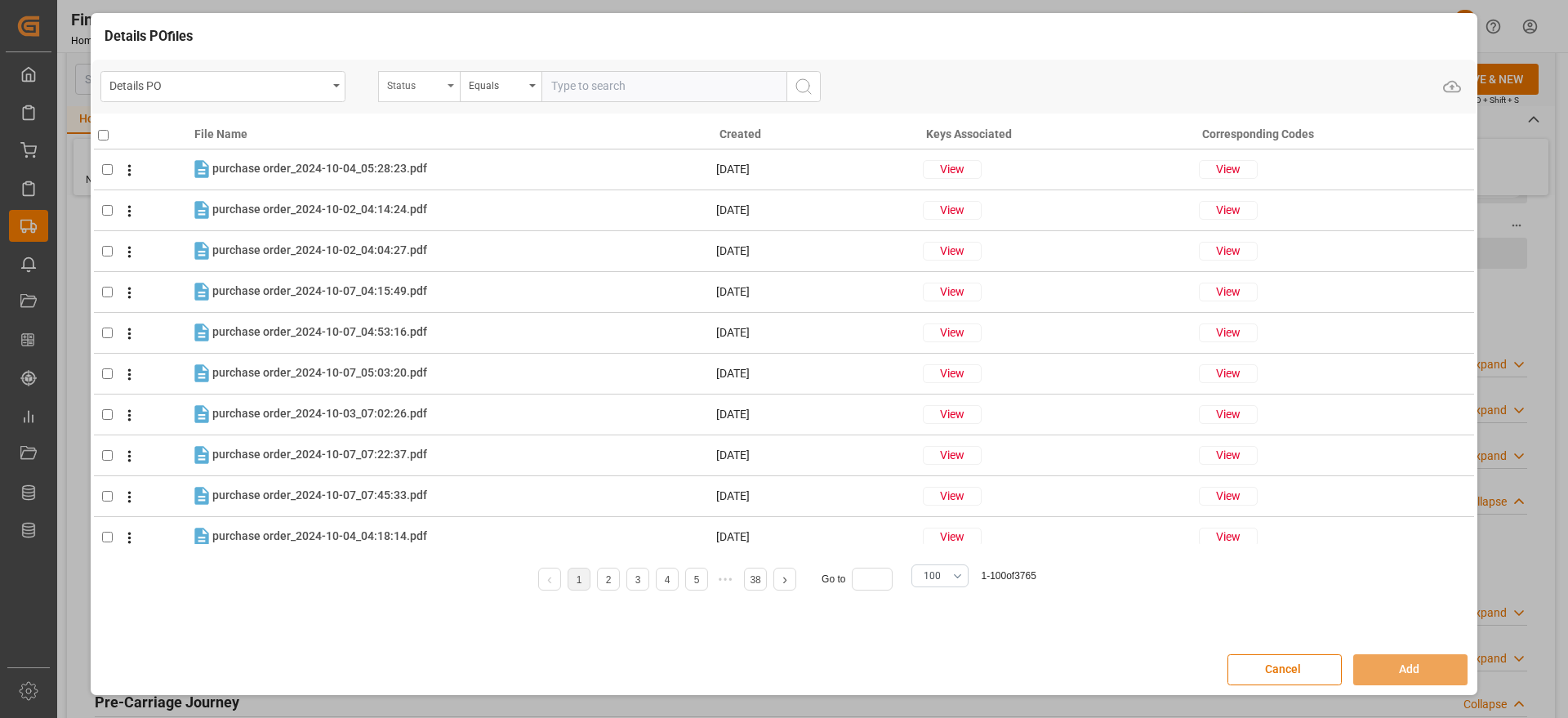
click at [451, 85] on icon "open menu" at bounding box center [450, 86] width 6 height 4
type input "OR"
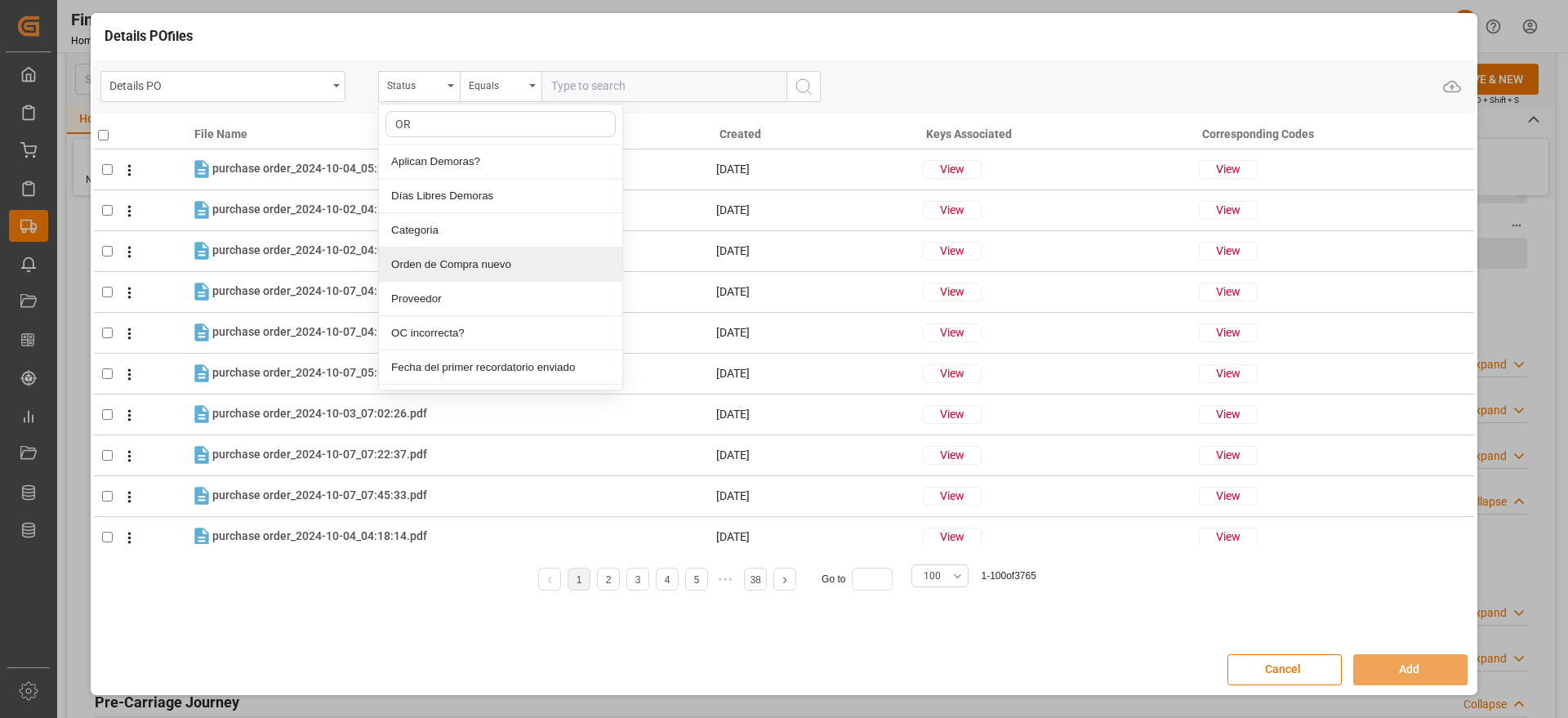
click at [490, 271] on div "Orden de Compra nuevo" at bounding box center [500, 264] width 243 height 34
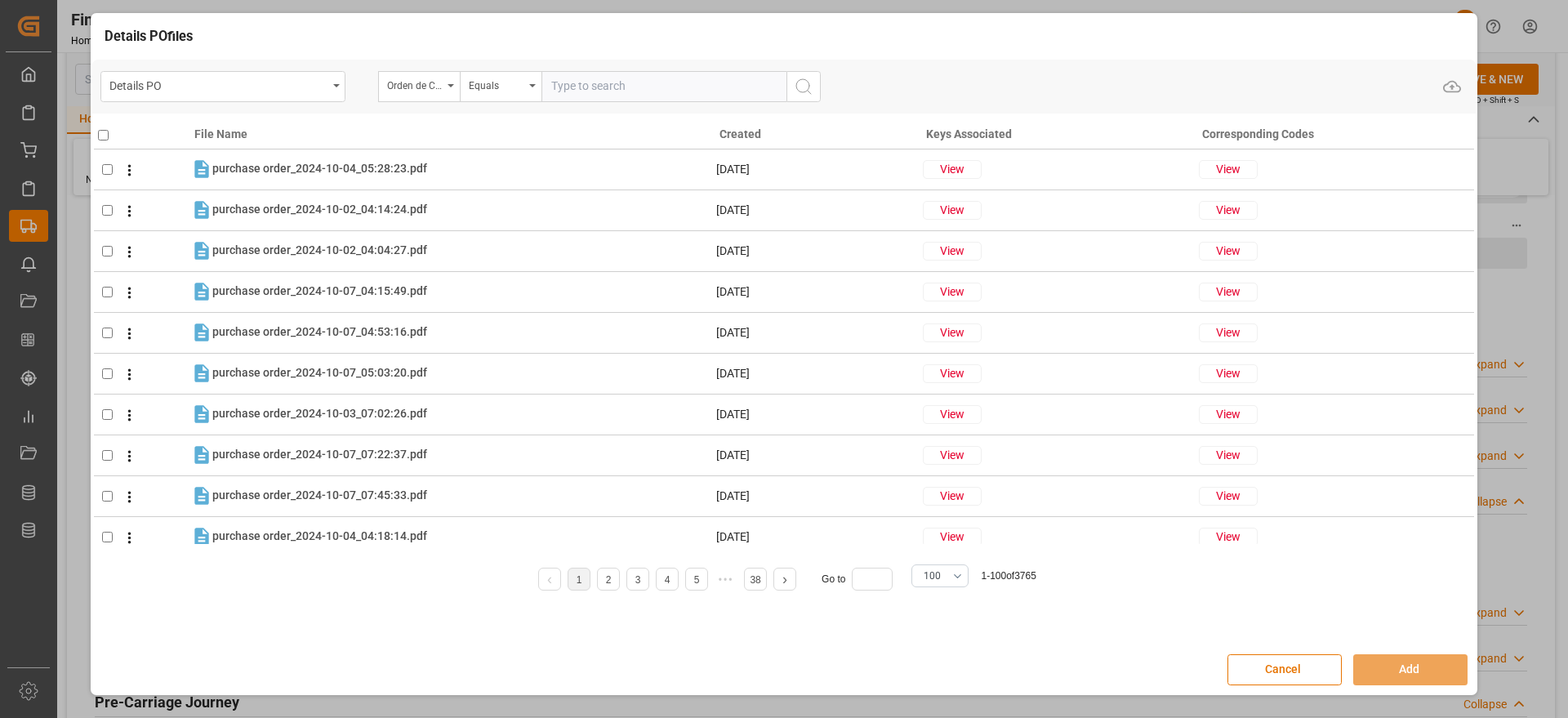
click at [608, 93] on input "text" at bounding box center [663, 86] width 245 height 31
paste input "5000308640"
type input "5000308640"
click at [797, 99] on button "search button" at bounding box center [803, 86] width 34 height 31
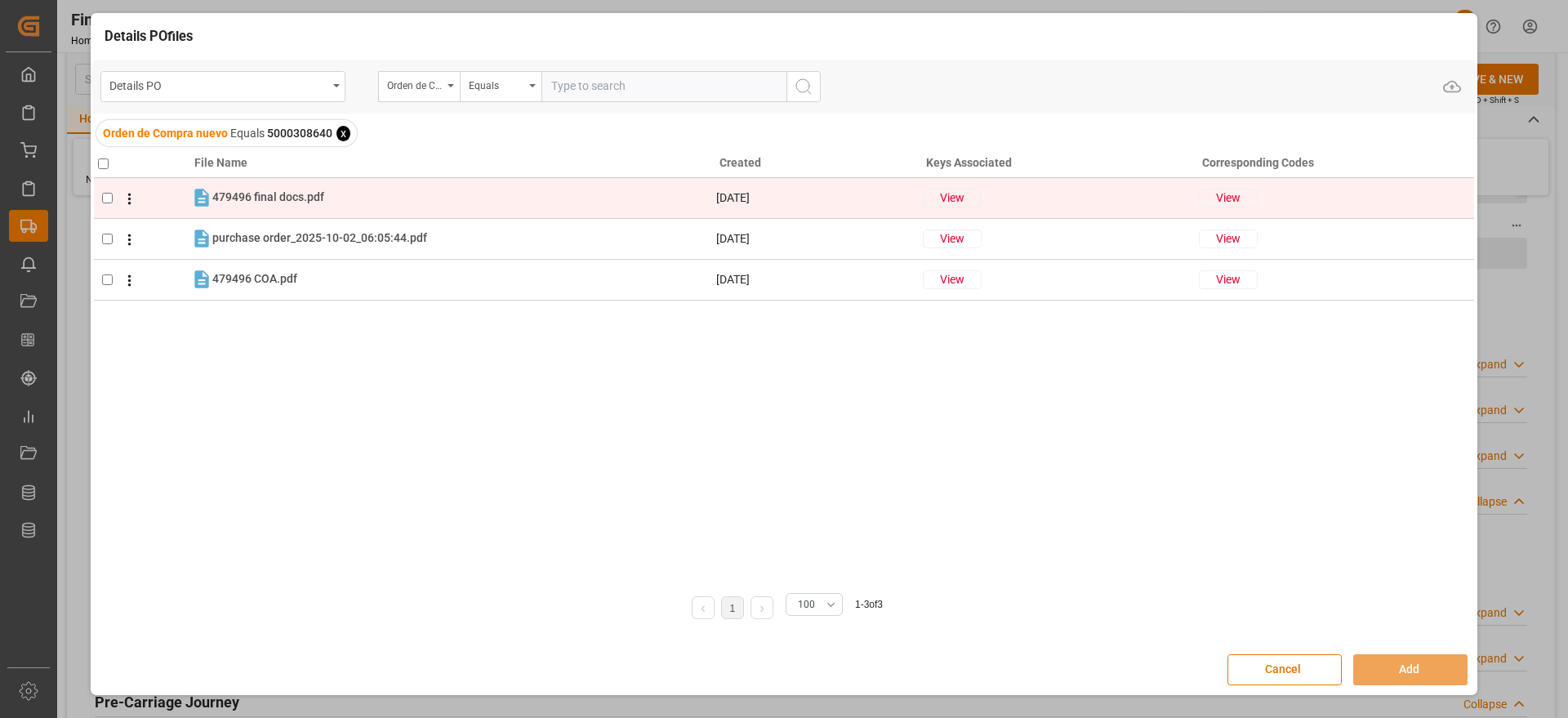
click at [106, 199] on input "checkbox" at bounding box center [107, 198] width 11 height 11
checkbox input "true"
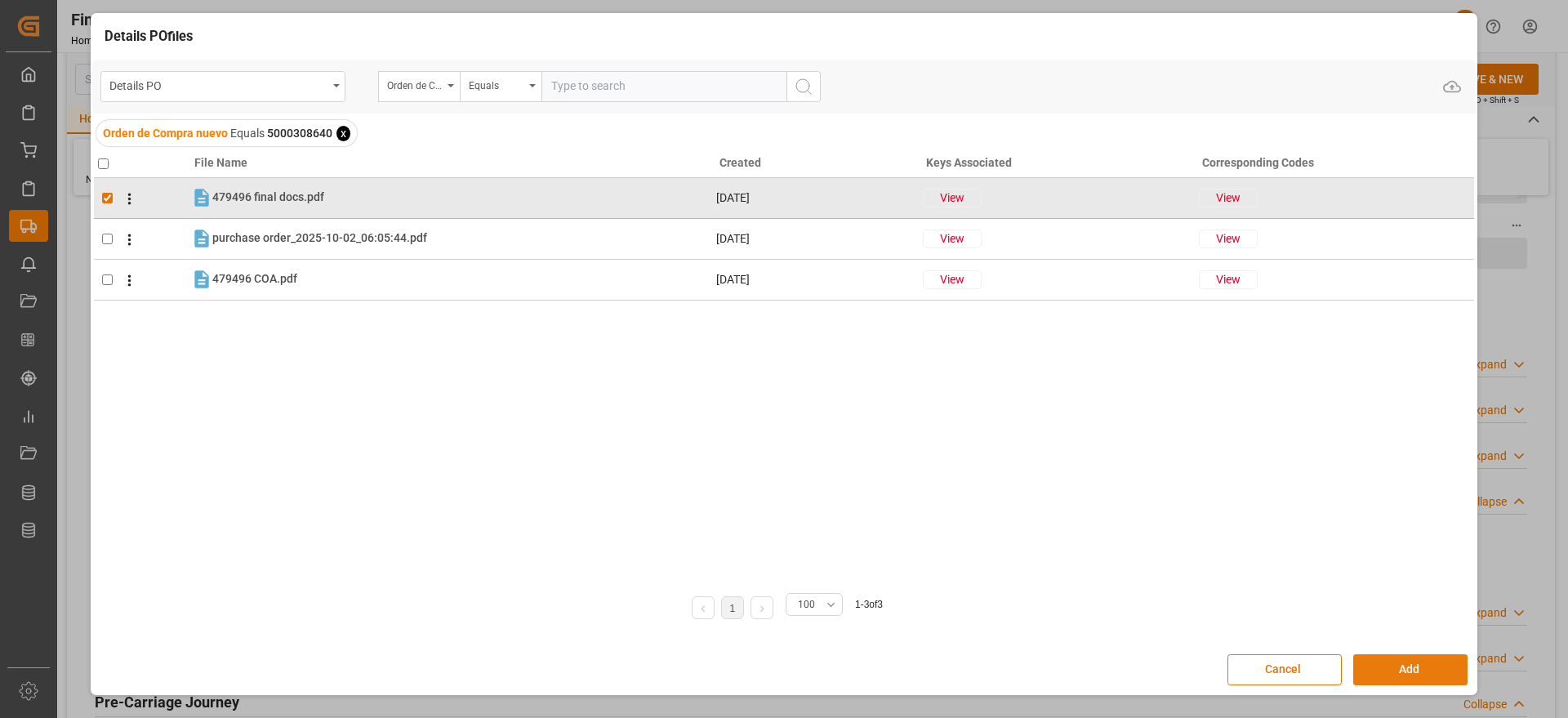
click at [1413, 667] on button "Add" at bounding box center [1410, 669] width 115 height 31
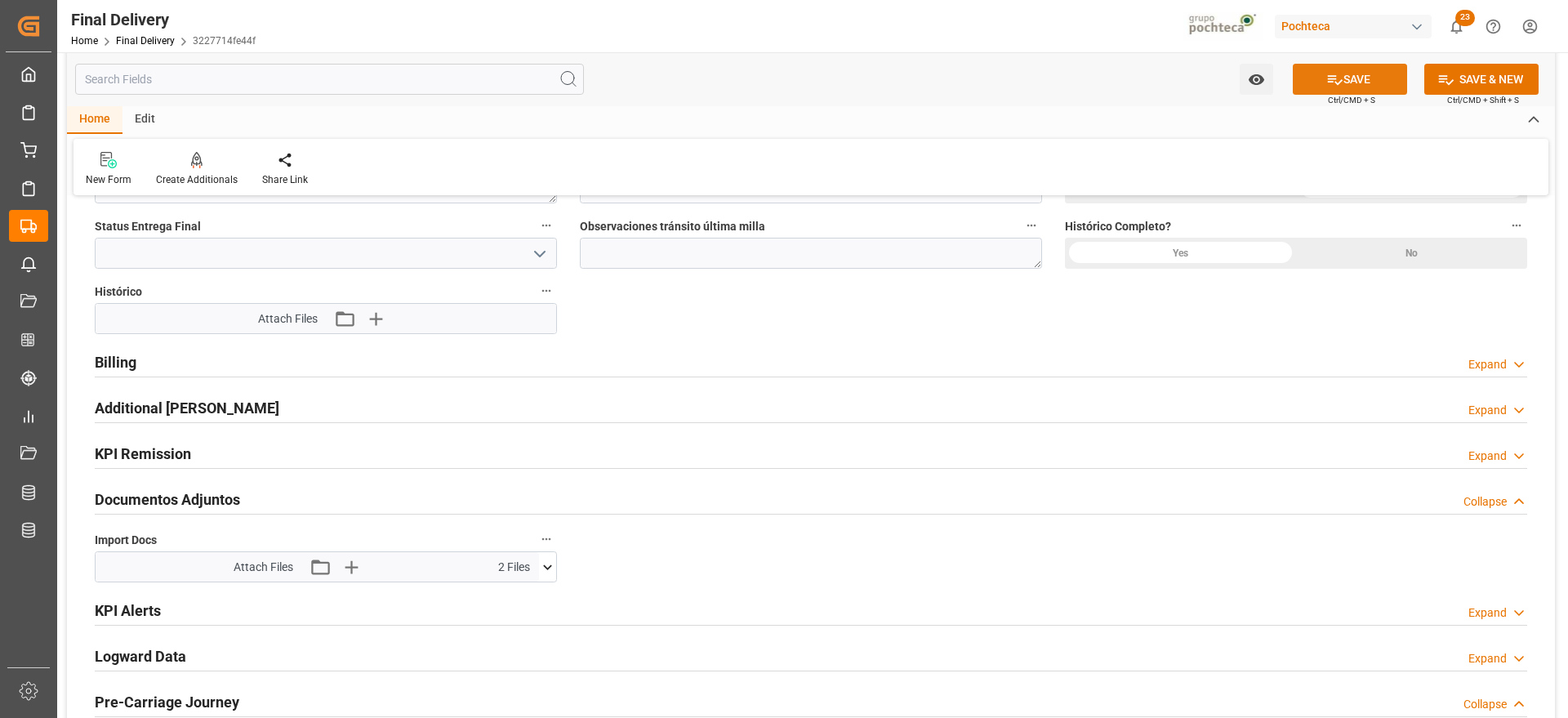
click at [1352, 78] on button "SAVE" at bounding box center [1350, 79] width 115 height 31
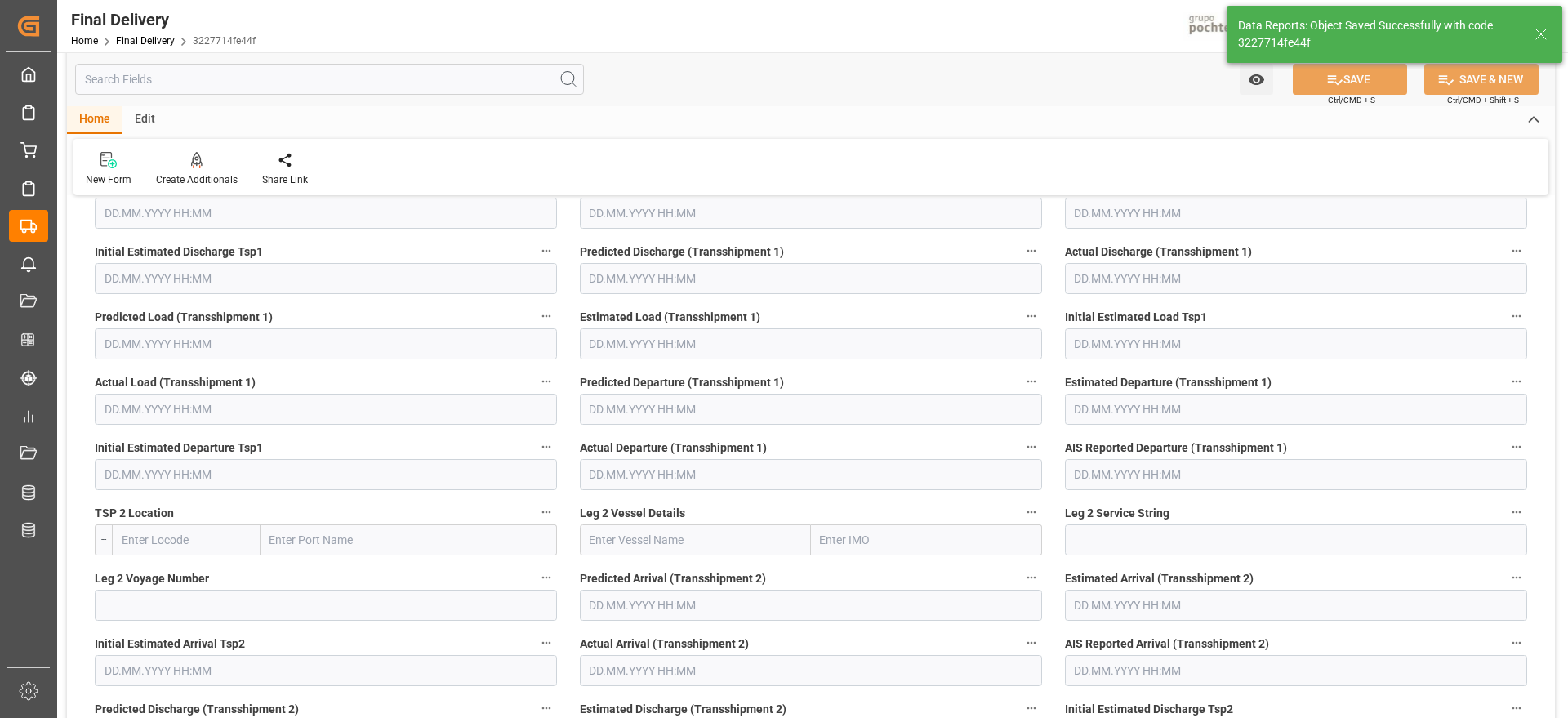
scroll to position [35, 0]
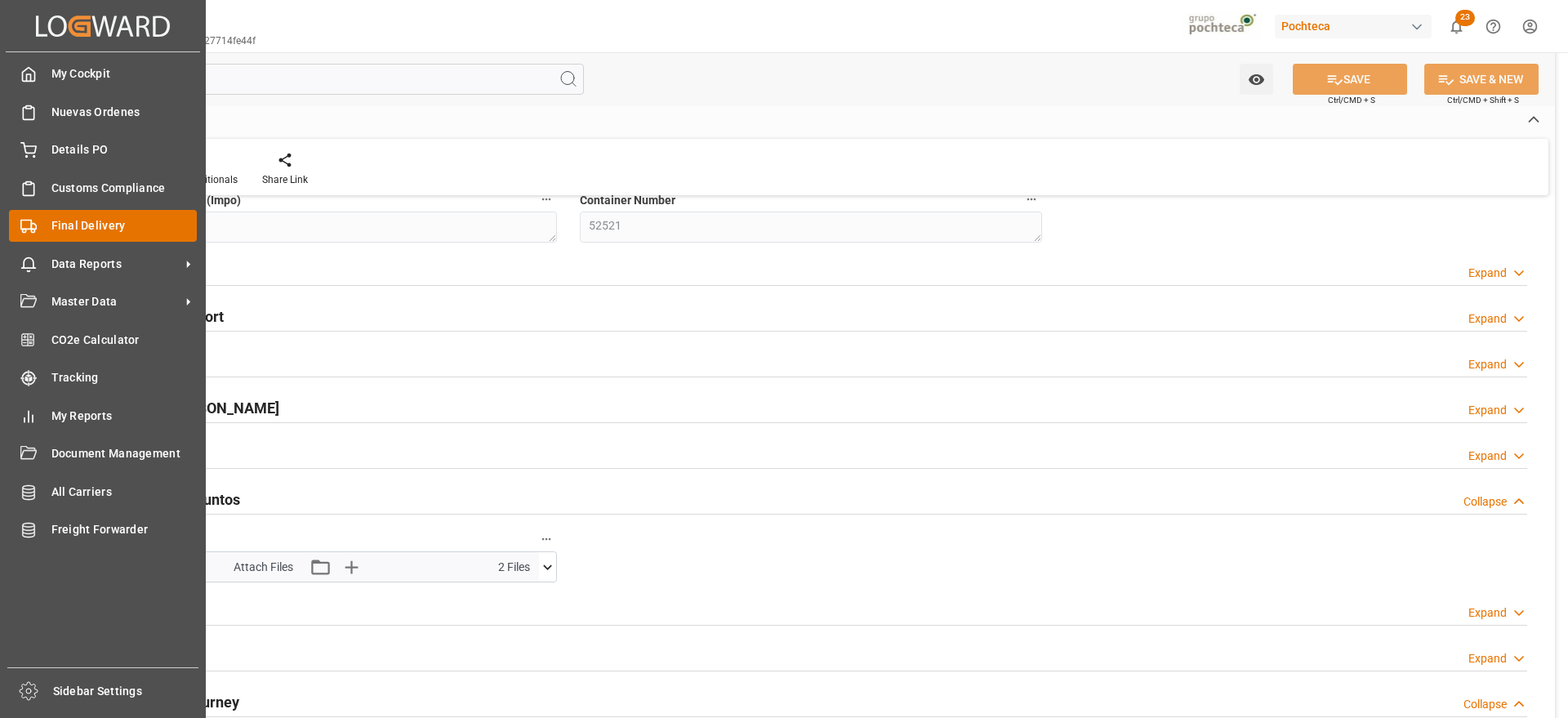
click at [42, 221] on div "Final Delivery Final Delivery" at bounding box center [103, 226] width 188 height 32
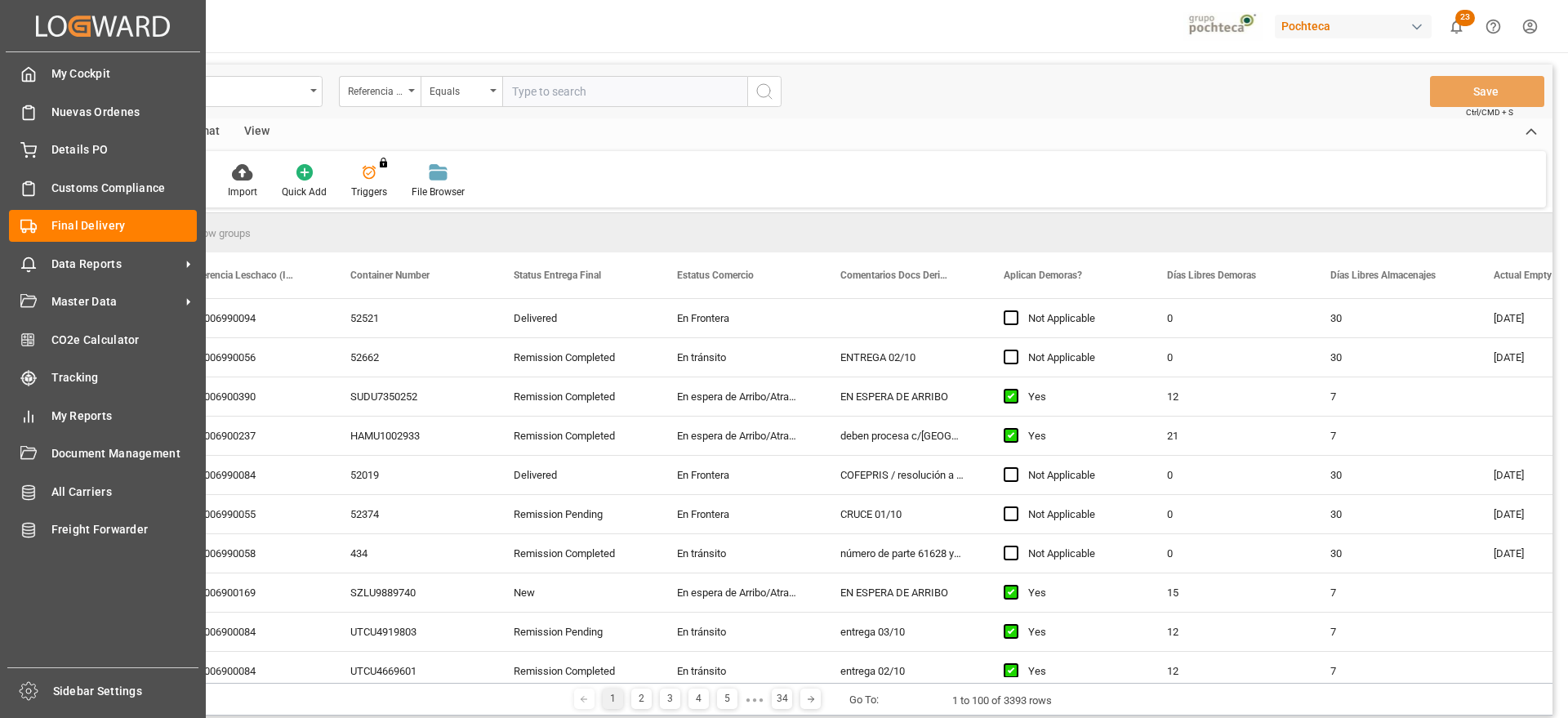
click at [42, 221] on div "Final Delivery Final Delivery" at bounding box center [103, 226] width 188 height 32
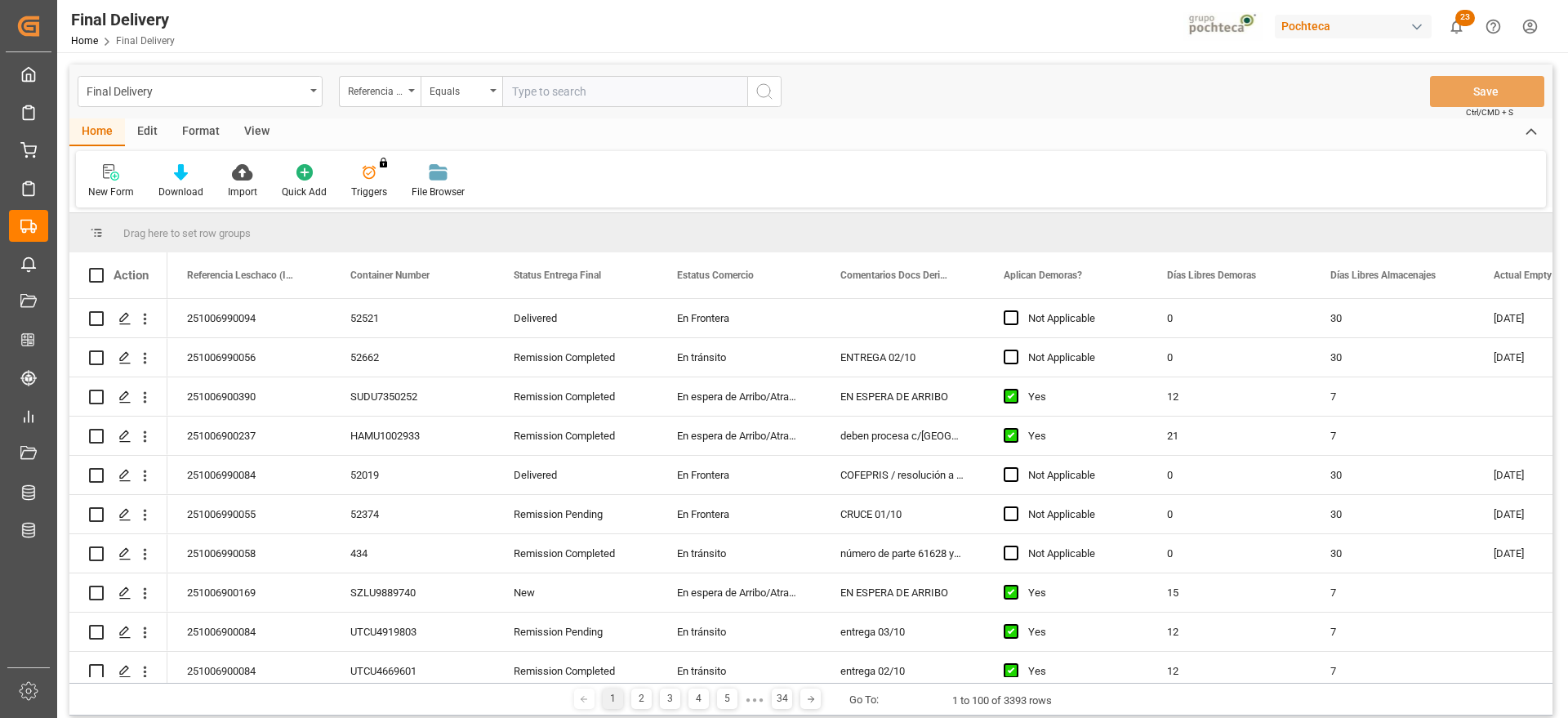
click at [200, 132] on div "Format" at bounding box center [201, 132] width 62 height 28
click at [124, 186] on div "Filter Rows" at bounding box center [112, 192] width 49 height 15
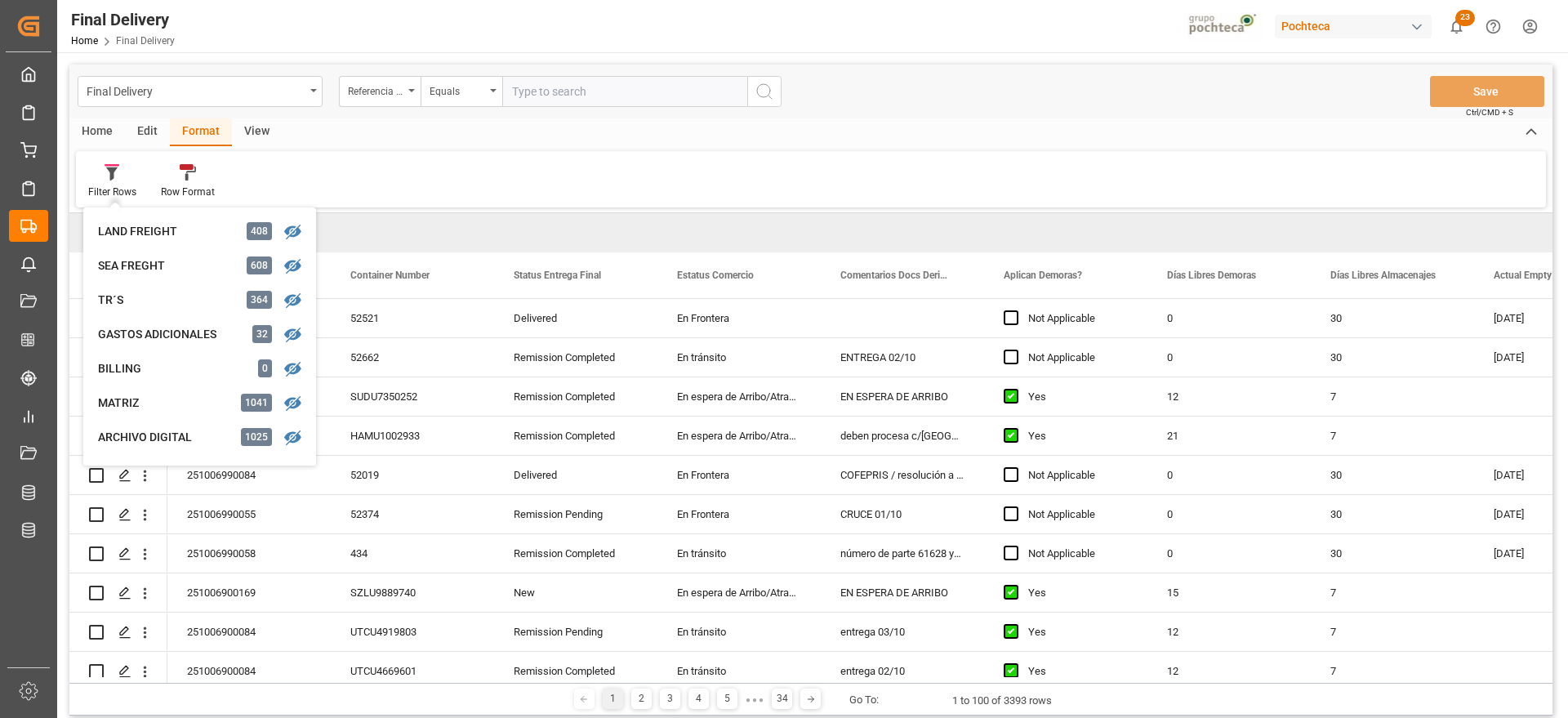
click at [248, 134] on div "View" at bounding box center [257, 132] width 50 height 28
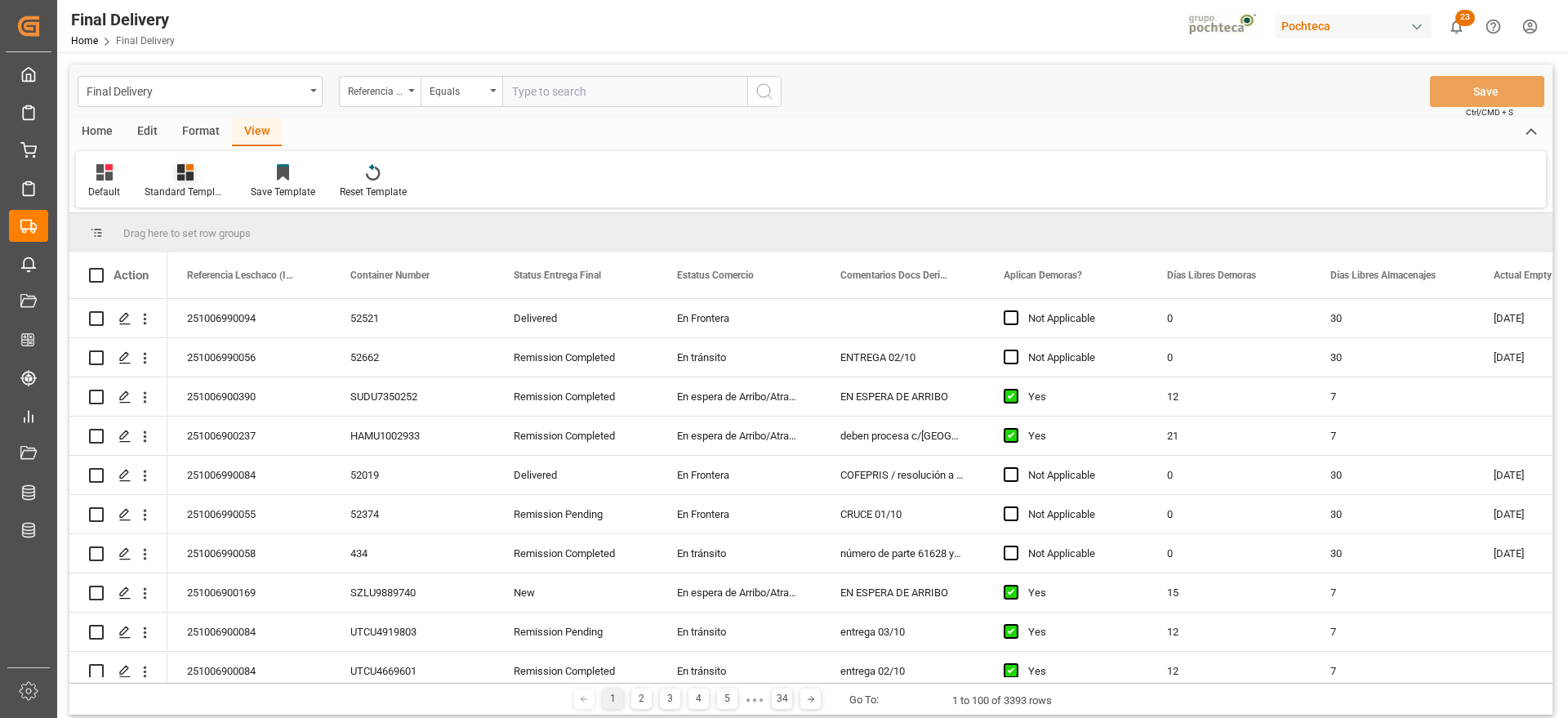
click at [203, 171] on div at bounding box center [185, 171] width 82 height 17
click at [222, 227] on div "Notificación de Entregas" at bounding box center [229, 230] width 143 height 17
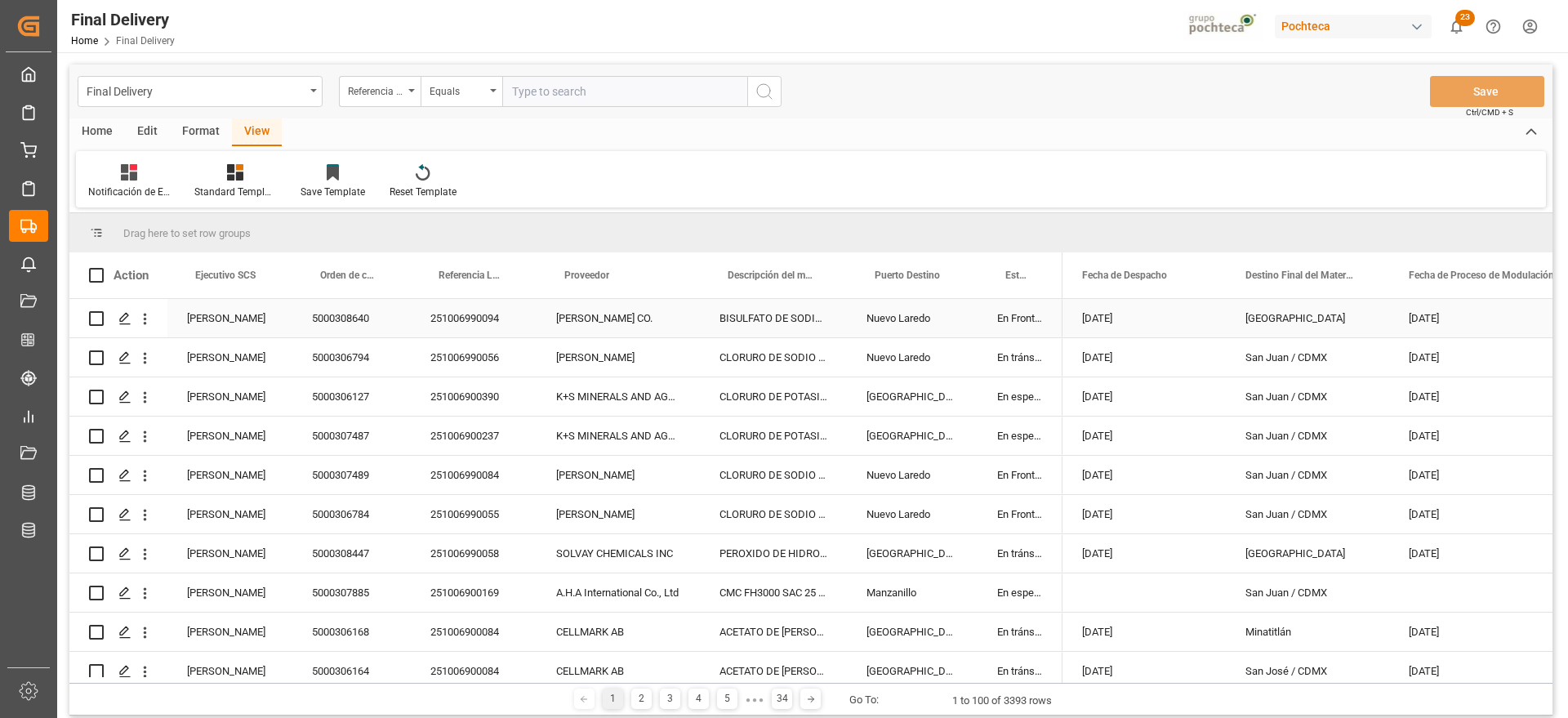
click at [1294, 324] on div "[GEOGRAPHIC_DATA]" at bounding box center [1307, 318] width 163 height 39
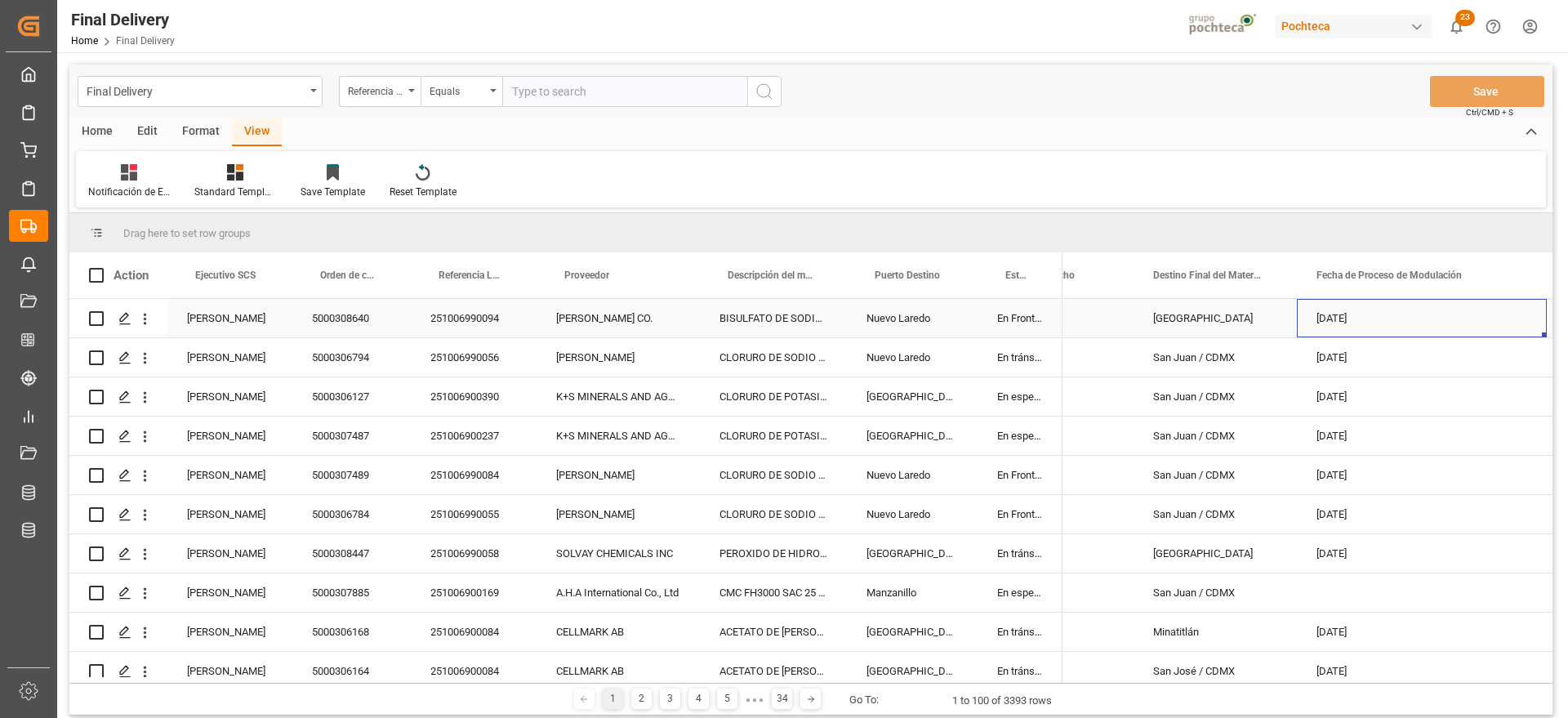
scroll to position [0, 256]
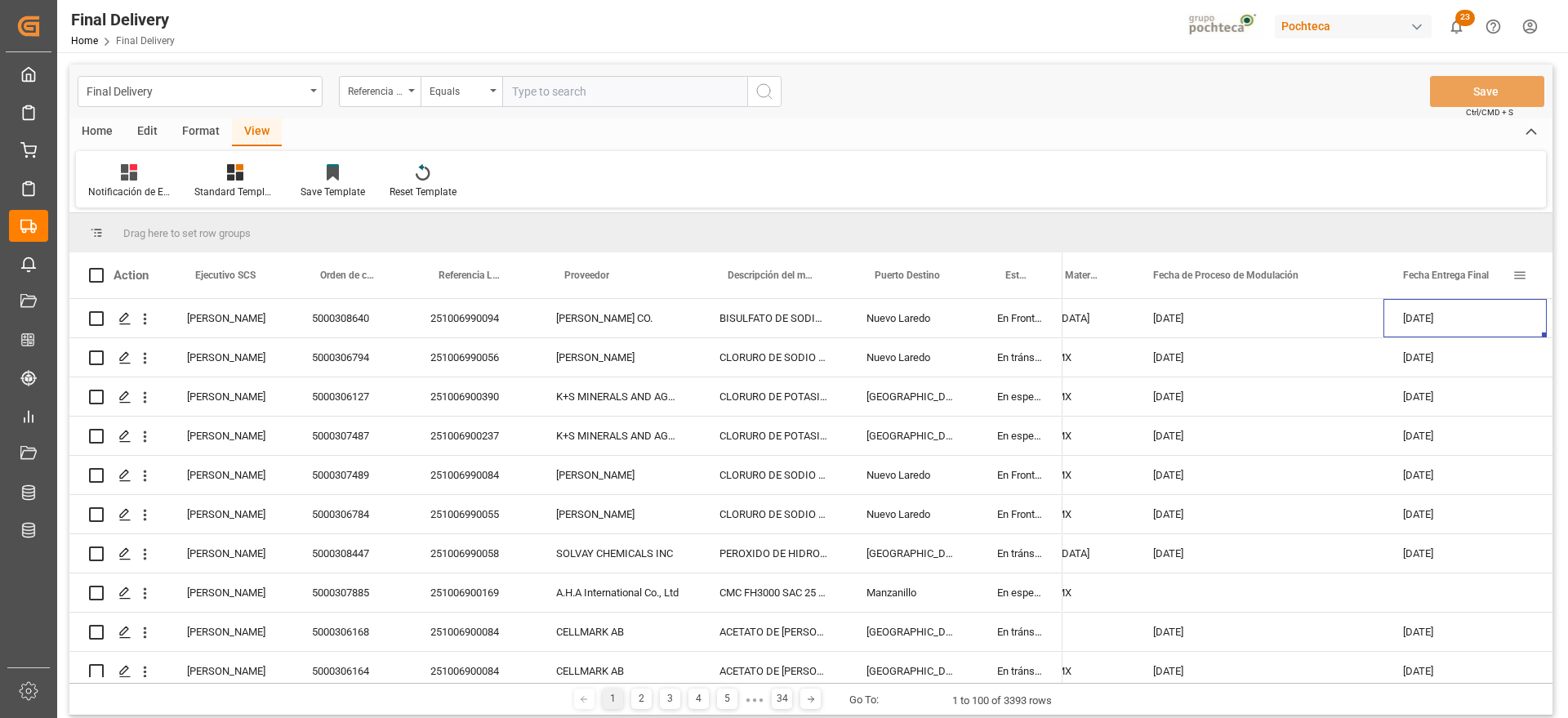
click at [1524, 273] on span at bounding box center [1520, 275] width 15 height 15
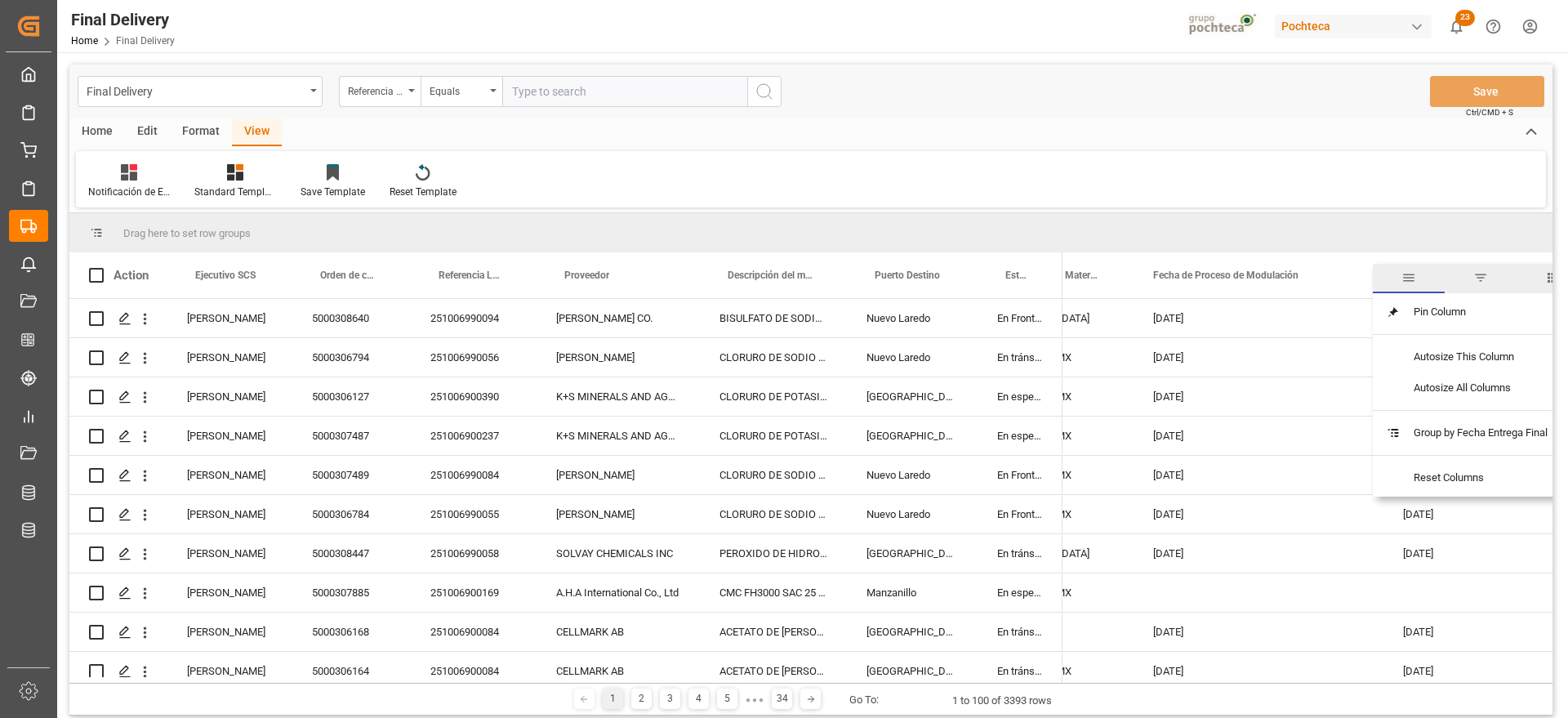
click at [1475, 277] on span "filter" at bounding box center [1481, 278] width 15 height 15
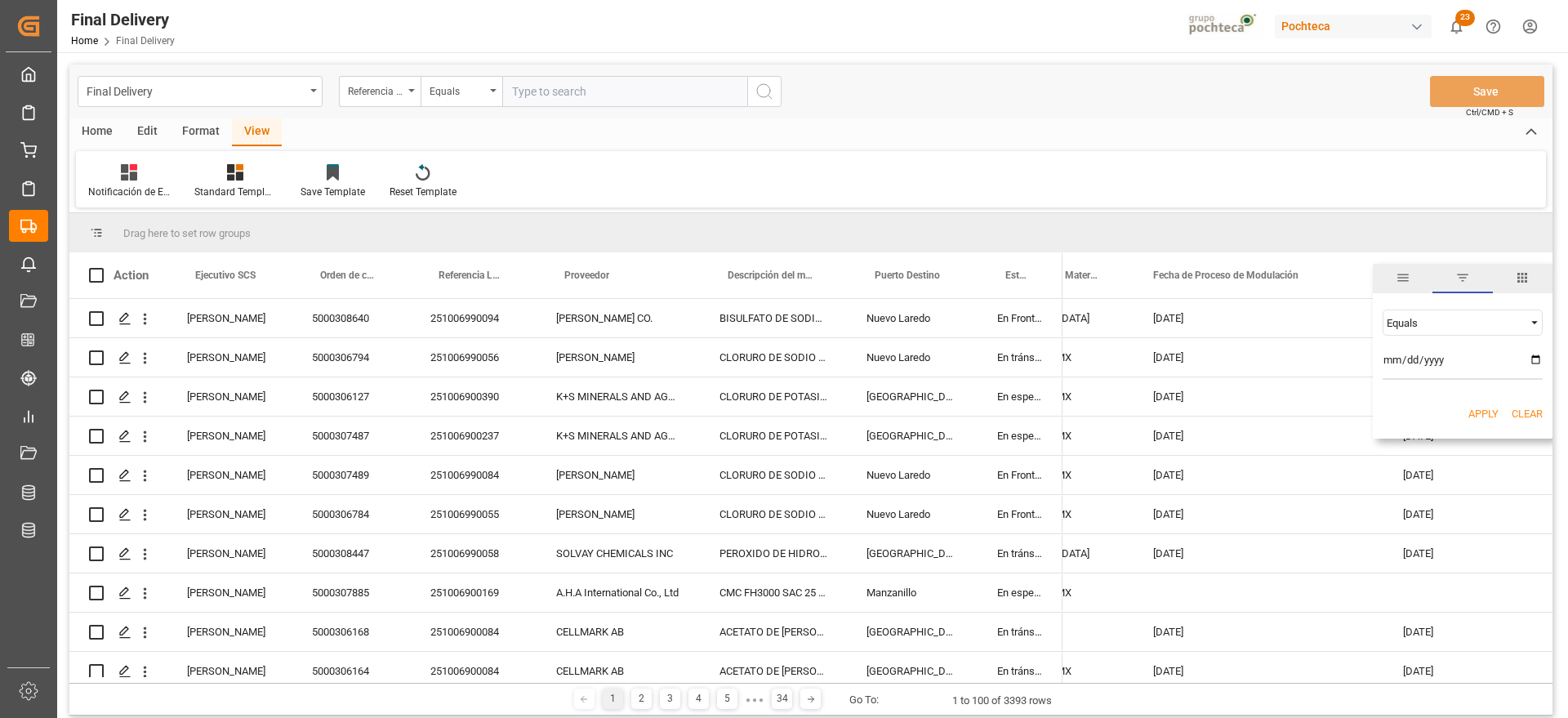
click at [1537, 366] on input "date" at bounding box center [1462, 363] width 161 height 33
click at [1133, 230] on div "Drag here to set row groups" at bounding box center [811, 232] width 1484 height 39
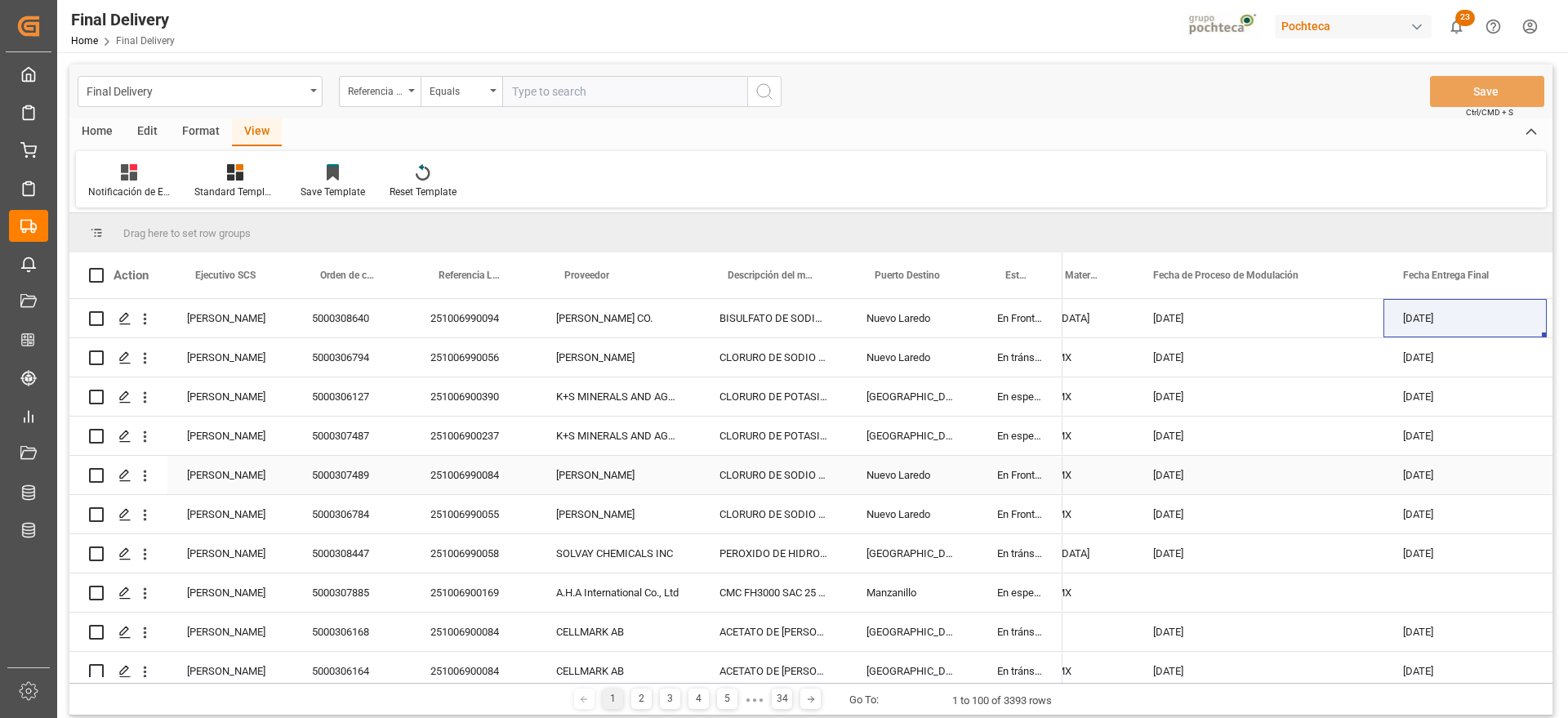
click at [1415, 478] on div "[DATE]" at bounding box center [1465, 475] width 163 height 39
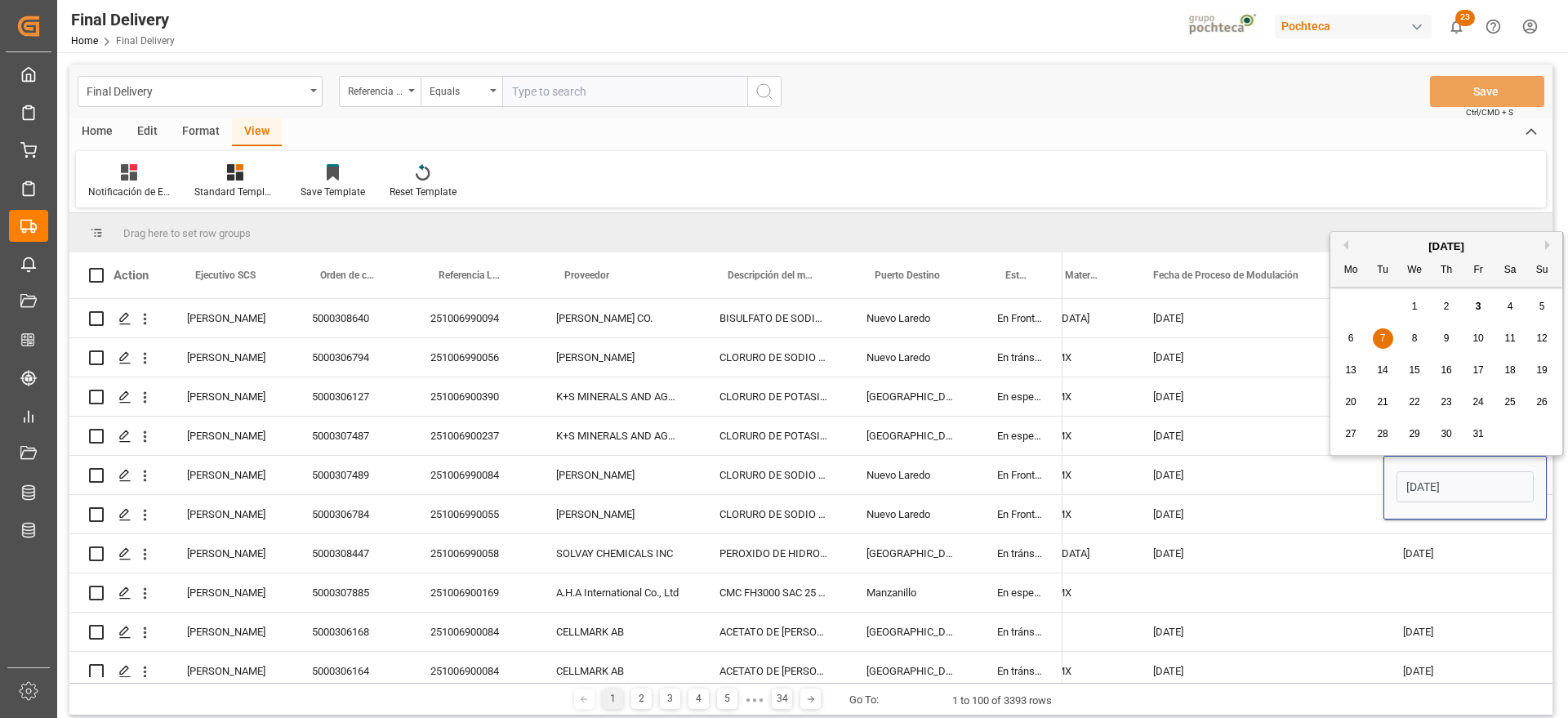
click at [1351, 333] on span "6" at bounding box center [1351, 337] width 6 height 11
type input "[DATE]"
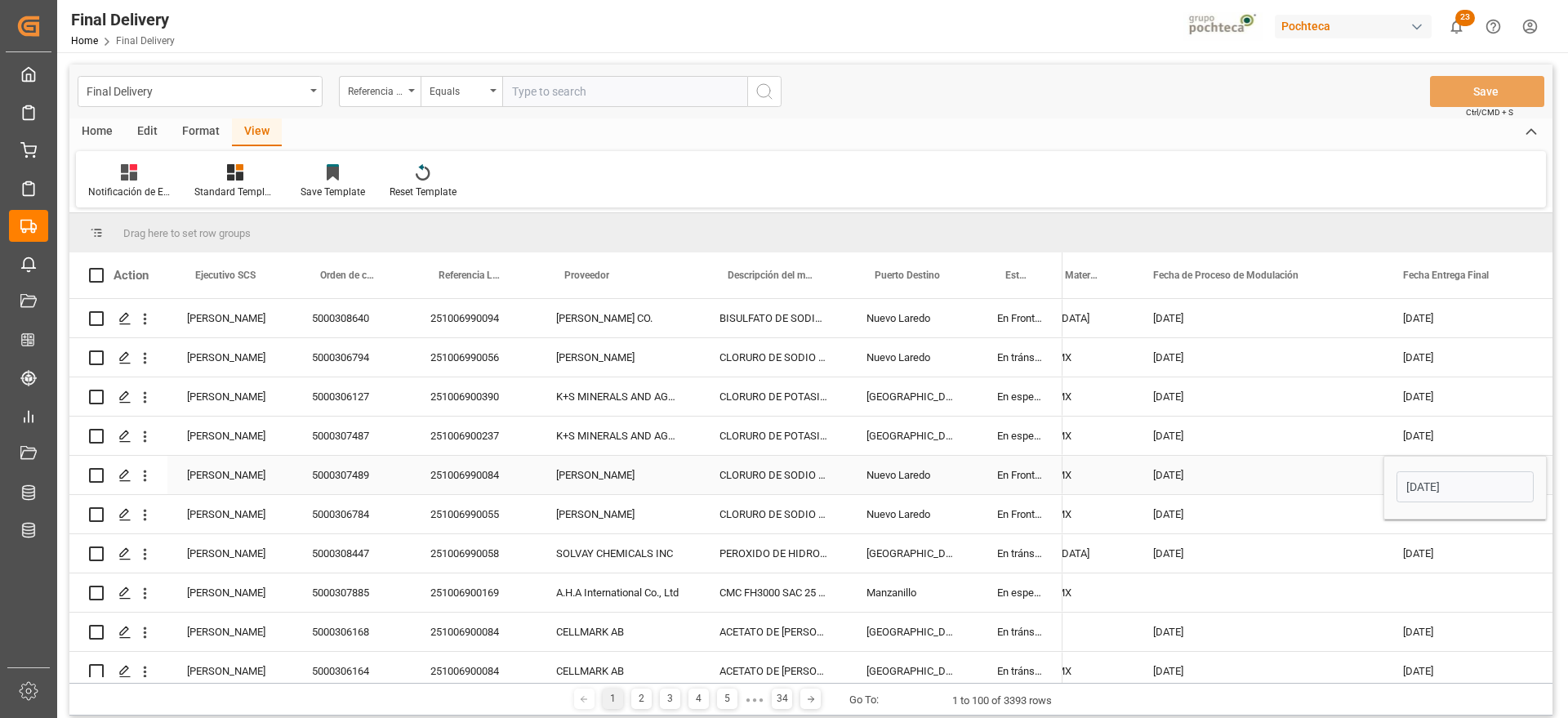
click at [1338, 467] on div "[DATE]" at bounding box center [1259, 475] width 250 height 39
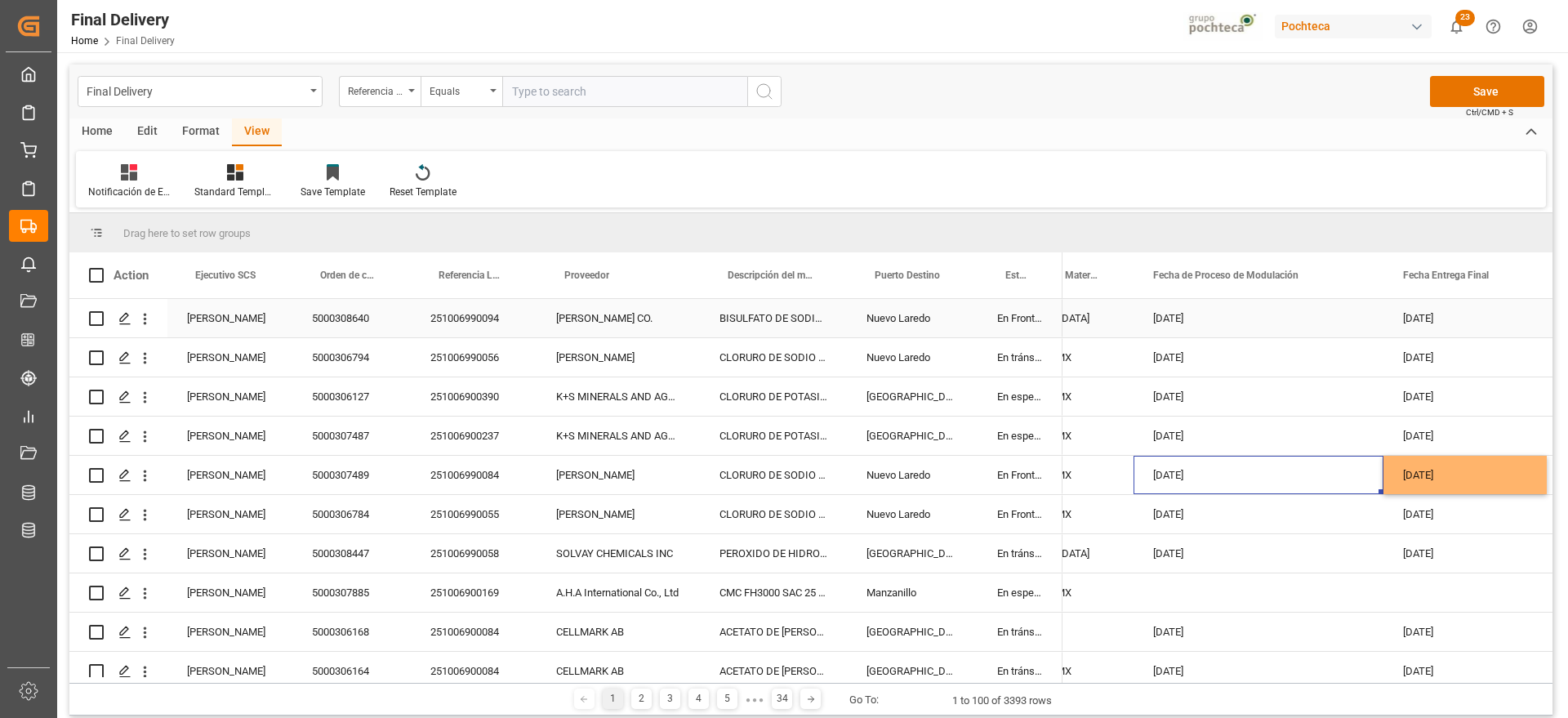
click at [1428, 324] on div "[DATE]" at bounding box center [1465, 318] width 163 height 39
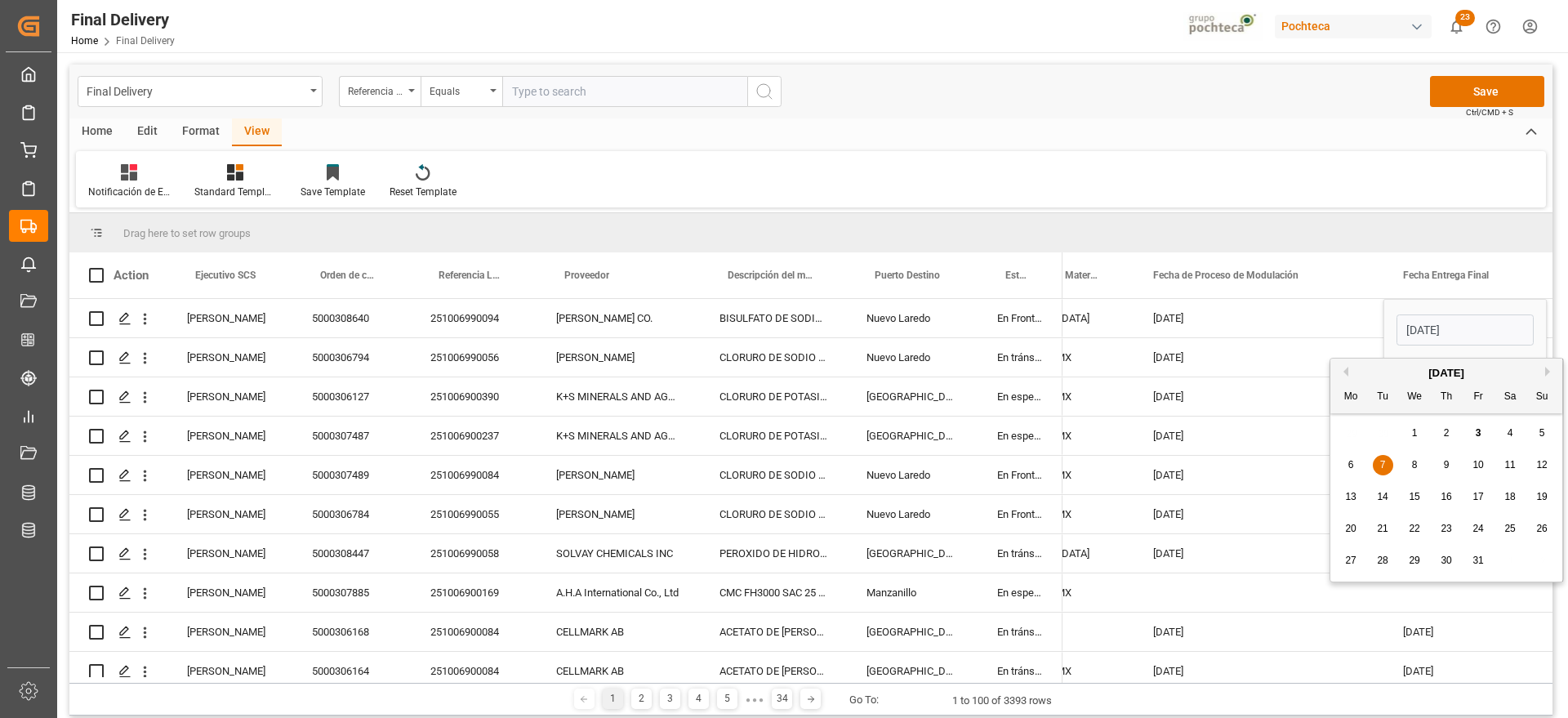
click at [1352, 463] on span "6" at bounding box center [1351, 464] width 6 height 11
type input "[DATE]"
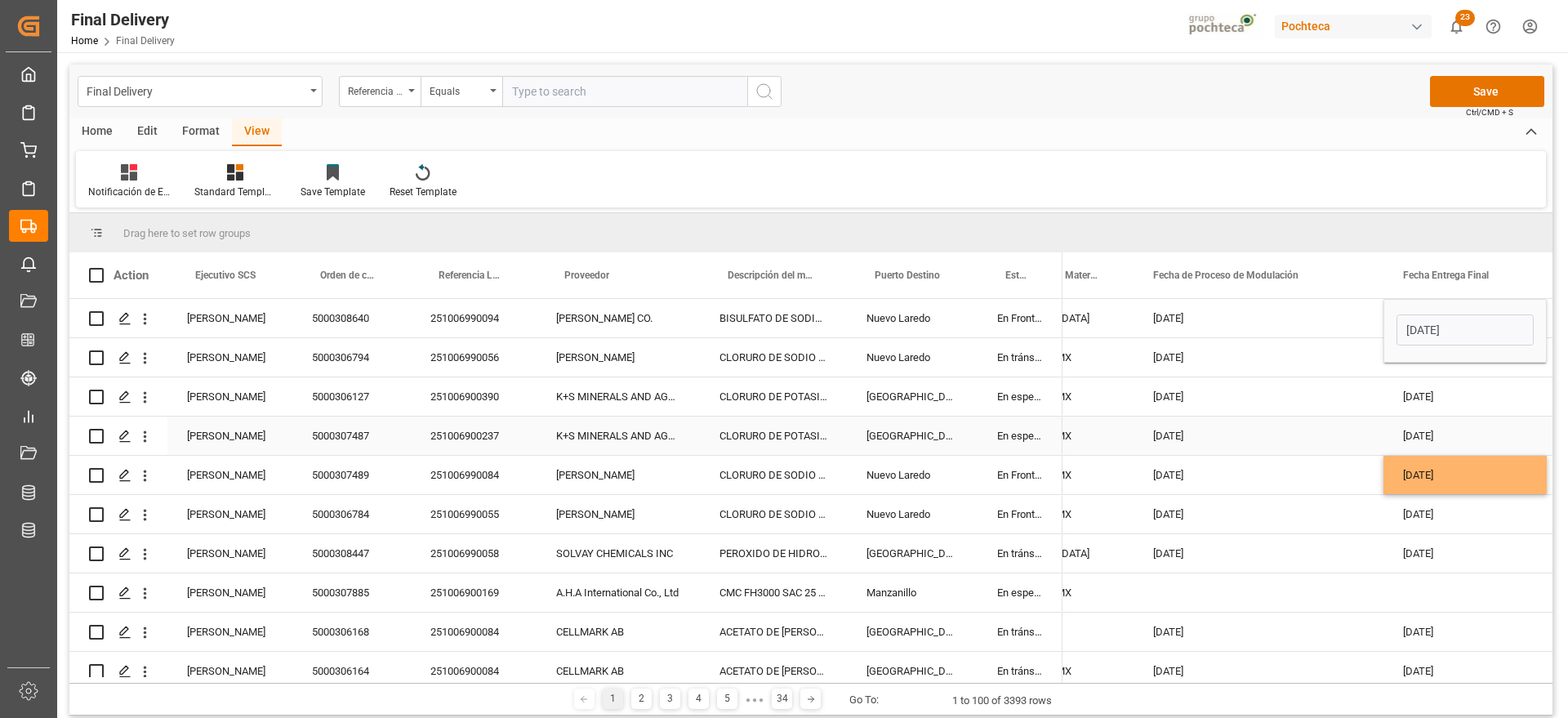
click at [1300, 428] on div "[DATE]" at bounding box center [1259, 436] width 250 height 39
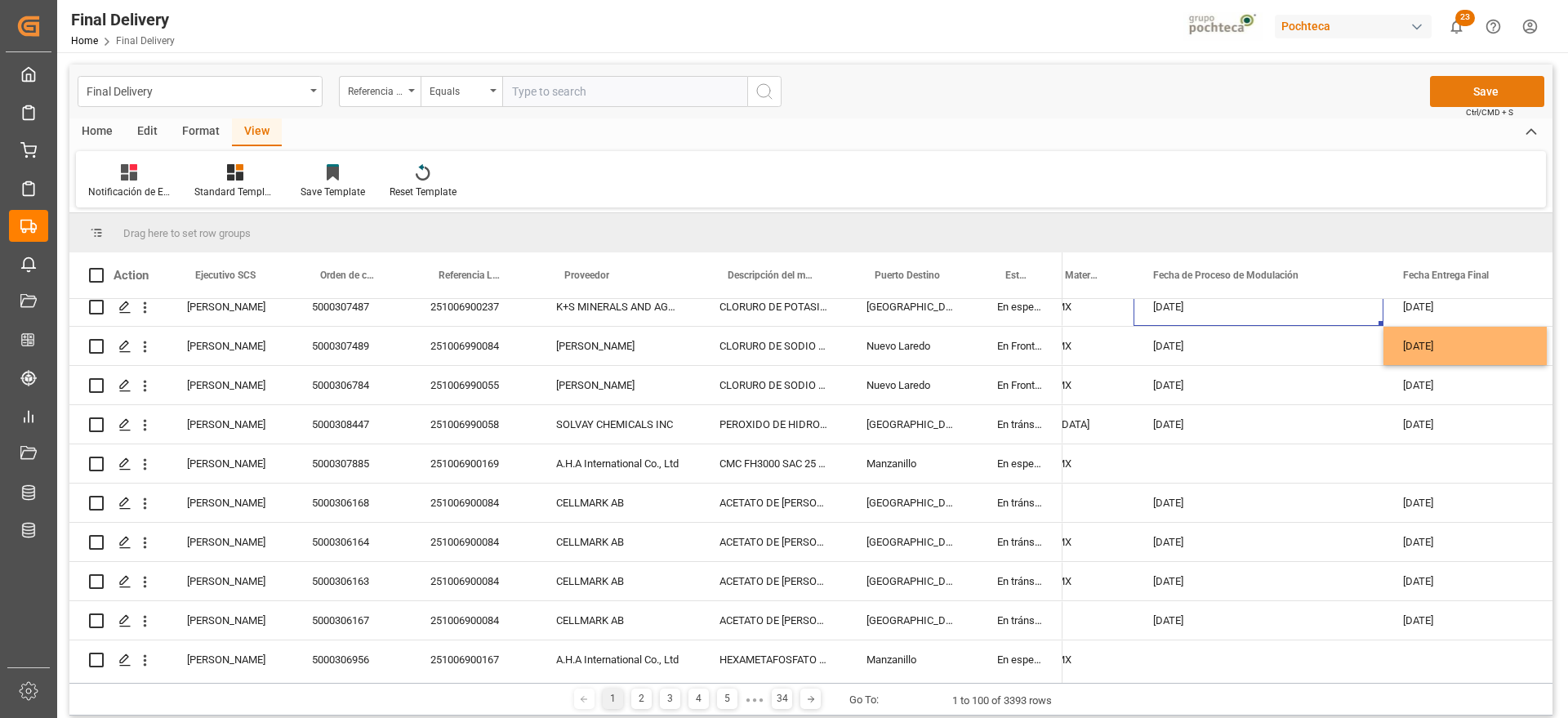
click at [1471, 93] on button "Save" at bounding box center [1487, 92] width 115 height 31
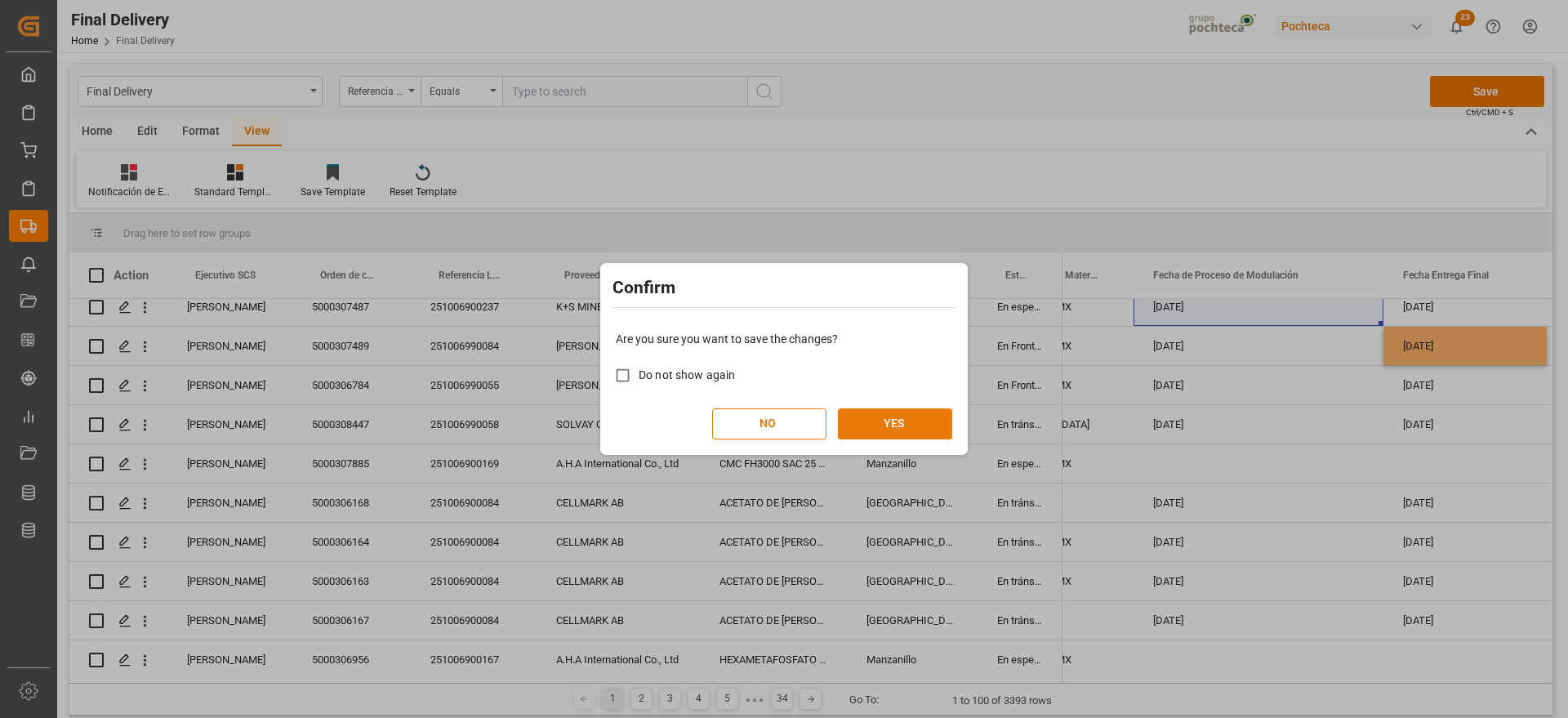
click at [884, 422] on button "YES" at bounding box center [895, 424] width 115 height 31
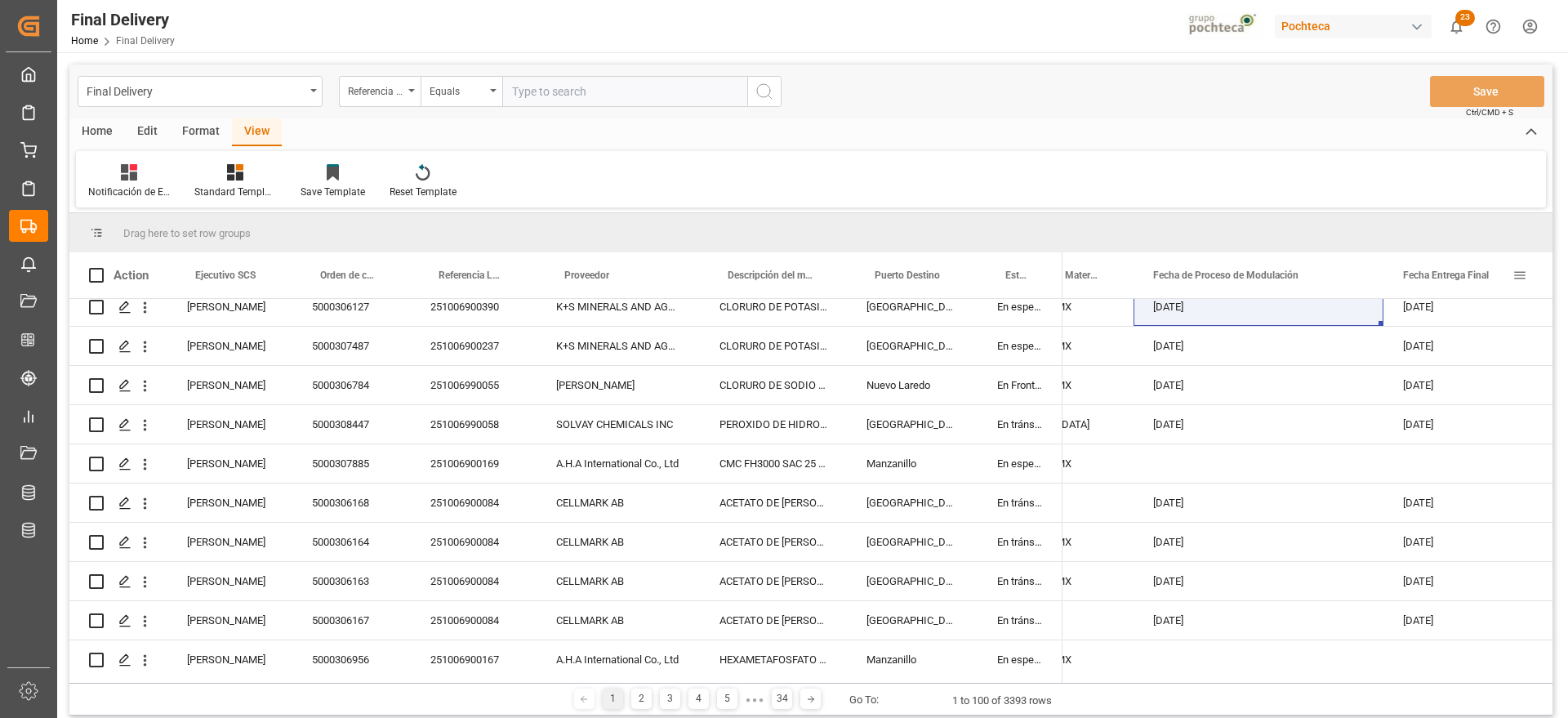
click at [1525, 271] on span at bounding box center [1520, 275] width 15 height 15
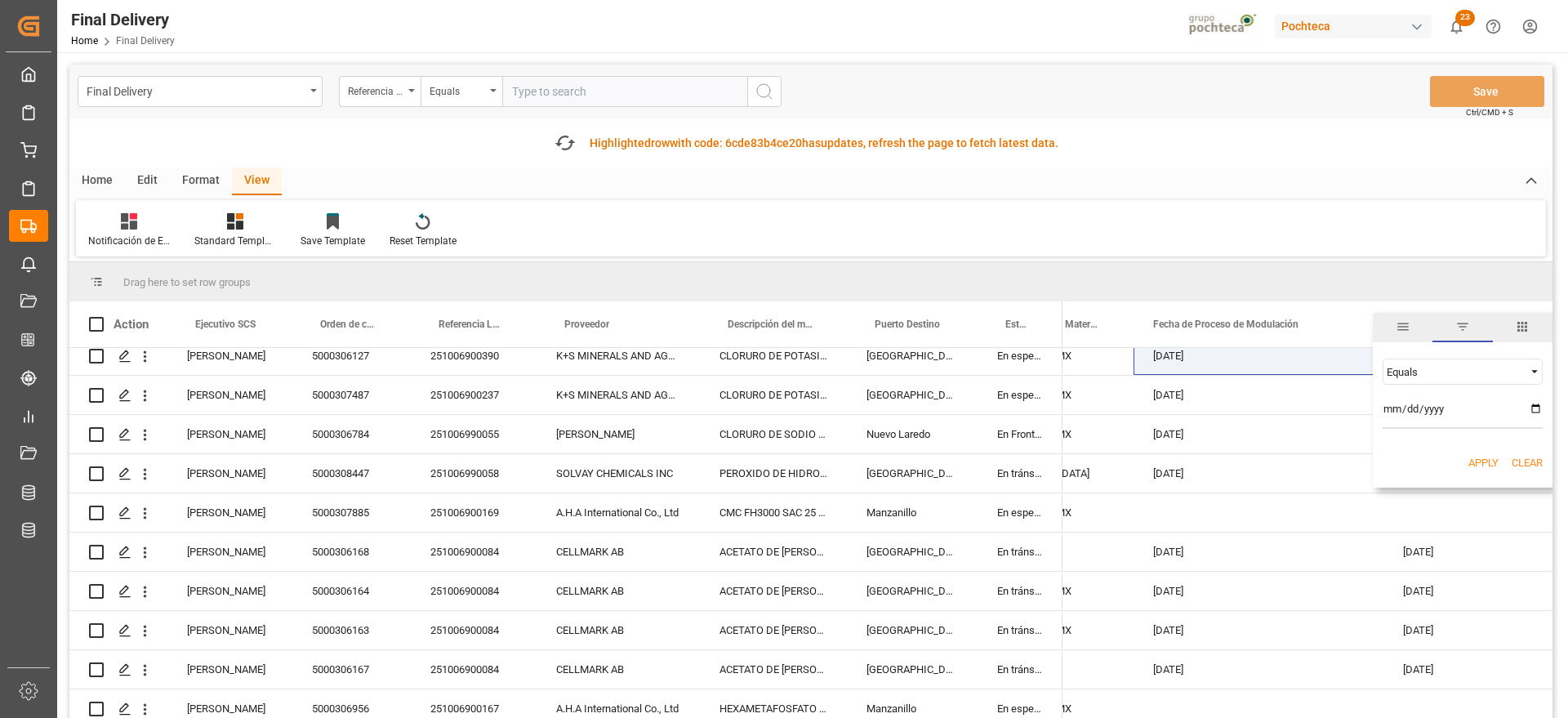
click at [1535, 361] on div "Equals" at bounding box center [1462, 371] width 161 height 26
click at [1525, 363] on div "Equals" at bounding box center [1462, 371] width 161 height 26
click at [1535, 411] on input "date" at bounding box center [1462, 413] width 161 height 33
type input "[DATE]"
click at [1475, 469] on button "Apply" at bounding box center [1484, 463] width 30 height 17
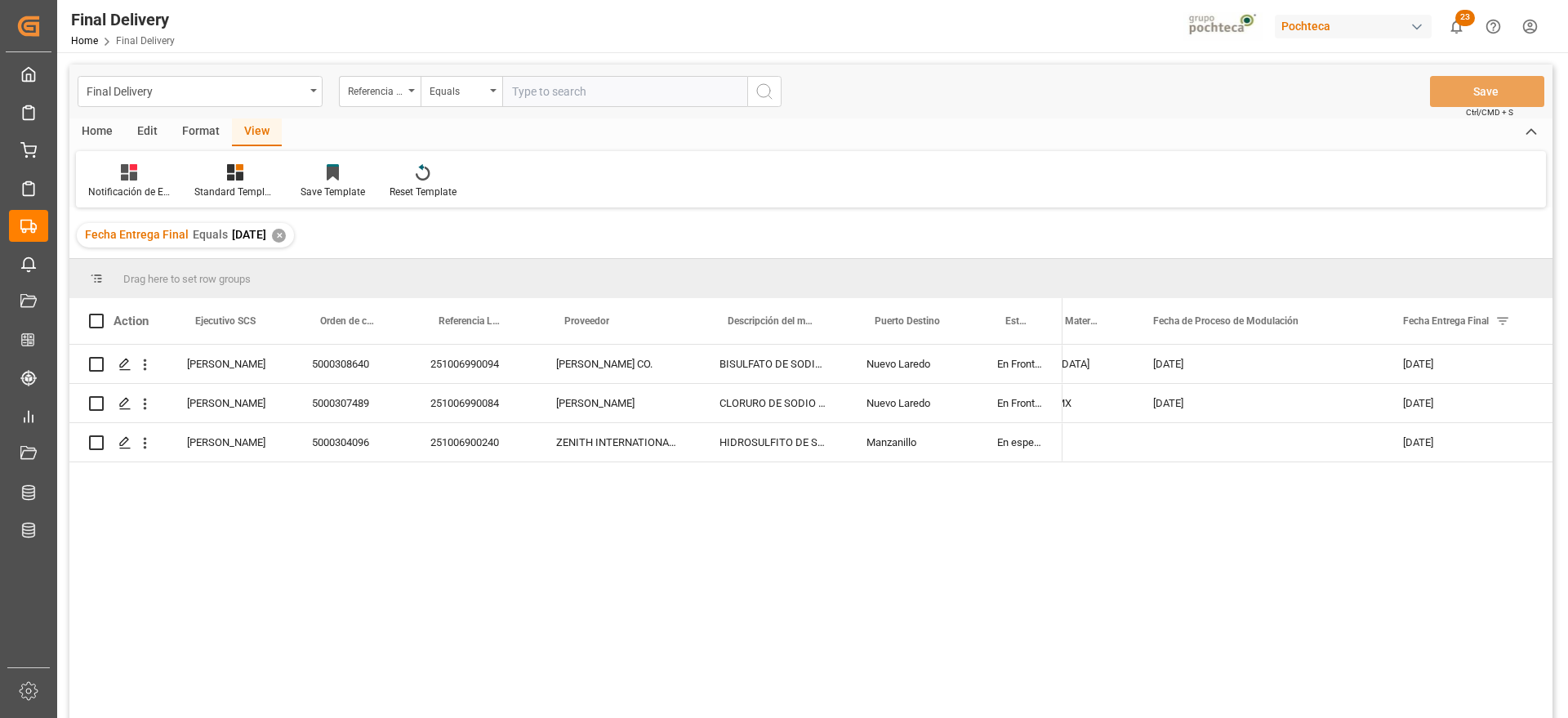
click at [1128, 573] on div "[DATE] [GEOGRAPHIC_DATA] [DATE] [DATE] 52521 25 24 3617 5009778 [DATE] [GEOGRAP…" at bounding box center [1307, 536] width 490 height 383
click at [1520, 325] on span at bounding box center [1520, 321] width 15 height 15
click at [1536, 403] on input "[DATE]" at bounding box center [1462, 409] width 161 height 33
type input "[DATE]"
click at [1489, 457] on button "Apply" at bounding box center [1484, 459] width 30 height 17
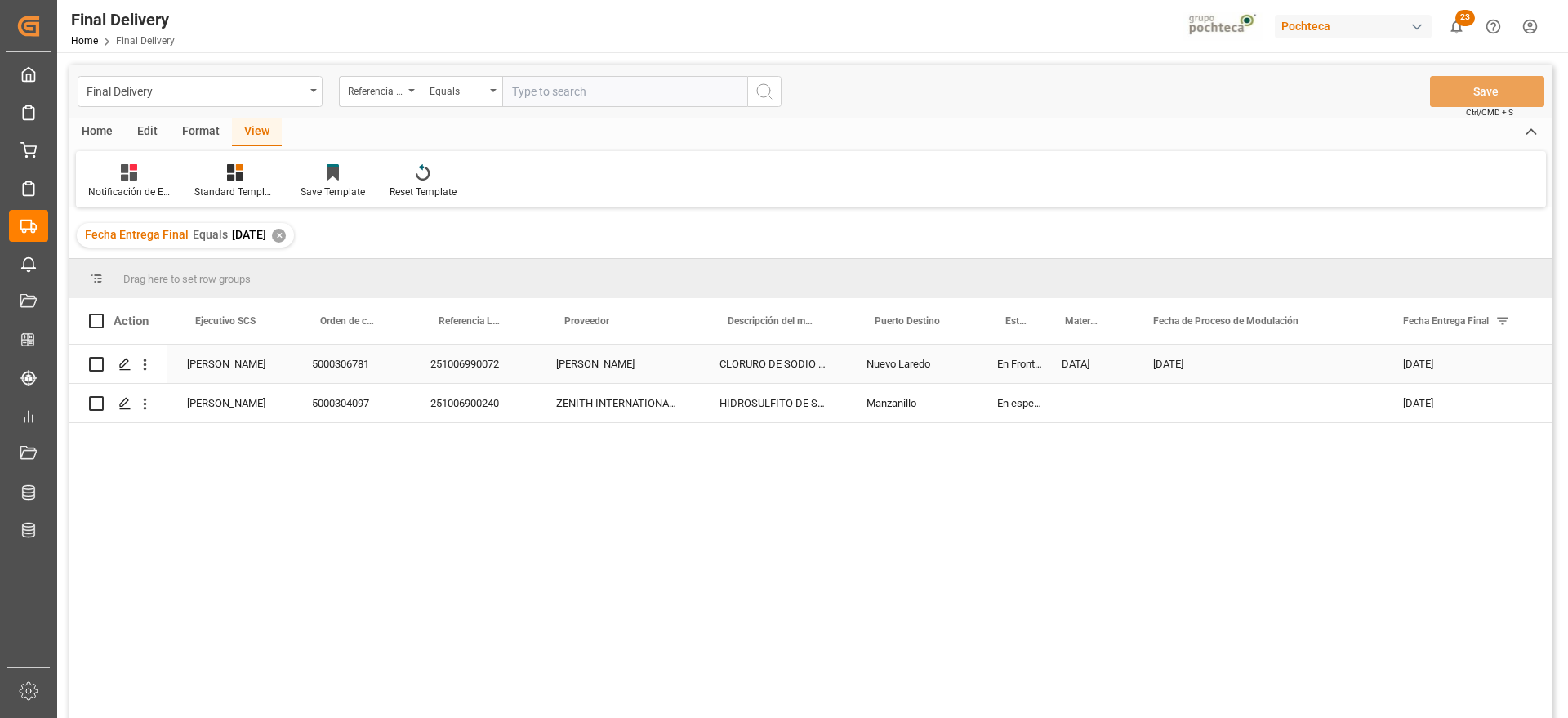
click at [1431, 358] on div "[DATE]" at bounding box center [1465, 364] width 163 height 39
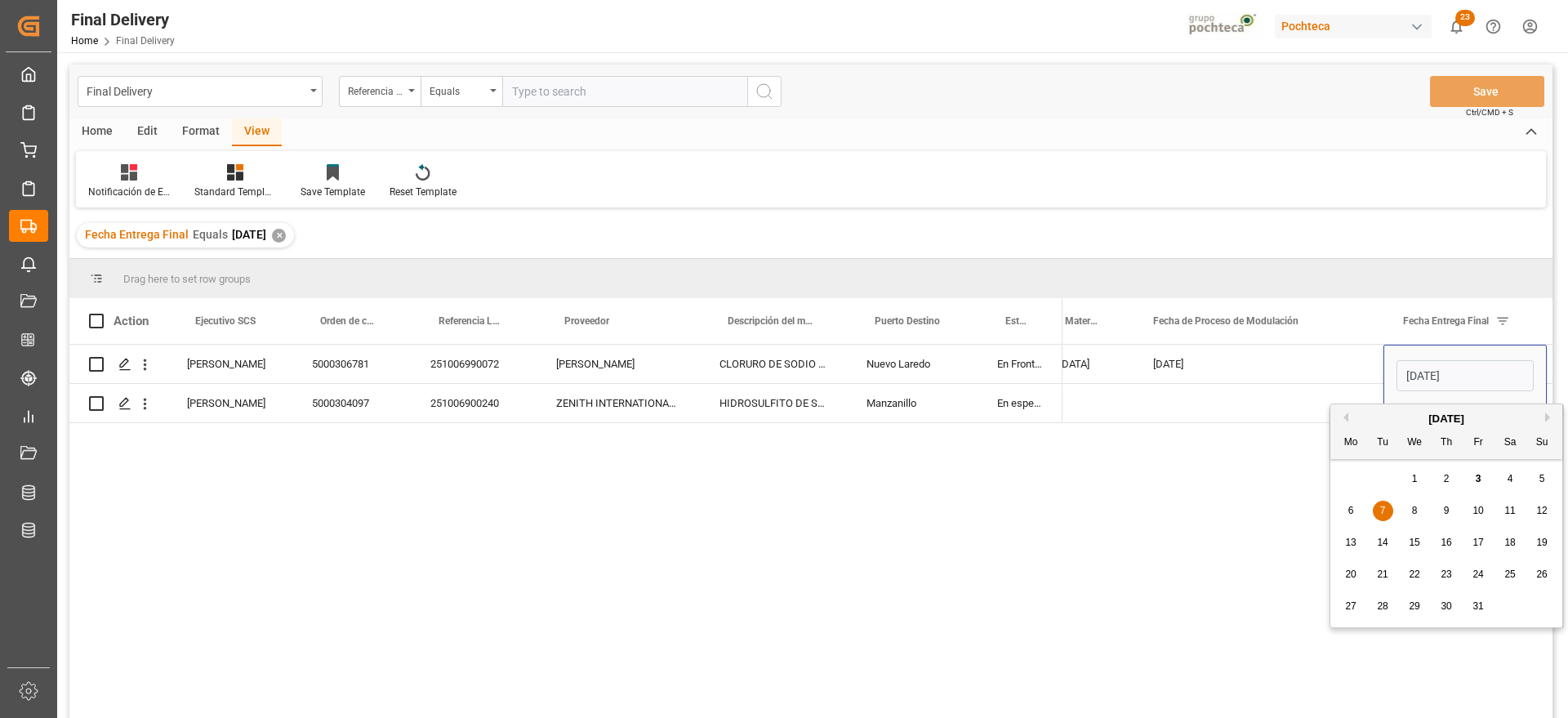
click at [1351, 512] on span "6" at bounding box center [1351, 510] width 6 height 11
type input "[DATE]"
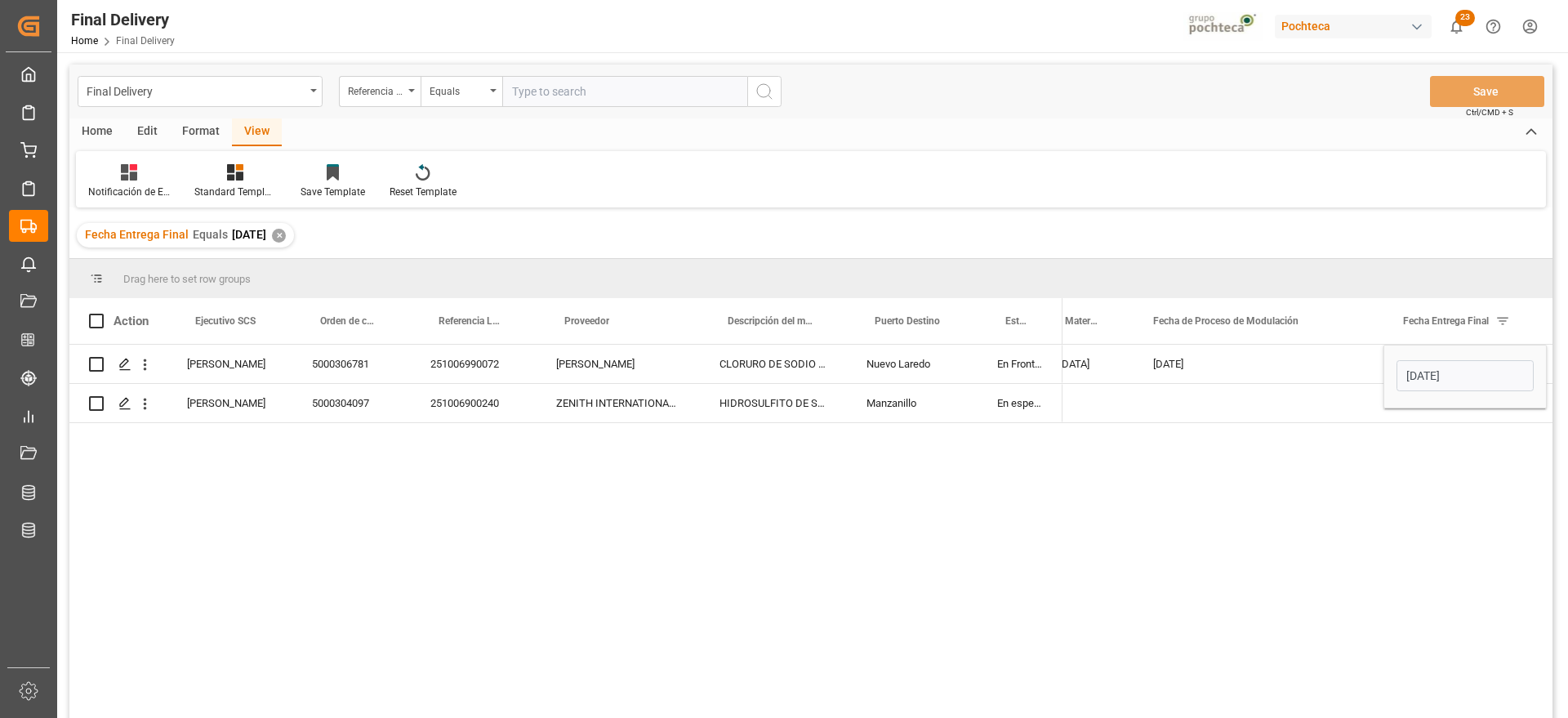
click at [1351, 512] on div "[DATE] [GEOGRAPHIC_DATA] [DATE] [DATE] 51248 25 24 3617 5009703 [DATE] Entrega …" at bounding box center [1307, 536] width 490 height 383
click at [1203, 356] on div "[DATE]" at bounding box center [1259, 364] width 250 height 39
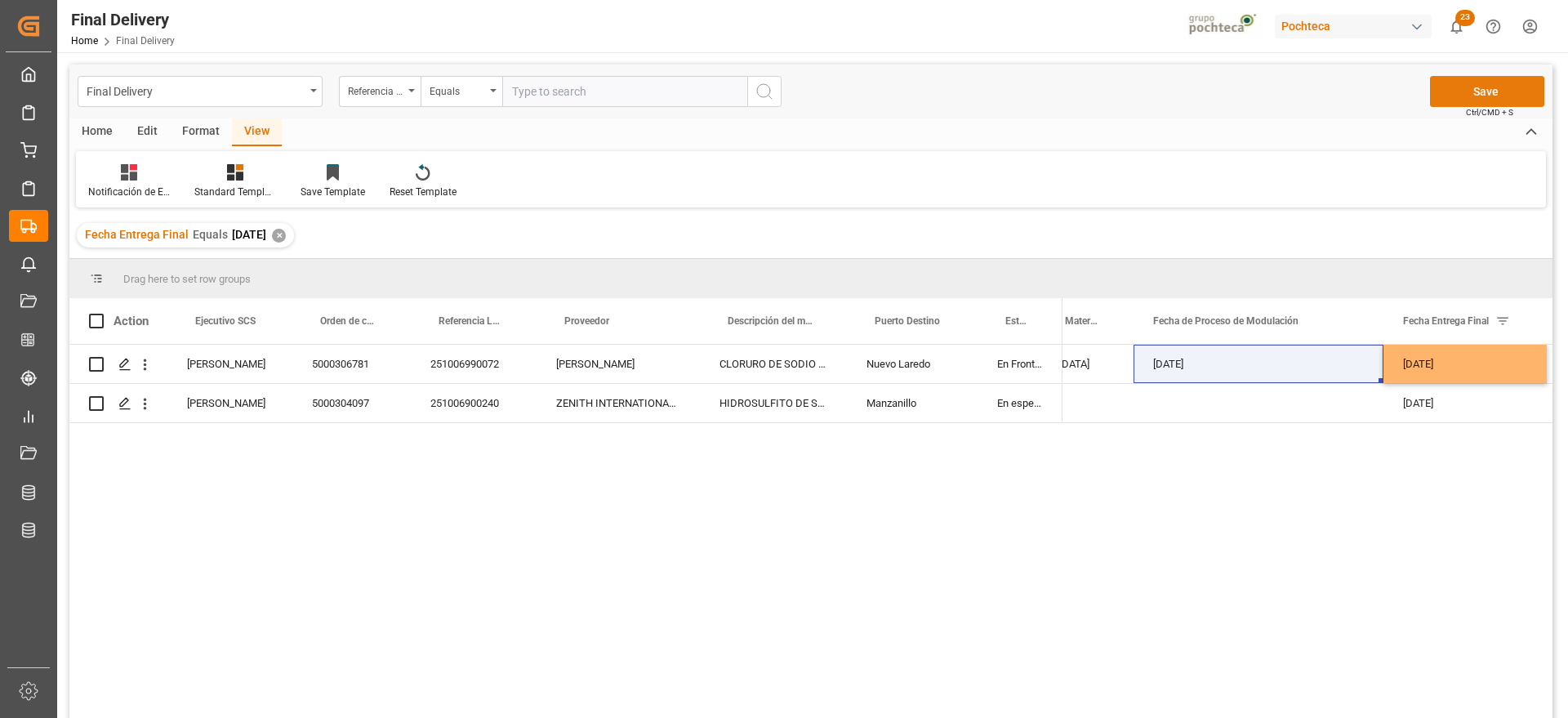
click at [1509, 103] on button "Save" at bounding box center [1487, 92] width 115 height 31
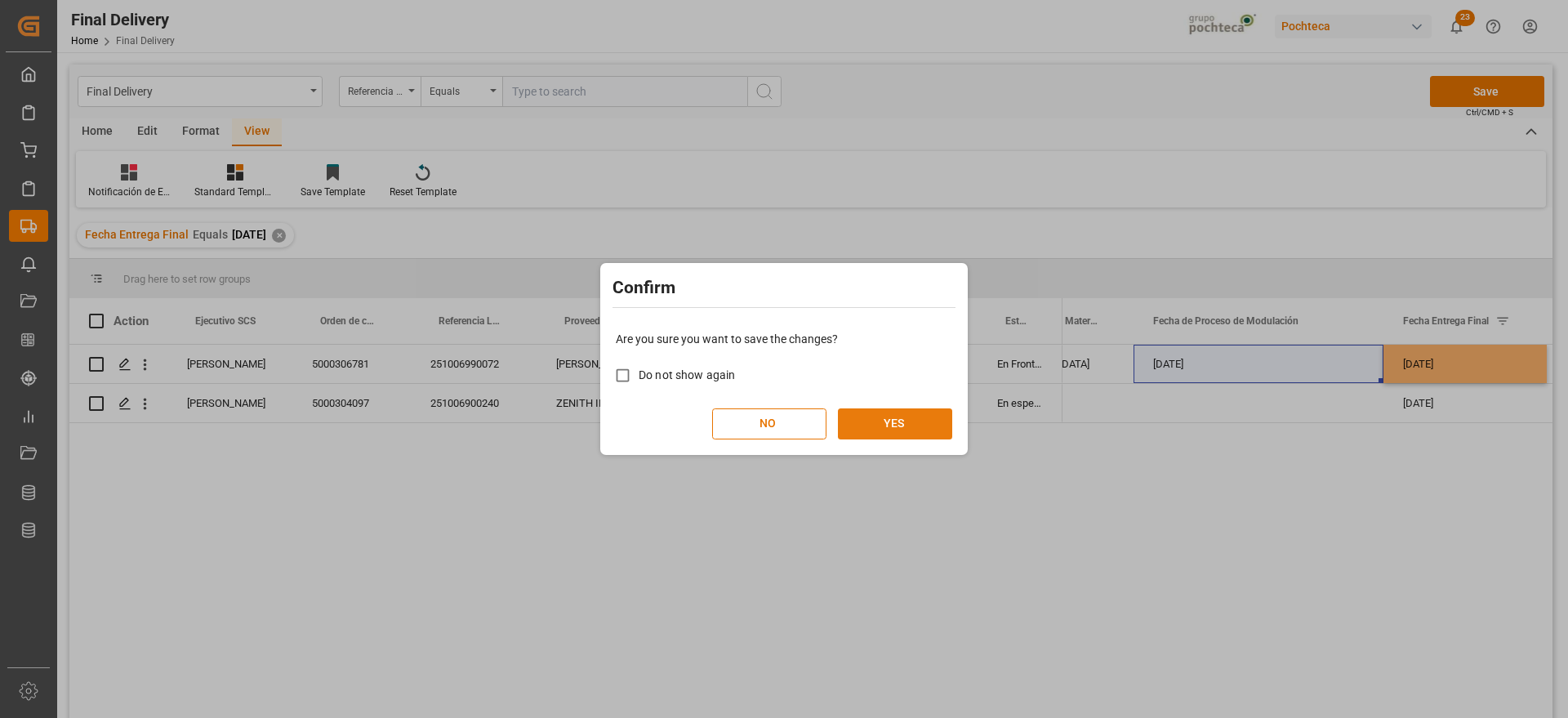
click at [875, 430] on button "YES" at bounding box center [895, 424] width 115 height 31
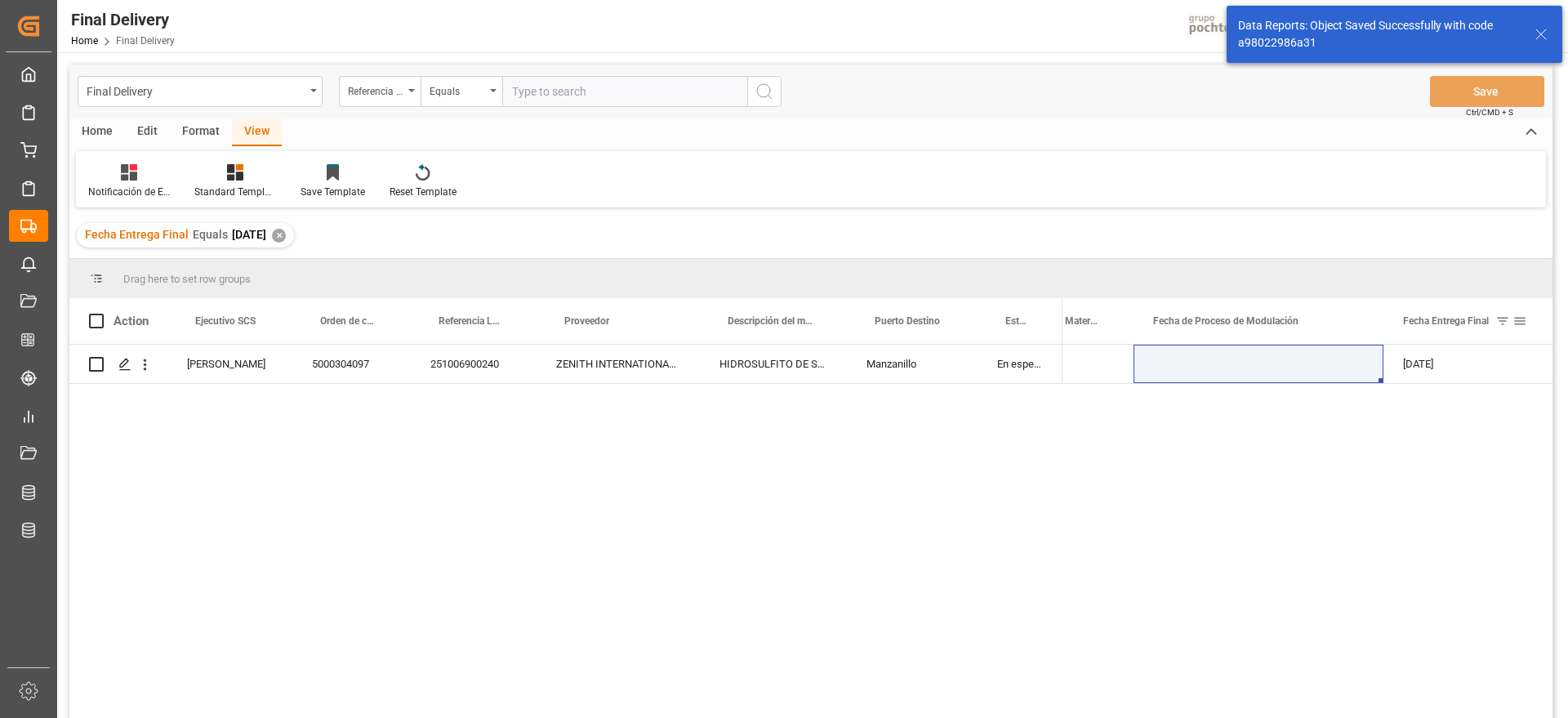
click at [1520, 324] on span at bounding box center [1520, 321] width 15 height 15
click at [1544, 403] on div "Equals [DATE] AND OR Equals" at bounding box center [1463, 390] width 180 height 96
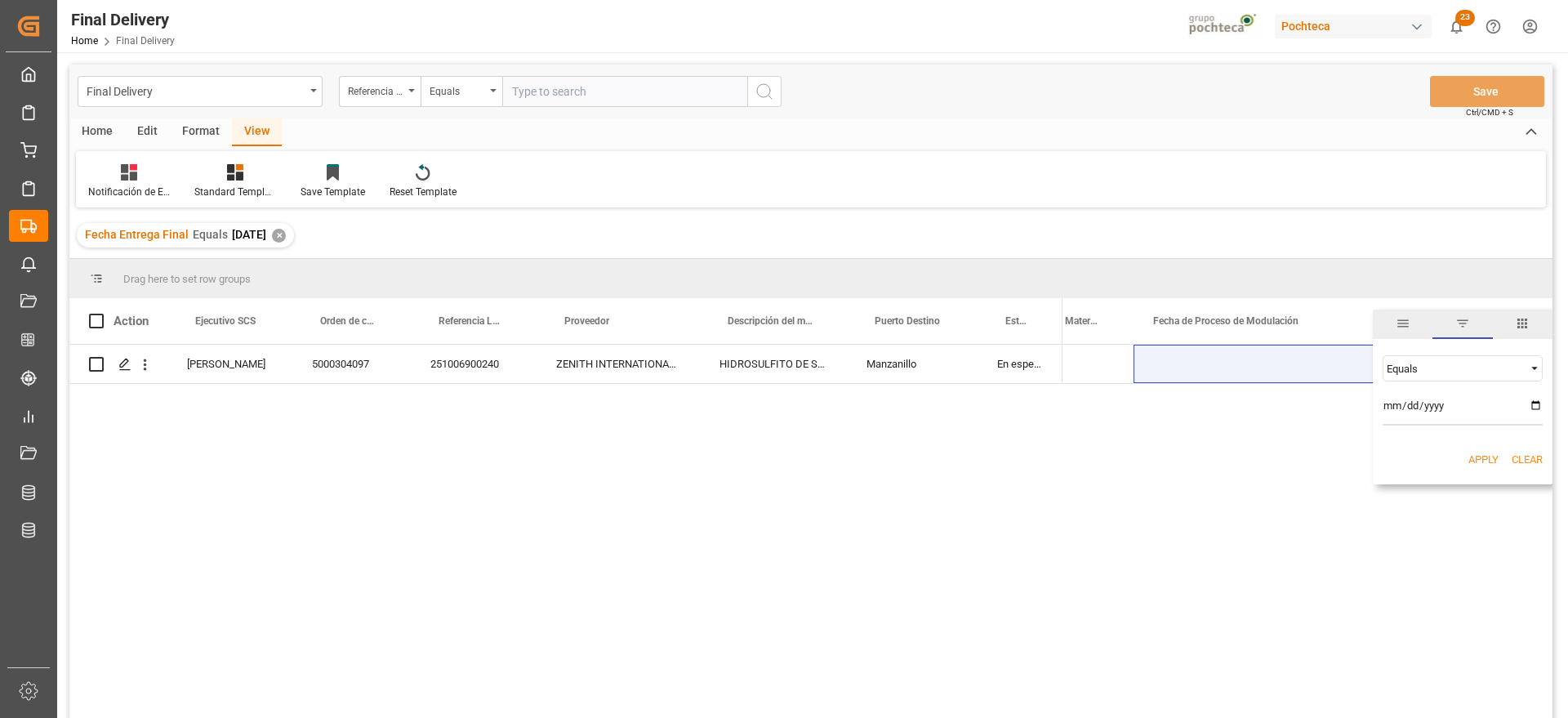
click at [1533, 405] on input "[DATE]" at bounding box center [1462, 409] width 161 height 33
type input "[DATE]"
click at [1480, 468] on div "Apply Clear" at bounding box center [1463, 459] width 180 height 42
click at [1475, 458] on button "Apply" at bounding box center [1484, 459] width 30 height 17
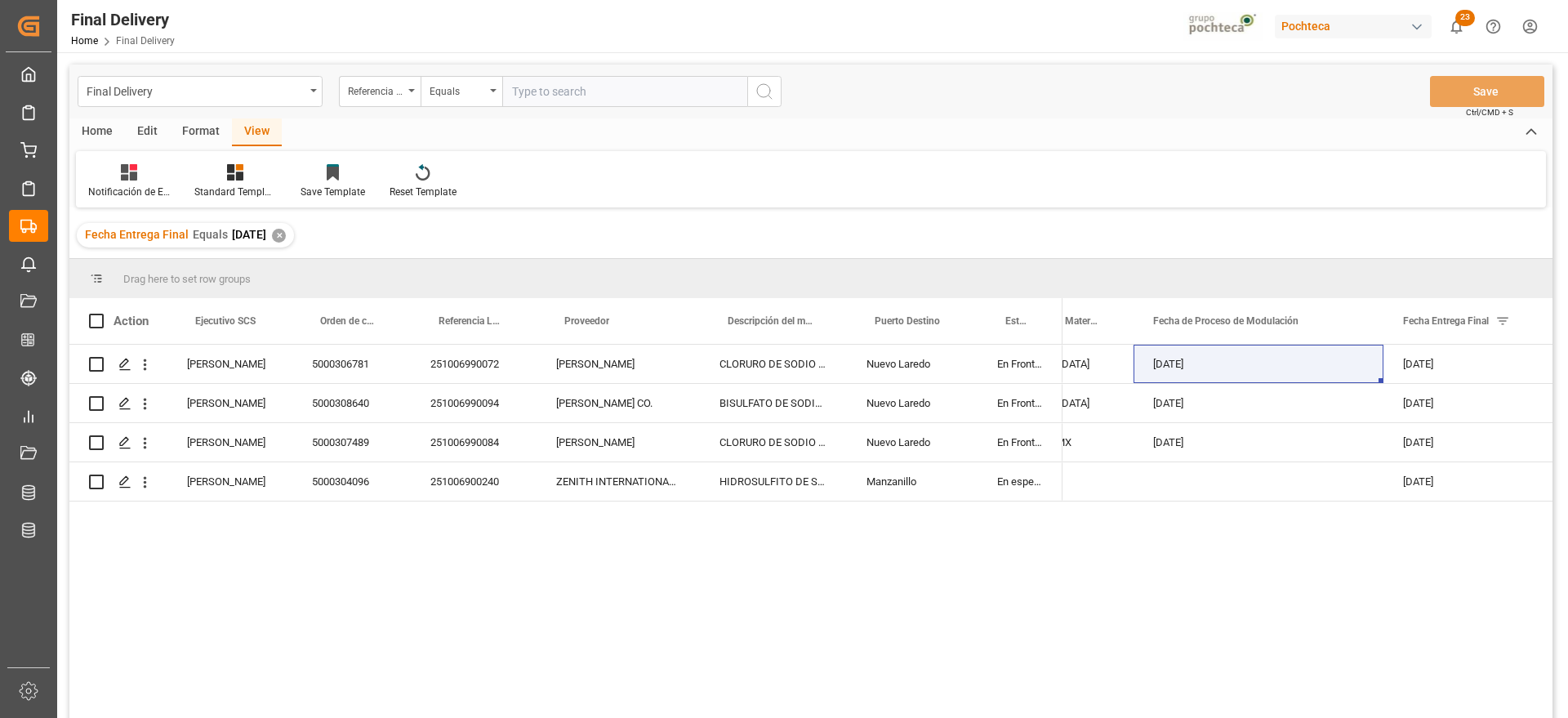
click at [108, 130] on div "Home" at bounding box center [97, 132] width 56 height 28
click at [175, 174] on icon at bounding box center [181, 172] width 14 height 17
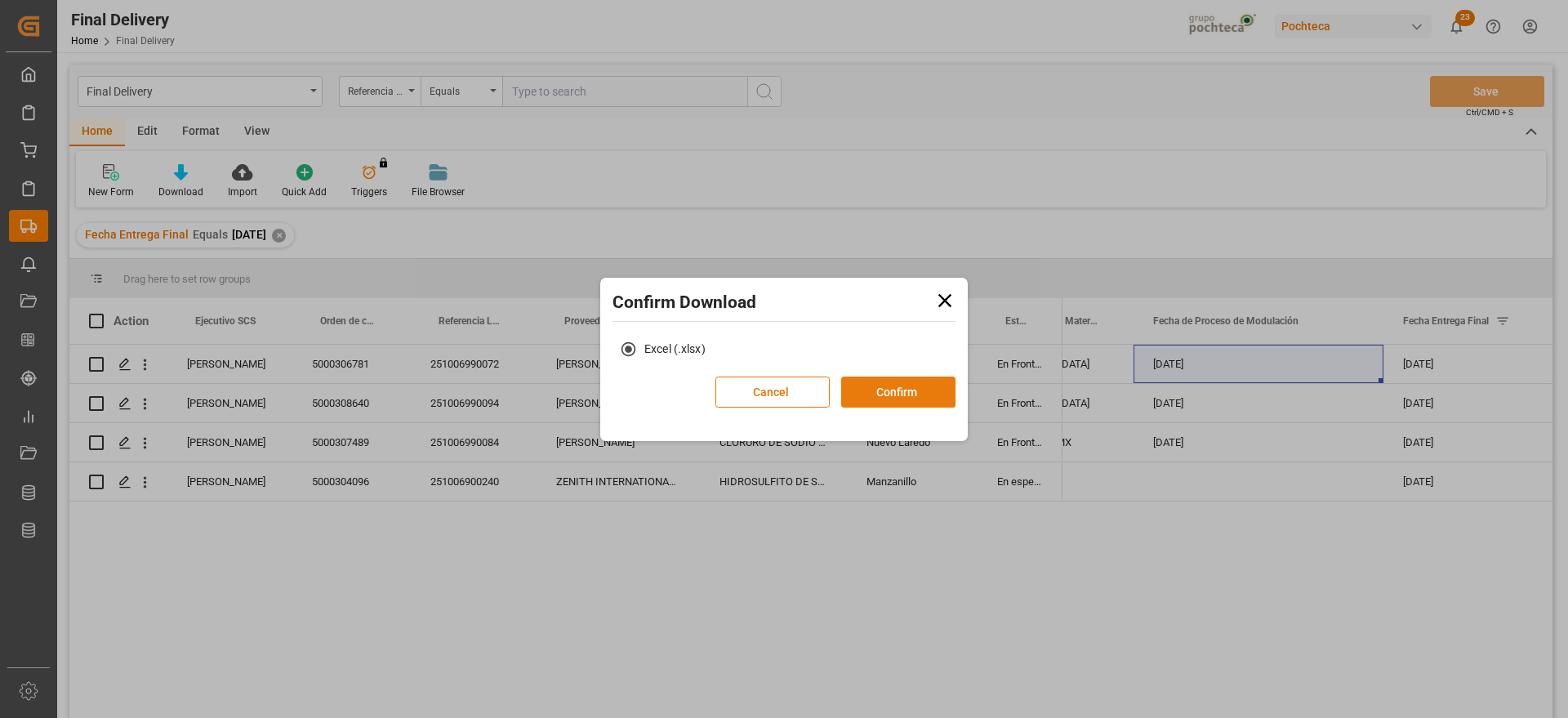
click at [868, 392] on button "Confirm" at bounding box center [898, 392] width 115 height 31
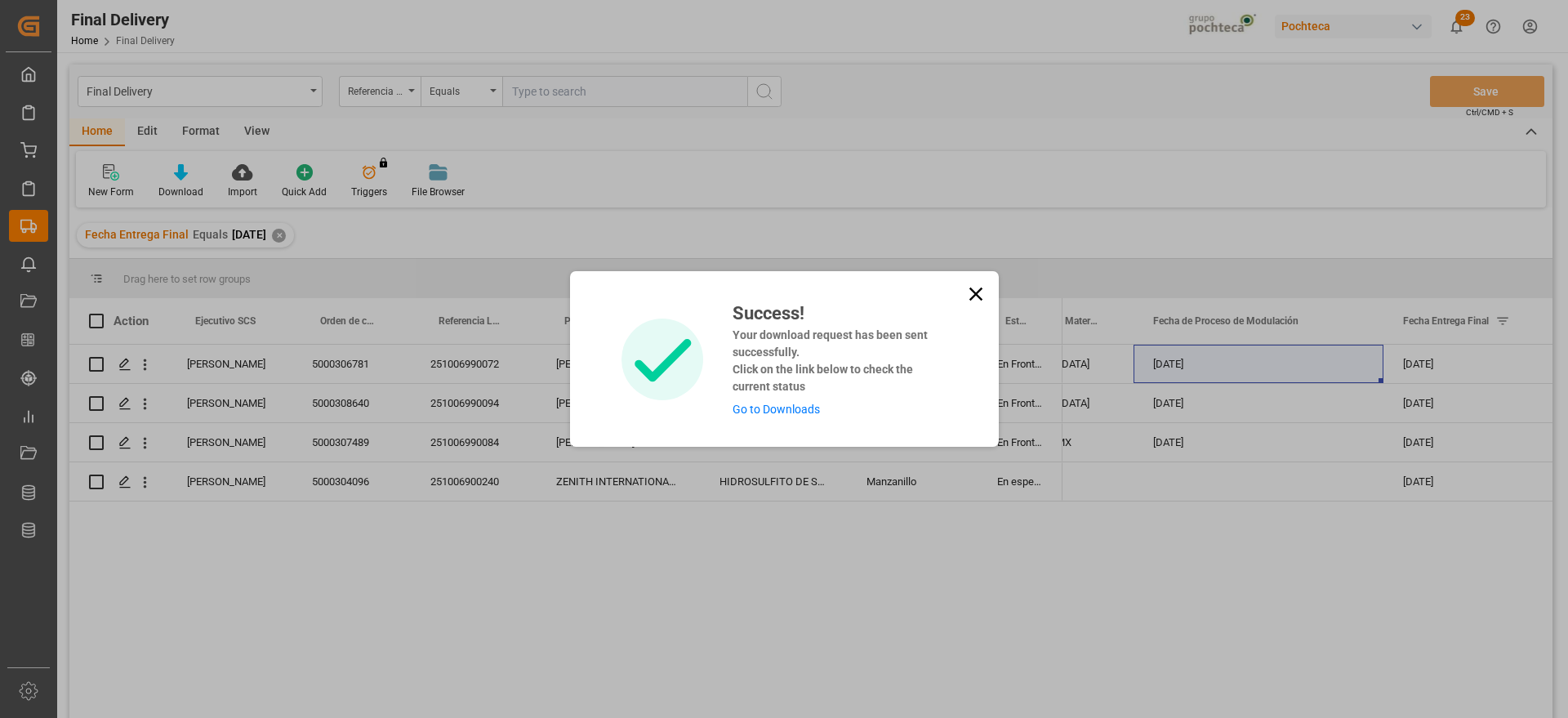
click at [796, 407] on link "Go to Downloads" at bounding box center [776, 409] width 87 height 13
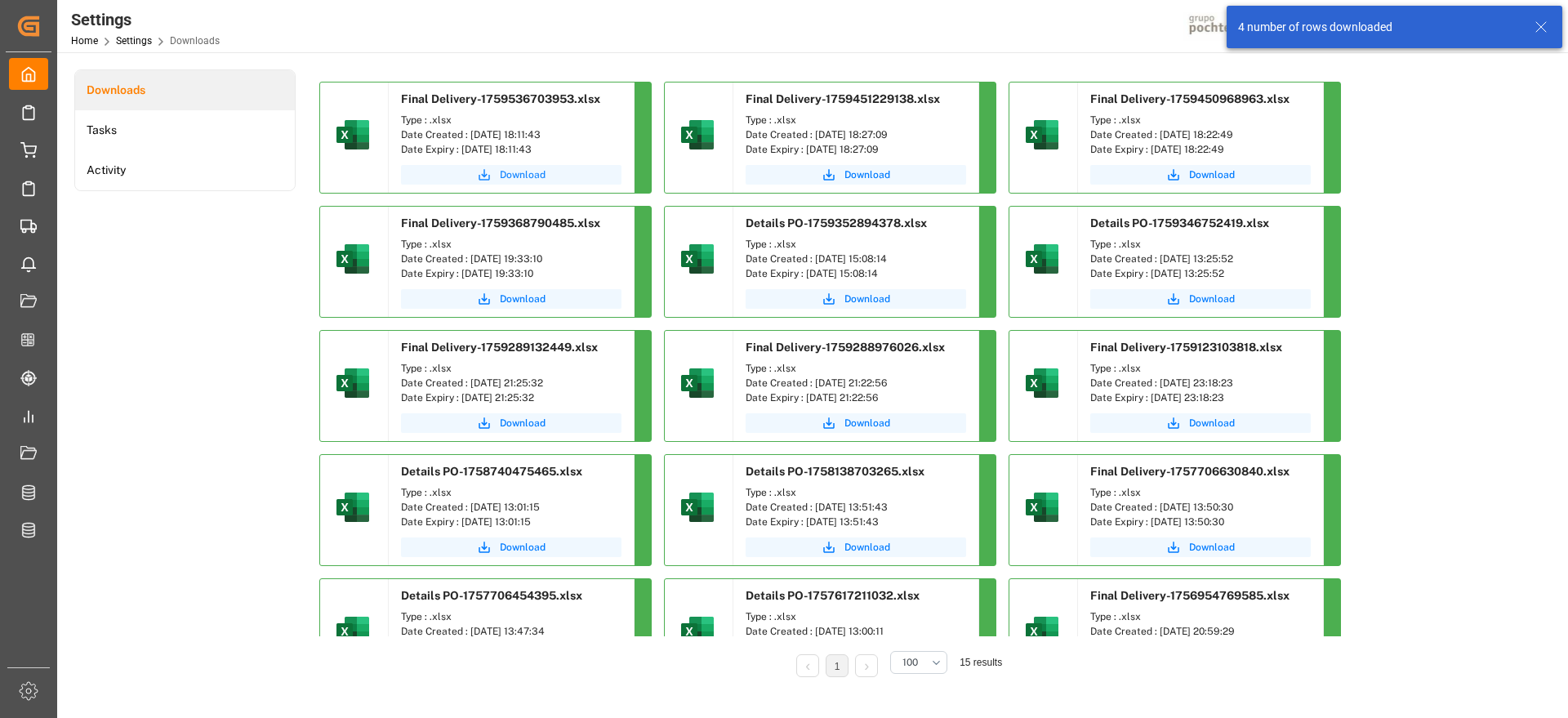
click at [548, 171] on button "Download" at bounding box center [511, 174] width 220 height 19
